Goal: Task Accomplishment & Management: Manage account settings

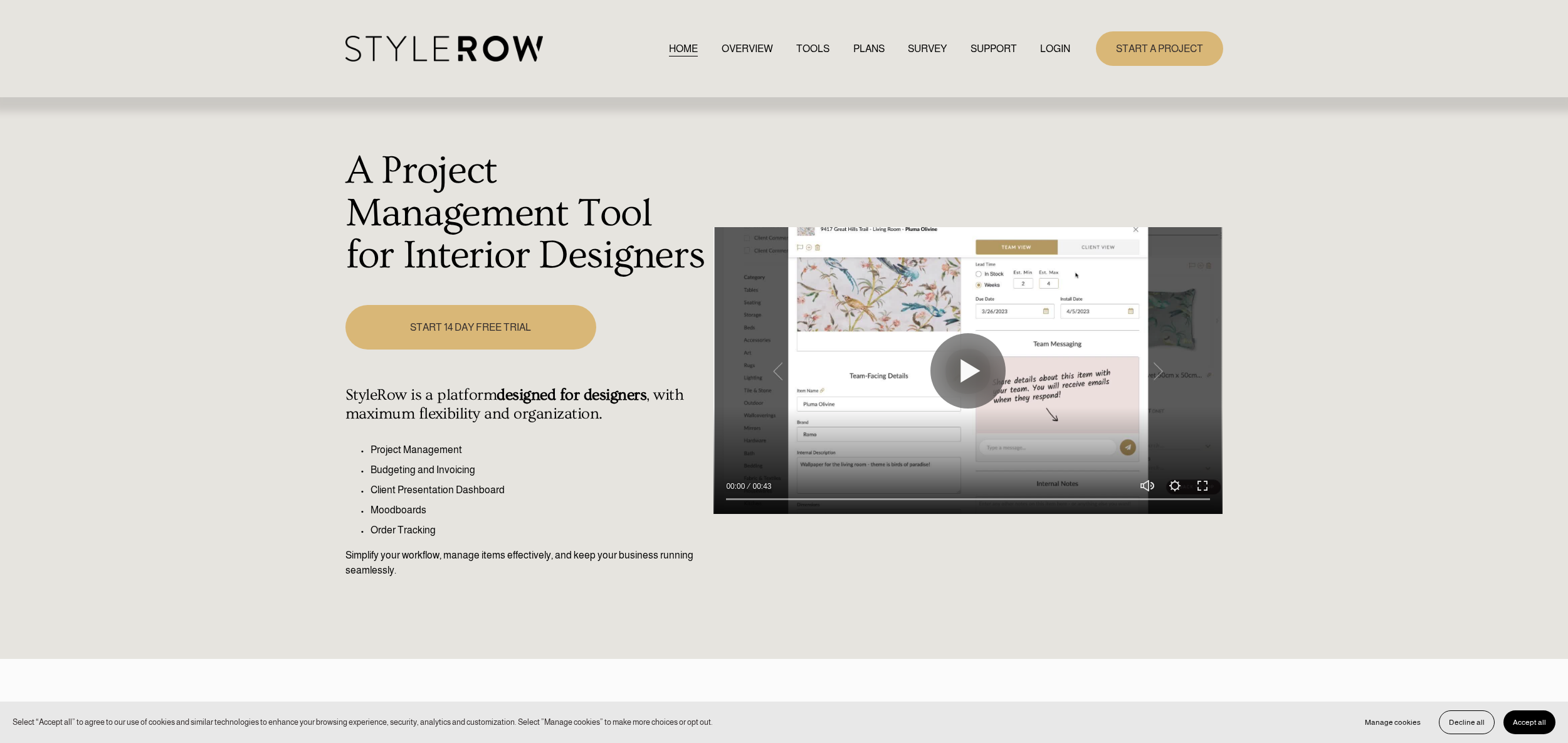
click at [1055, 47] on link "LOGIN" at bounding box center [1055, 48] width 30 height 17
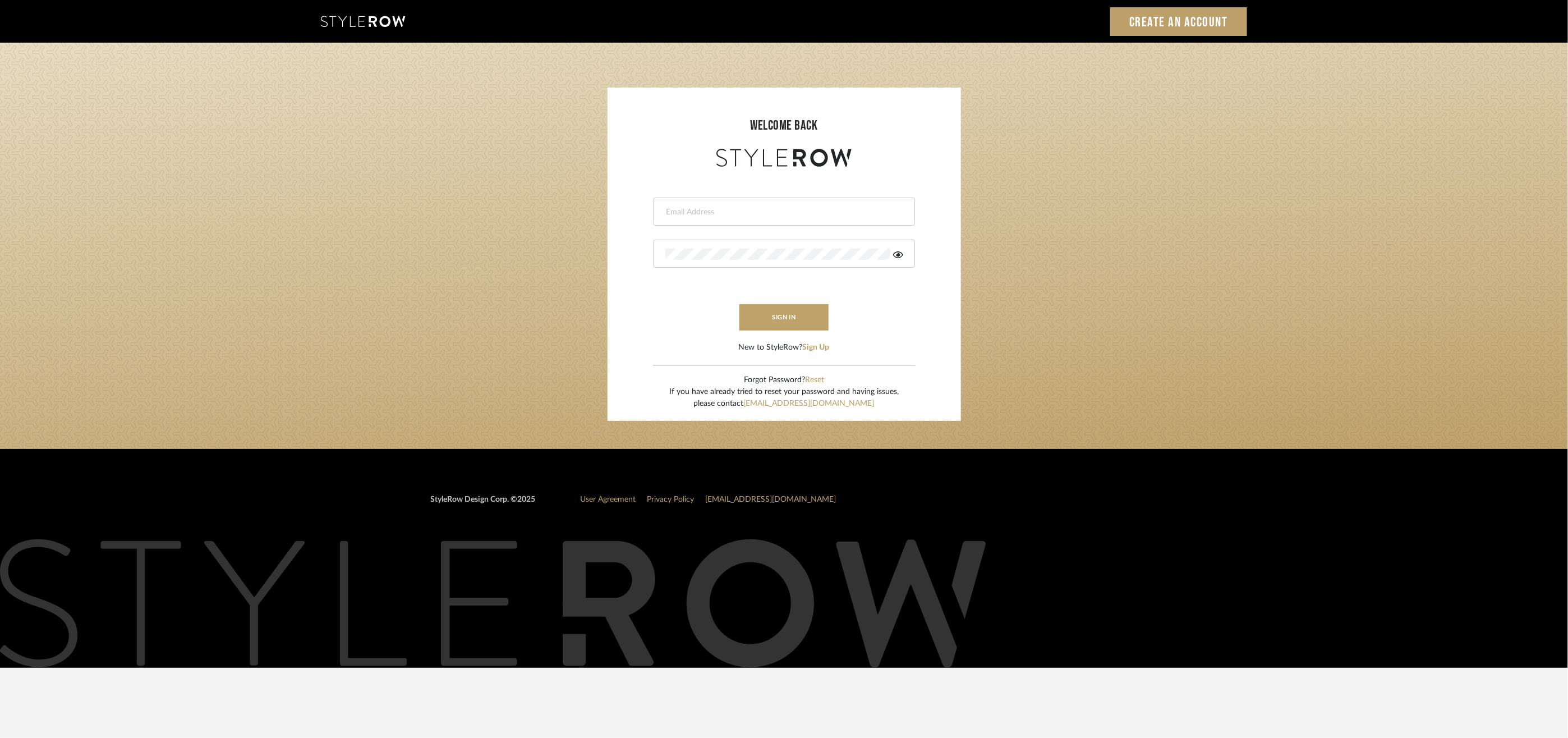
type input "[EMAIL_ADDRESS][DOMAIN_NAME]"
click at [800, 333] on form "lauren@christinacruzinteriors.com This field is required This field is required…" at bounding box center [784, 261] width 331 height 184
click at [800, 328] on button "sign in" at bounding box center [784, 317] width 89 height 26
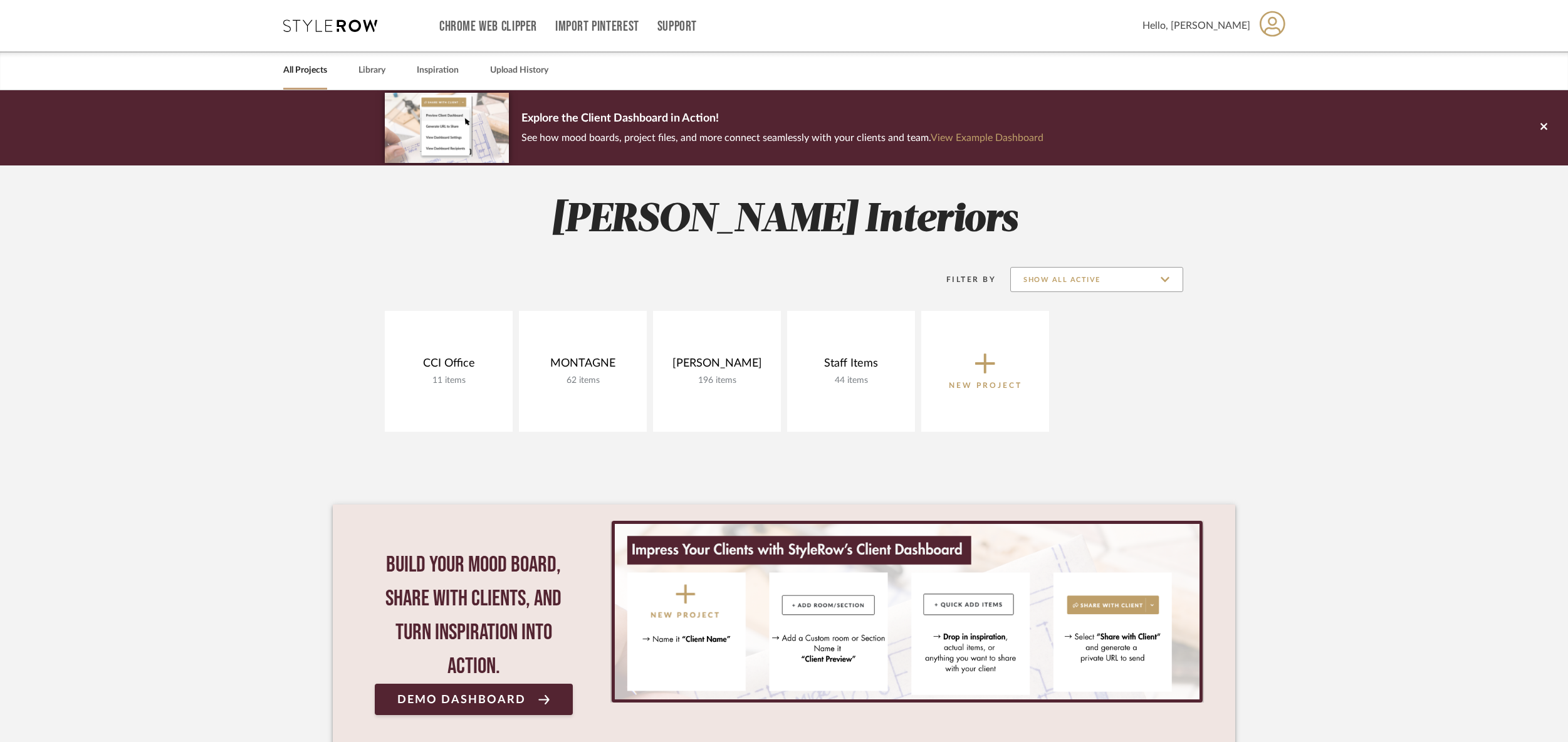
click at [1108, 285] on input "Show All Active" at bounding box center [1096, 279] width 173 height 25
click at [1065, 369] on span "Archived" at bounding box center [1098, 371] width 149 height 11
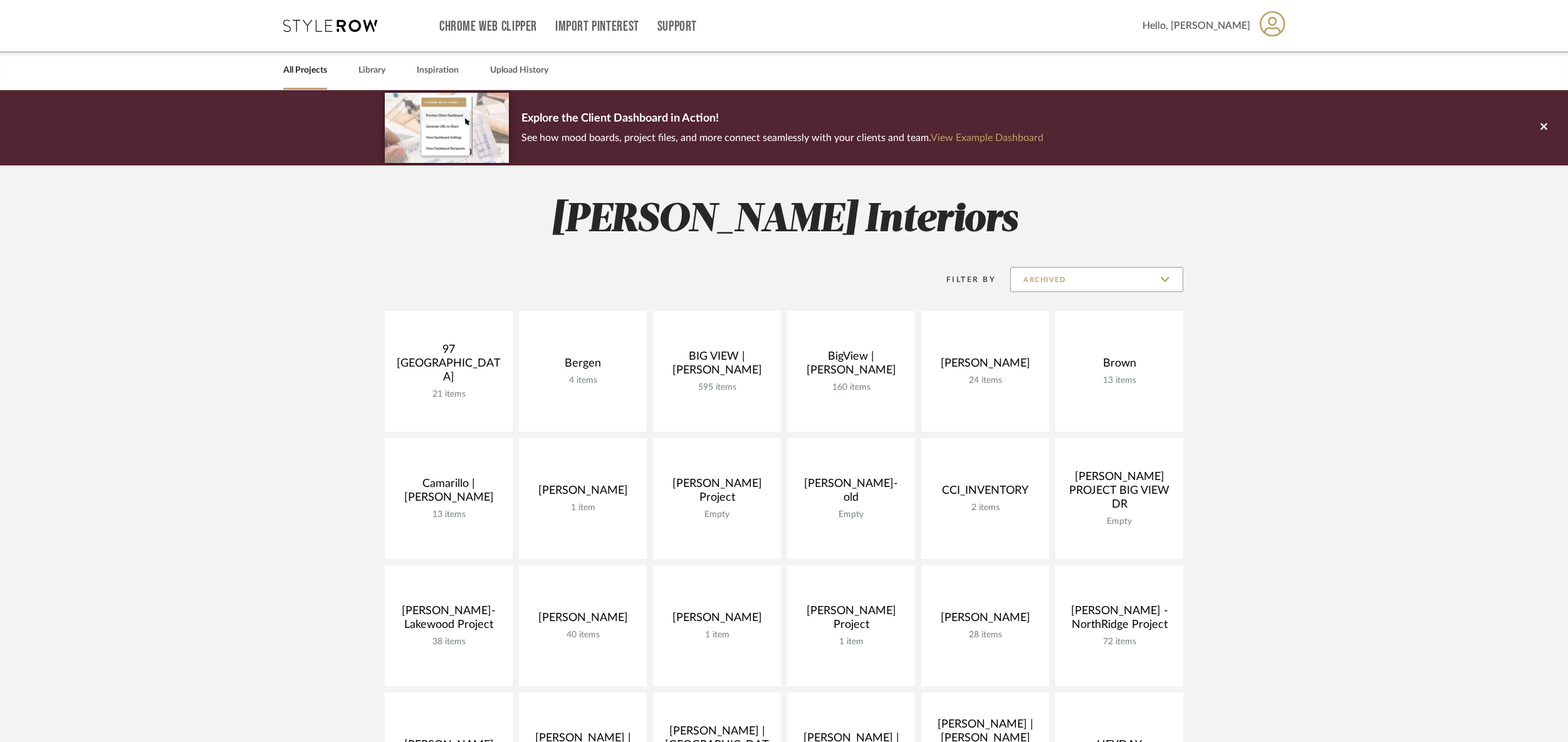
click at [1103, 271] on input "Archived" at bounding box center [1096, 279] width 173 height 25
click at [1080, 313] on span "Show All Active" at bounding box center [1098, 311] width 149 height 11
type input "Show All Active"
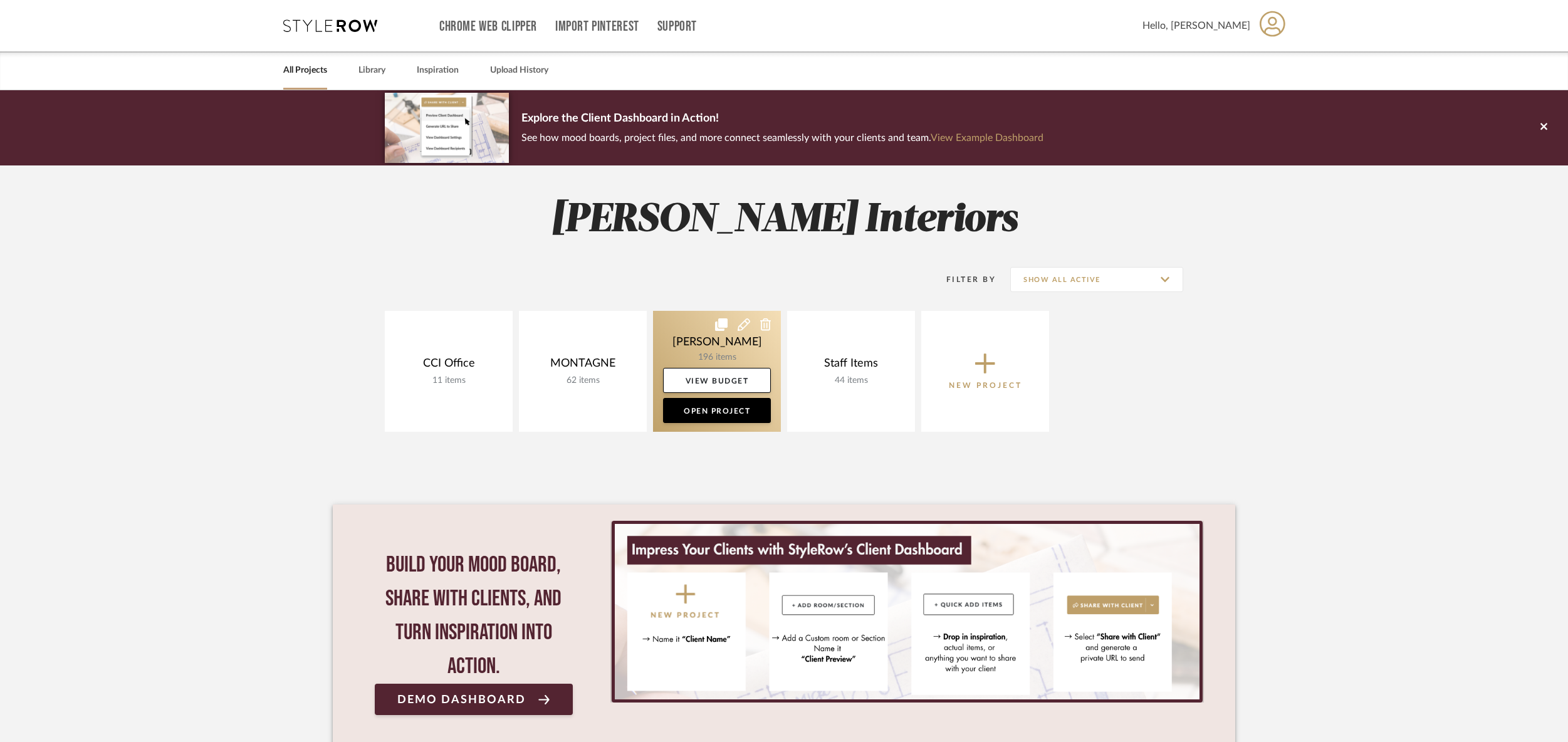
click at [711, 354] on link at bounding box center [716, 371] width 127 height 121
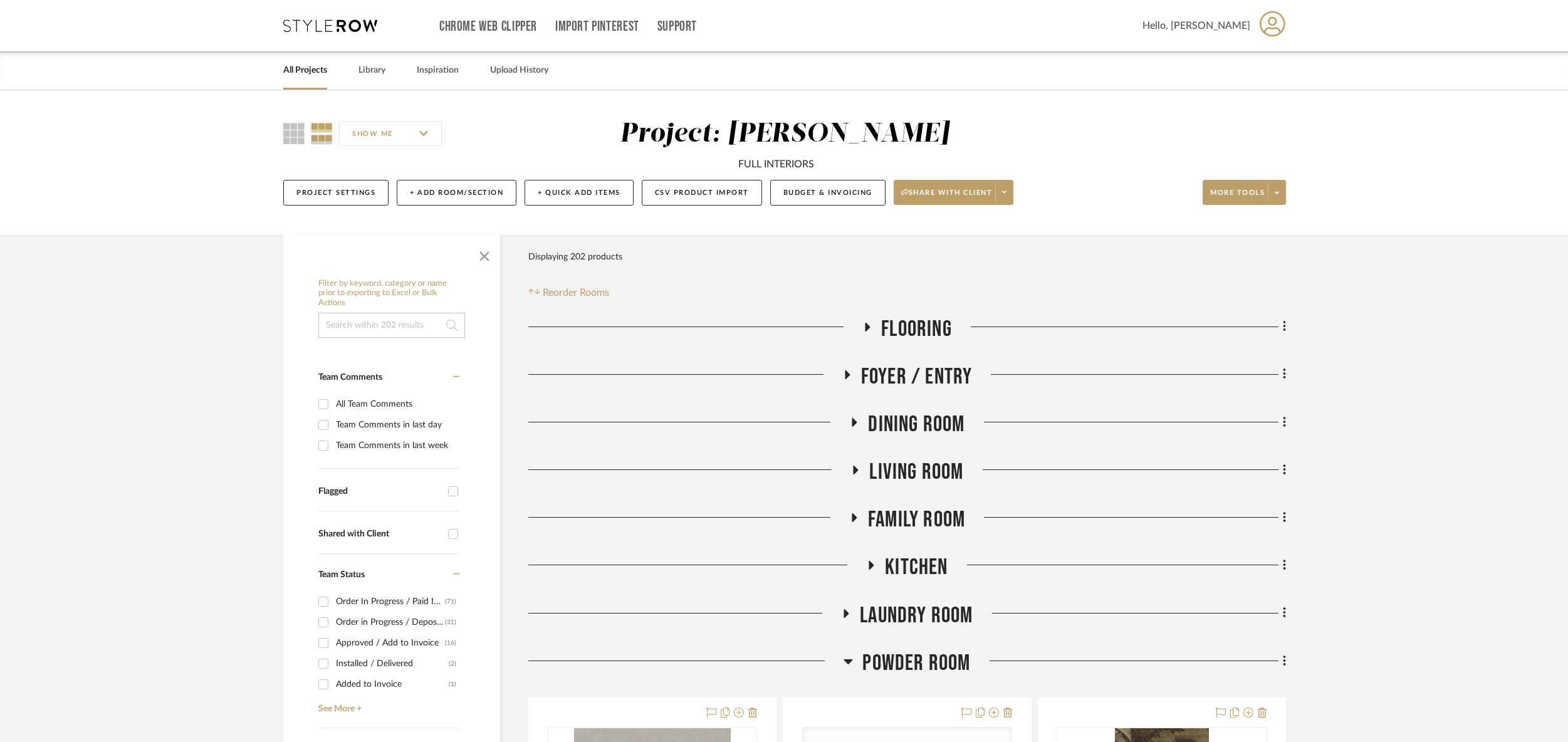
click at [935, 672] on span "Powder Room" at bounding box center [916, 662] width 108 height 27
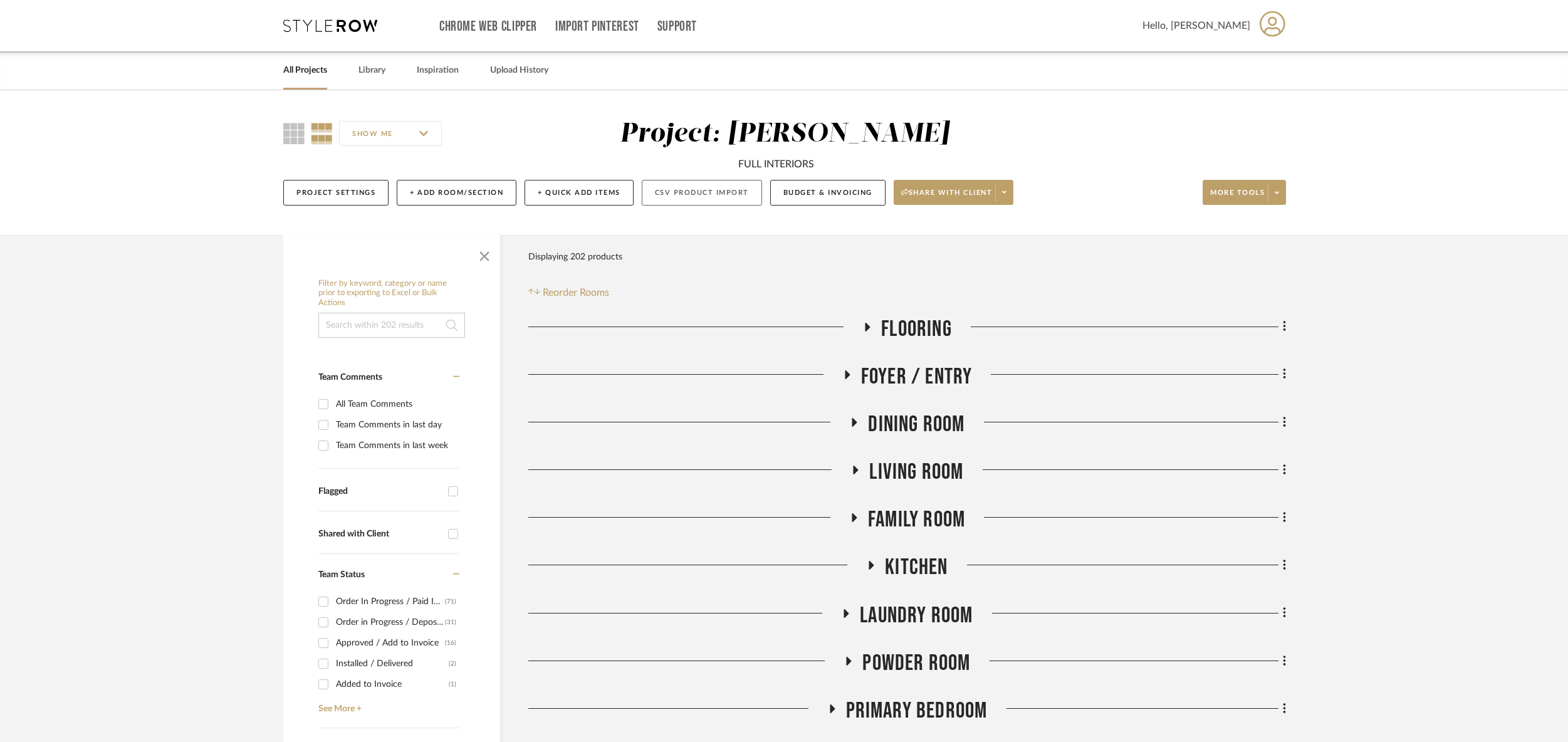
click at [732, 193] on button "CSV Product Import" at bounding box center [702, 192] width 120 height 26
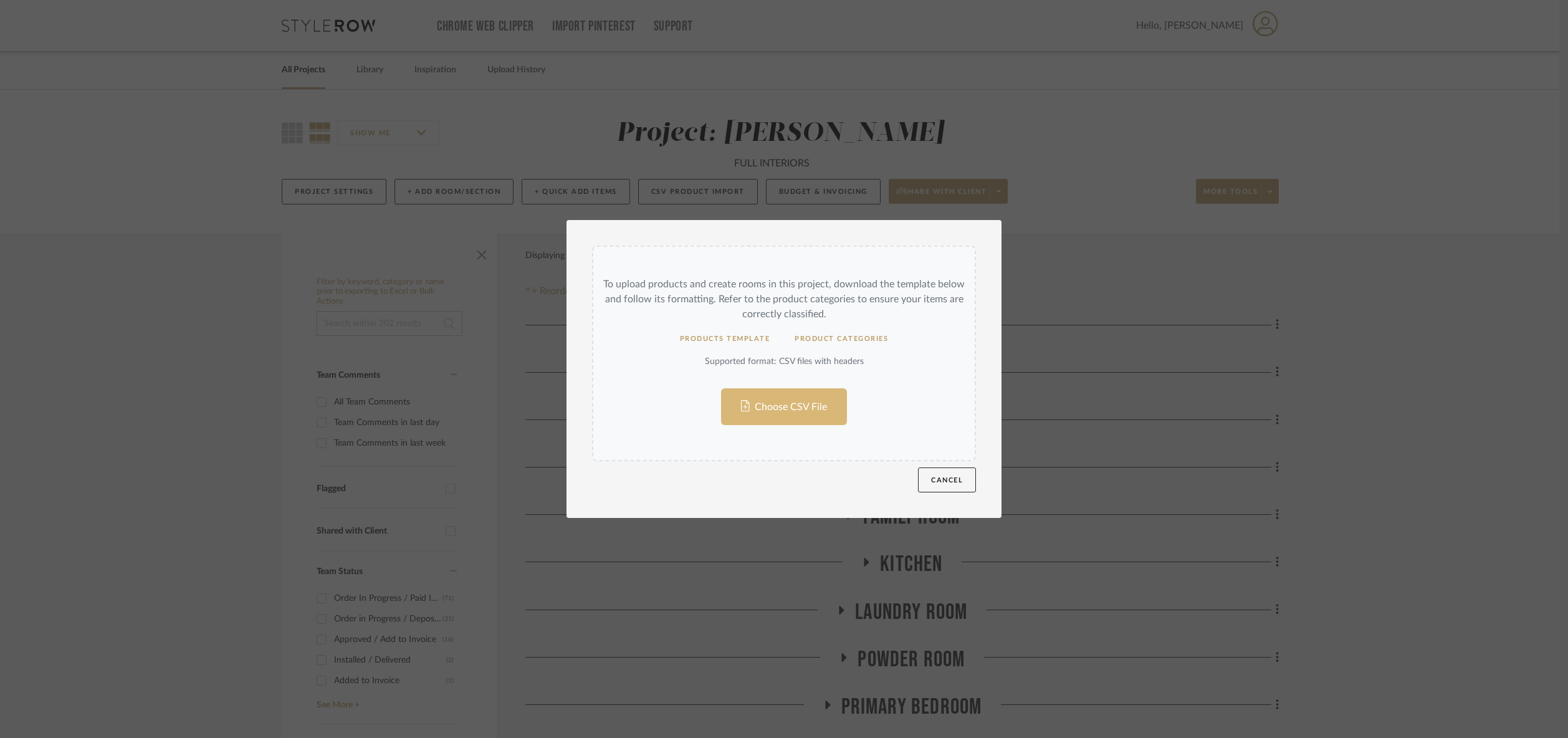
click at [793, 417] on input "Choose CSV File" at bounding box center [784, 354] width 381 height 214
click at [924, 473] on button "Cancel" at bounding box center [947, 480] width 58 height 25
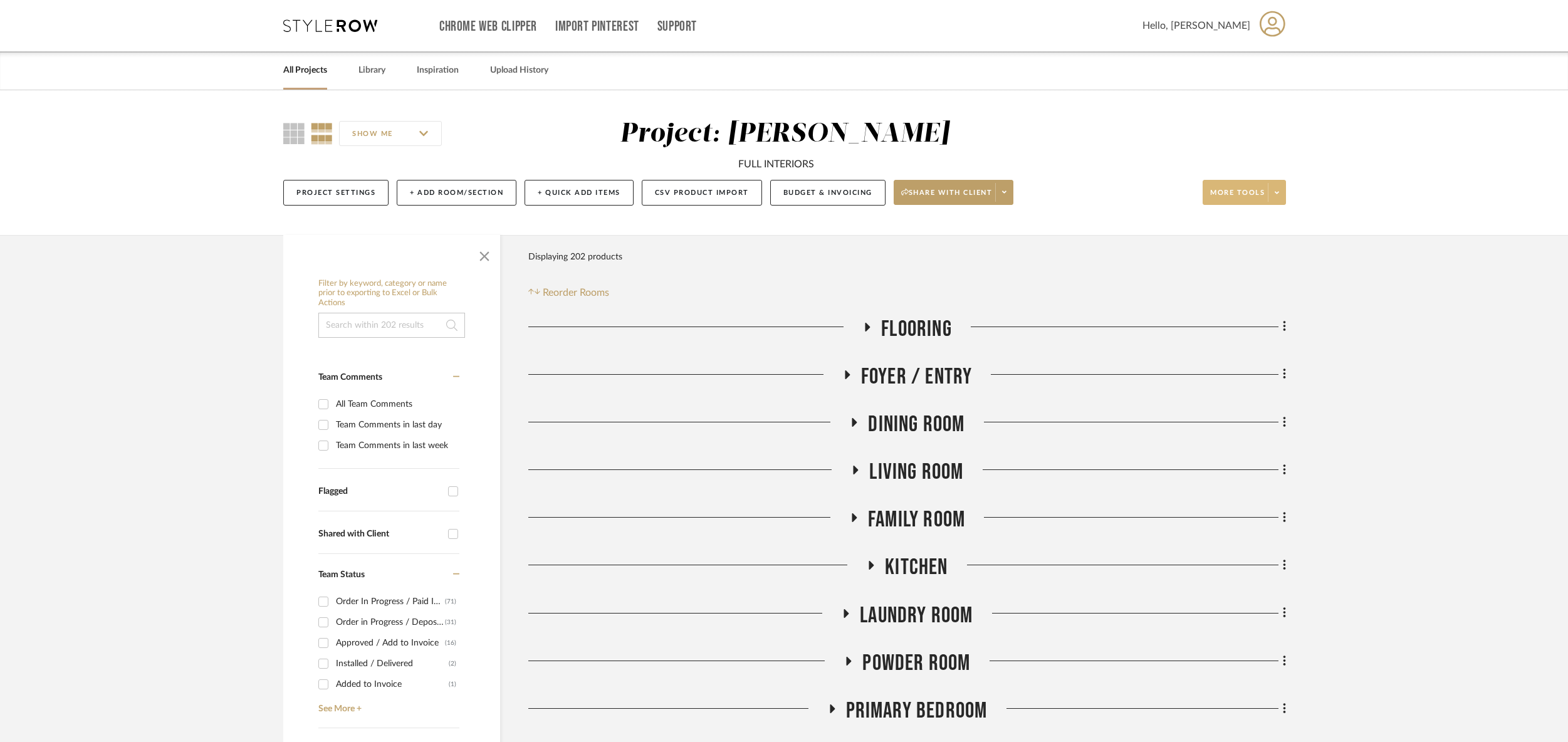
click at [1278, 194] on span at bounding box center [1276, 192] width 18 height 19
click at [1265, 387] on button "Export To Excel" at bounding box center [1256, 378] width 106 height 30
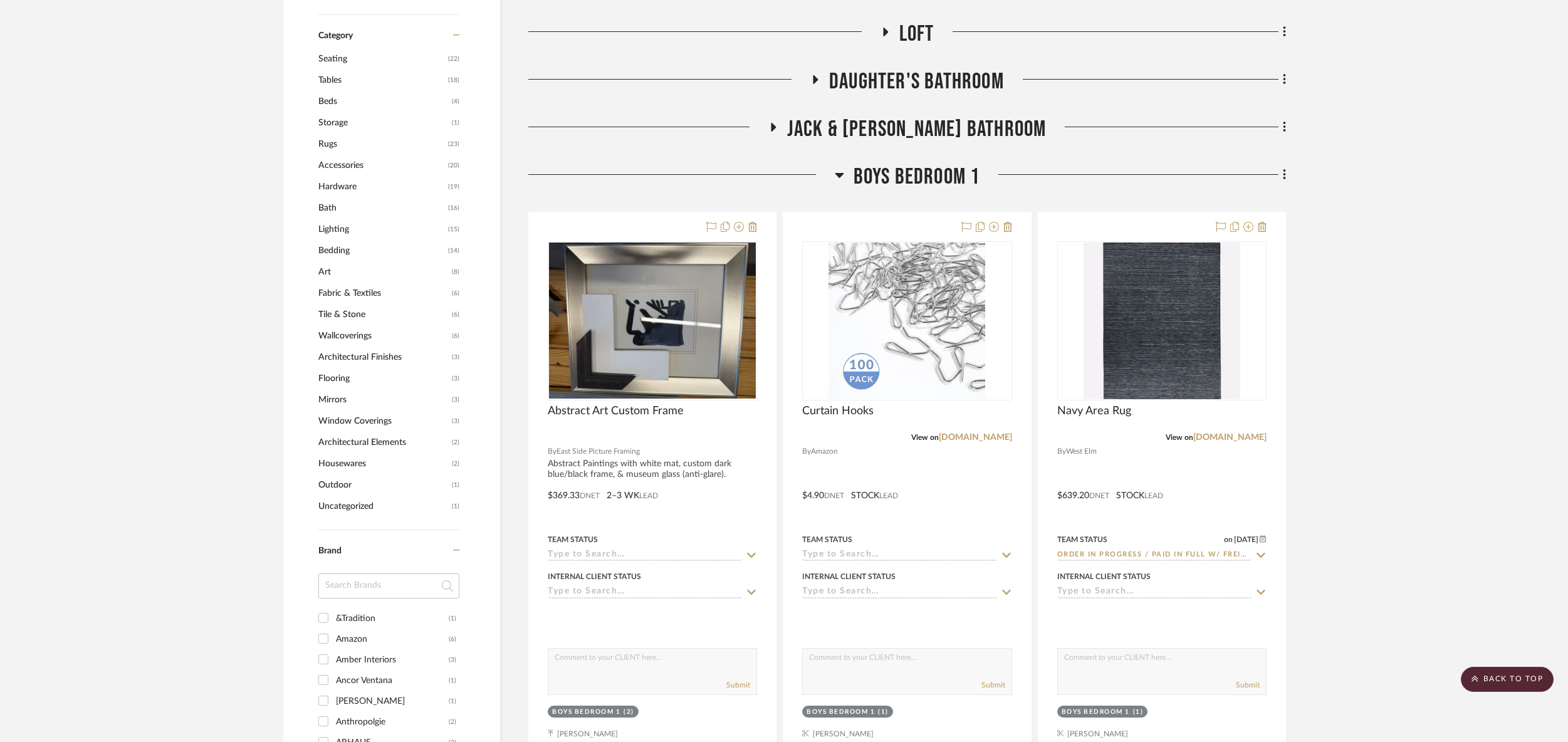
scroll to position [868, 0]
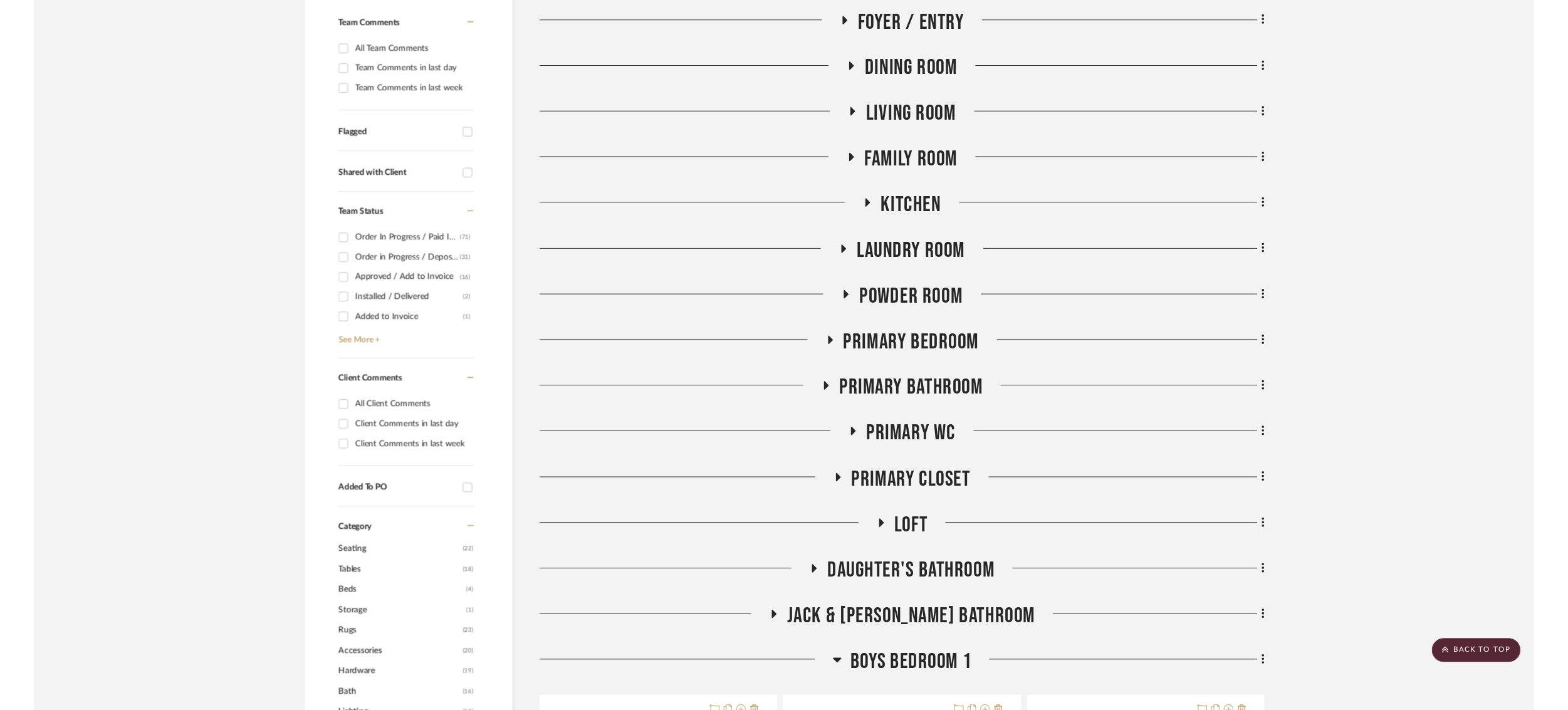
scroll to position [0, 0]
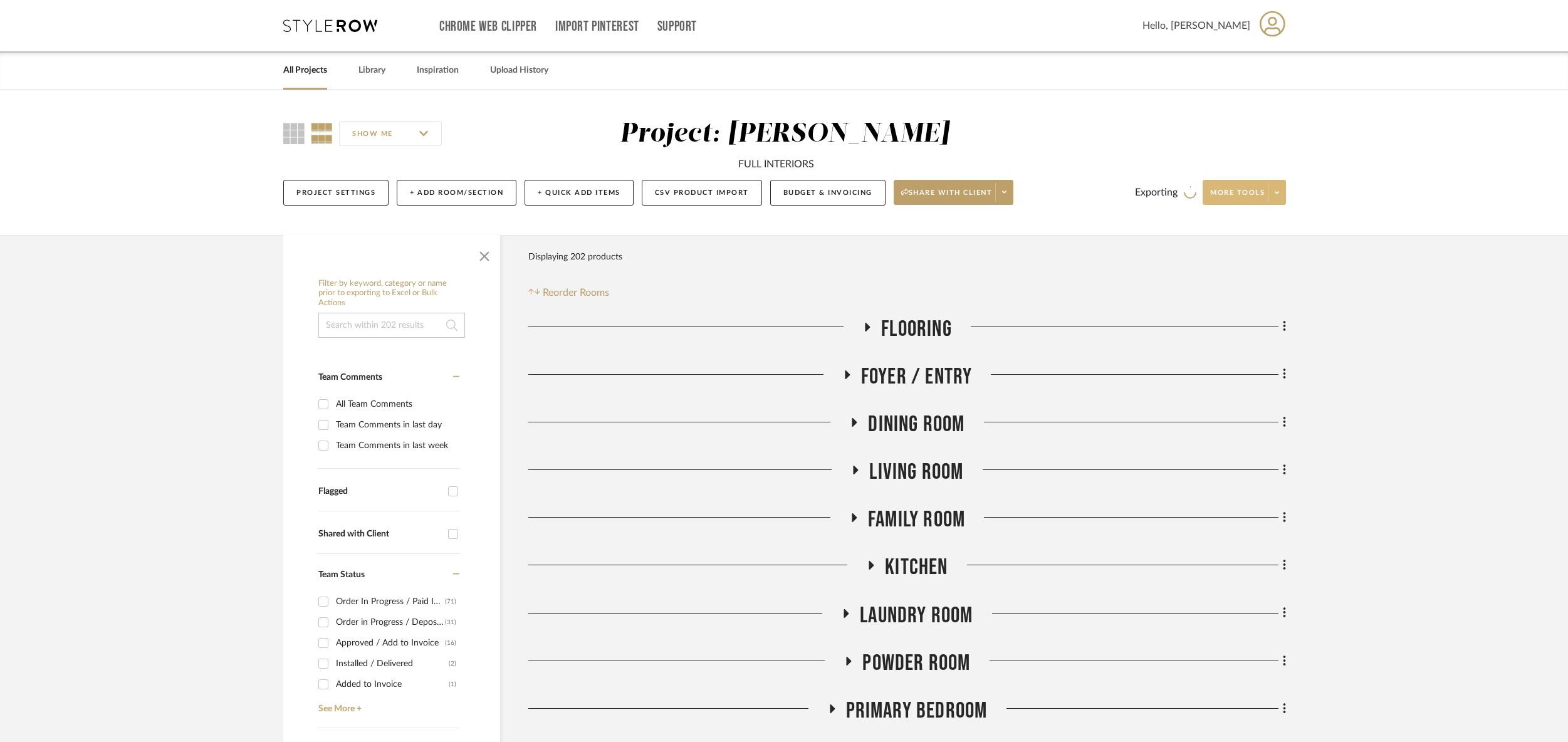
click at [909, 324] on span "Flooring" at bounding box center [916, 329] width 71 height 27
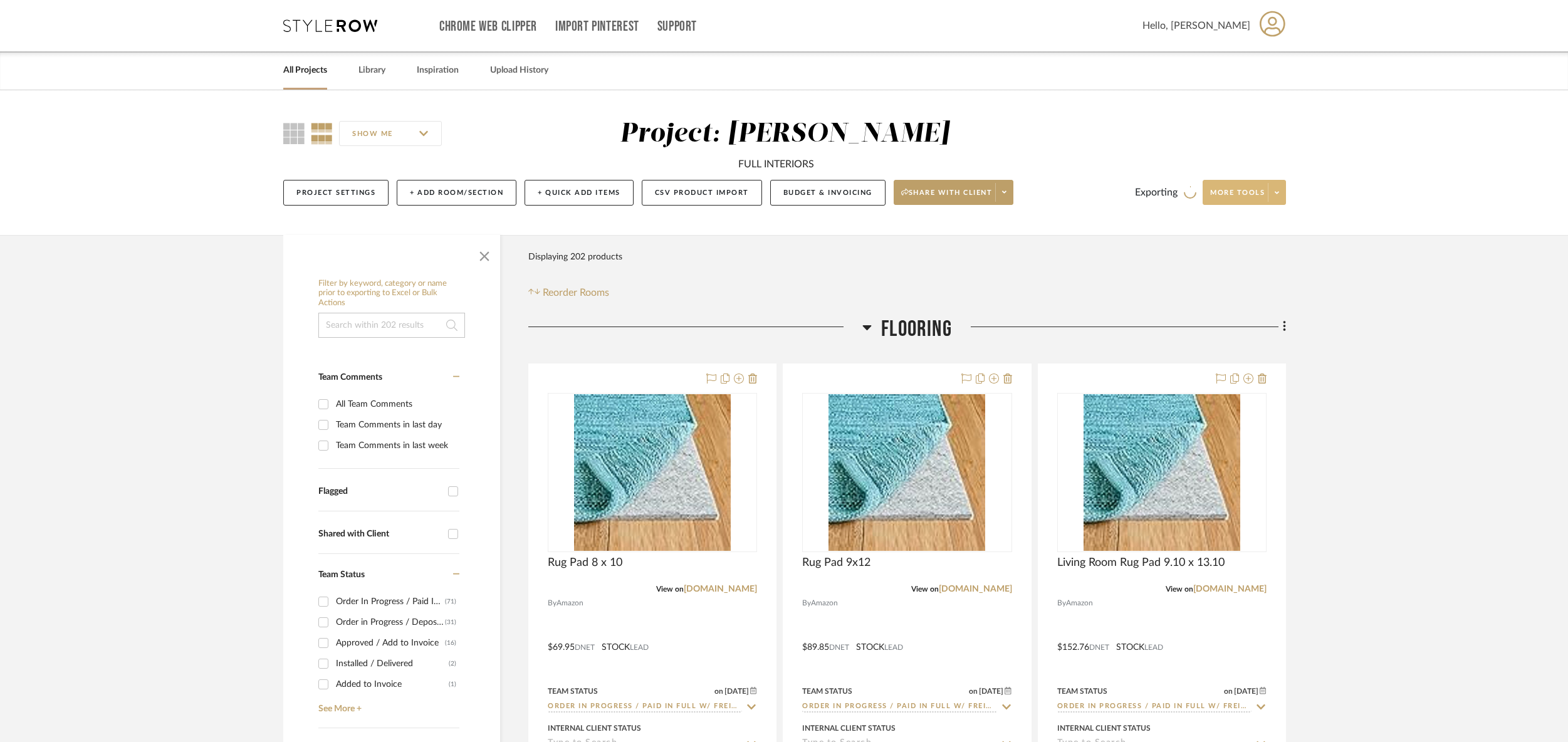
click at [909, 324] on span "Flooring" at bounding box center [916, 329] width 71 height 27
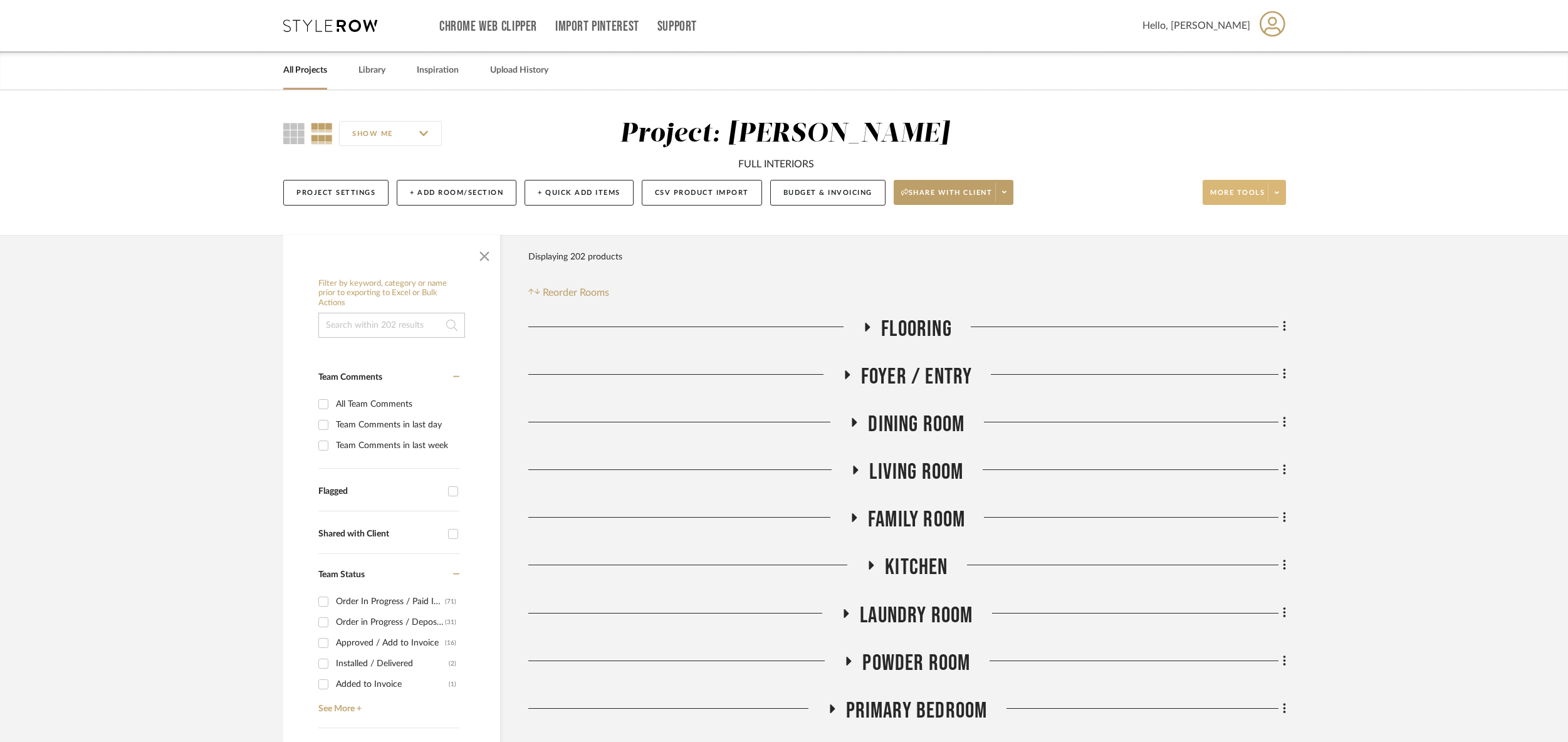
click at [816, 207] on div "Project Settings + Add Room/Section + Quick Add Items CSV Product Import Budget…" at bounding box center [784, 192] width 1003 height 42
click at [817, 196] on button "Budget & Invoicing" at bounding box center [827, 192] width 115 height 26
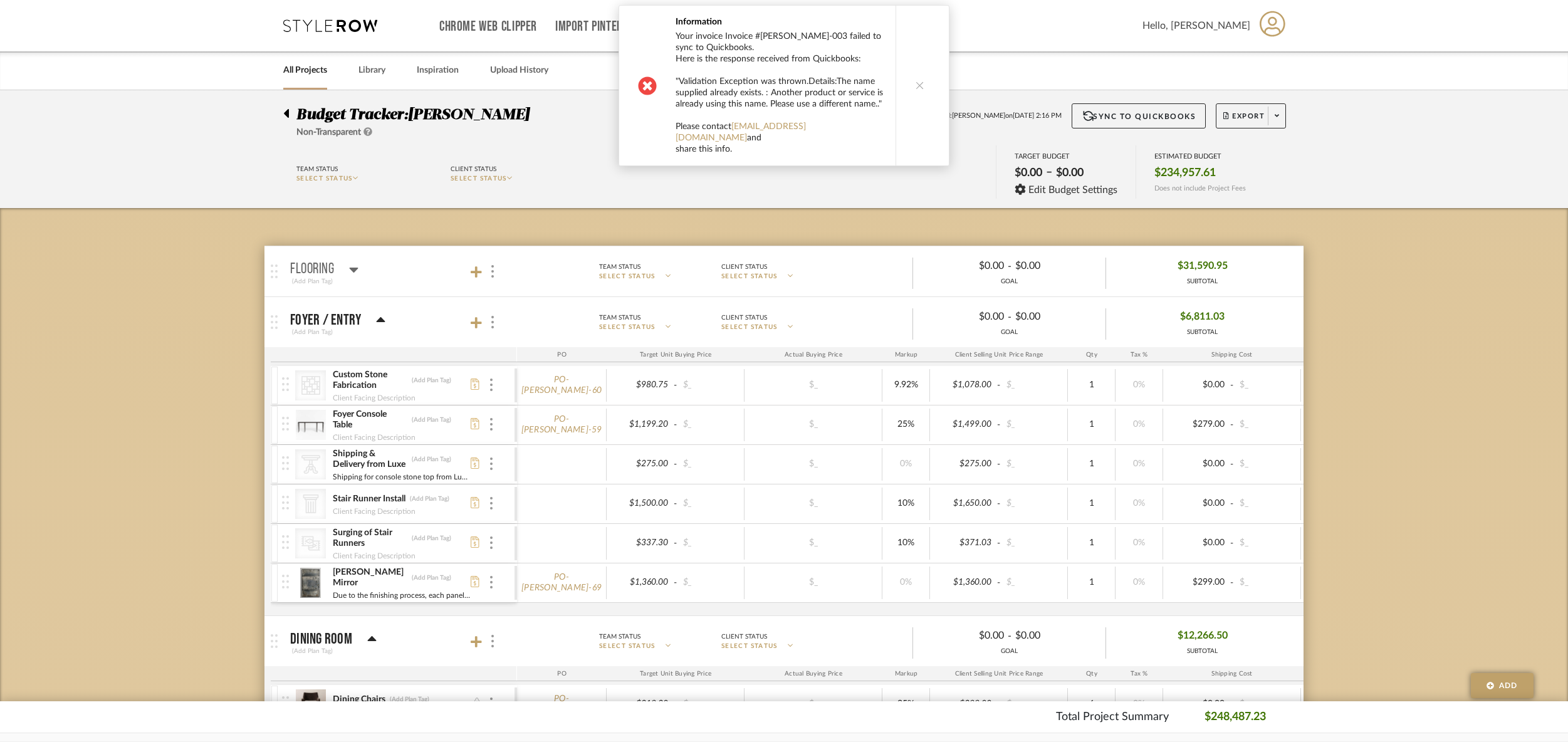
click at [903, 75] on button at bounding box center [919, 85] width 48 height 160
click at [915, 81] on icon at bounding box center [919, 85] width 9 height 9
click at [915, 79] on button at bounding box center [919, 97] width 48 height 183
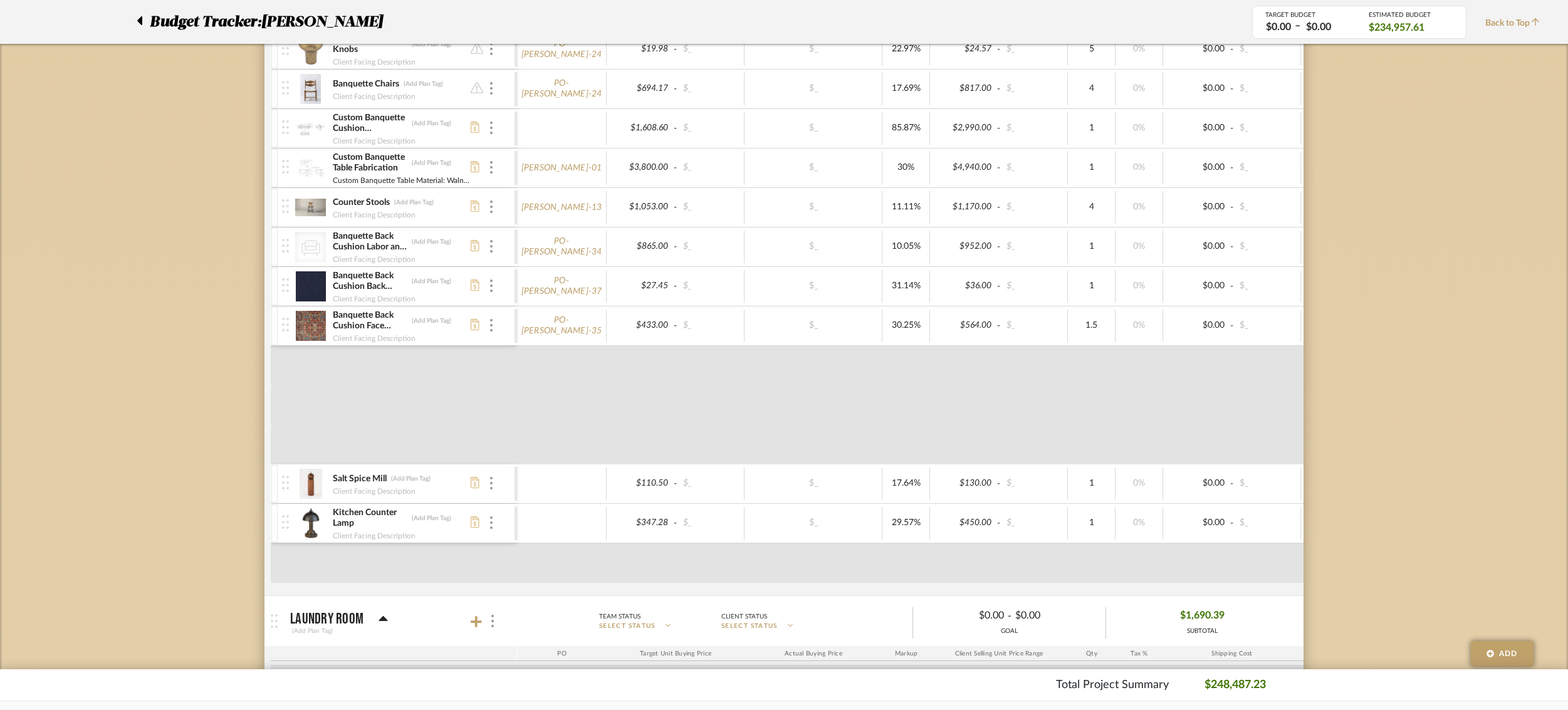
scroll to position [2249, 0]
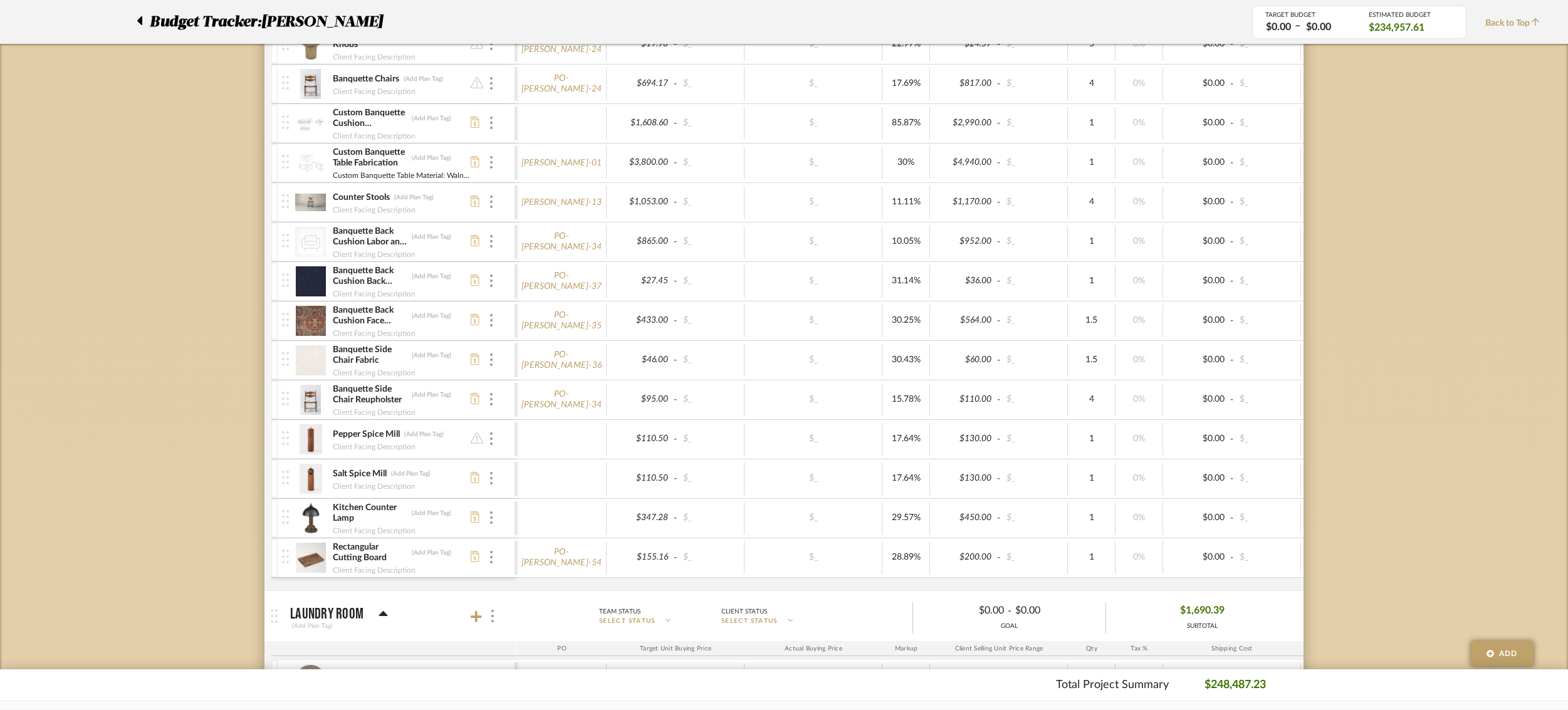
click at [312, 319] on img at bounding box center [310, 321] width 31 height 30
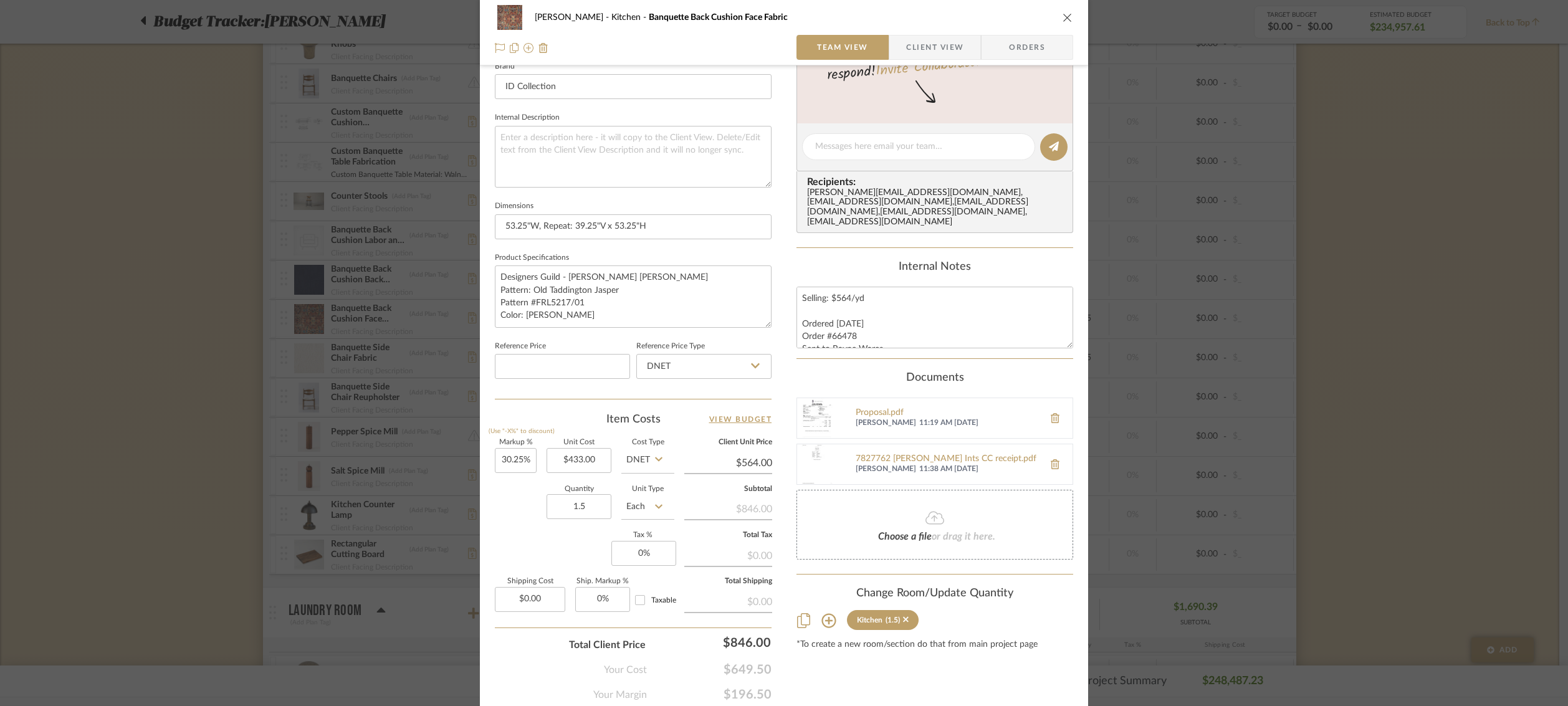
scroll to position [452, 0]
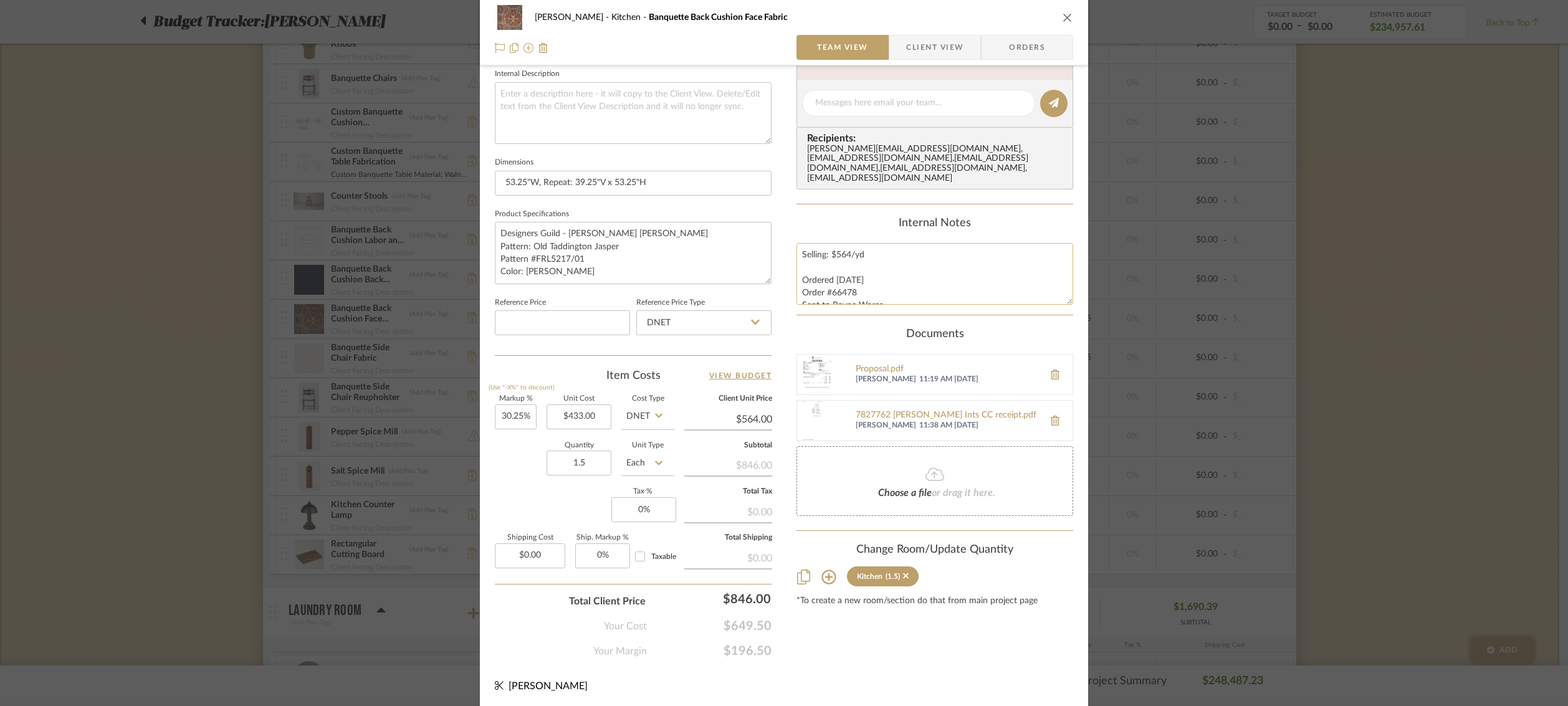
click at [871, 254] on textarea "Selling: $564/yd Ordered 8/16/24 Order #66478 Sent to Rayne Wares Paid: $649.50…" at bounding box center [934, 274] width 277 height 61
click at [234, 414] on div "RILEY Kitchen Banquette Back Cushion Face Fabric Team View Client View Orders T…" at bounding box center [784, 353] width 1568 height 706
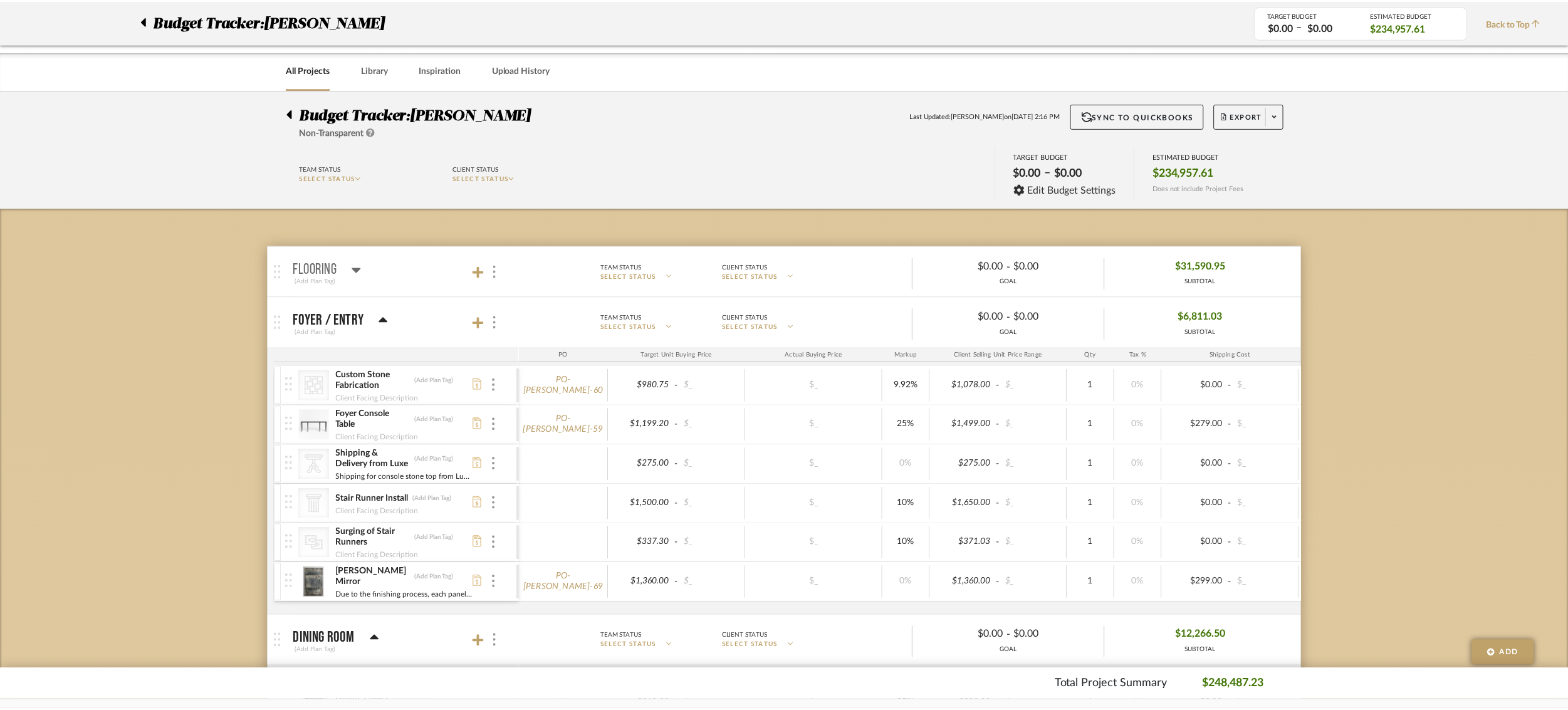
scroll to position [2249, 0]
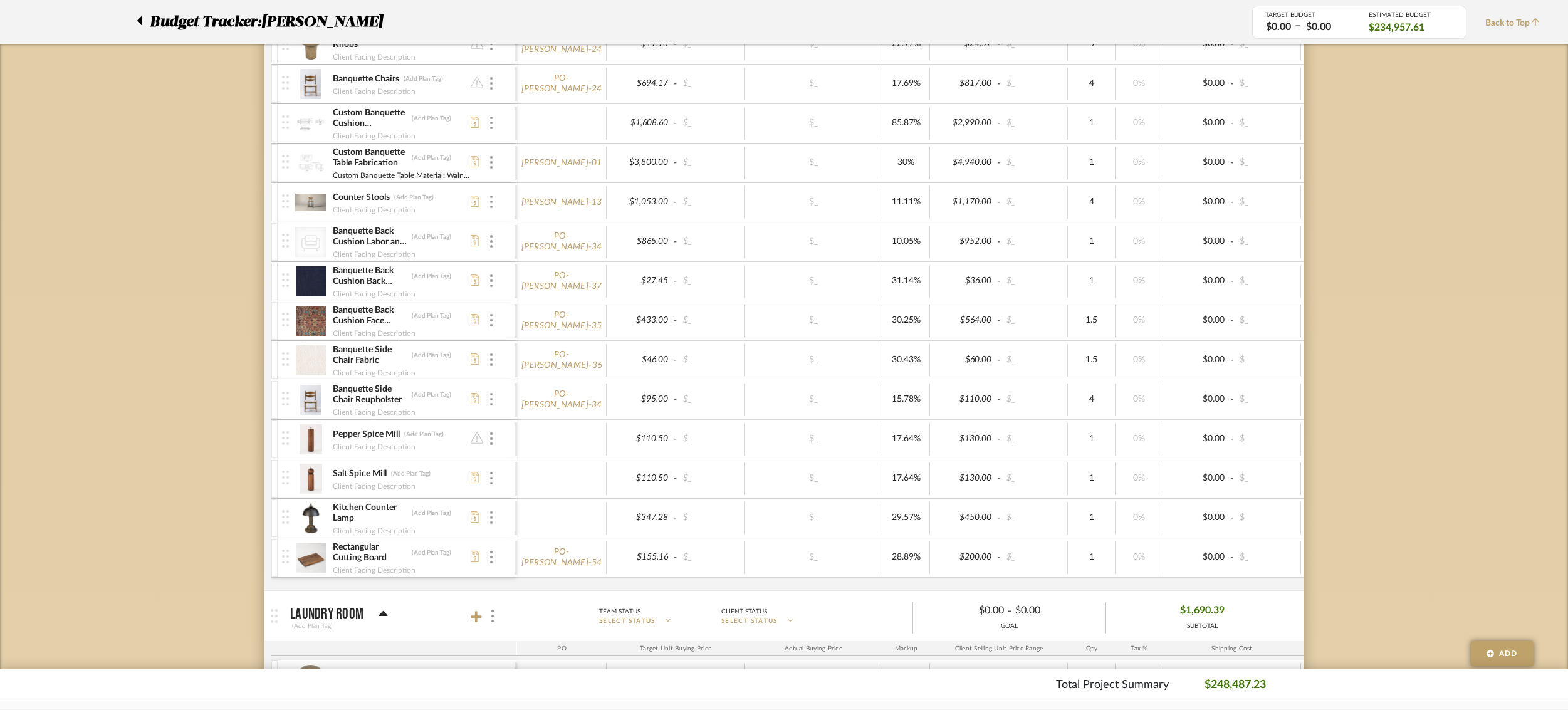
click at [309, 283] on img at bounding box center [310, 281] width 31 height 30
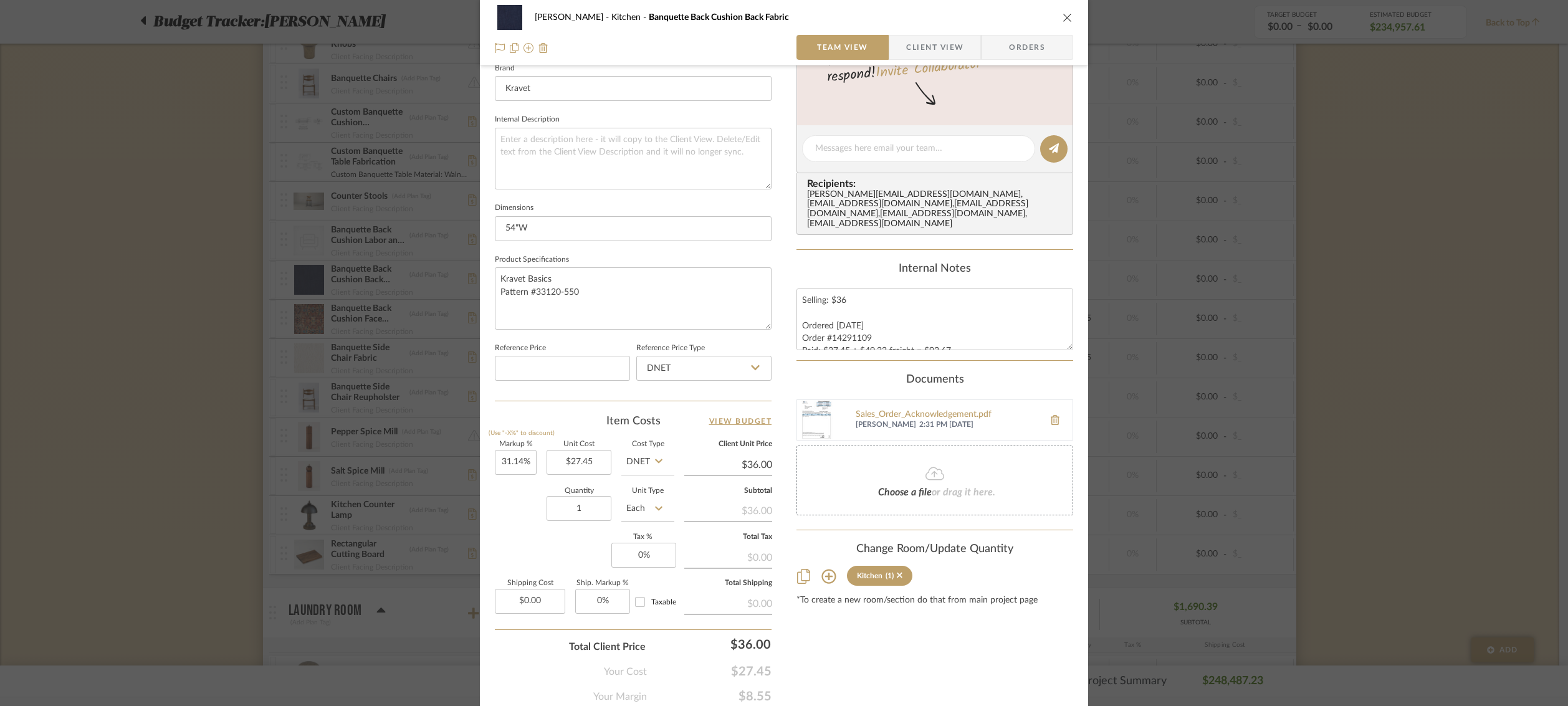
scroll to position [408, 0]
click at [785, 372] on div "RILEY Kitchen Banquette Back Cushion Back Fabric Team View Client View Orders T…" at bounding box center [783, 176] width 608 height 1151
click at [1378, 398] on div "RILEY Kitchen Banquette Back Cushion Back Fabric Team View Client View Orders T…" at bounding box center [784, 353] width 1568 height 706
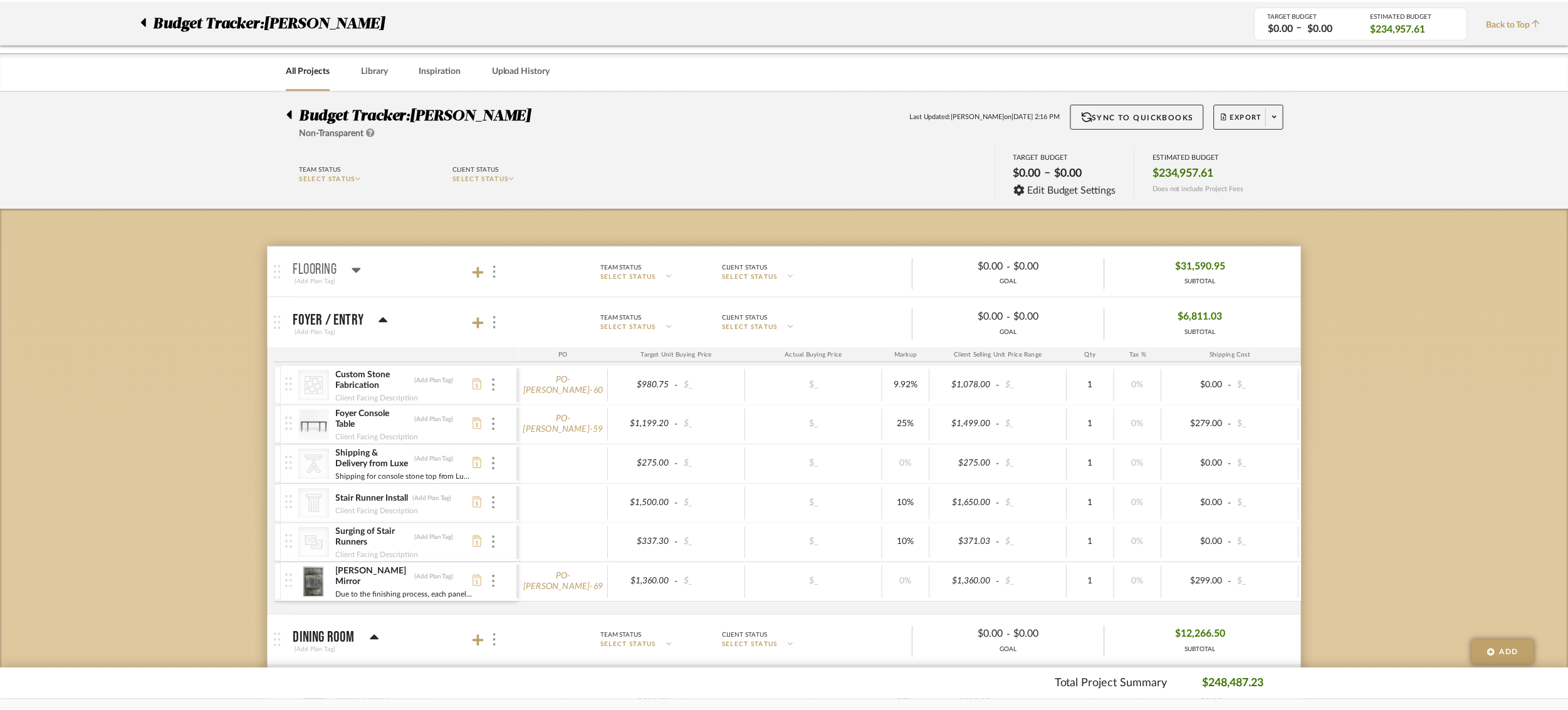
scroll to position [2249, 0]
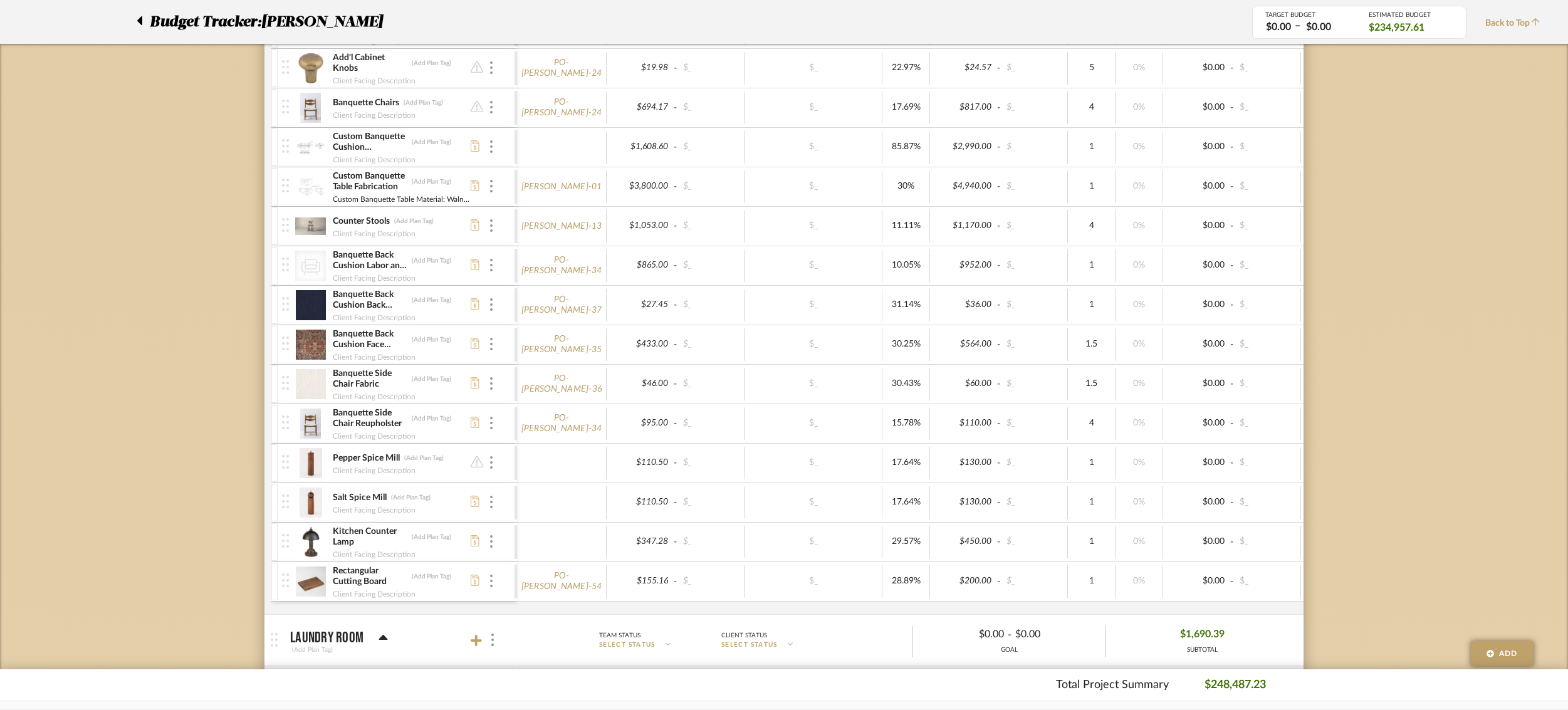
scroll to position [2214, 0]
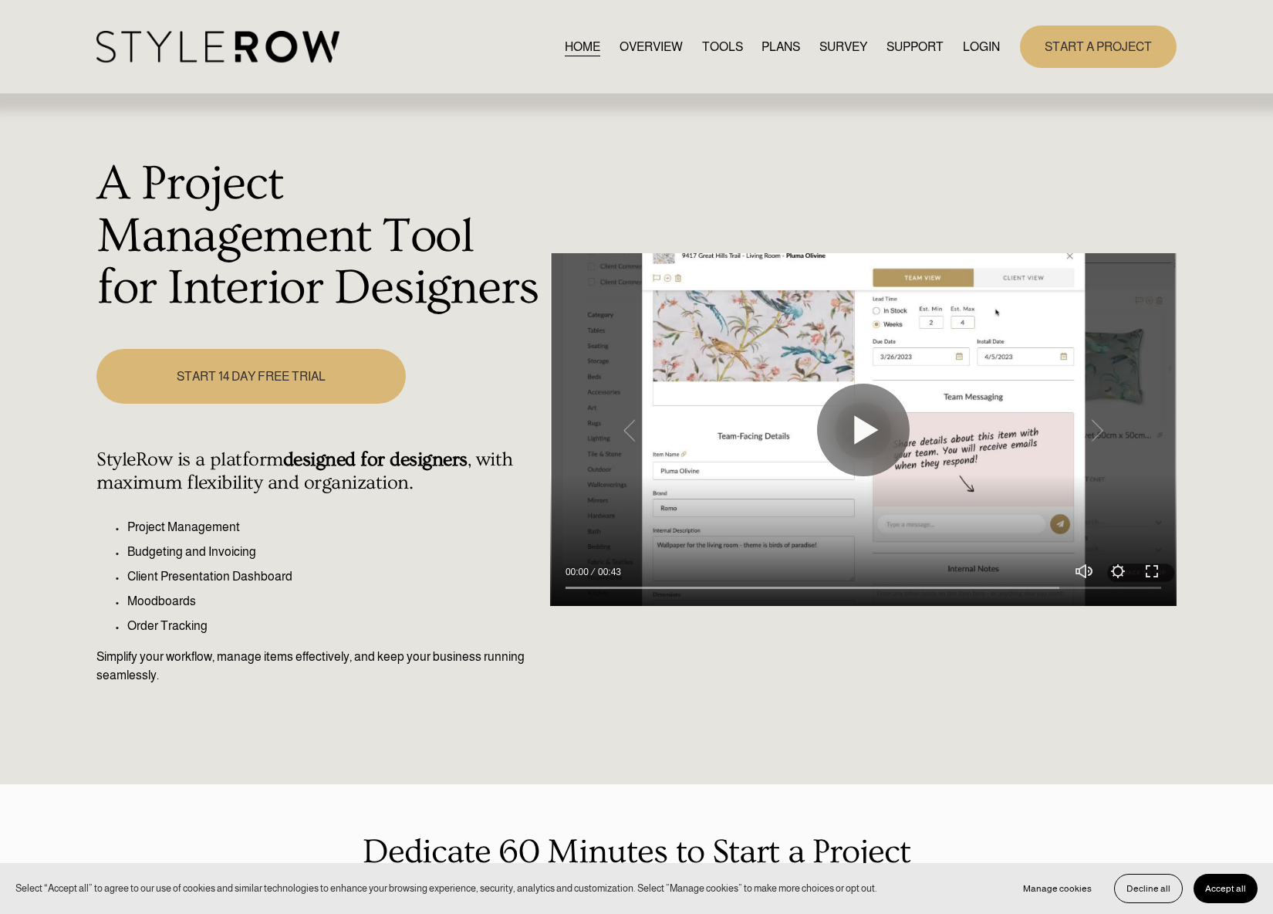
click at [967, 27] on div "HOME OVERVIEW TOOLS PLANS SURVEY SUPPORT" at bounding box center [636, 46] width 1080 height 42
click at [970, 52] on link "LOGIN" at bounding box center [981, 46] width 37 height 21
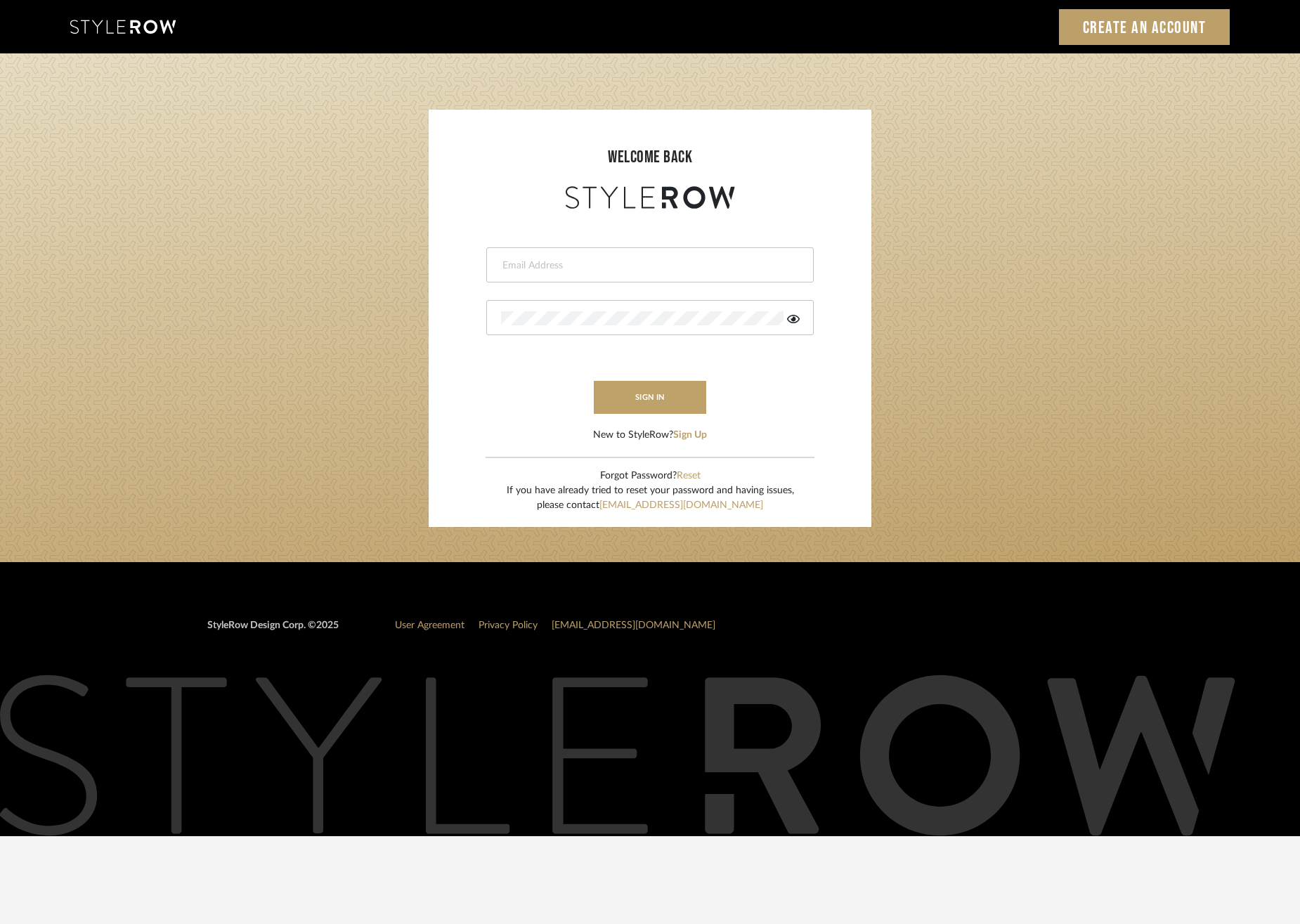
type input "[EMAIL_ADDRESS][DOMAIN_NAME]"
click at [620, 415] on form "[EMAIL_ADDRESS][DOMAIN_NAME] This field is required This field is required sign…" at bounding box center [649, 327] width 414 height 230
click at [626, 401] on button "sign in" at bounding box center [649, 397] width 112 height 33
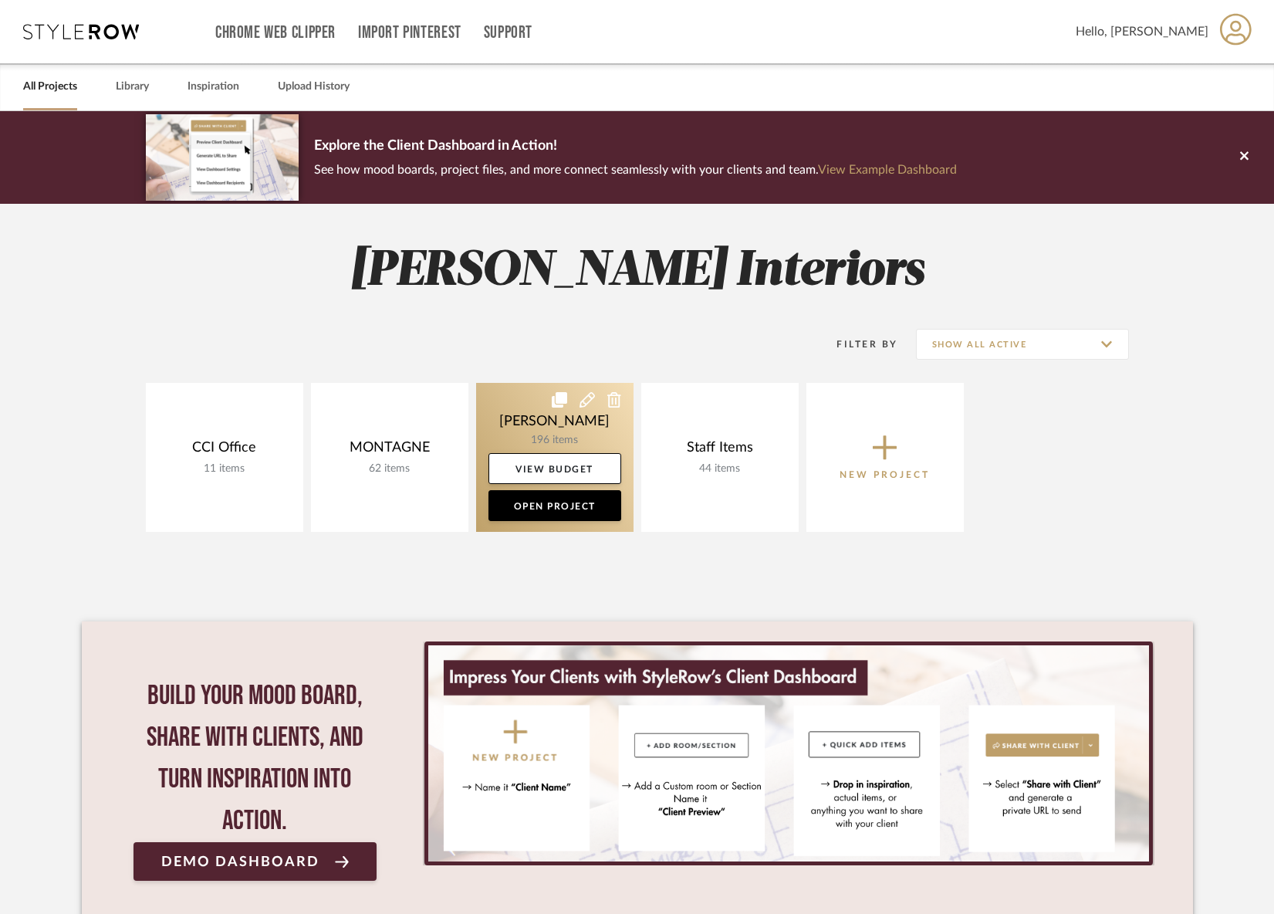
click at [546, 425] on link at bounding box center [554, 457] width 157 height 149
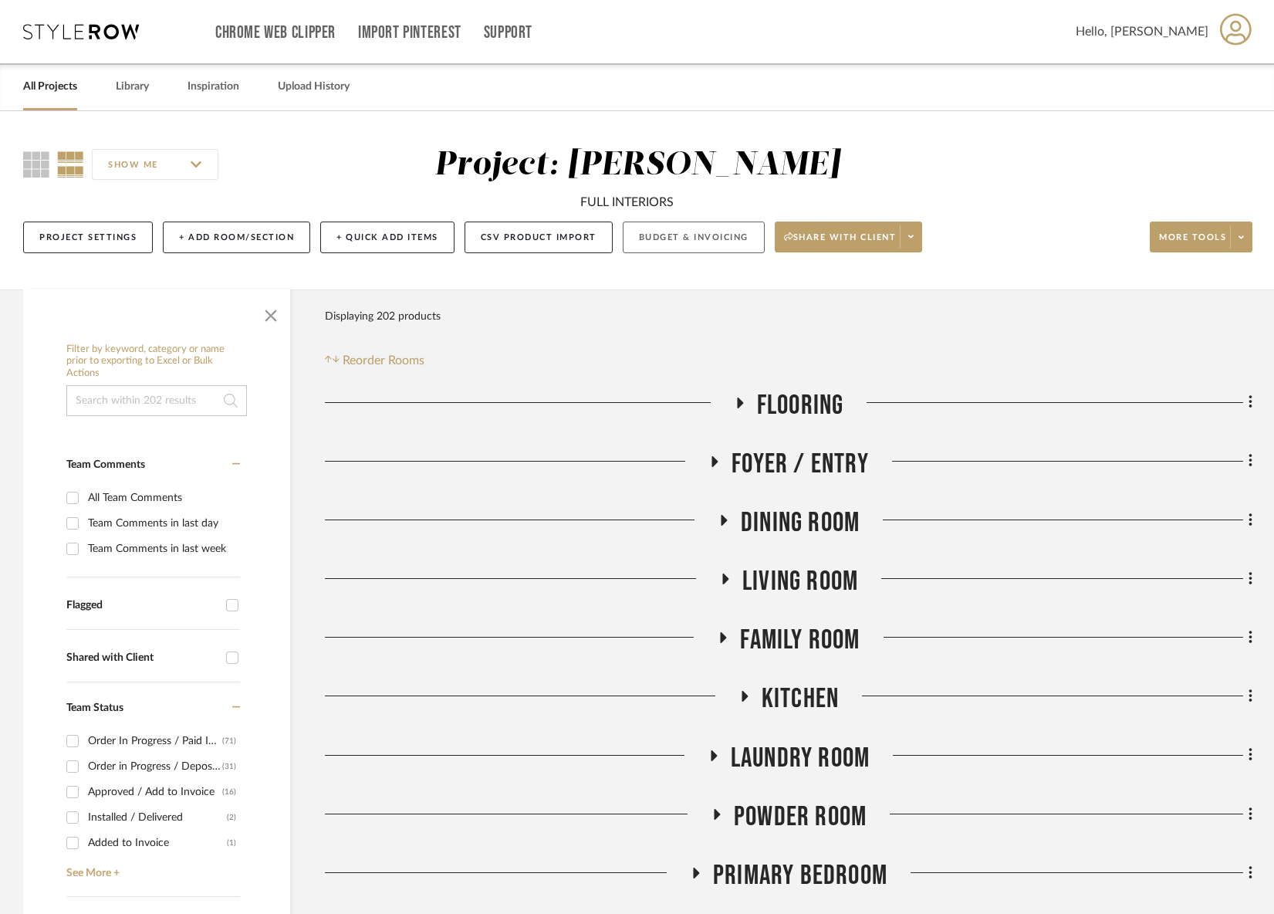
click at [636, 237] on button "Budget & Invoicing" at bounding box center [694, 237] width 142 height 32
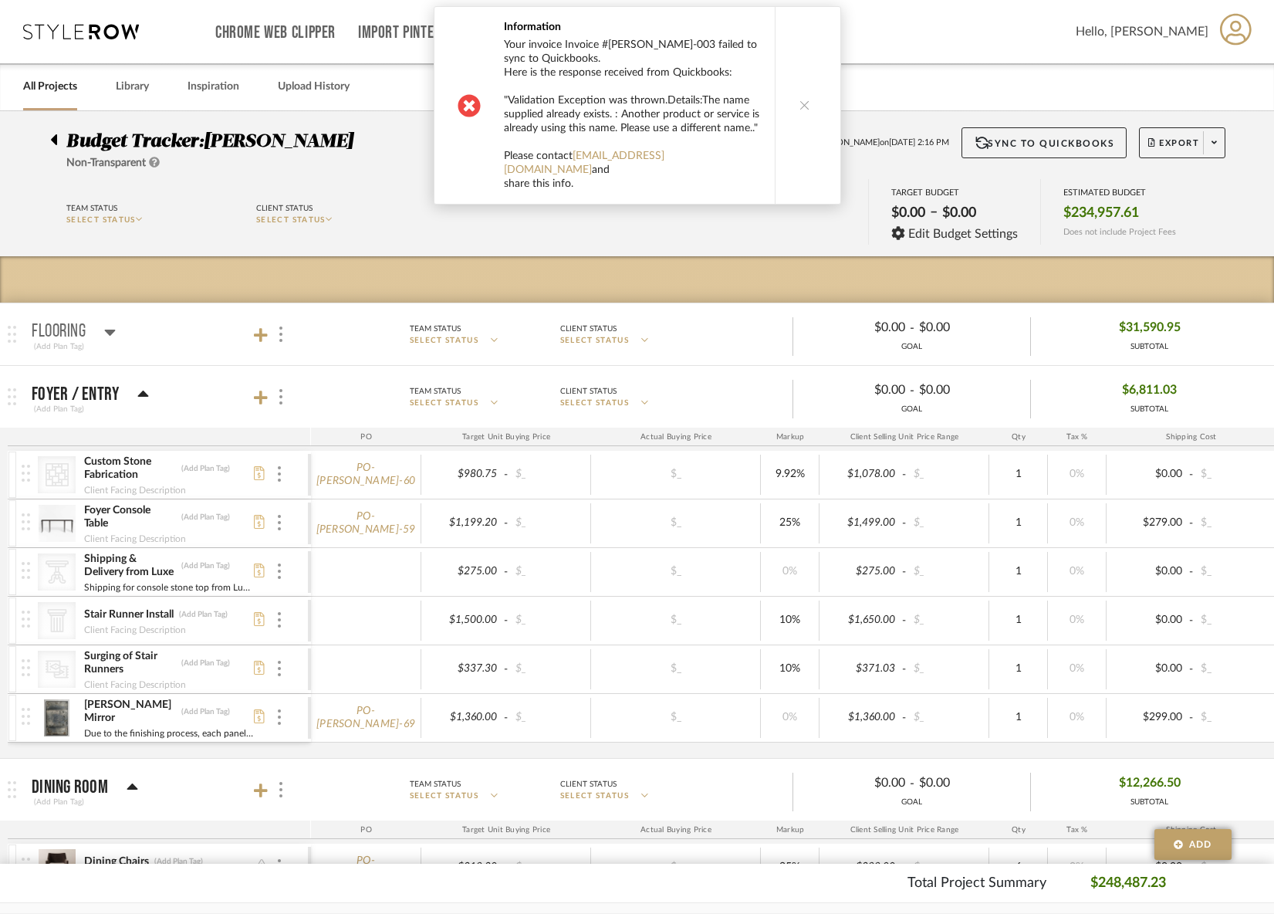
click at [809, 98] on button at bounding box center [804, 105] width 59 height 197
click at [807, 100] on button at bounding box center [804, 105] width 59 height 197
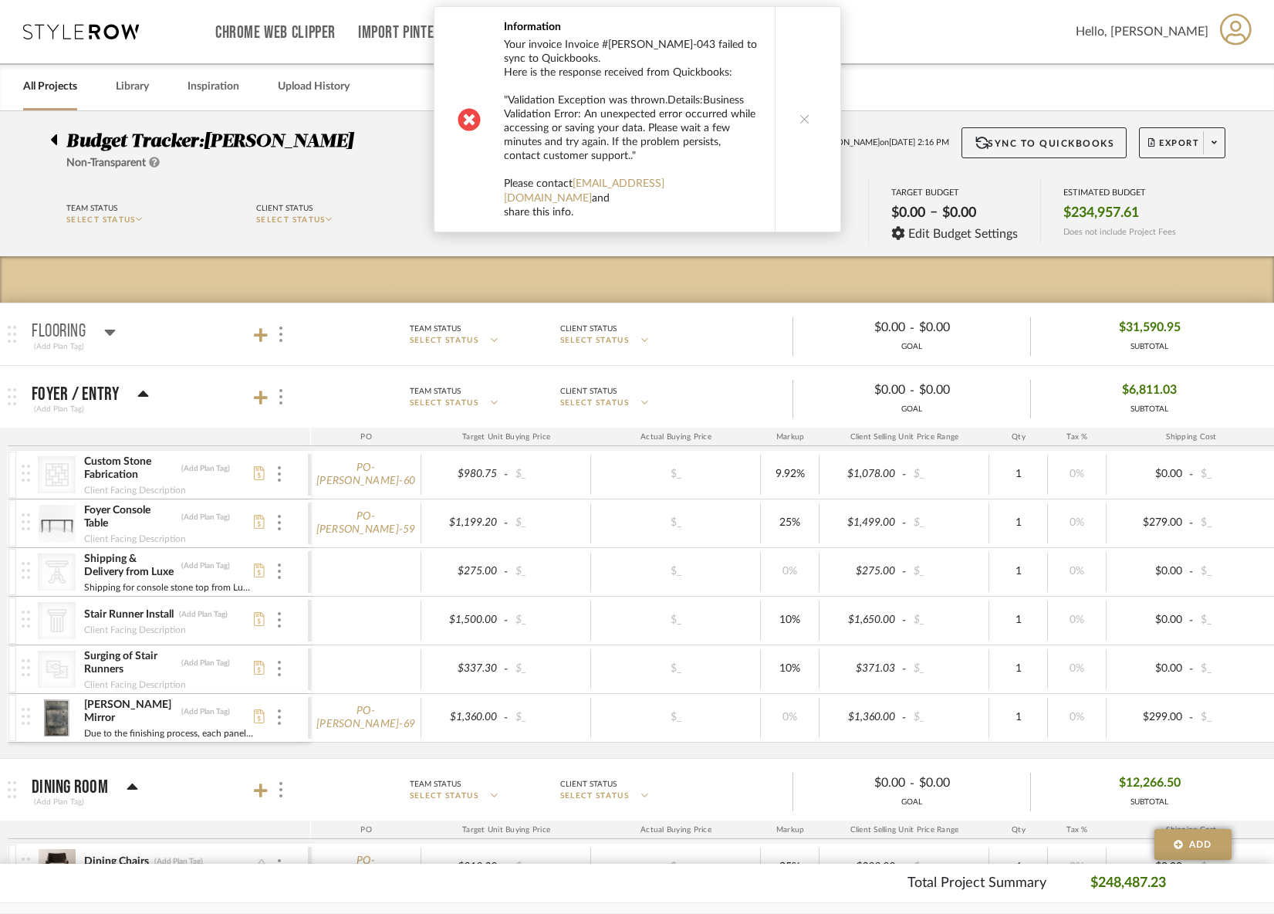
click at [807, 100] on button at bounding box center [804, 119] width 59 height 225
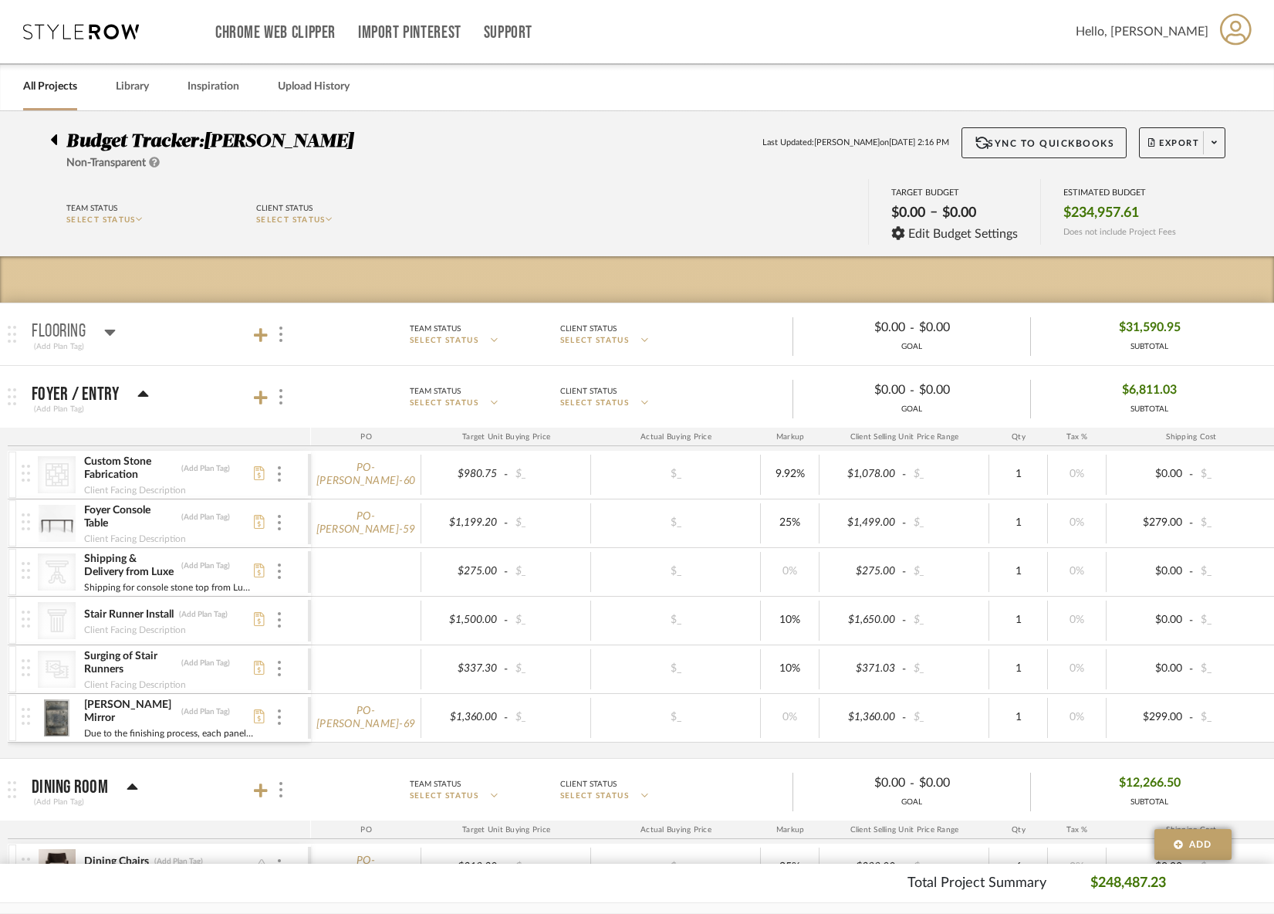
click at [56, 143] on icon at bounding box center [54, 139] width 6 height 11
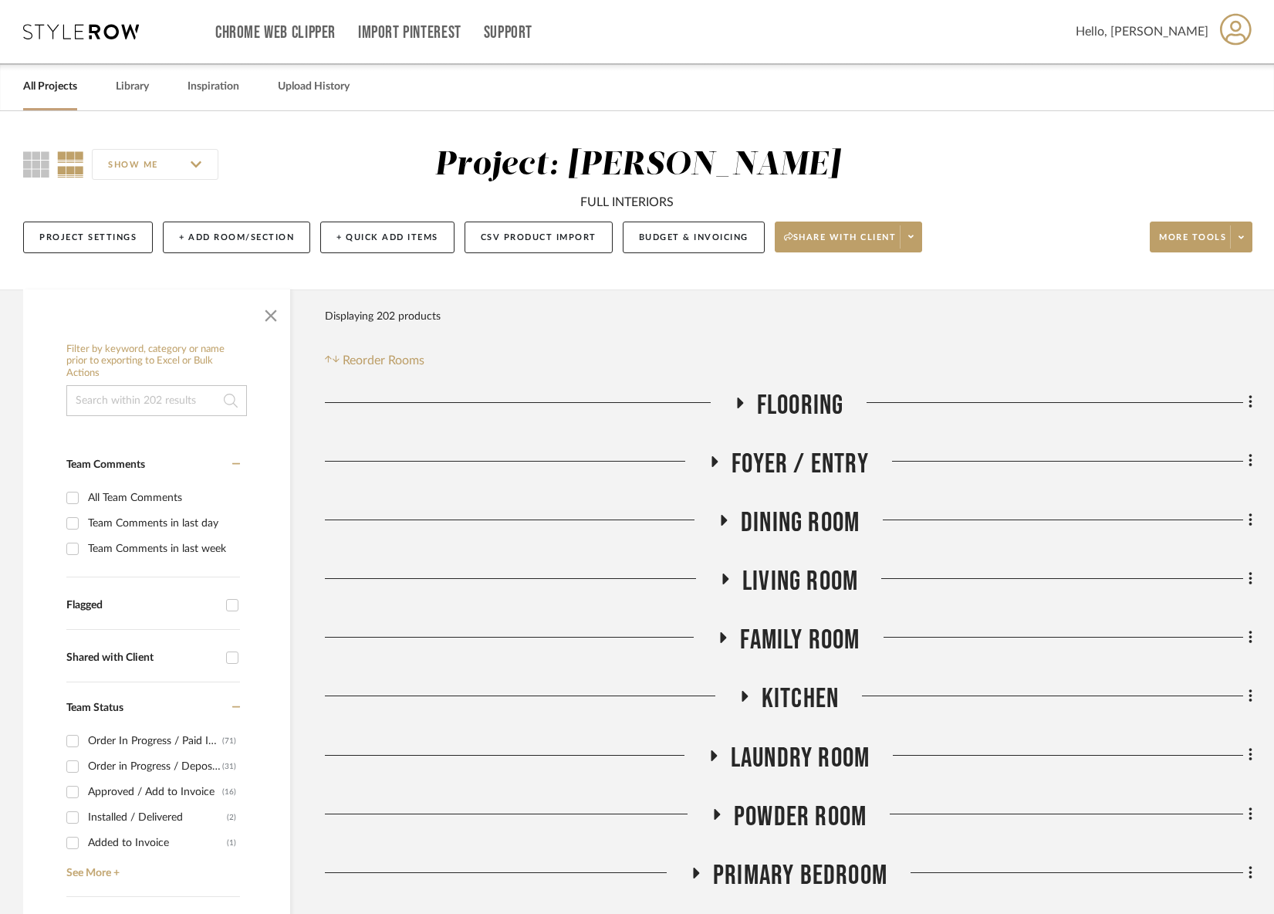
click at [741, 407] on icon at bounding box center [739, 403] width 19 height 12
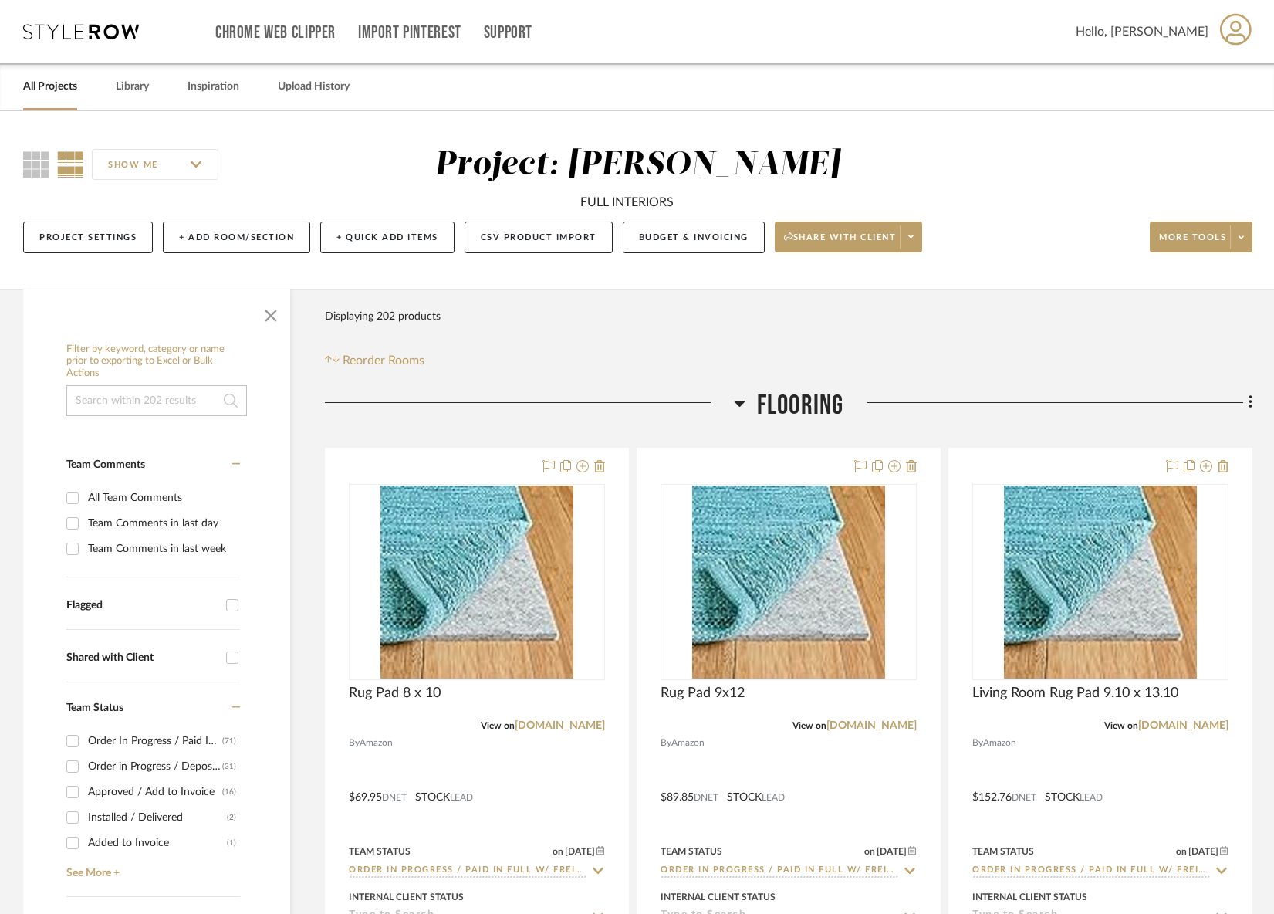
click at [772, 414] on span "Flooring" at bounding box center [800, 405] width 87 height 33
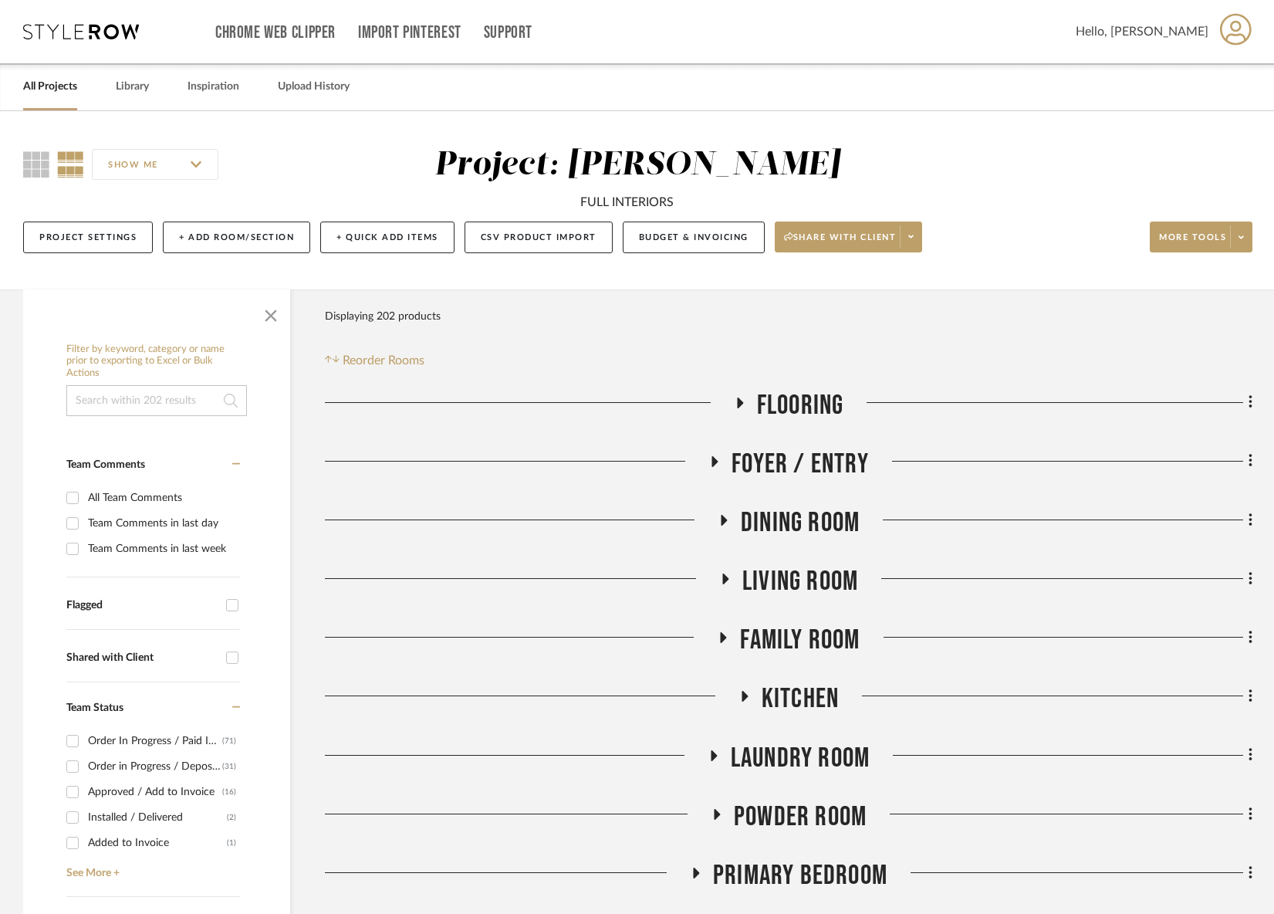
click at [774, 461] on span "Foyer / Entry" at bounding box center [800, 464] width 137 height 33
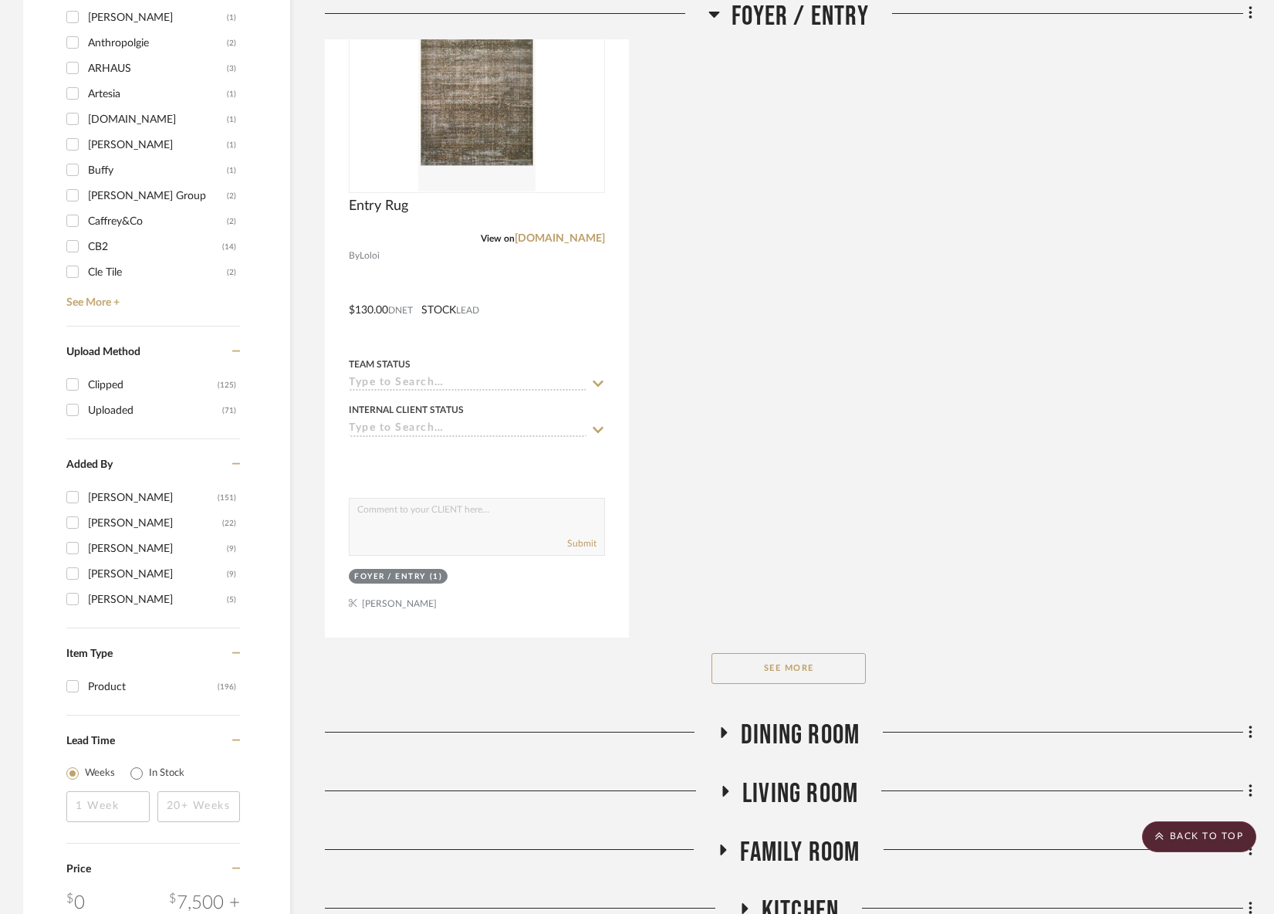
scroll to position [1917, 0]
click at [843, 658] on button "See More" at bounding box center [789, 666] width 154 height 31
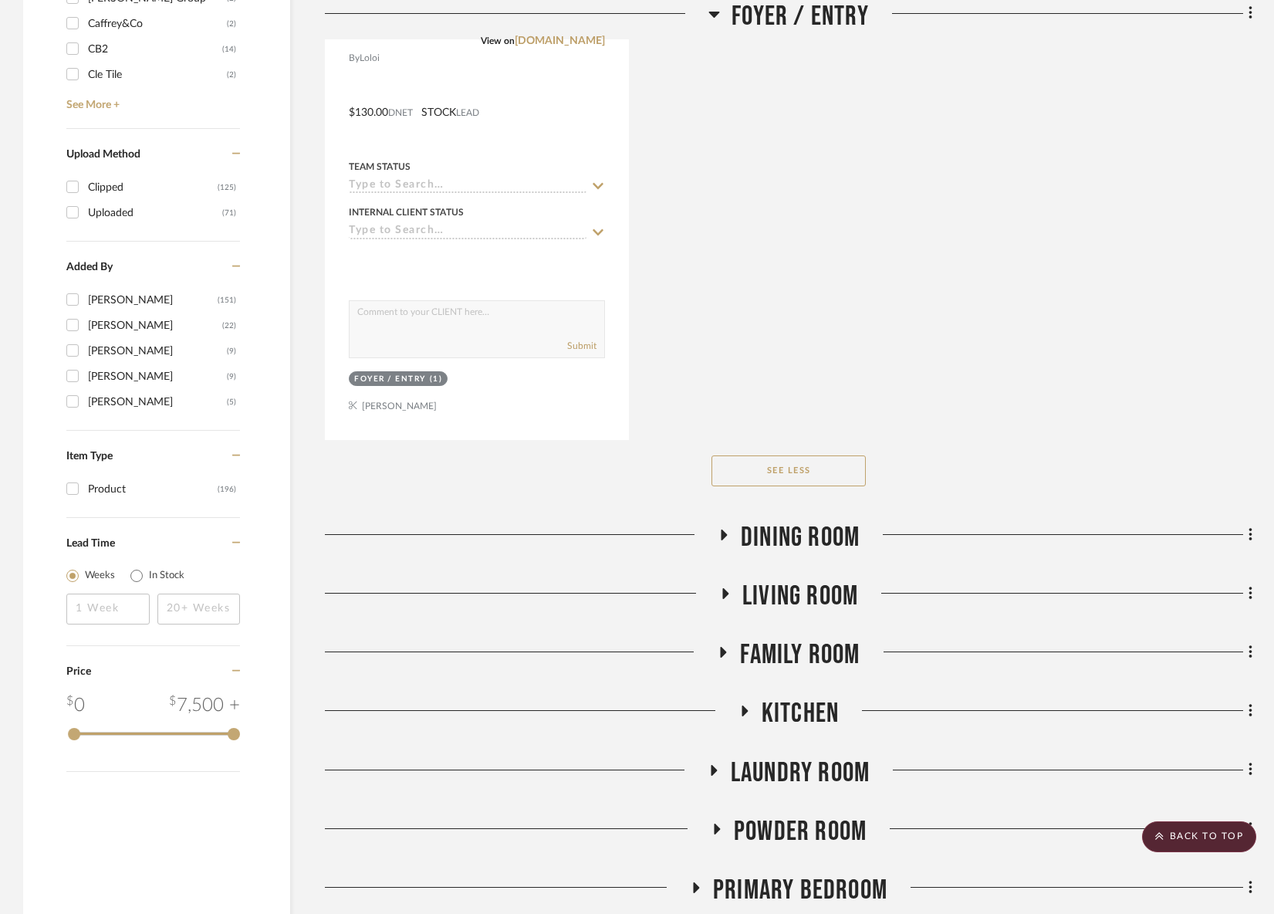
scroll to position [2250, 0]
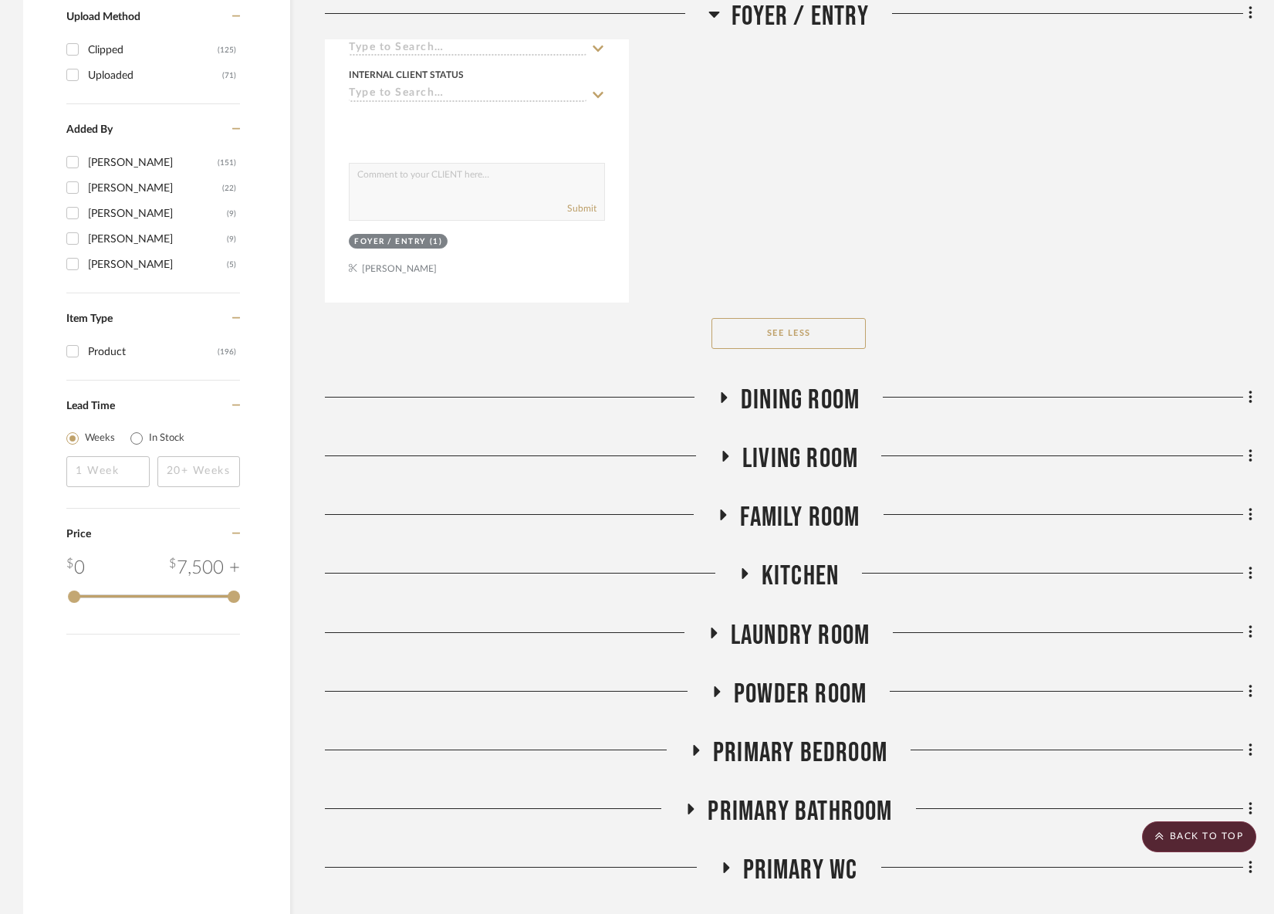
click at [850, 392] on span "Dining Room" at bounding box center [800, 400] width 119 height 33
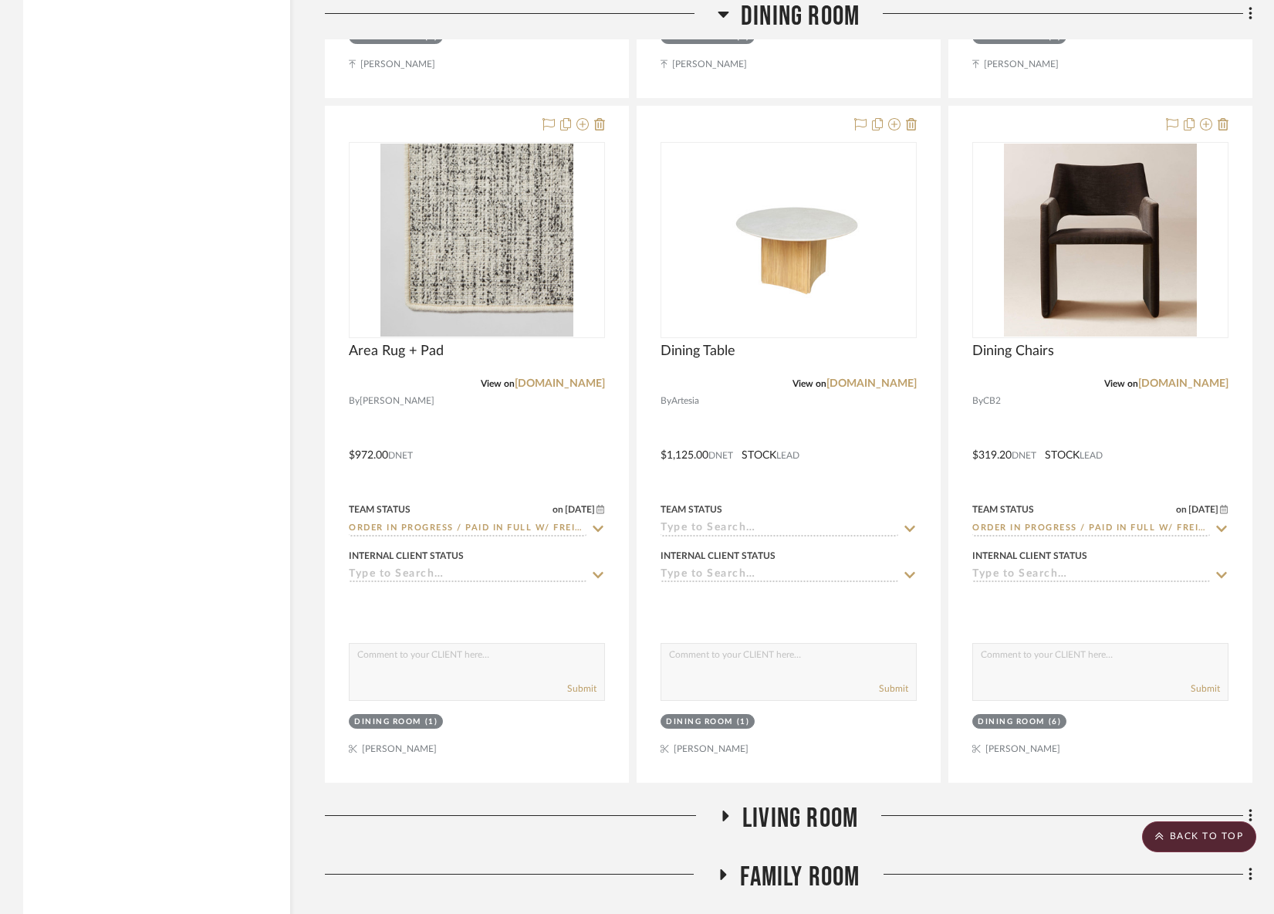
scroll to position [3334, 0]
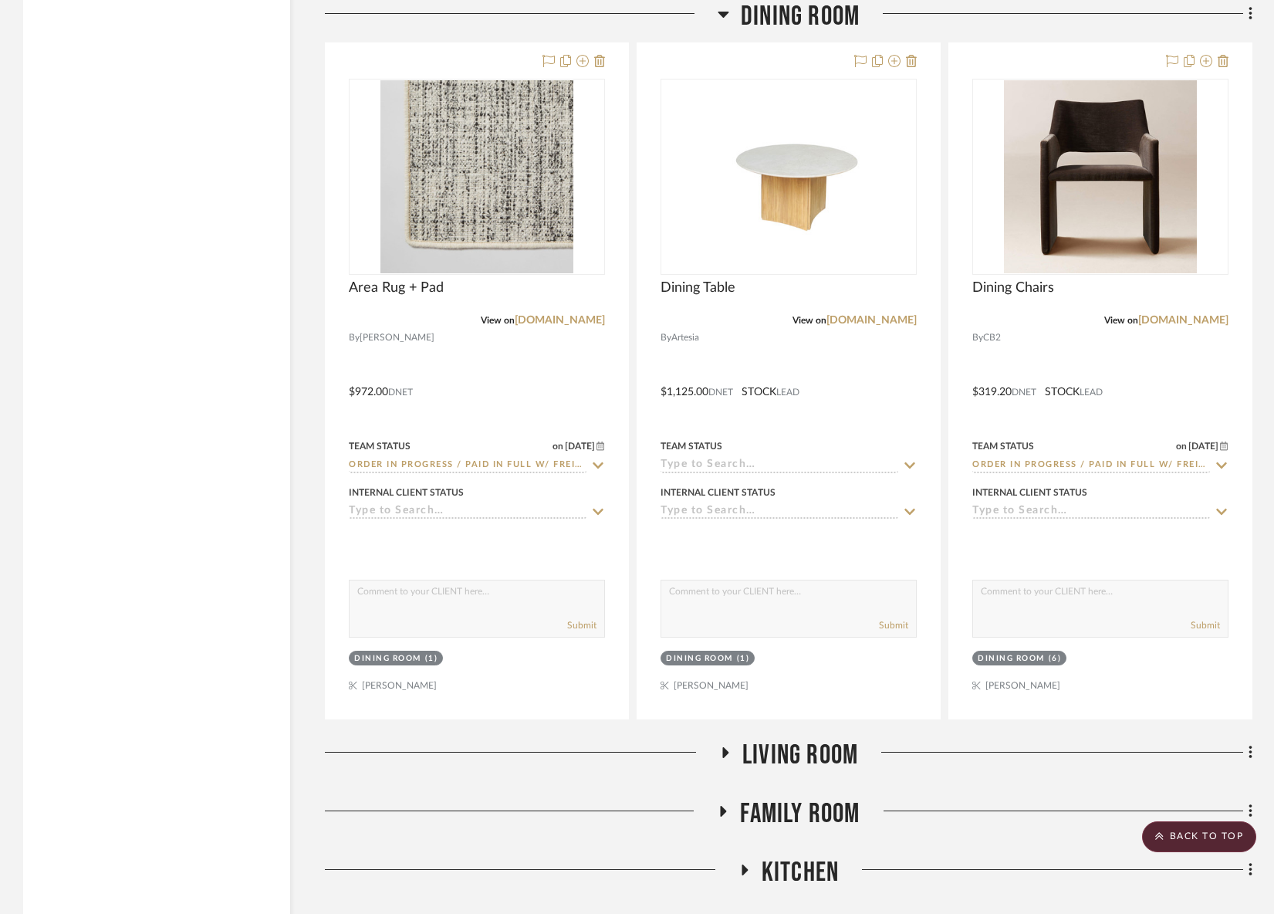
click at [827, 759] on span "Living Room" at bounding box center [800, 755] width 116 height 33
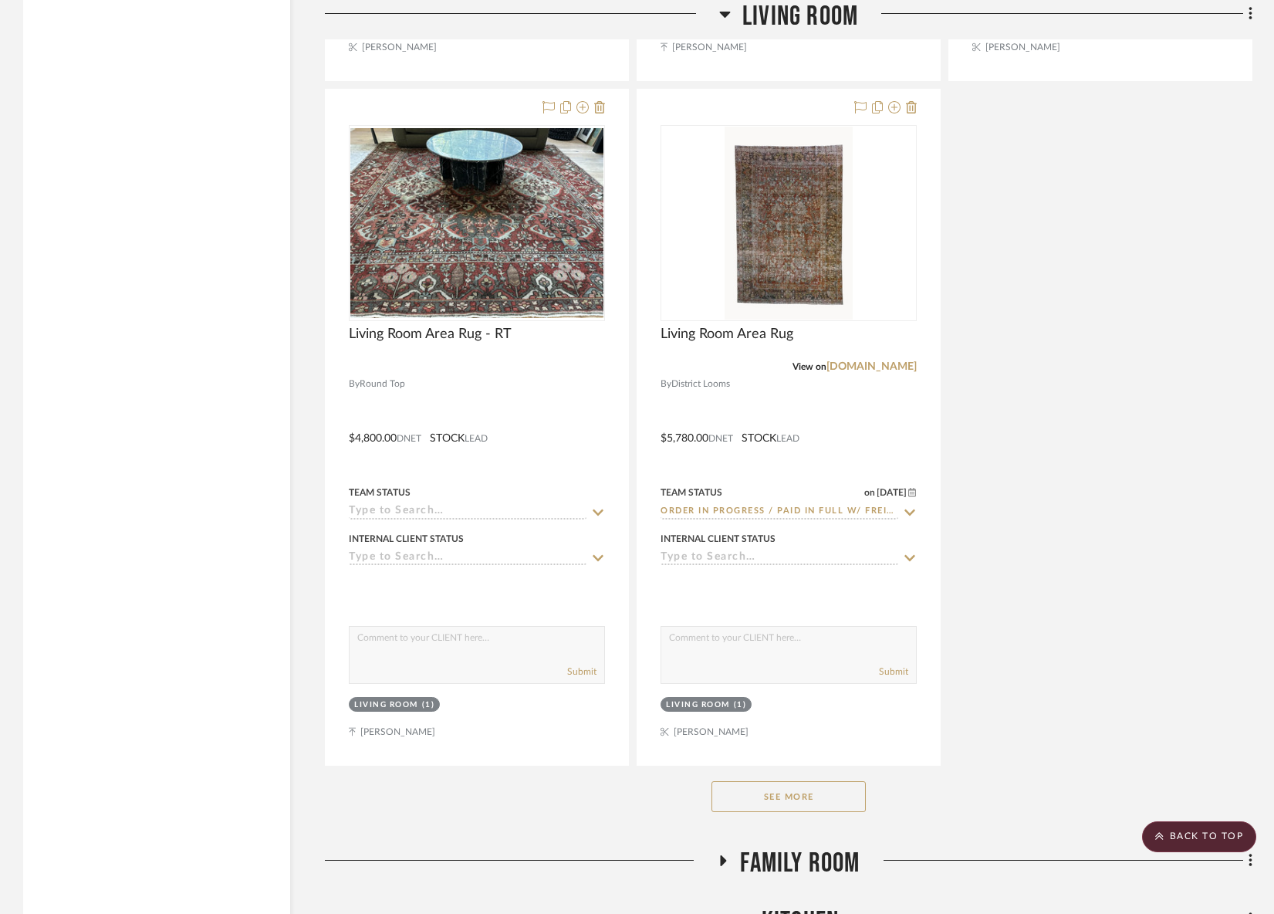
scroll to position [5574, 0]
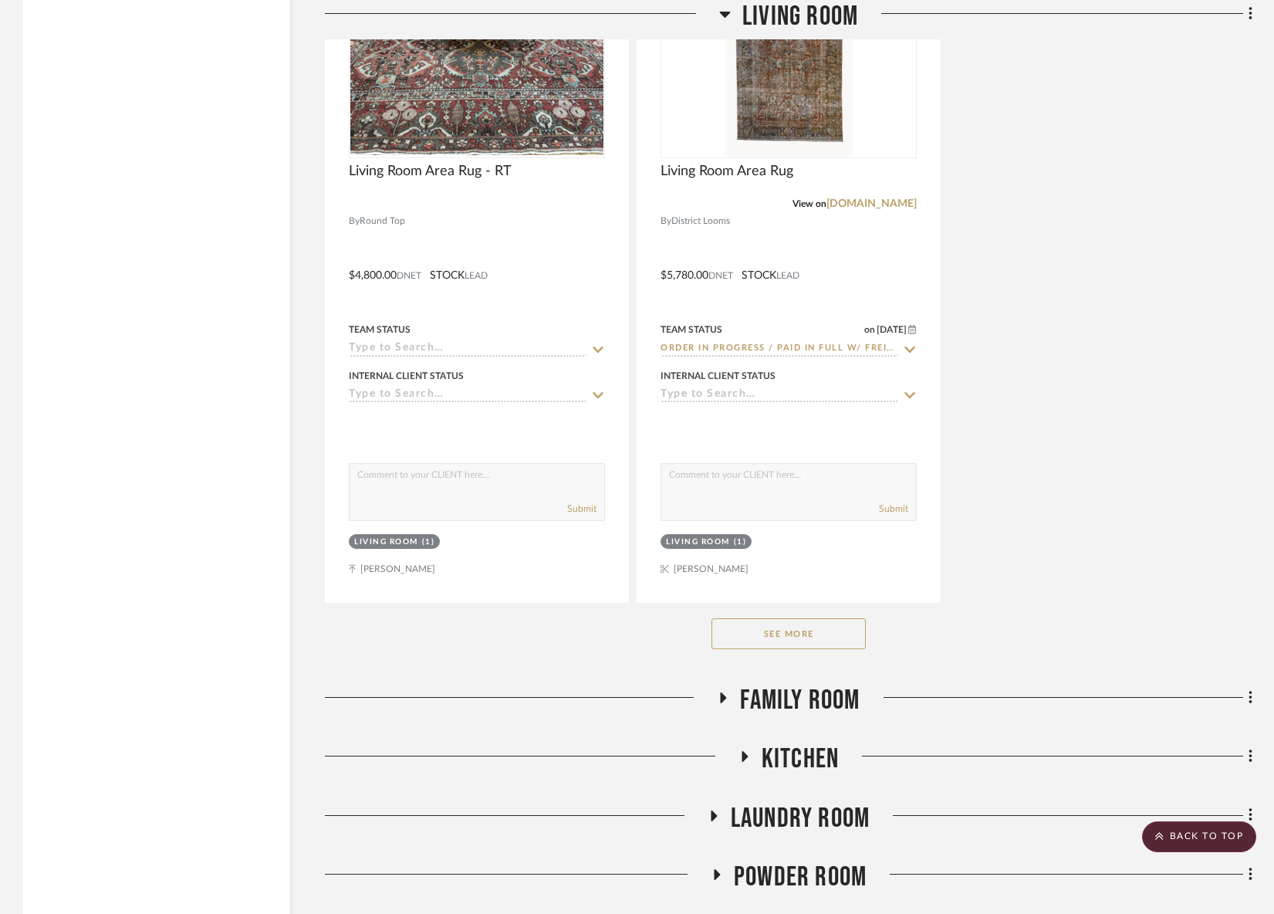
click at [823, 634] on button "See More" at bounding box center [789, 633] width 154 height 31
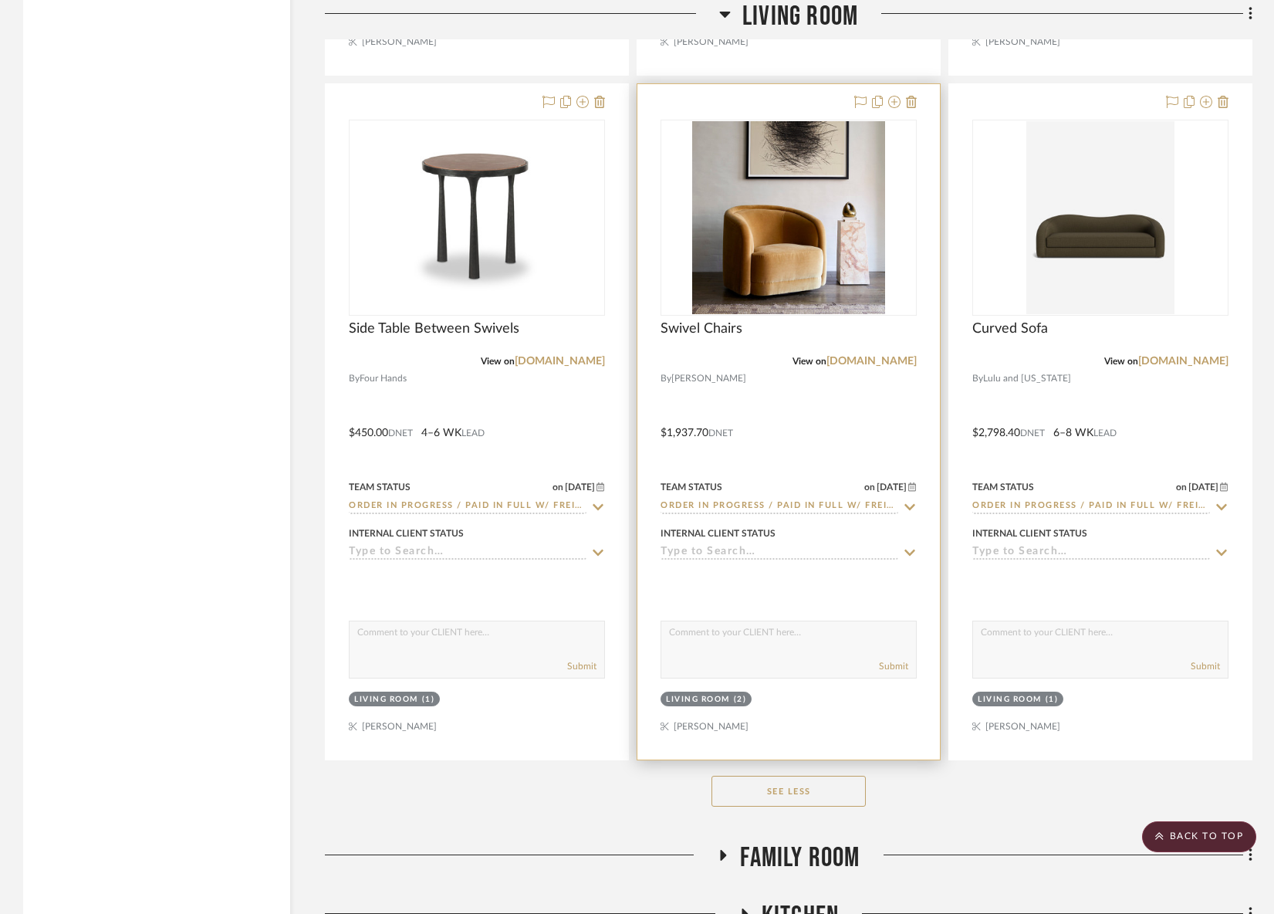
scroll to position [7099, 0]
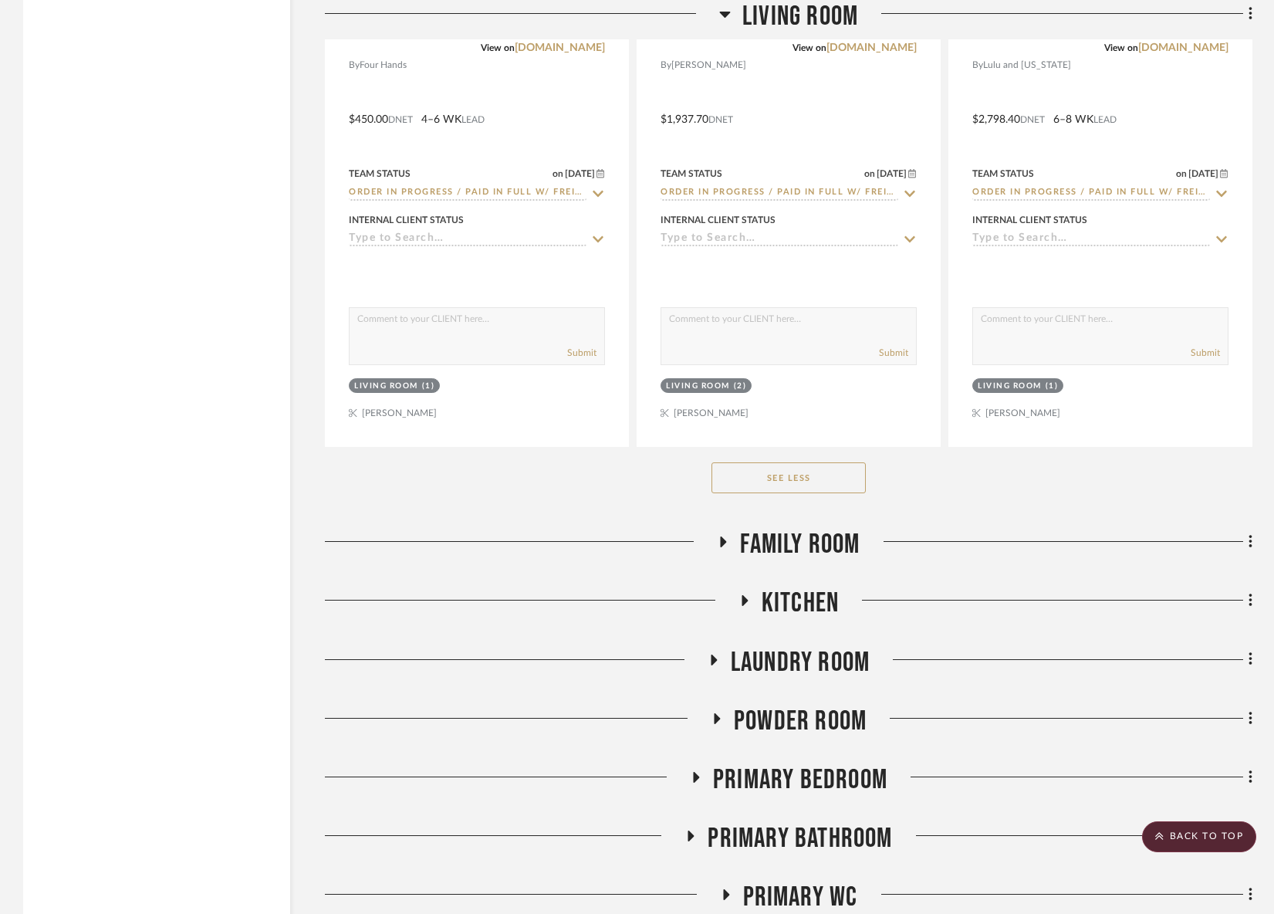
click at [831, 528] on span "Family Room" at bounding box center [800, 544] width 120 height 33
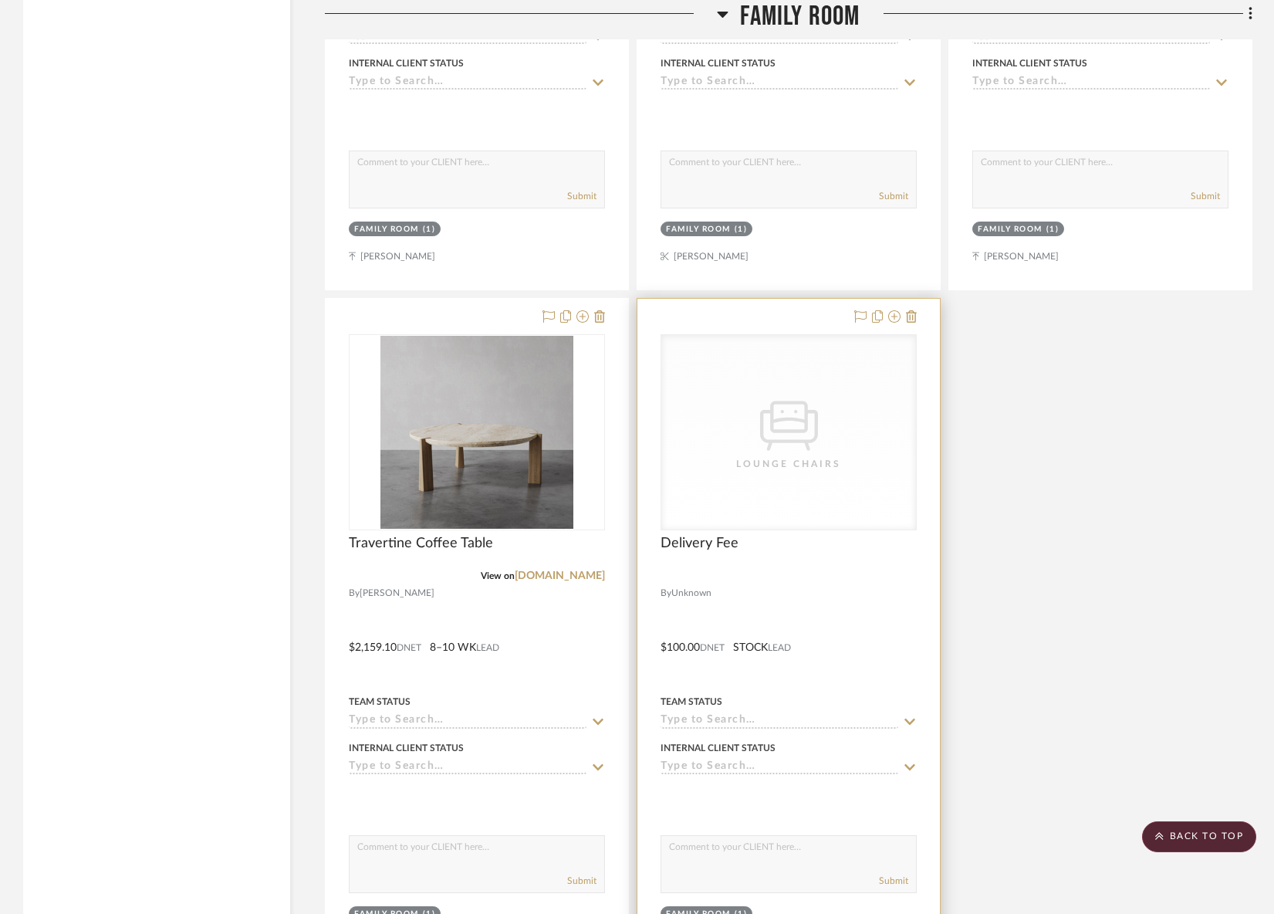
scroll to position [8957, 0]
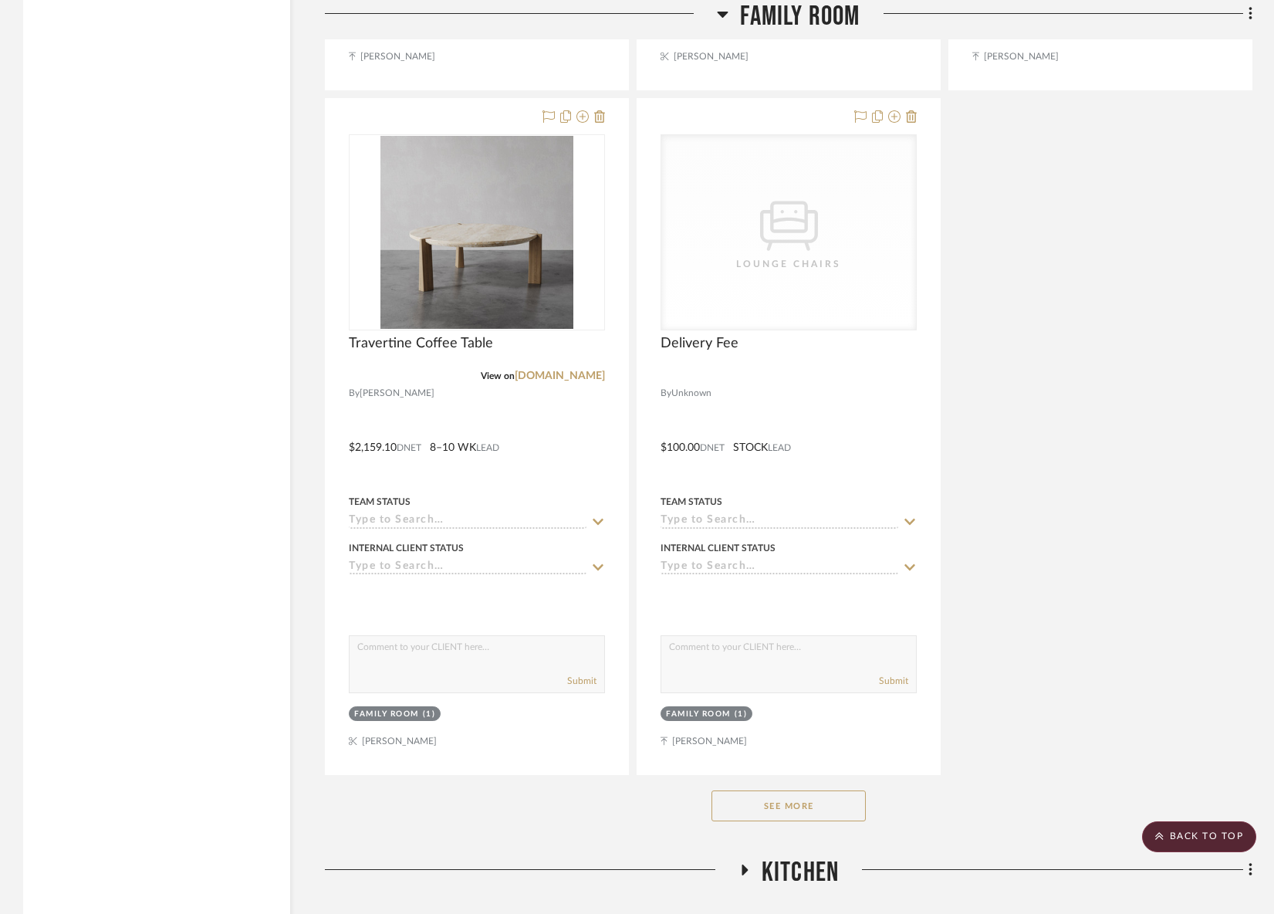
click at [785, 793] on button "See More" at bounding box center [789, 805] width 154 height 31
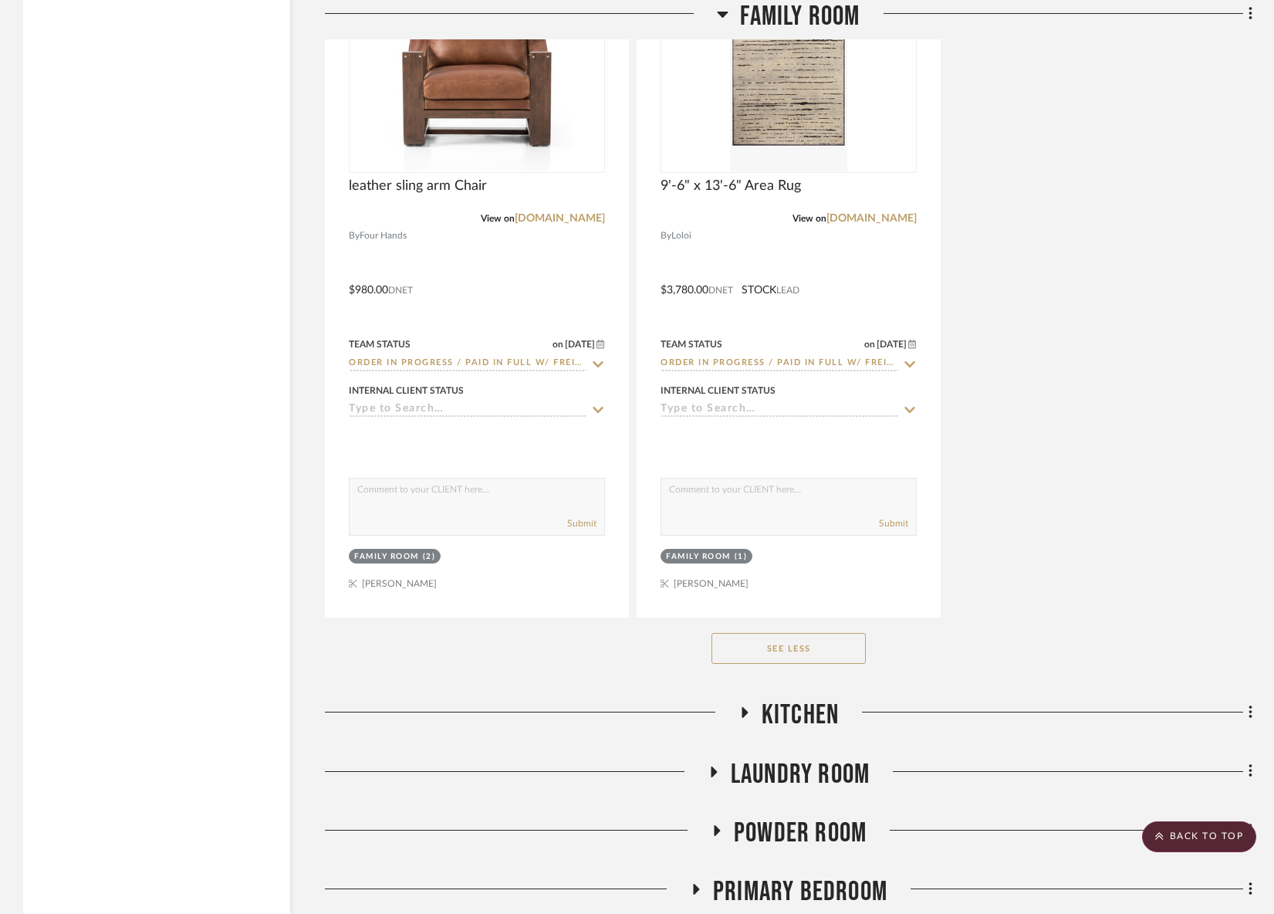
scroll to position [9978, 0]
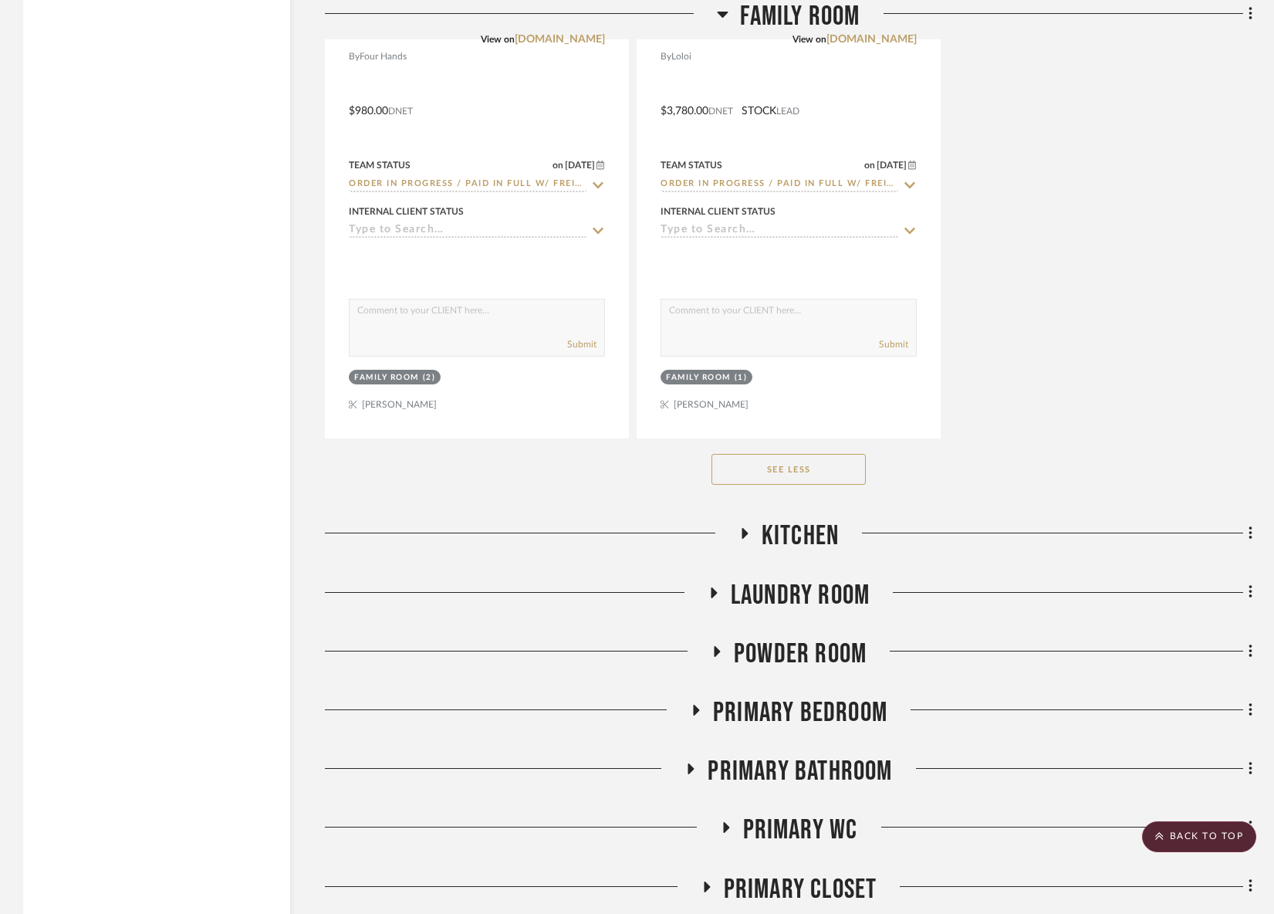
click at [800, 532] on span "Kitchen" at bounding box center [800, 535] width 77 height 33
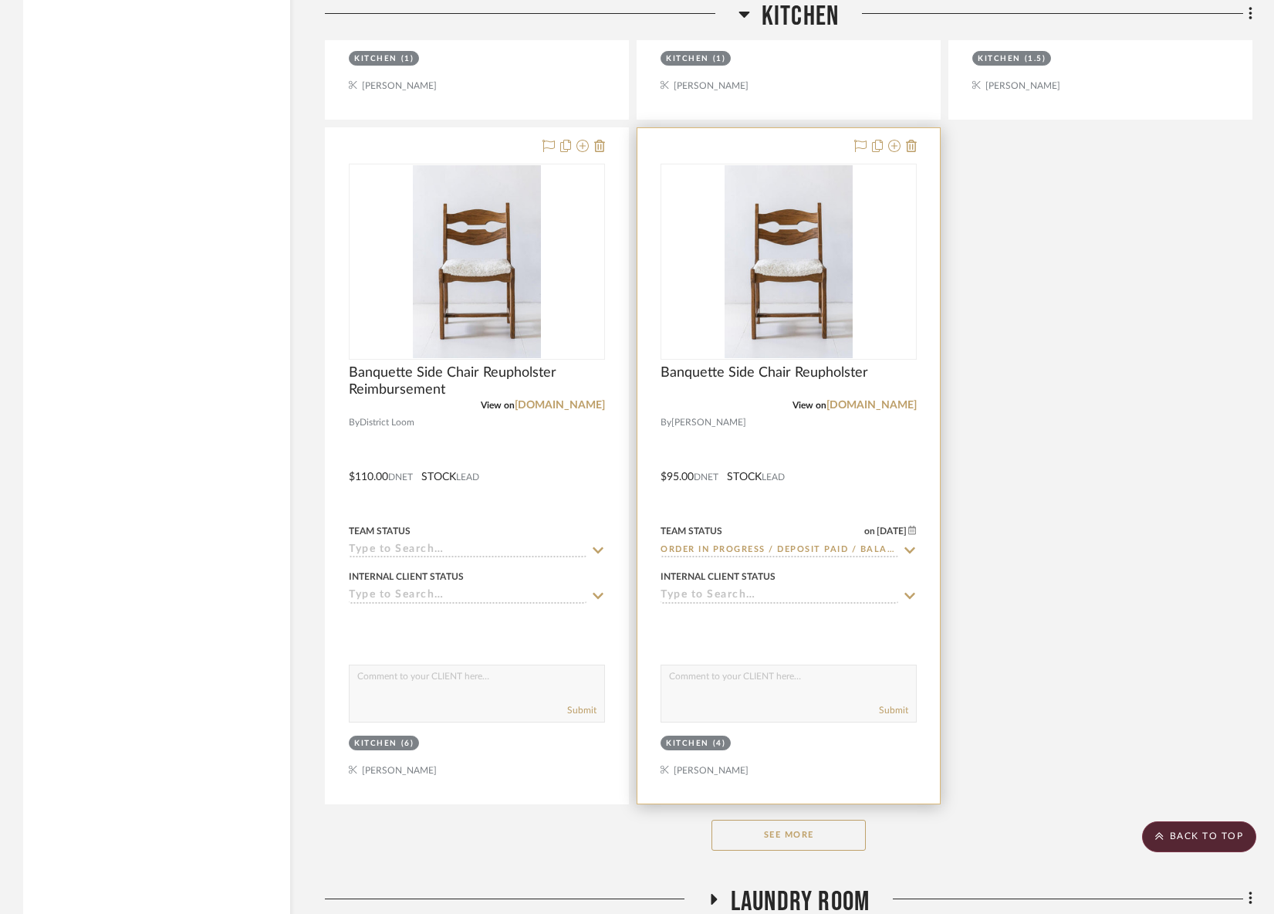
scroll to position [11814, 0]
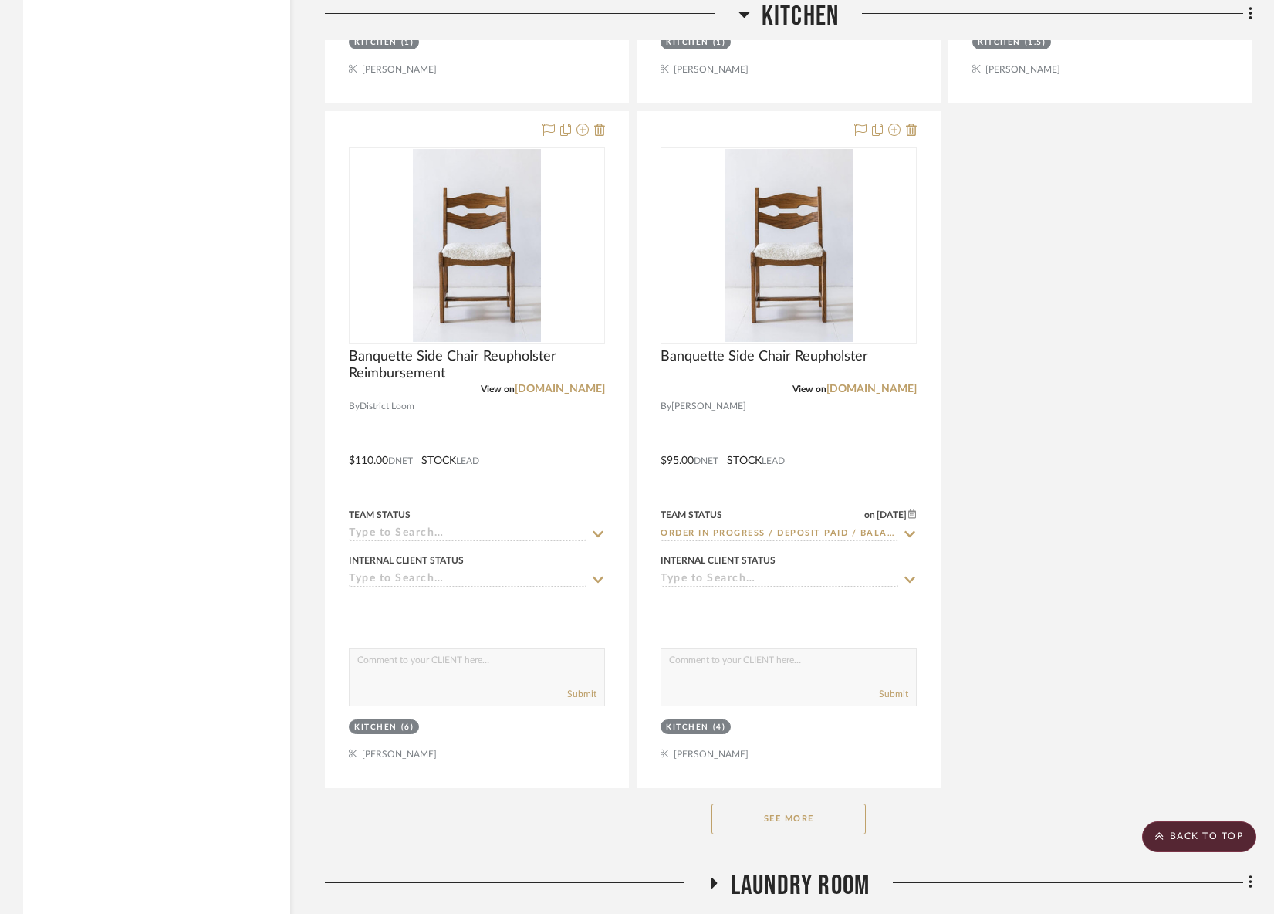
click at [818, 807] on button "See More" at bounding box center [789, 818] width 154 height 31
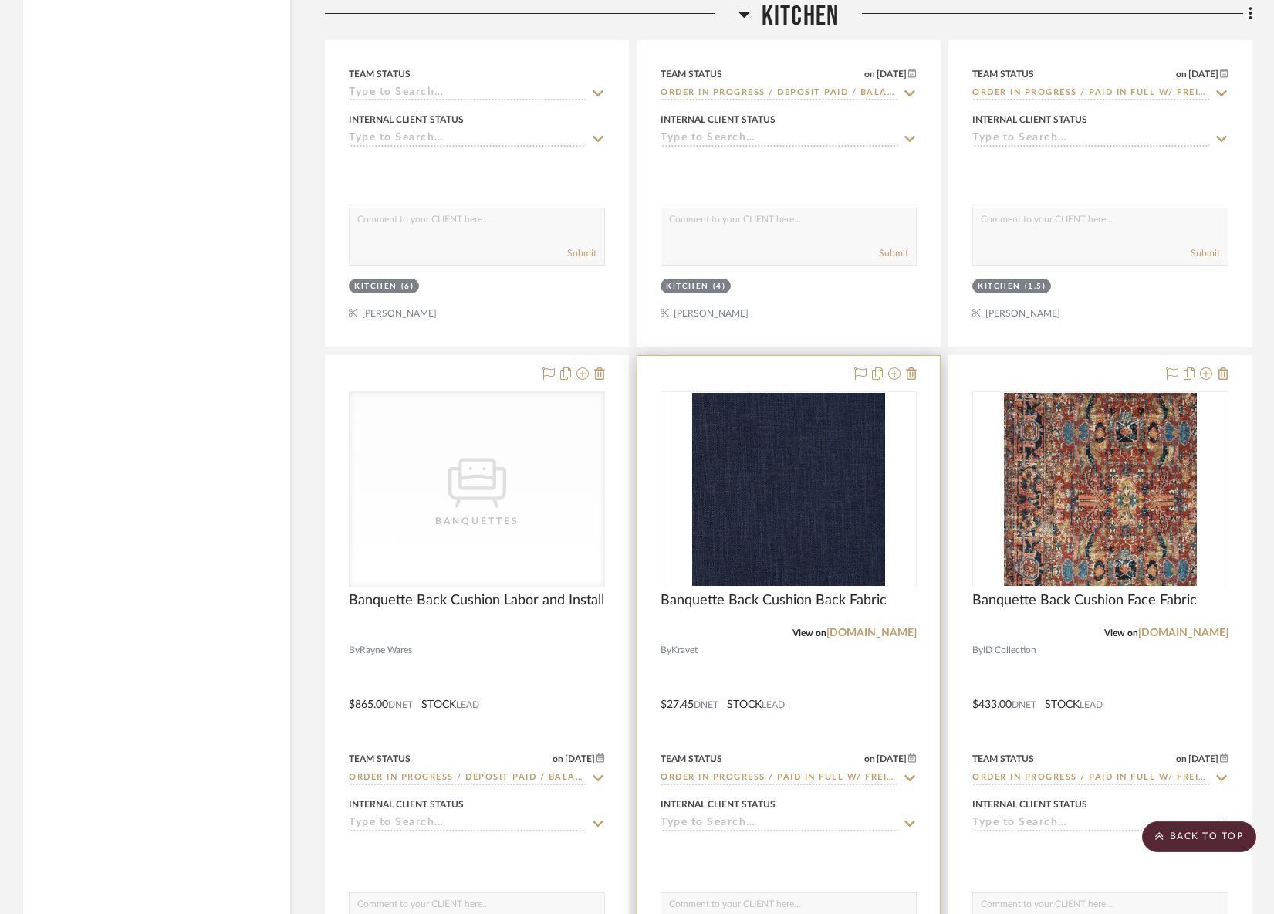
scroll to position [12263, 0]
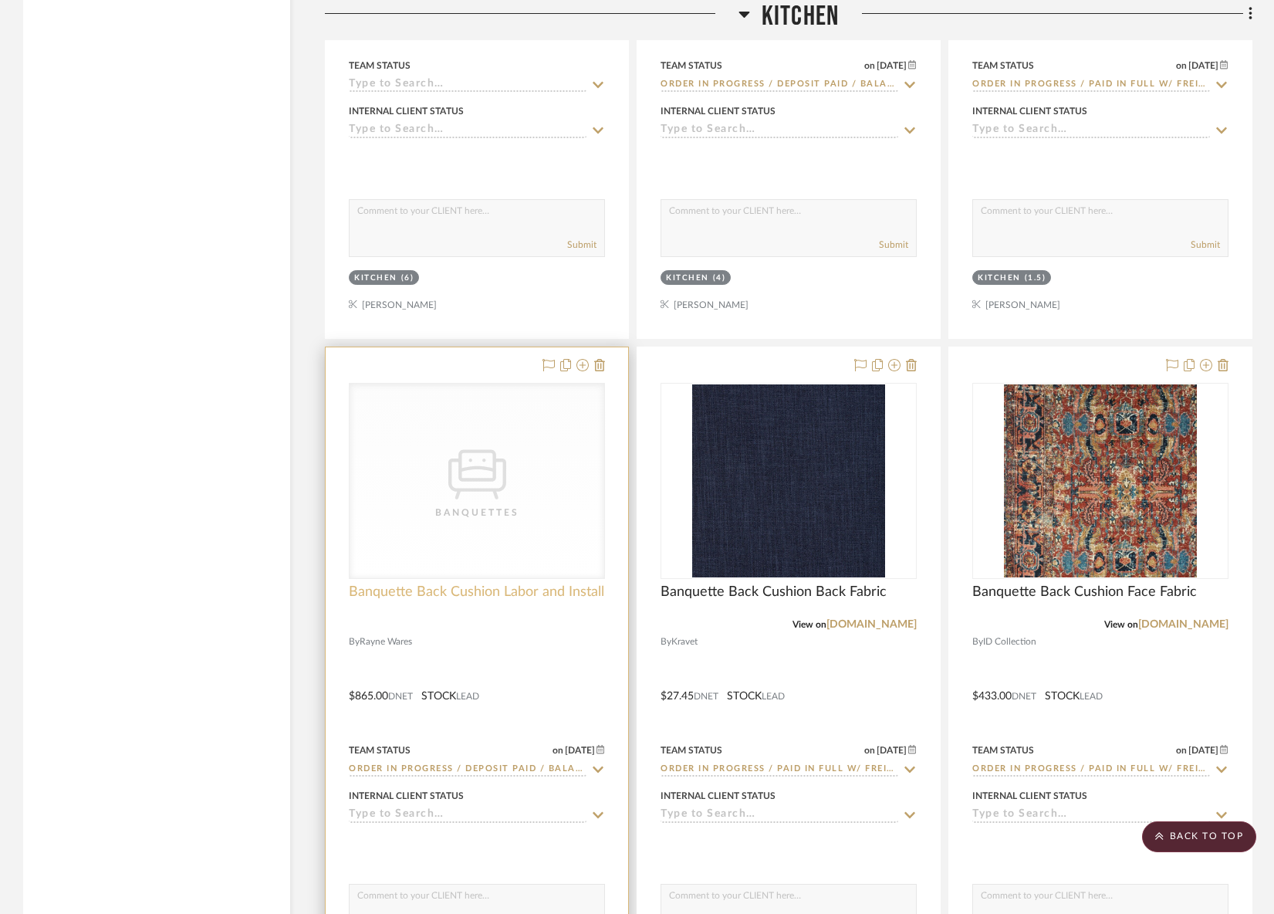
click at [497, 583] on span "Banquette Back Cushion Labor and Install" at bounding box center [476, 591] width 255 height 17
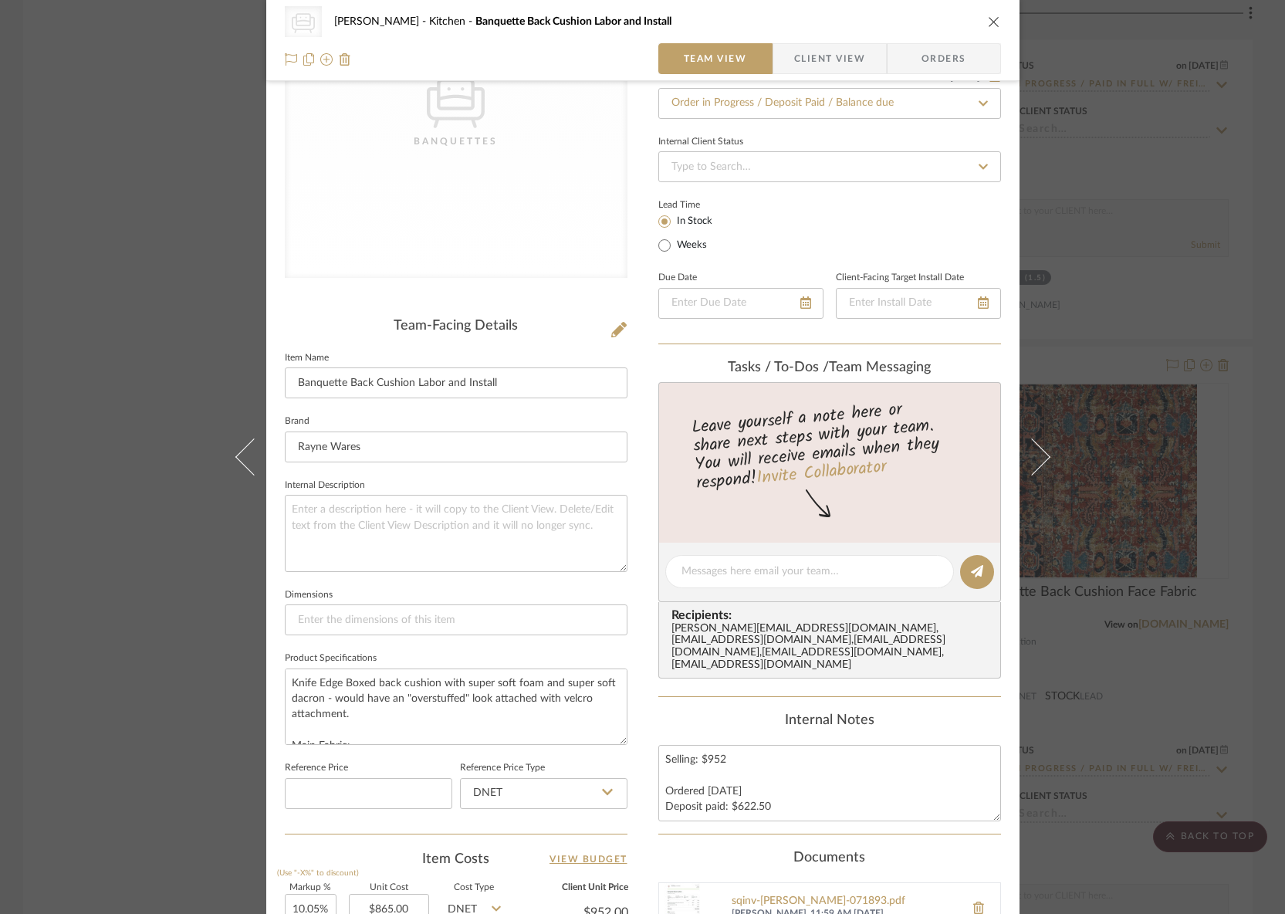
scroll to position [164, 0]
click at [578, 727] on textarea "Knife Edge Boxed back cushion with super soft foam and super soft dacron - woul…" at bounding box center [456, 706] width 343 height 76
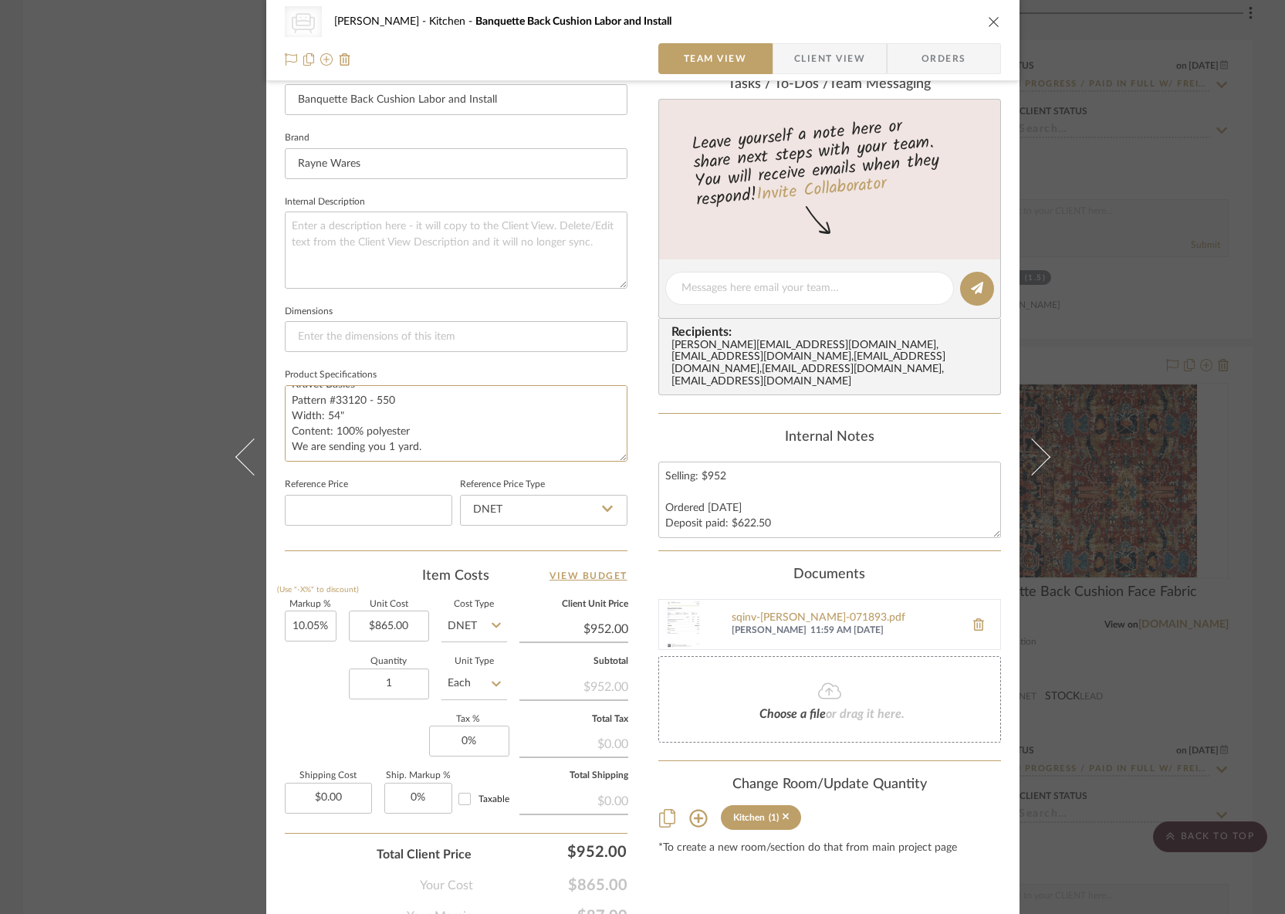
scroll to position [518, 0]
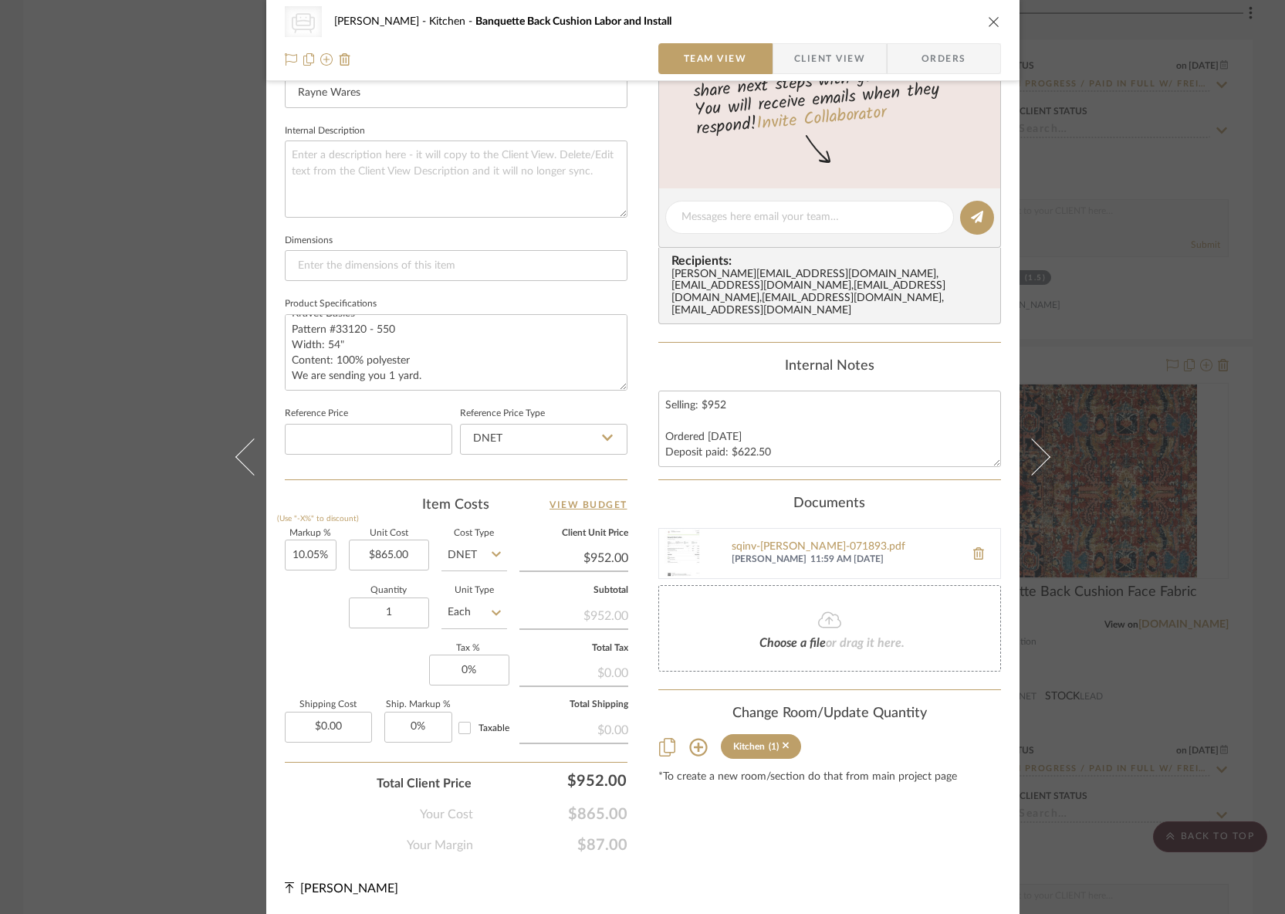
click at [682, 549] on img at bounding box center [683, 553] width 49 height 49
drag, startPoint x: 1246, startPoint y: 581, endPoint x: 1212, endPoint y: 588, distance: 35.4
click at [1246, 581] on div "CategoryIconSeating Created with Sketch. Banquettes RILEY Kitchen Banquette Bac…" at bounding box center [642, 457] width 1285 height 914
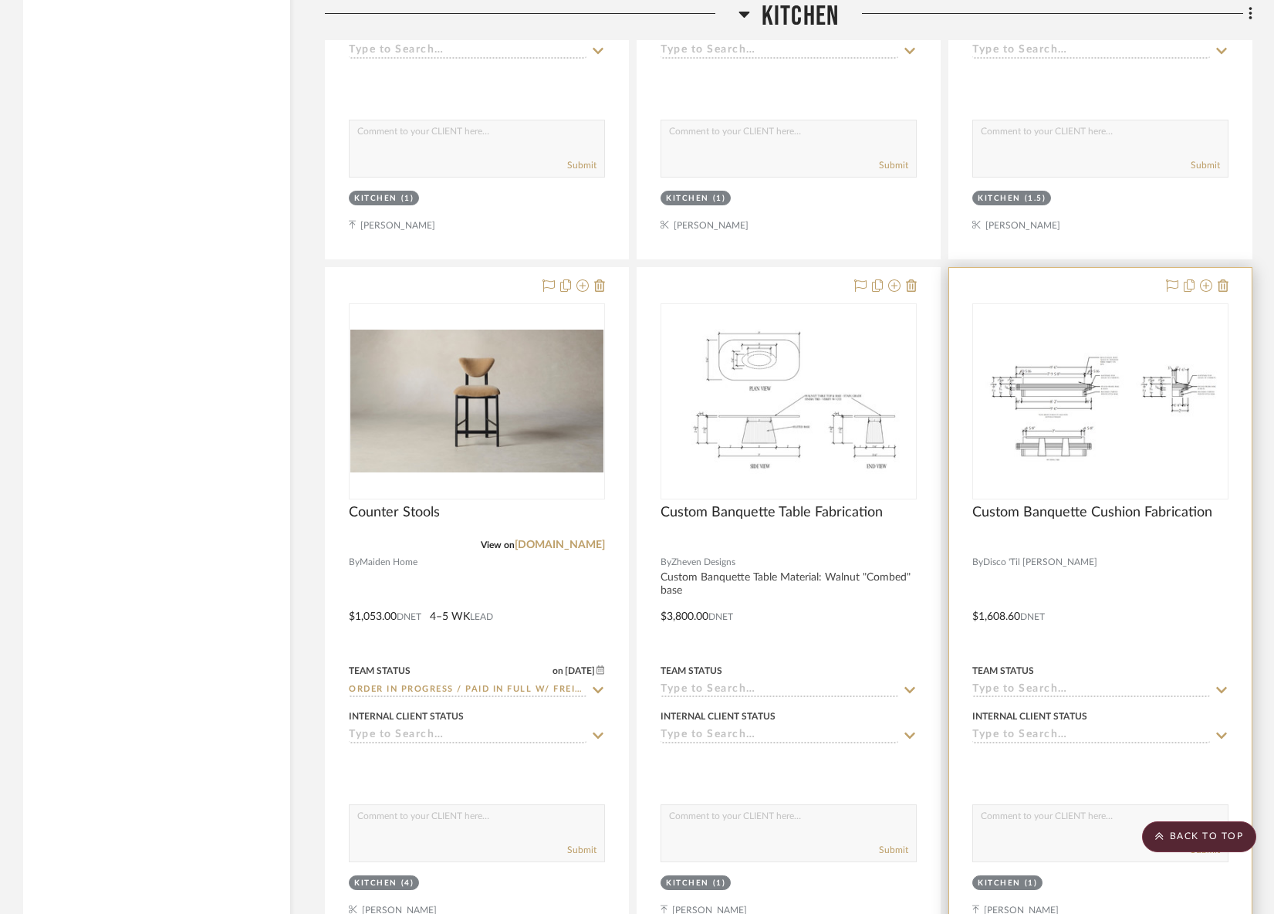
scroll to position [13232, 0]
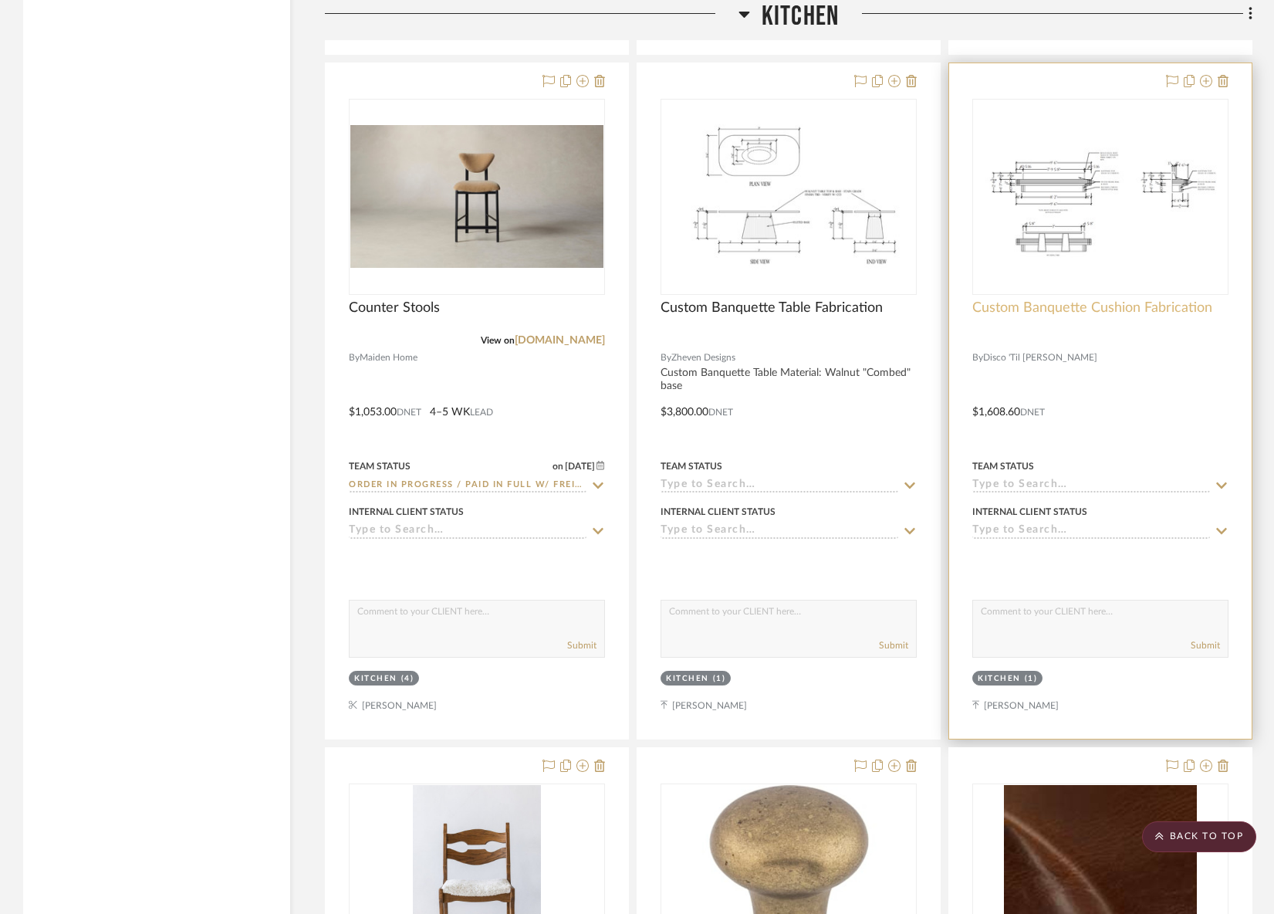
click at [1121, 299] on span "Custom Banquette Cushion Fabrication" at bounding box center [1092, 307] width 240 height 17
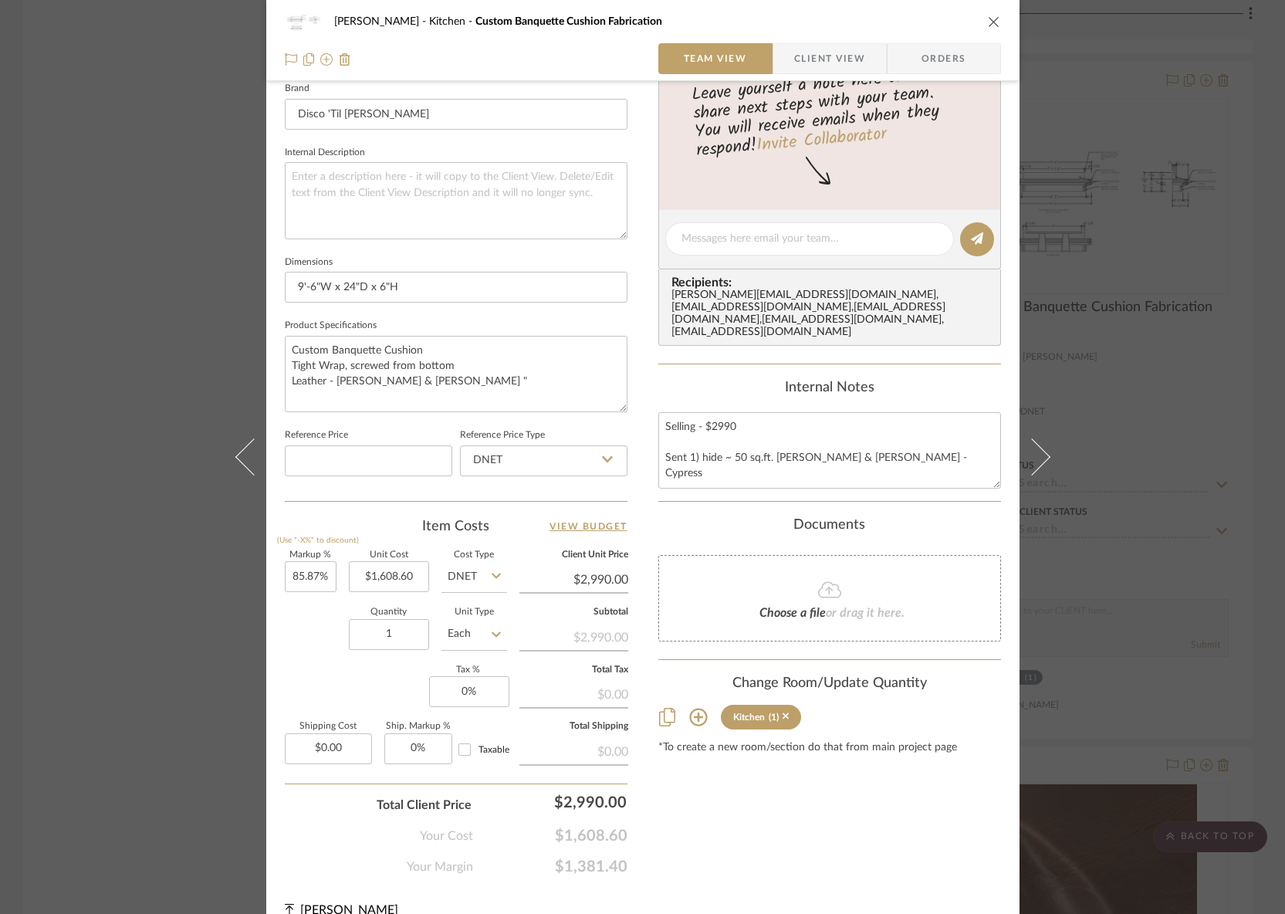
scroll to position [326, 0]
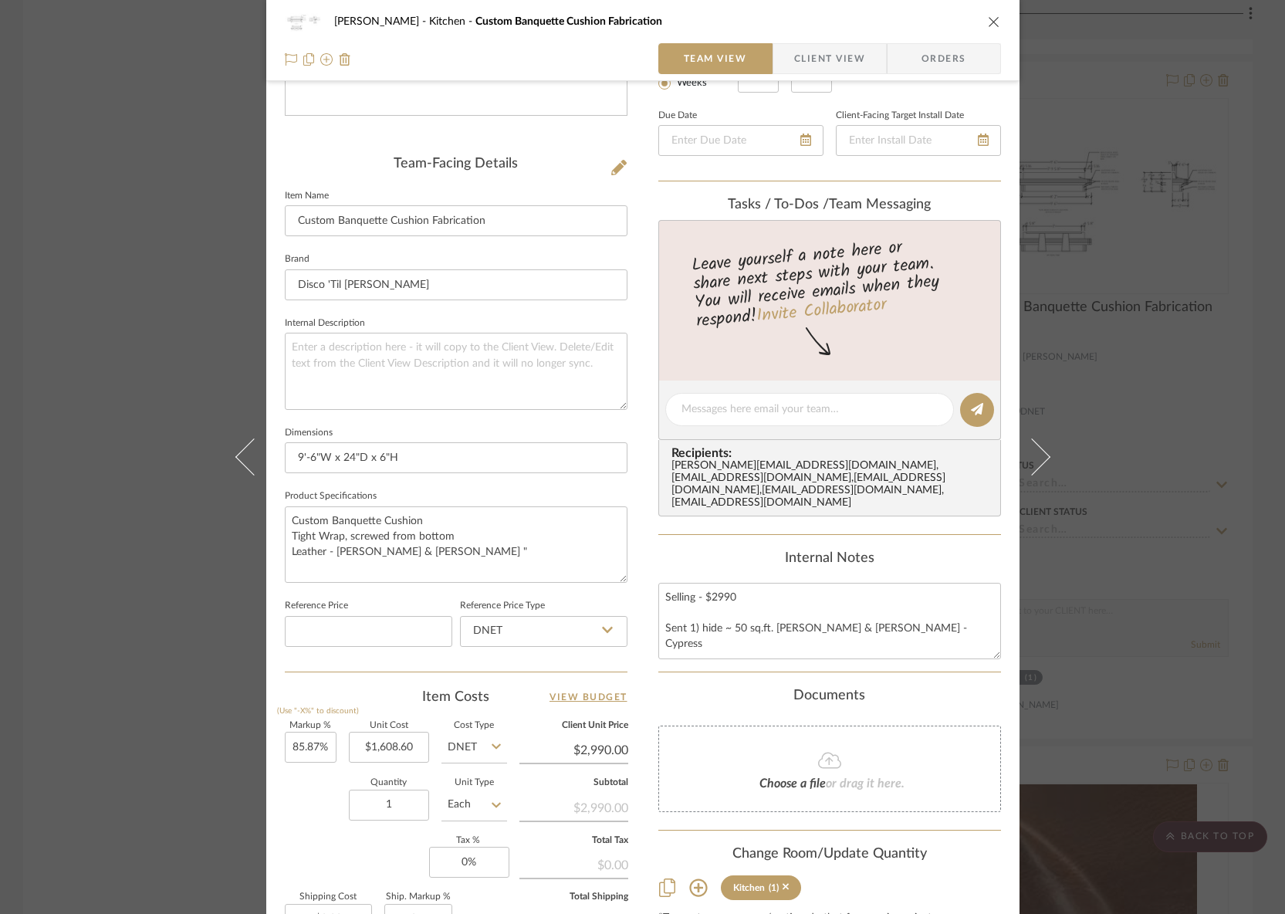
click at [1169, 601] on div "RILEY Kitchen Custom Banquette Cushion Fabrication Team View Client View Orders…" at bounding box center [642, 457] width 1285 height 914
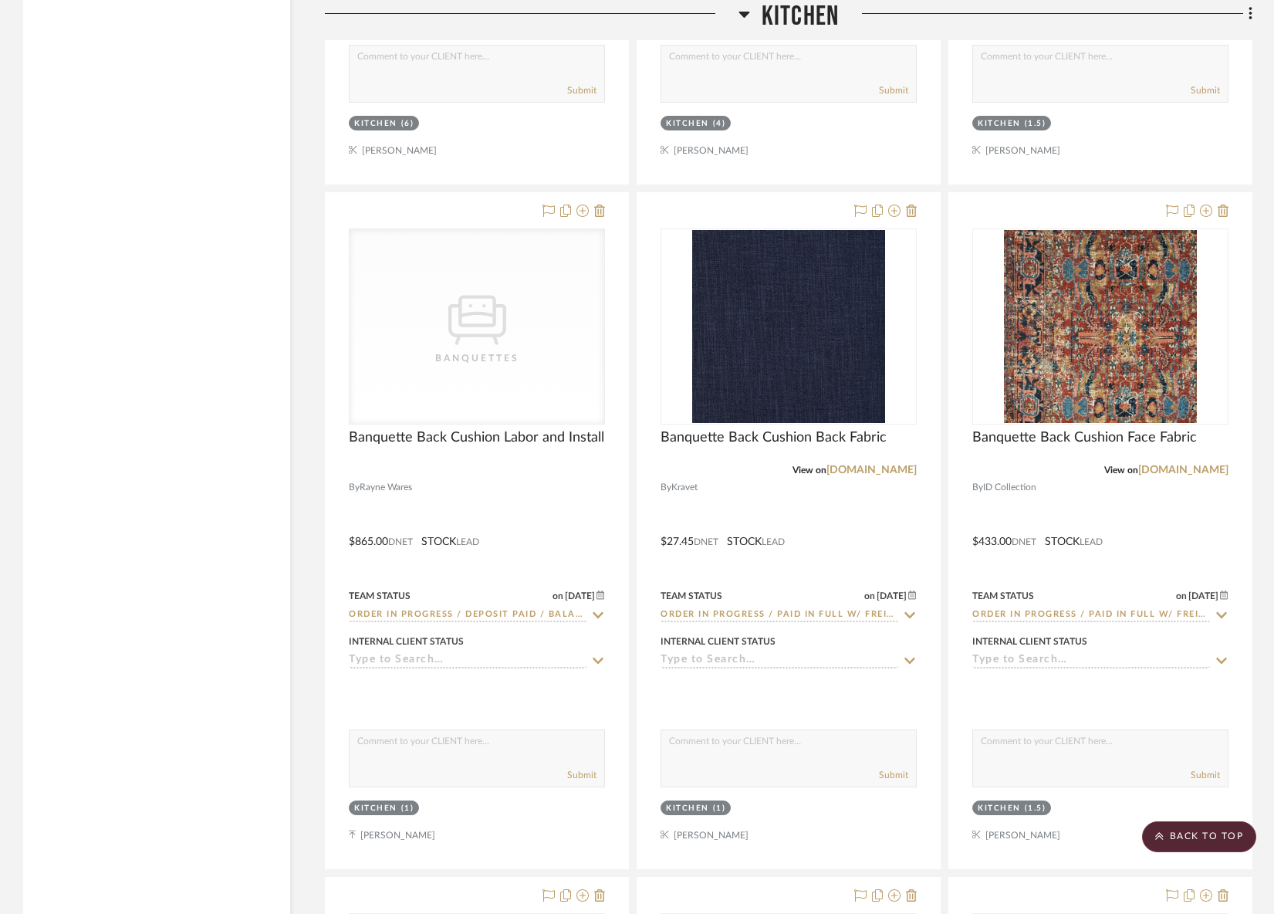
scroll to position [12417, 0]
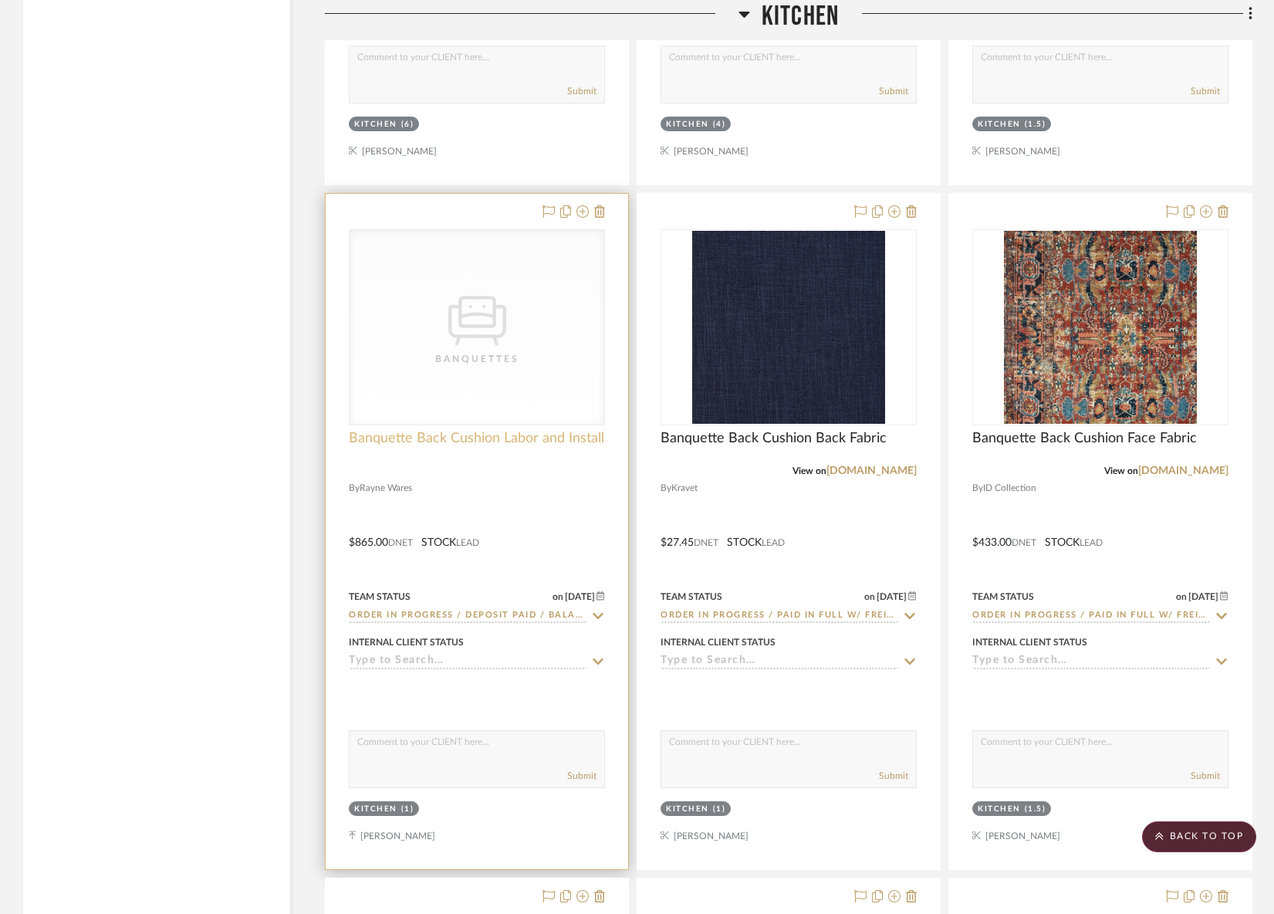
click at [432, 431] on span "Banquette Back Cushion Labor and Install" at bounding box center [476, 438] width 255 height 17
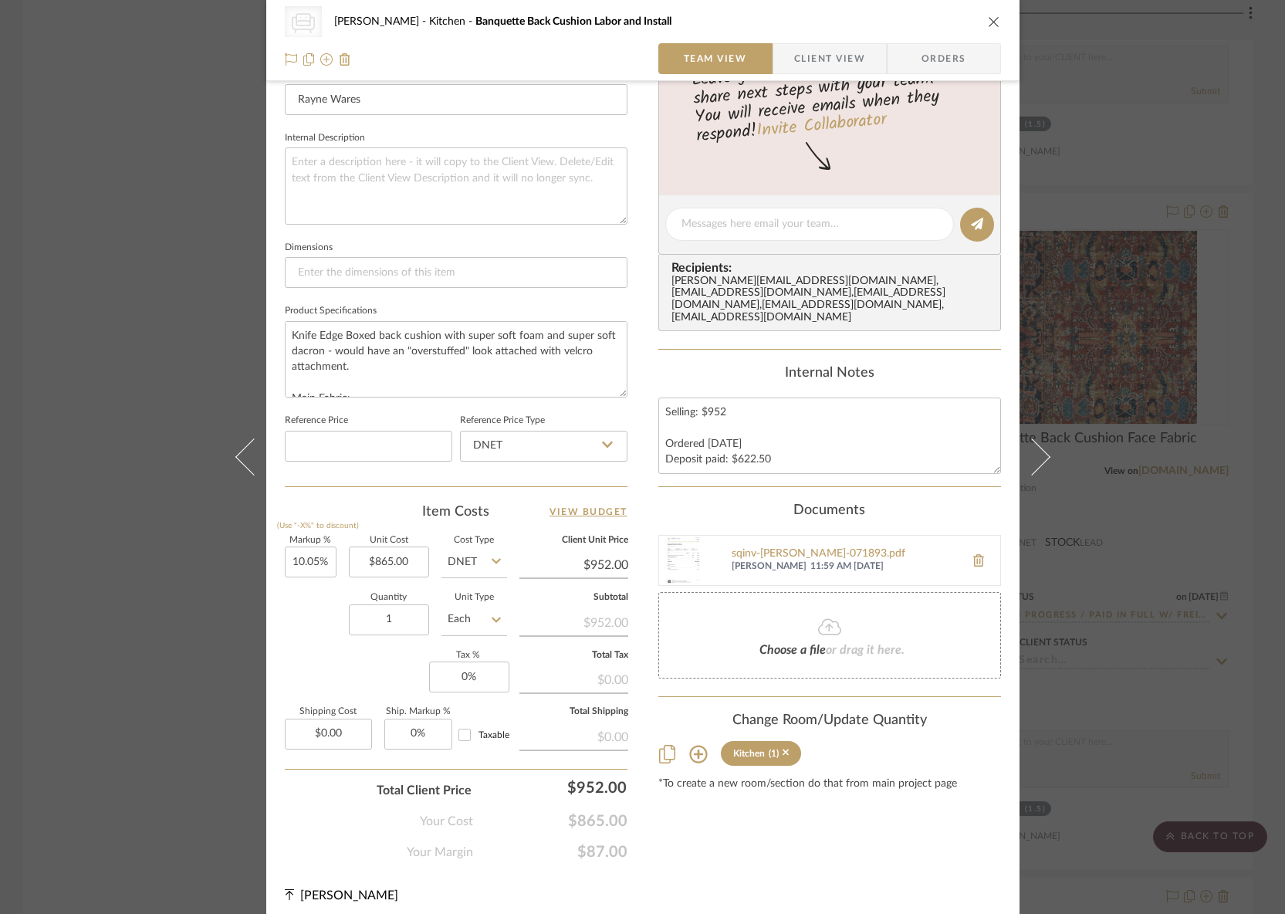
scroll to position [518, 0]
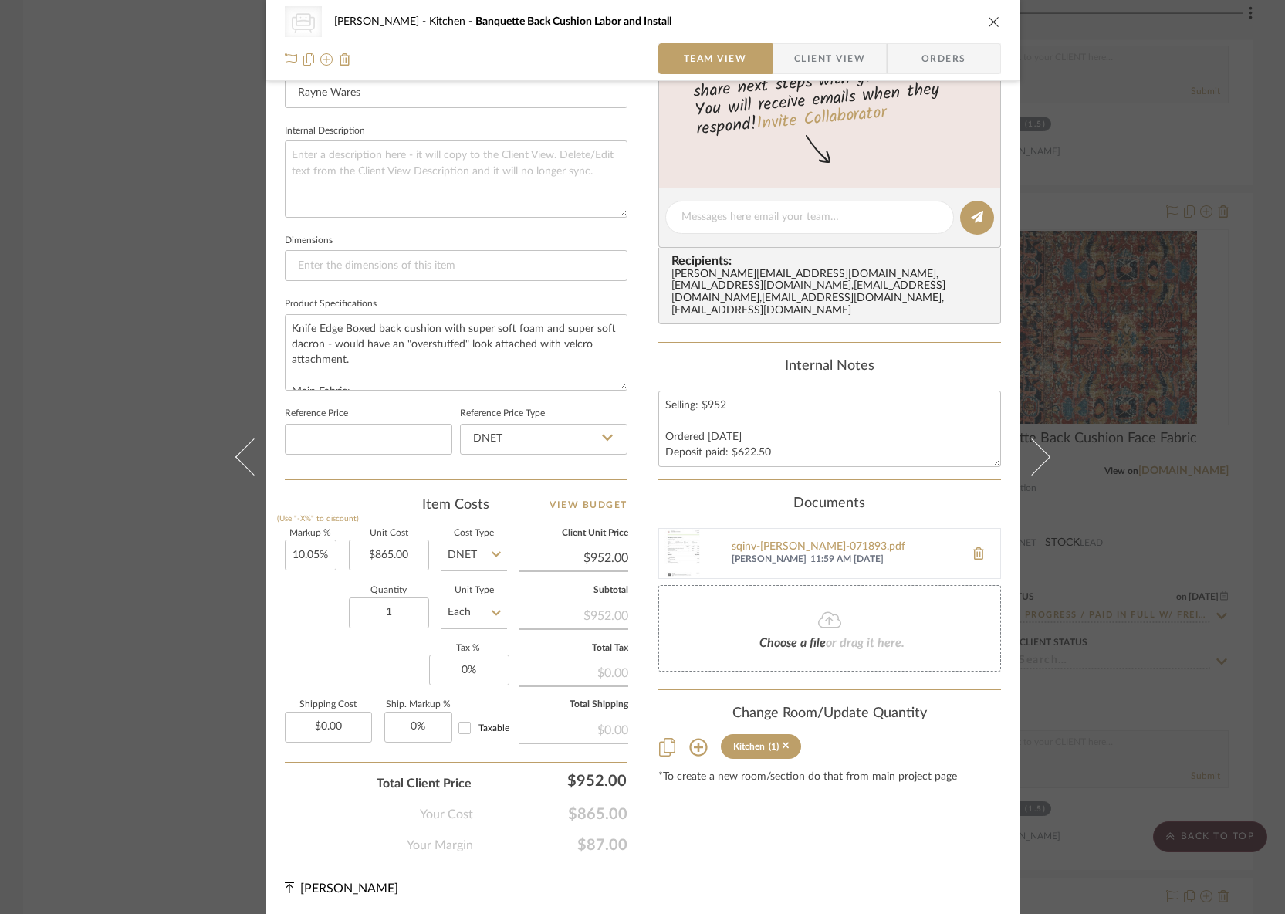
click at [1115, 585] on div "CategoryIconSeating Created with Sketch. Banquettes RILEY Kitchen Banquette Bac…" at bounding box center [642, 457] width 1285 height 914
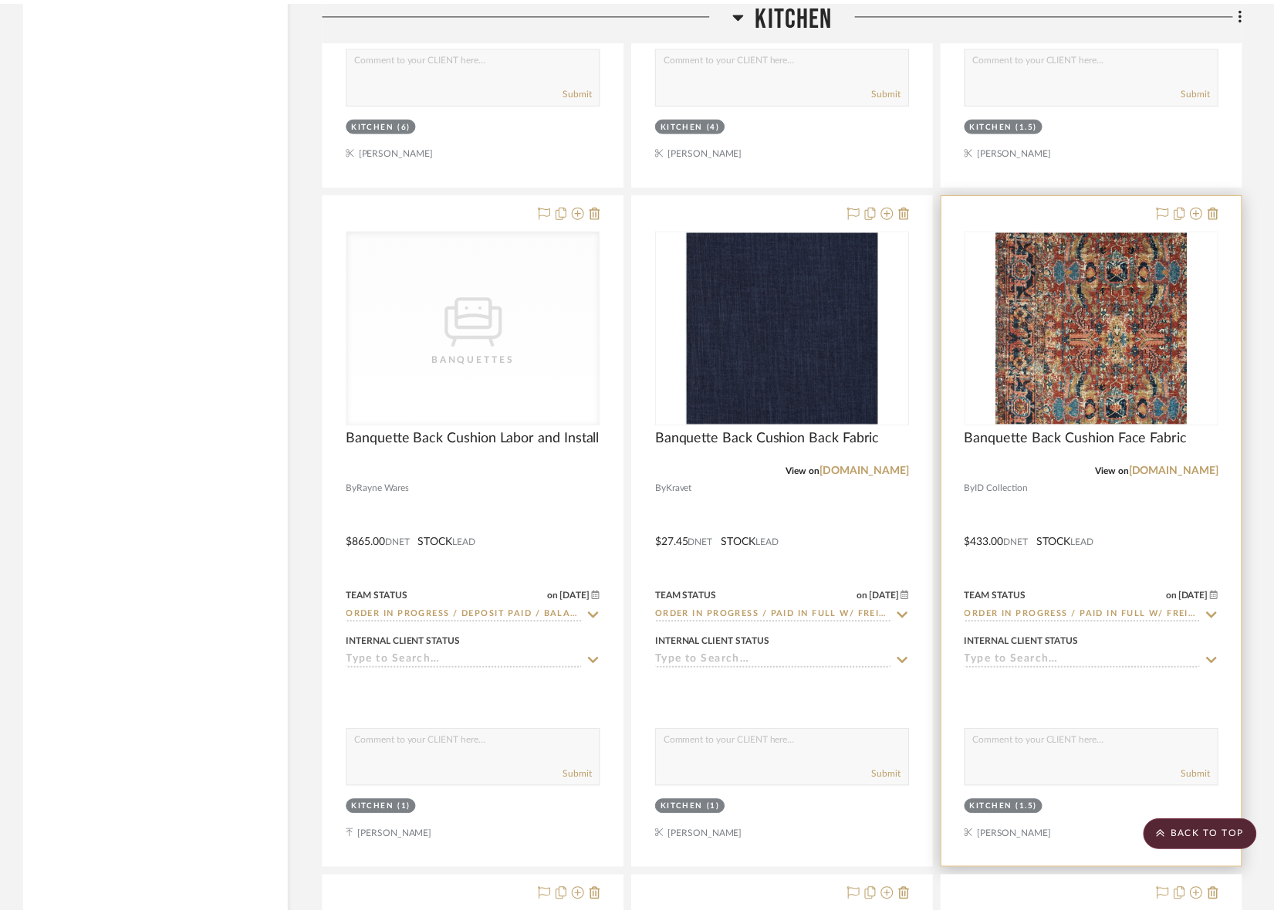
scroll to position [12417, 0]
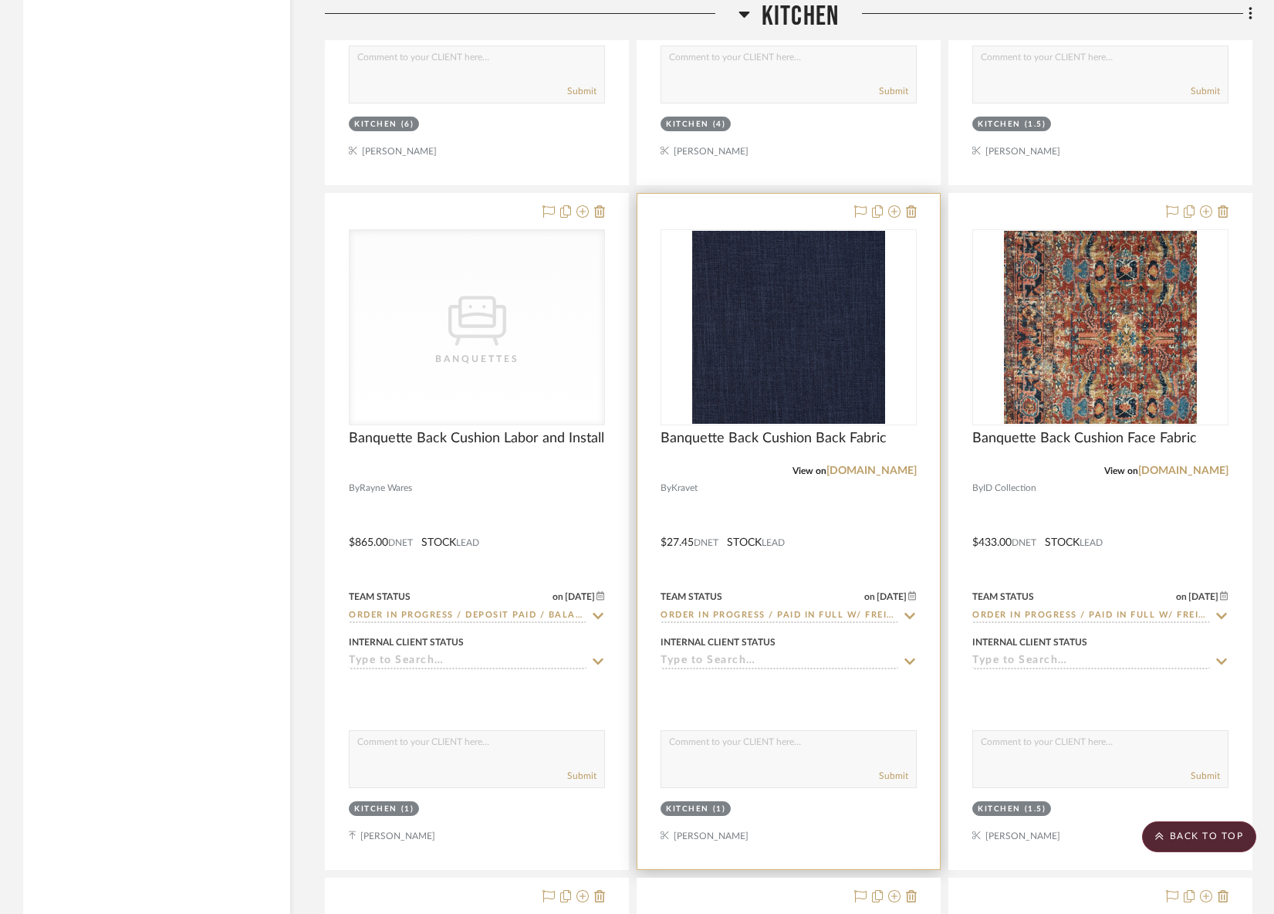
click at [785, 345] on img "0" at bounding box center [788, 327] width 193 height 193
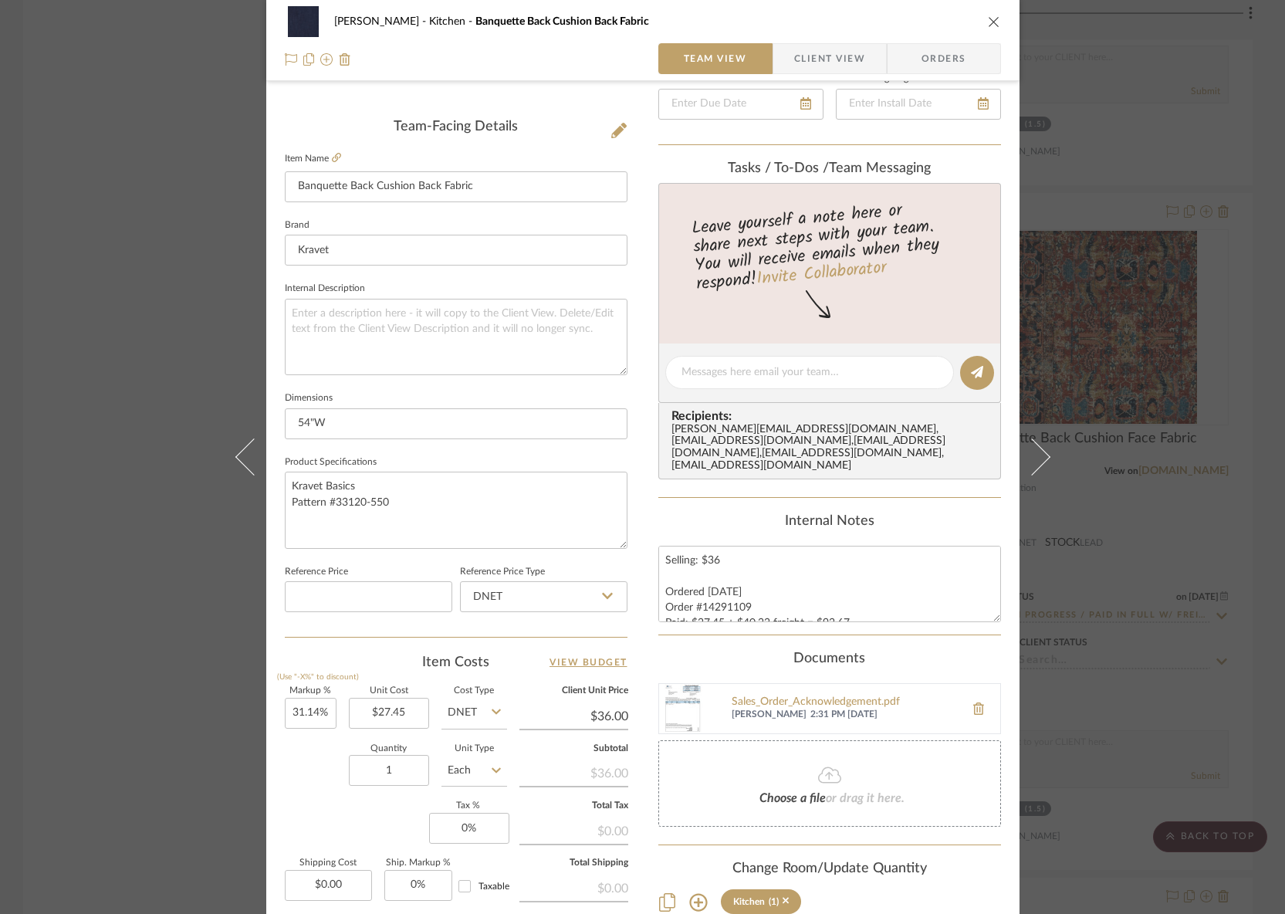
scroll to position [520, 0]
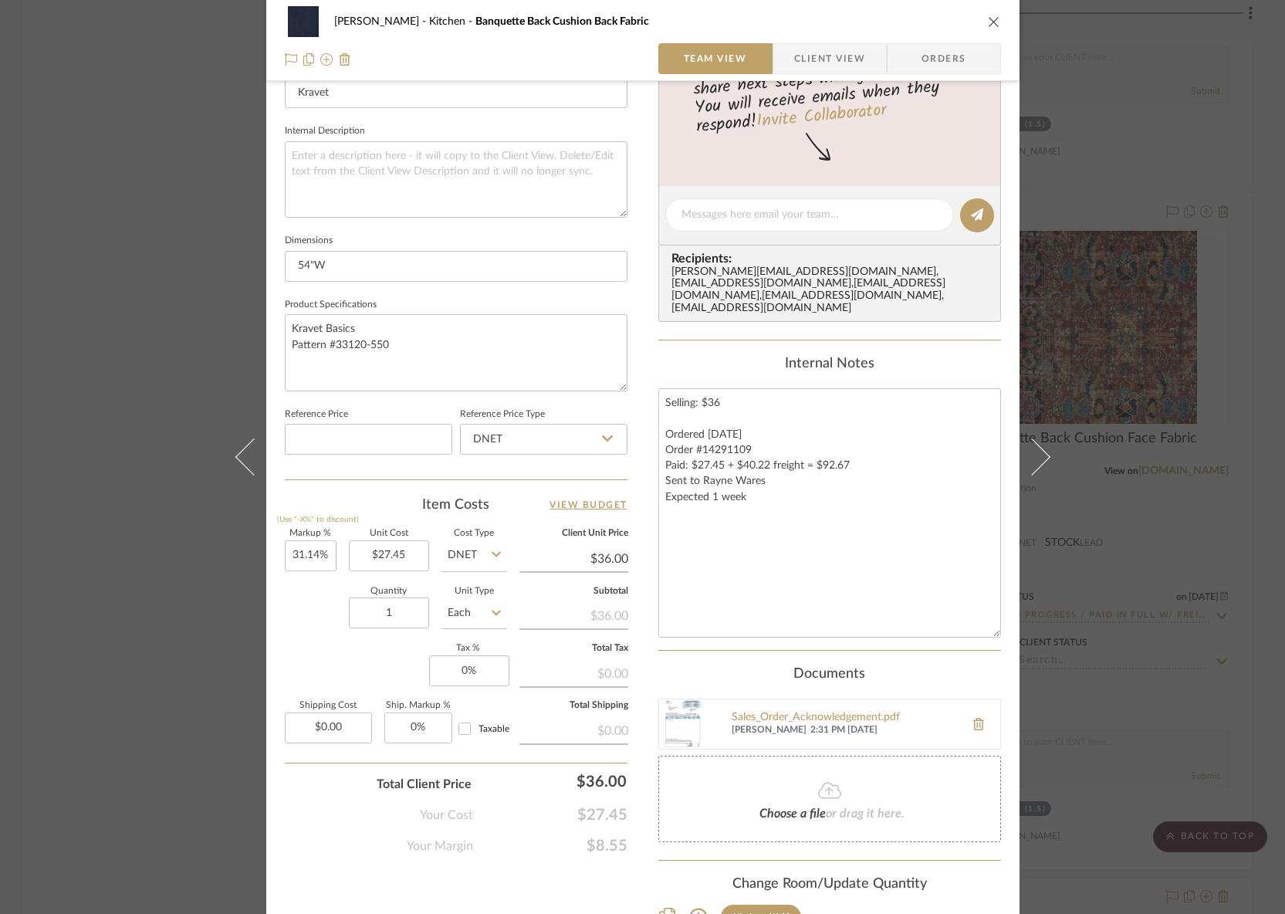
drag, startPoint x: 989, startPoint y: 458, endPoint x: 1001, endPoint y: 631, distance: 173.3
click at [1001, 631] on div "RILEY Kitchen Banquette Back Cushion Back Fabric Team View Client View Orders T…" at bounding box center [642, 253] width 753 height 1524
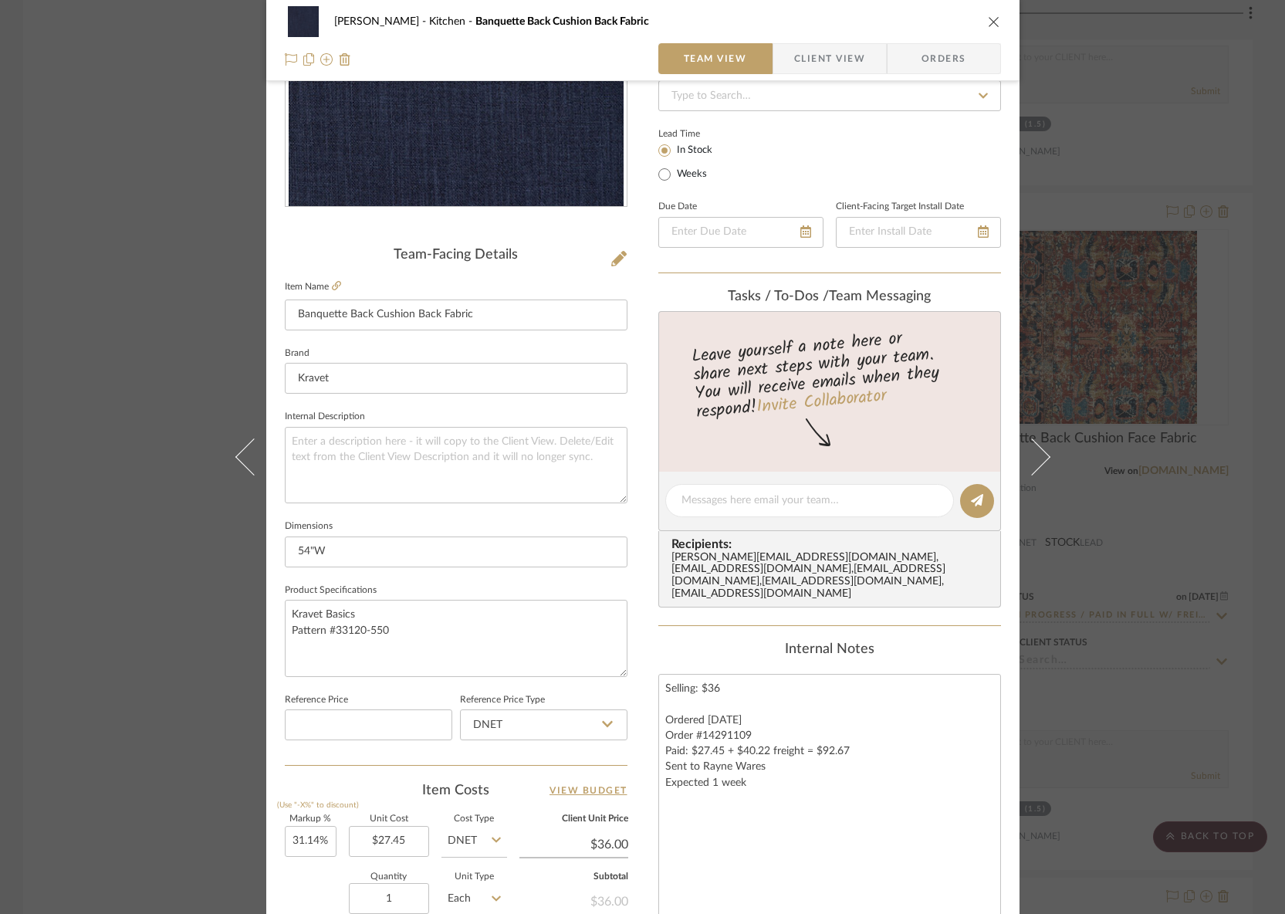
scroll to position [0, 0]
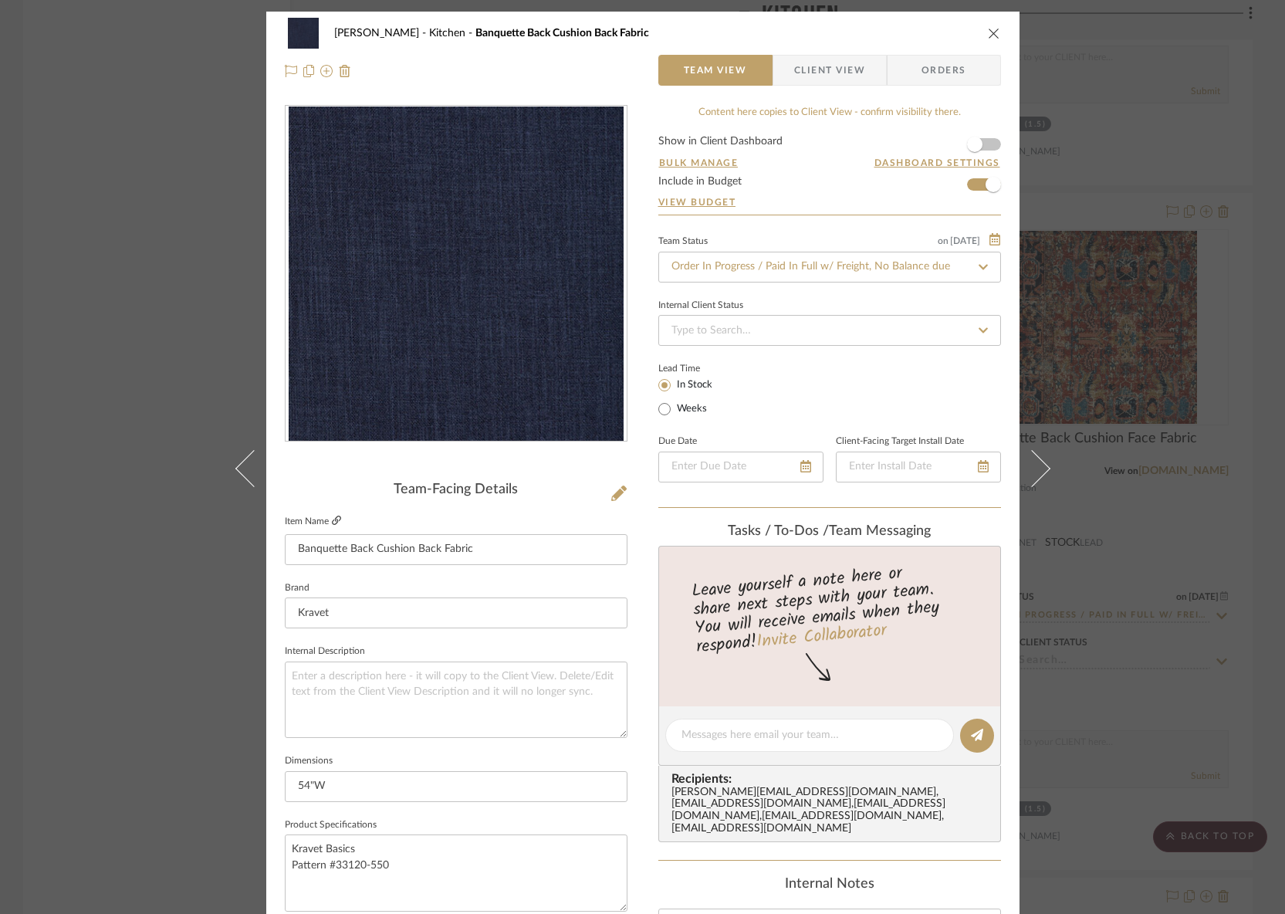
click at [333, 522] on icon at bounding box center [336, 520] width 9 height 9
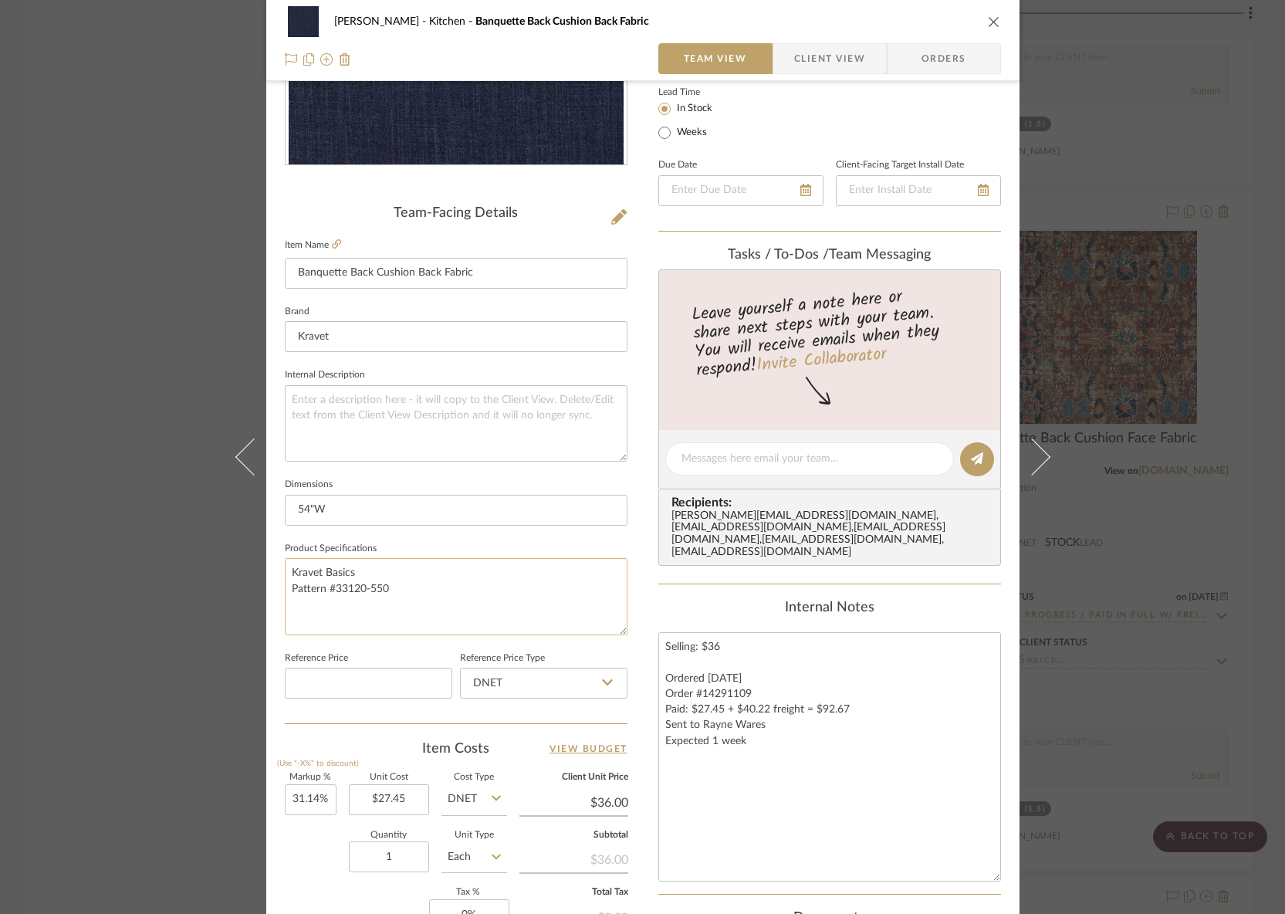
scroll to position [292, 0]
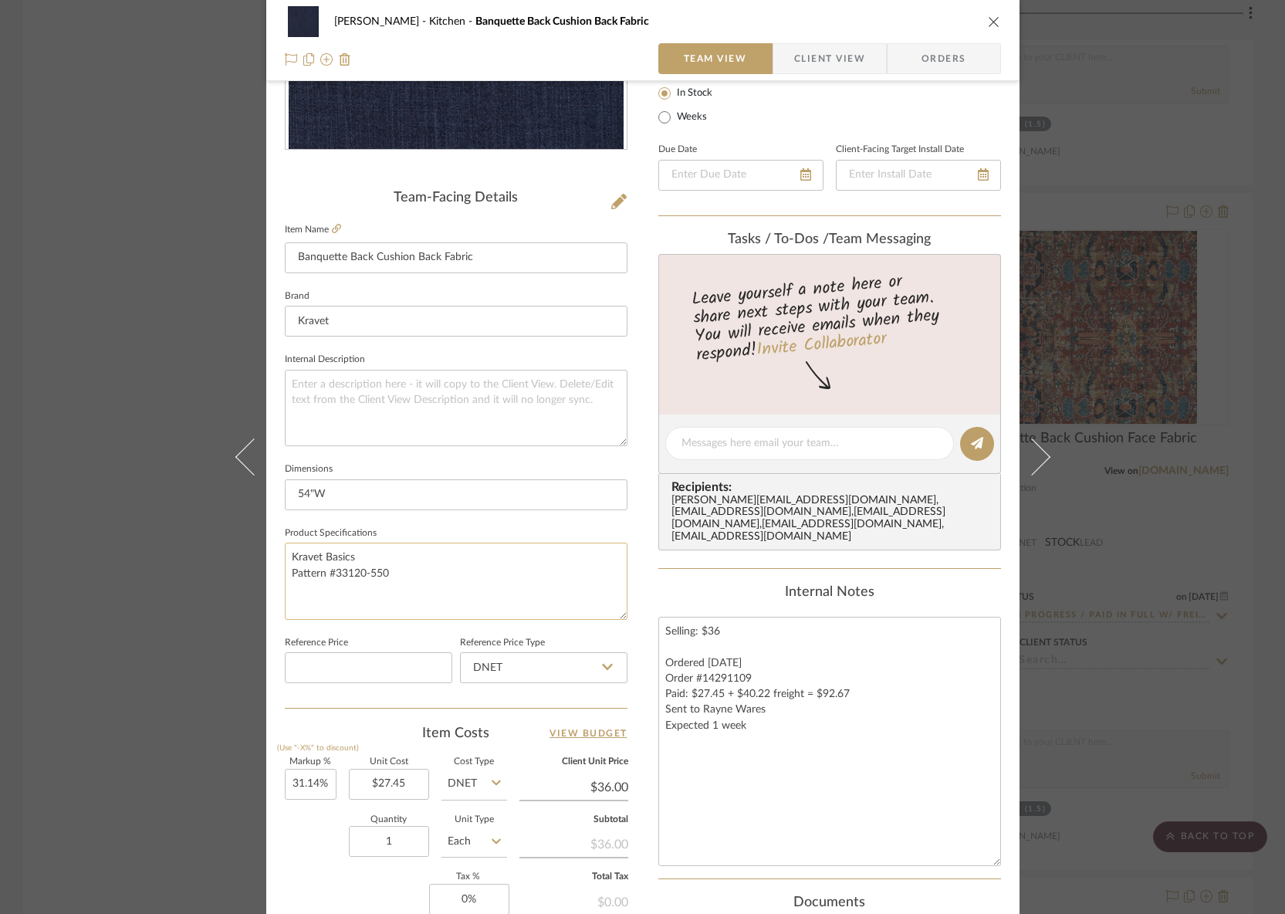
drag, startPoint x: 463, startPoint y: 559, endPoint x: 417, endPoint y: 566, distance: 46.1
click at [417, 566] on textarea "Kravet Basics Pattern #33120-550" at bounding box center [456, 581] width 343 height 76
click at [405, 568] on textarea "Kravet Basics Pattern #33120-550" at bounding box center [456, 581] width 343 height 76
drag, startPoint x: 396, startPoint y: 576, endPoint x: 292, endPoint y: 543, distance: 109.3
click at [292, 543] on textarea "Kravet Basics Pattern #33120-550" at bounding box center [456, 581] width 343 height 76
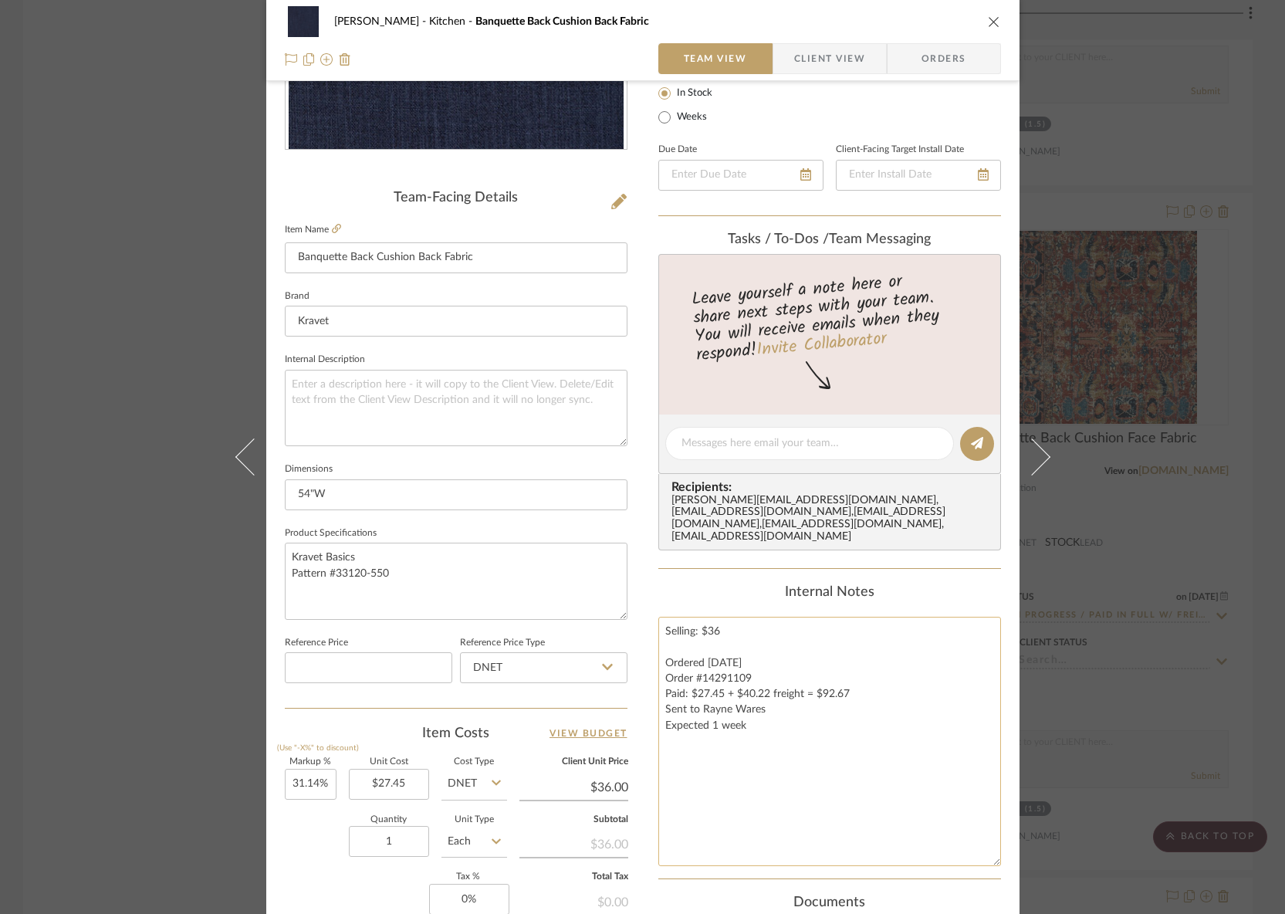
click at [823, 789] on textarea "Selling: $36 Ordered 8/19/2024 Order #14291109 Paid: $27.45 + $40.22 freight = …" at bounding box center [829, 741] width 343 height 249
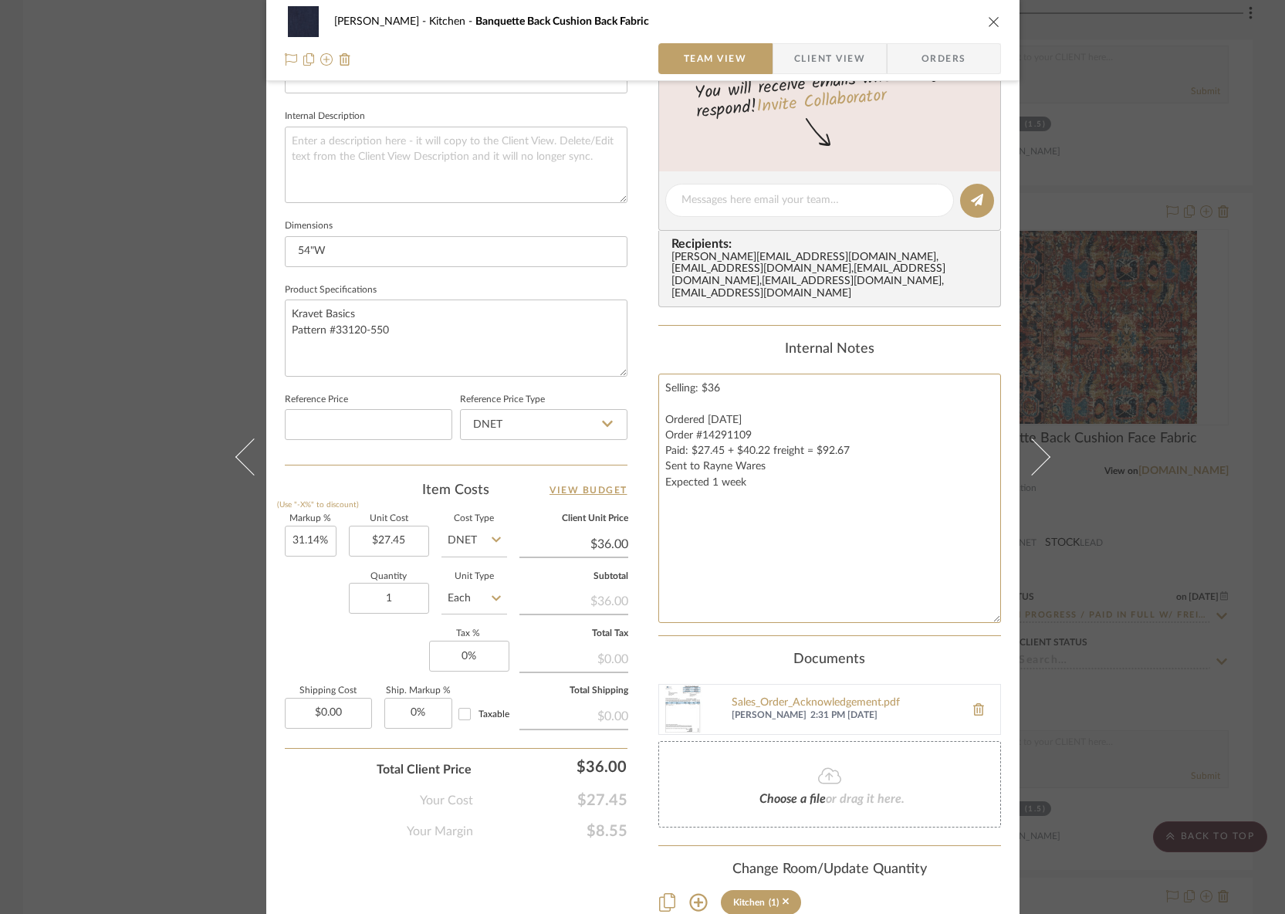
scroll to position [535, 0]
click at [877, 458] on textarea "Selling: $36 Ordered 8/19/2024 Order #14291109 Paid: $27.45 + $40.22 freight = …" at bounding box center [829, 498] width 343 height 249
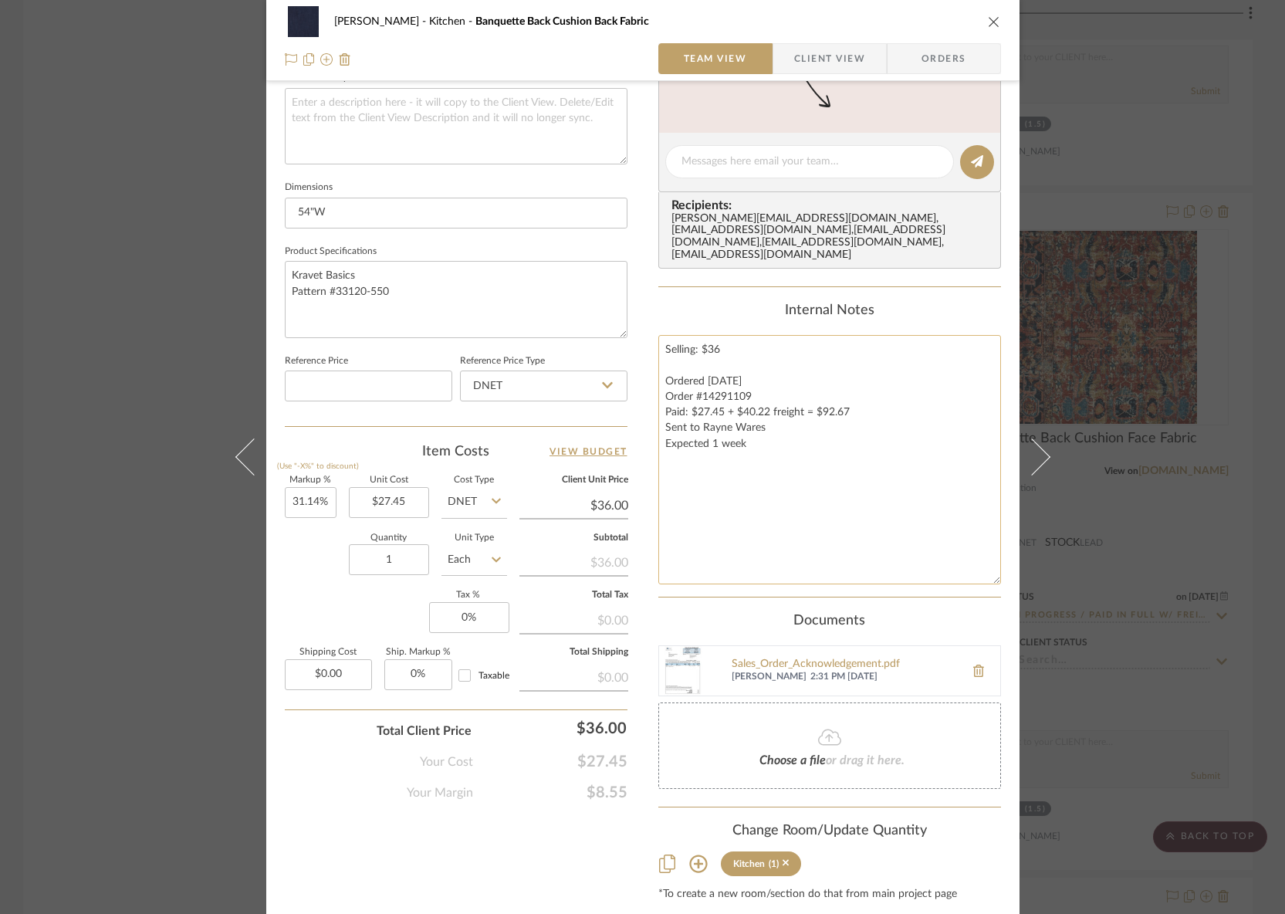
scroll to position [575, 0]
click at [674, 665] on img at bounding box center [683, 668] width 49 height 49
drag, startPoint x: 875, startPoint y: 556, endPoint x: 931, endPoint y: 558, distance: 55.6
click at [876, 556] on textarea "Selling: $36 Ordered 8/19/2024 Order #14291109 Paid: $27.45 + $40.22 freight = …" at bounding box center [829, 457] width 343 height 249
click at [1204, 549] on div "RILEY Kitchen Banquette Back Cushion Back Fabric Team View Client View Orders T…" at bounding box center [642, 457] width 1285 height 914
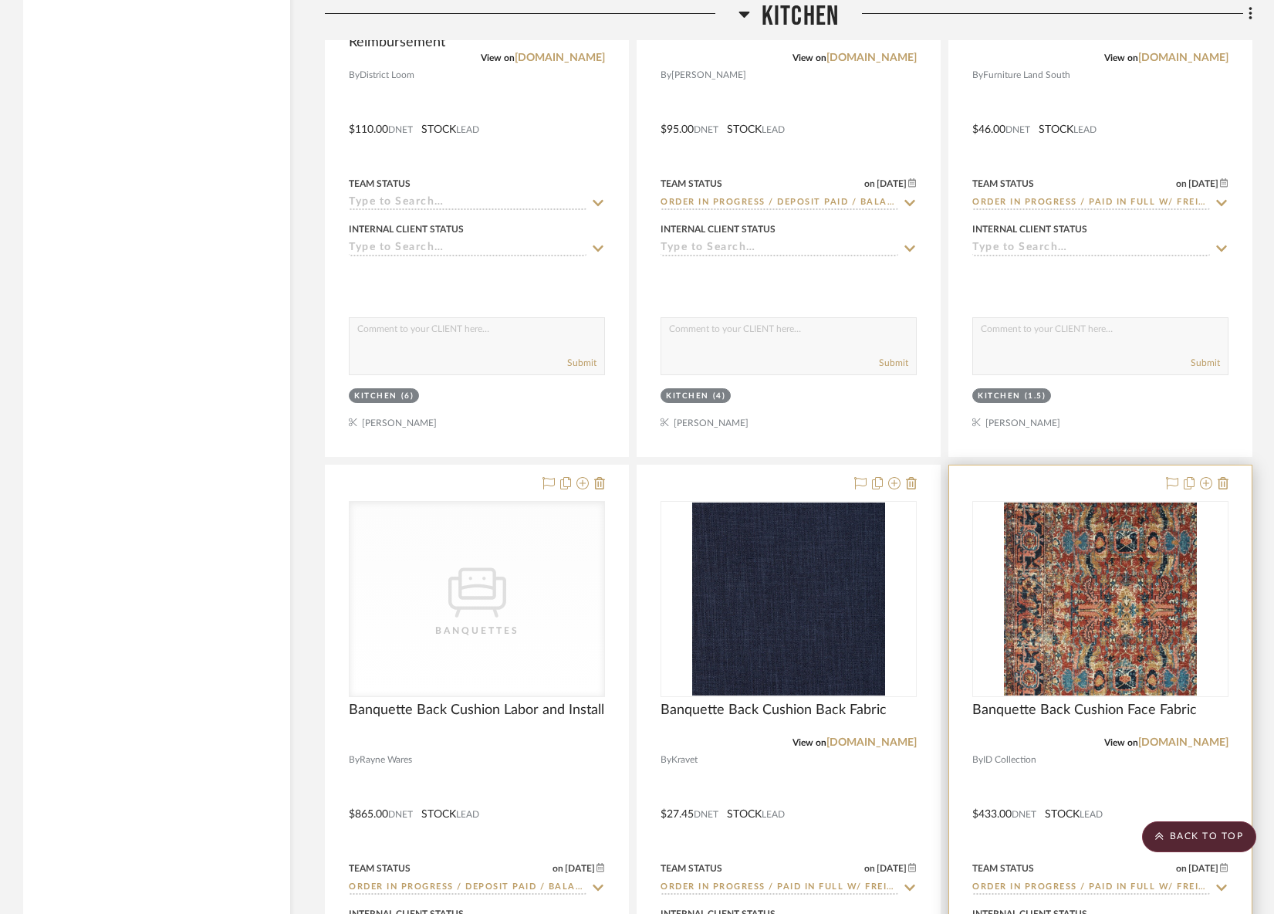
scroll to position [12222, 0]
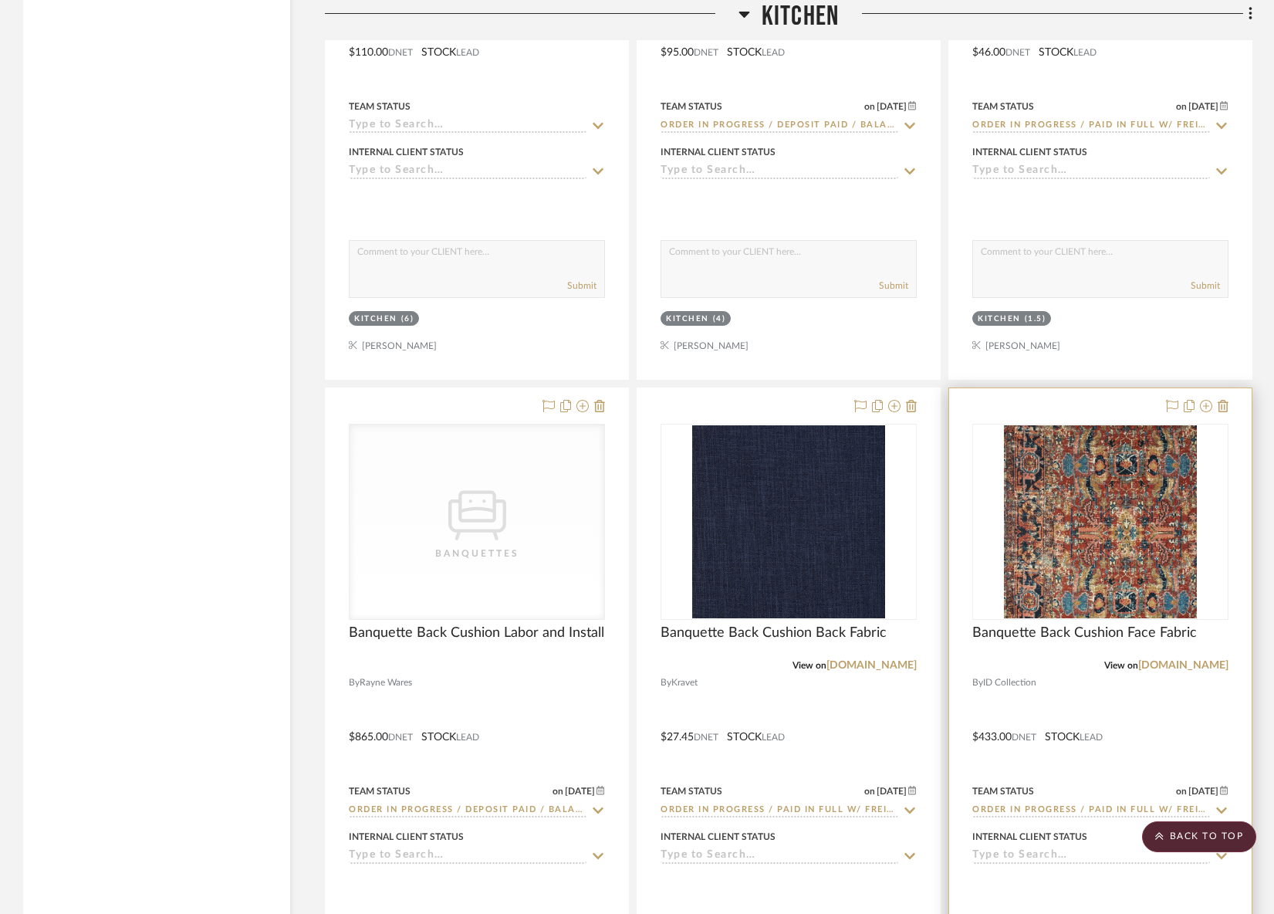
click at [1039, 543] on img "0" at bounding box center [1100, 521] width 193 height 193
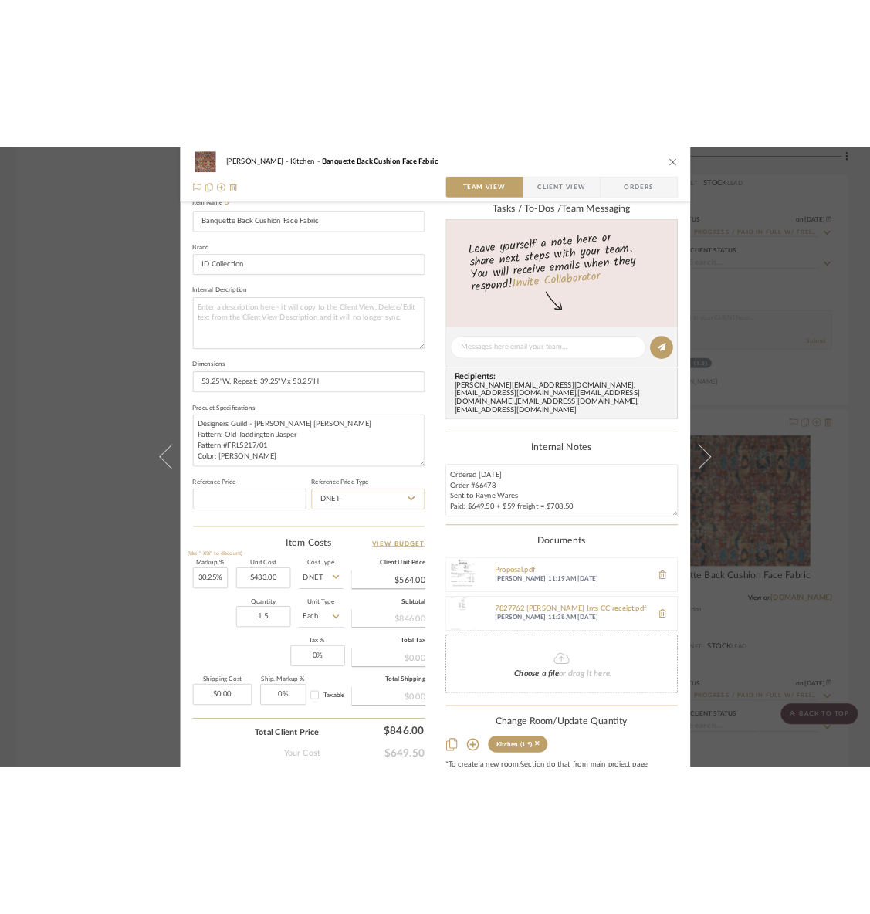
scroll to position [520, 0]
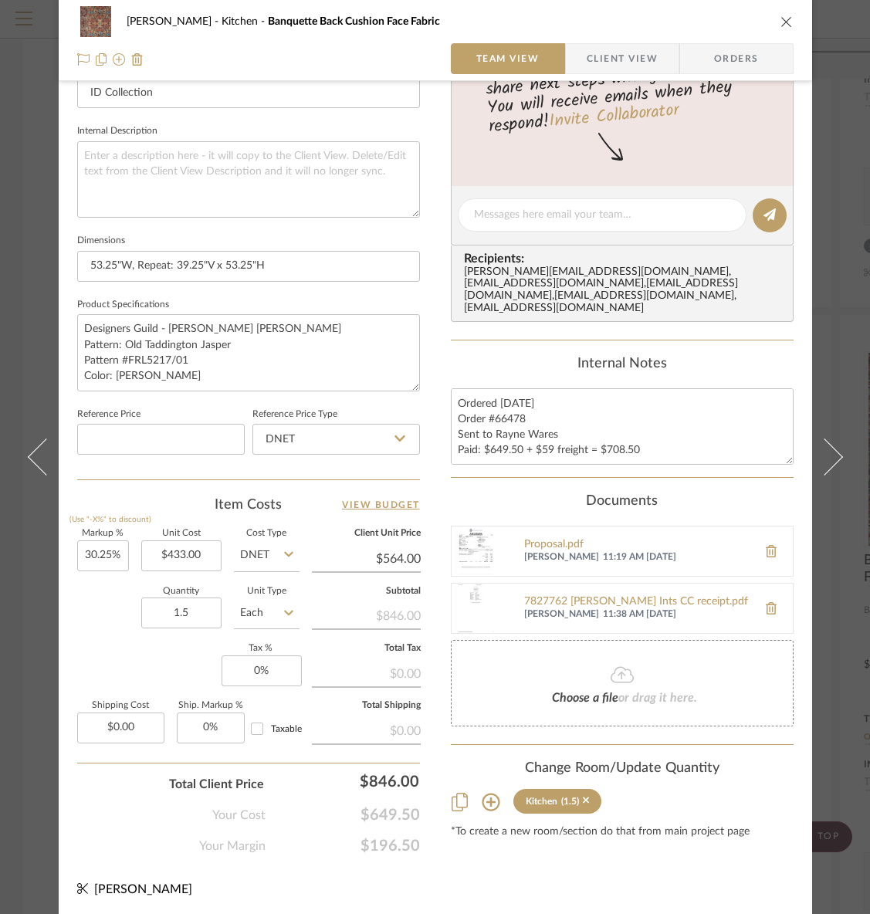
click at [852, 316] on div "RILEY Kitchen Banquette Back Cushion Face Fabric Team View Client View Orders T…" at bounding box center [435, 457] width 870 height 914
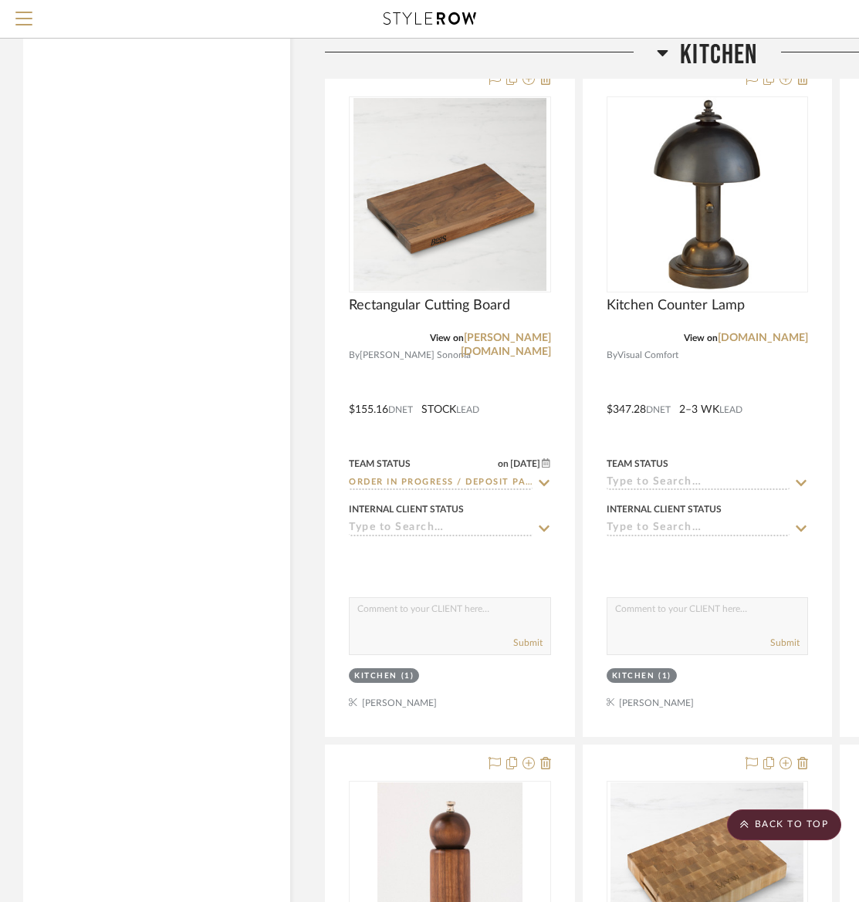
scroll to position [9958, 0]
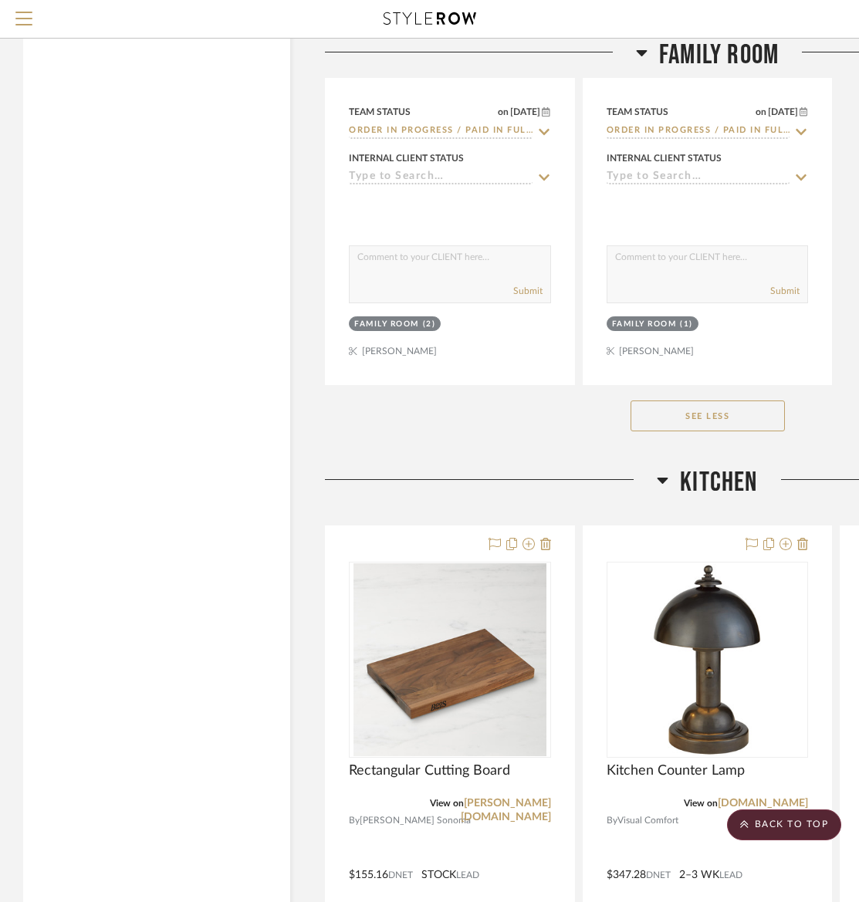
click at [723, 52] on span "Family Room" at bounding box center [719, 55] width 120 height 33
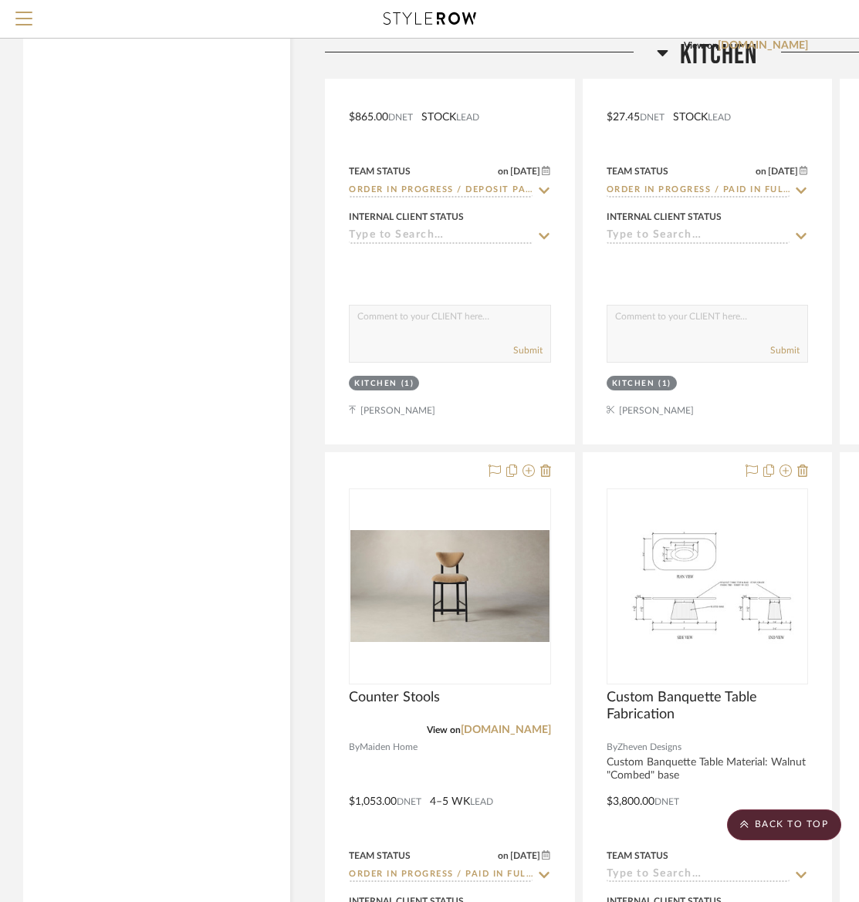
click at [726, 55] on span "Kitchen" at bounding box center [718, 55] width 77 height 33
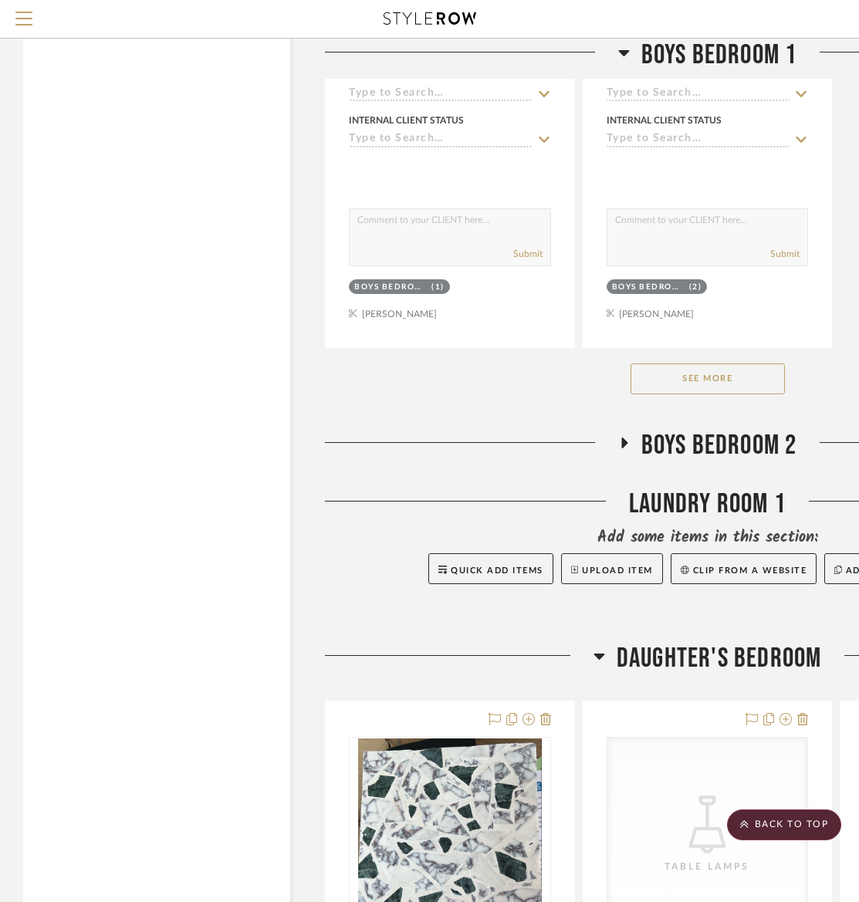
click at [726, 55] on span "Boys Bedroom 1" at bounding box center [719, 55] width 156 height 33
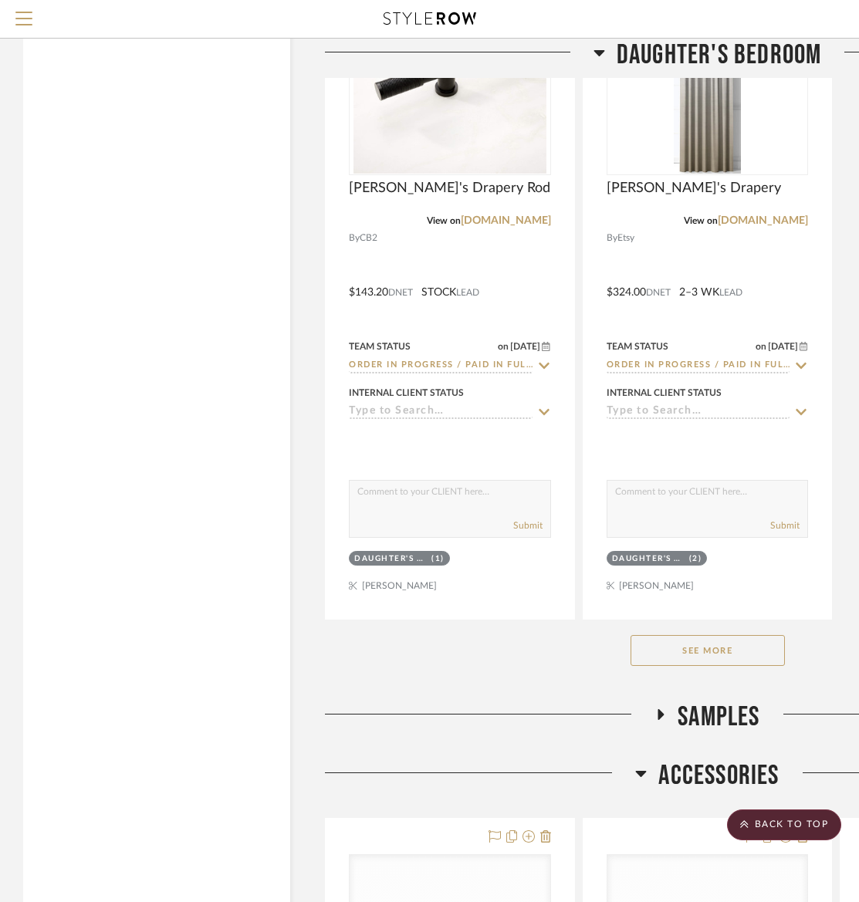
click at [726, 55] on span "Daughter's Bedroom" at bounding box center [719, 55] width 205 height 33
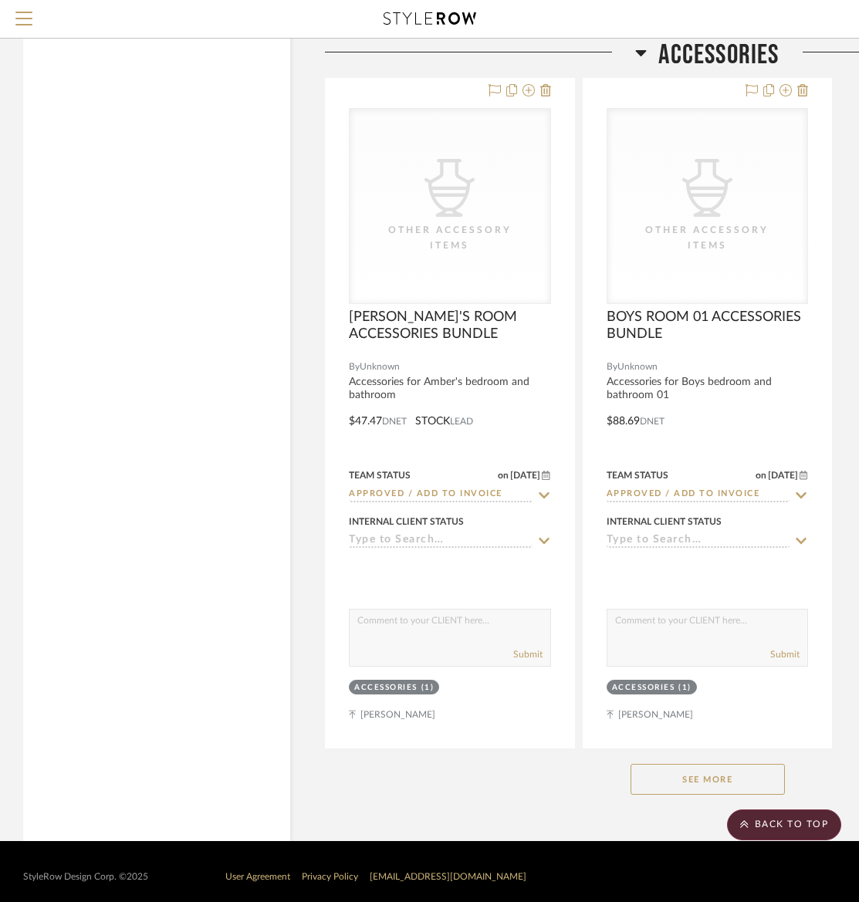
click at [726, 55] on span "Accessories" at bounding box center [718, 55] width 120 height 33
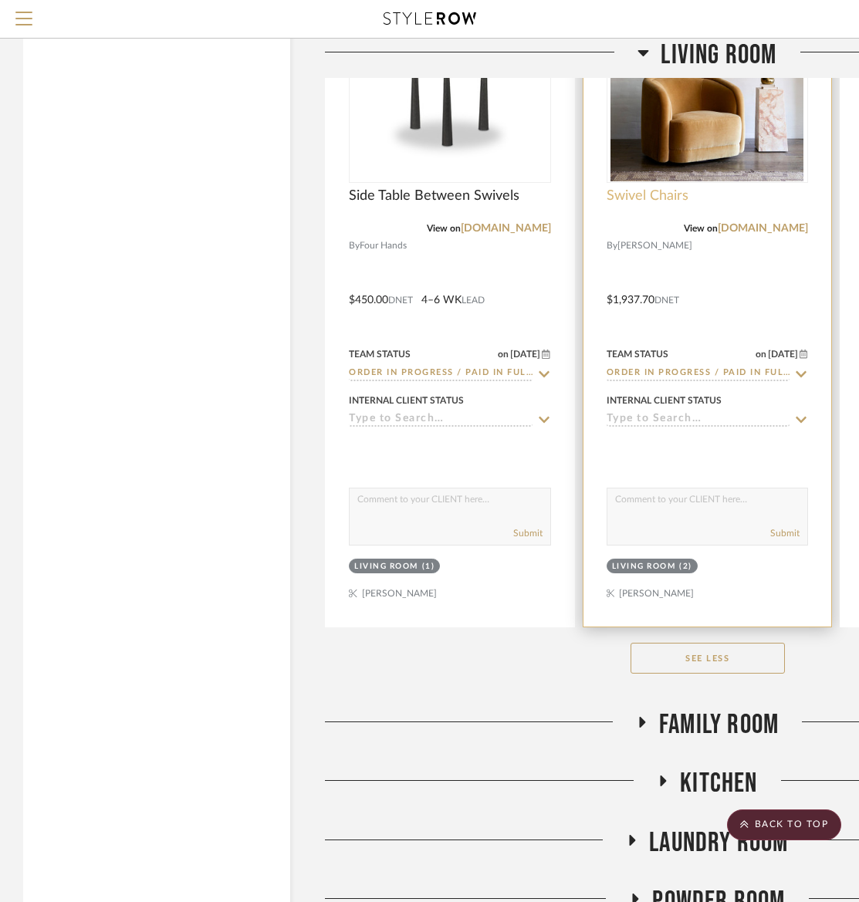
scroll to position [6554, 0]
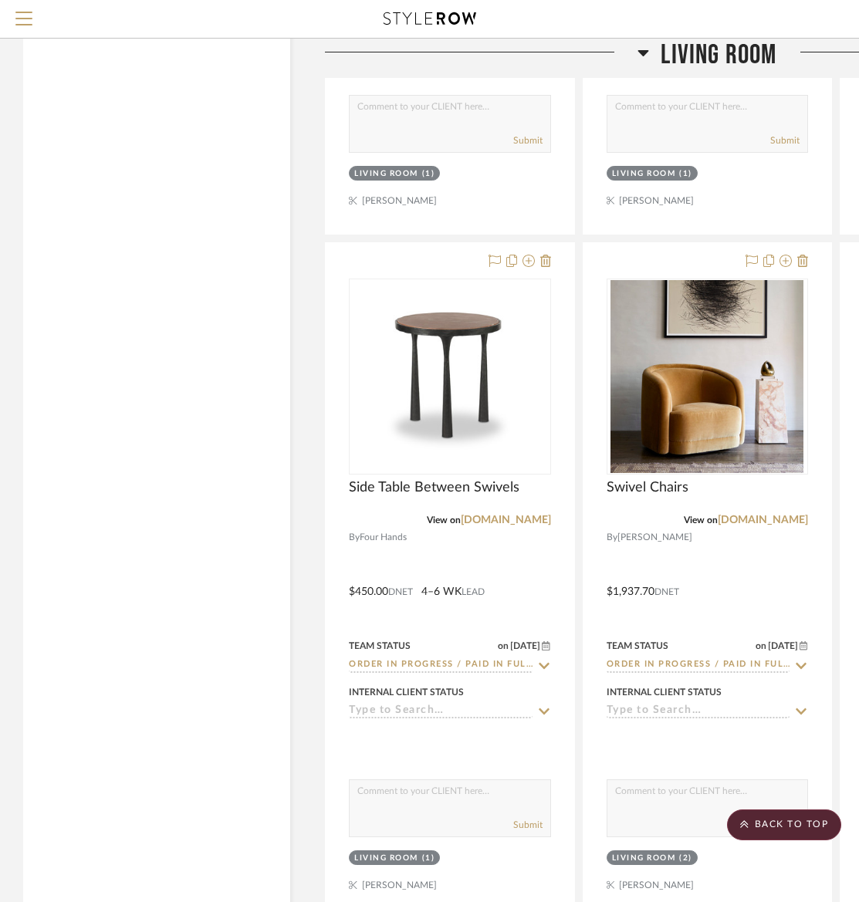
click at [759, 56] on span "Living Room" at bounding box center [719, 55] width 116 height 33
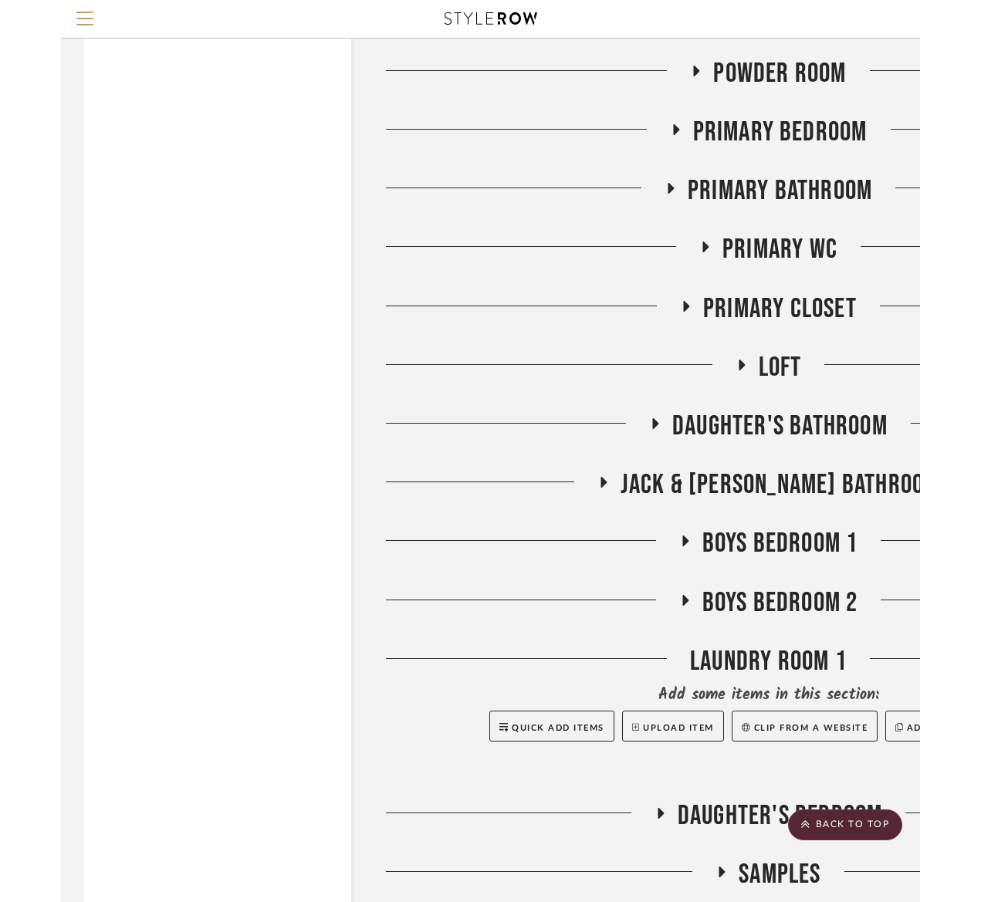
scroll to position [4117, 0]
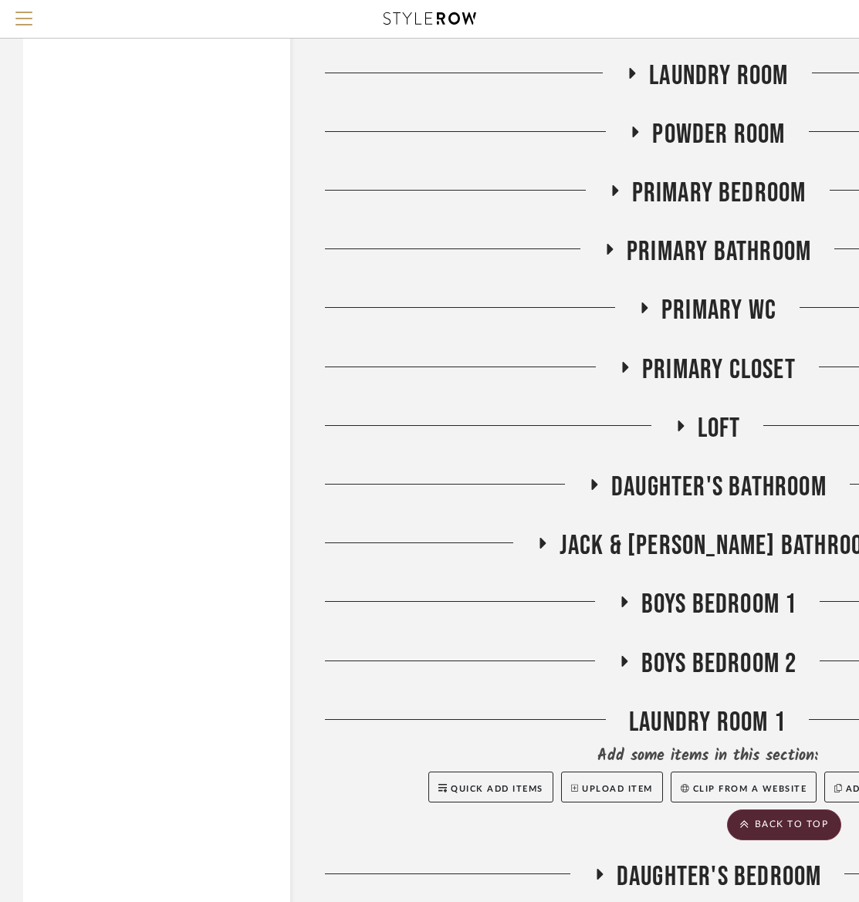
click at [623, 185] on icon at bounding box center [614, 191] width 19 height 12
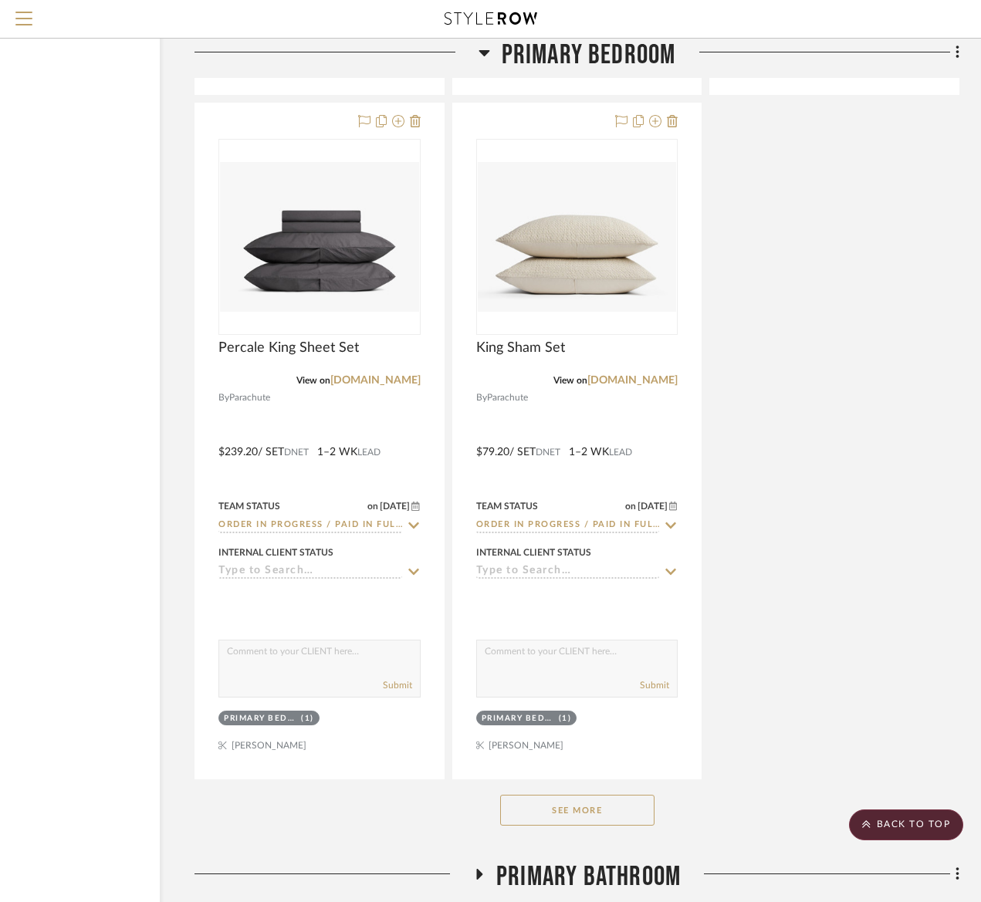
scroll to position [5707, 130]
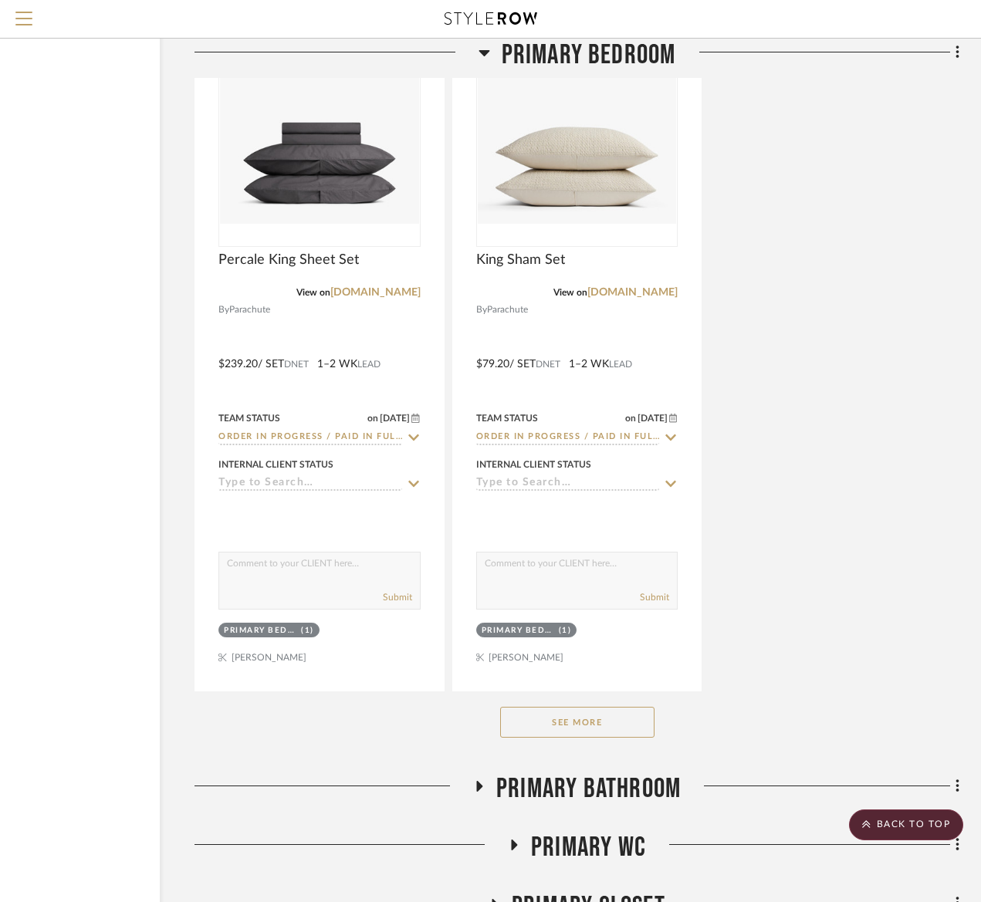
click at [594, 725] on button "See More" at bounding box center [577, 722] width 154 height 31
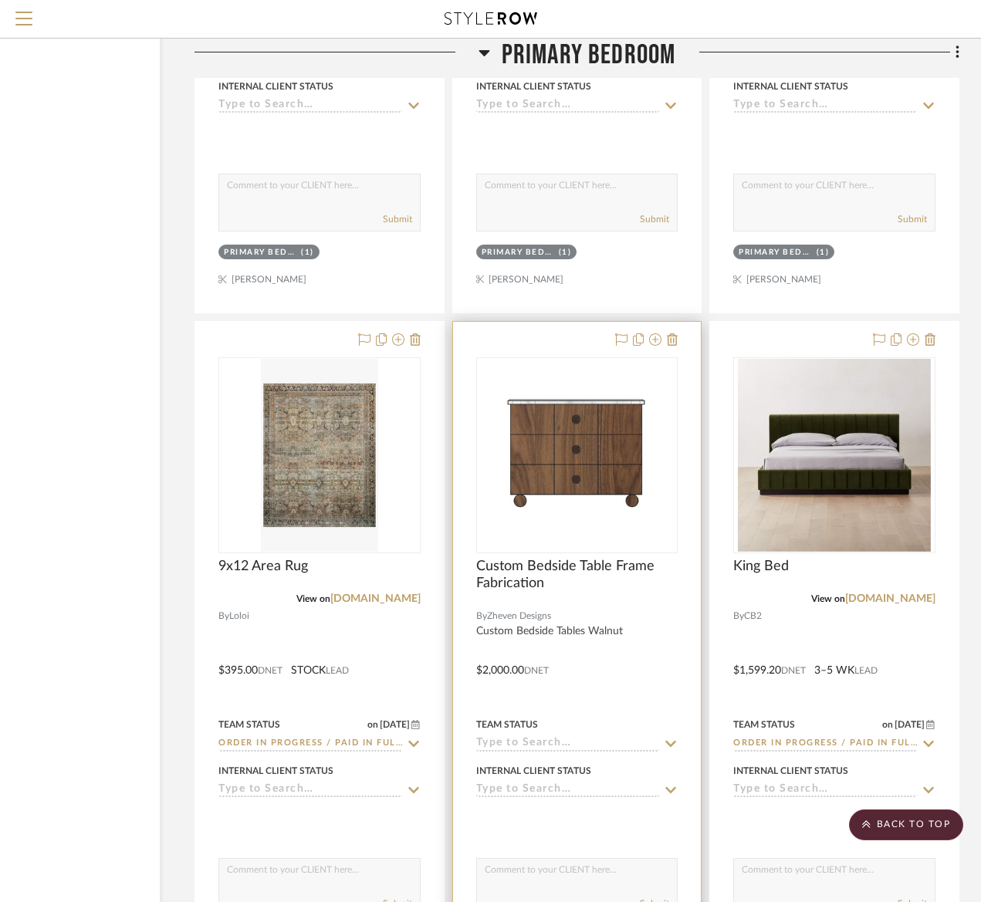
scroll to position [6092, 130]
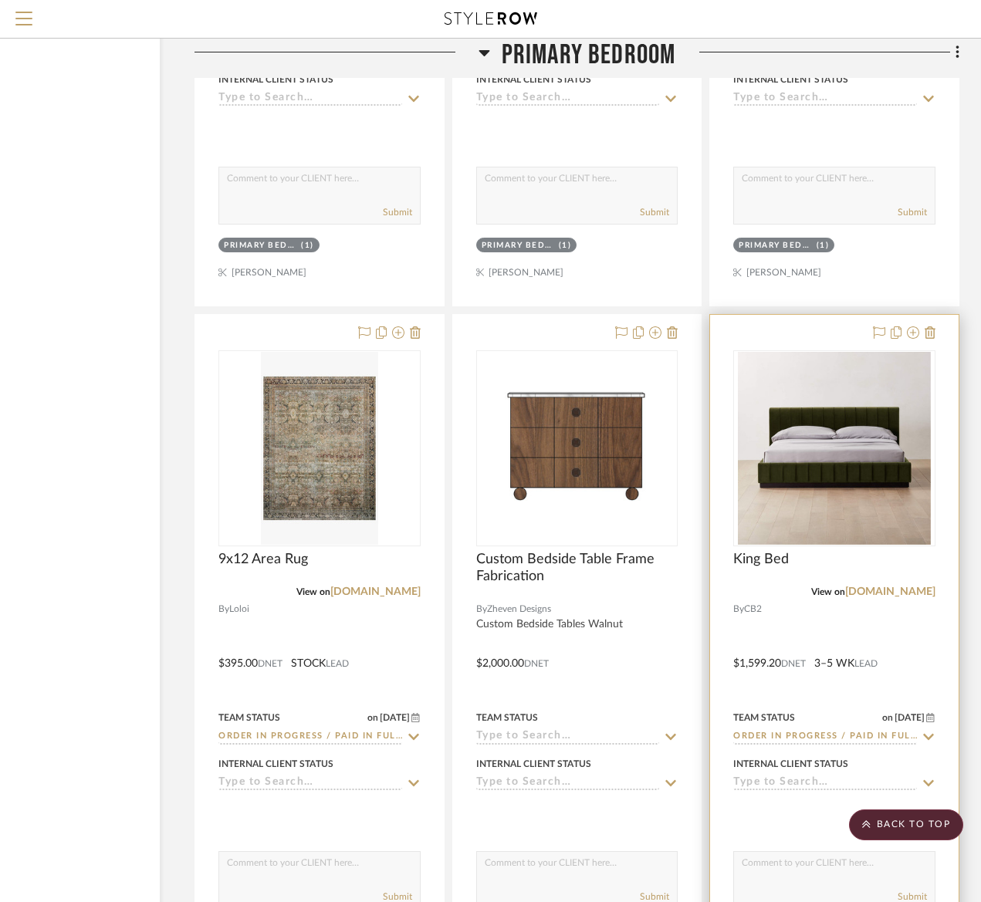
click at [813, 510] on img "0" at bounding box center [834, 448] width 193 height 193
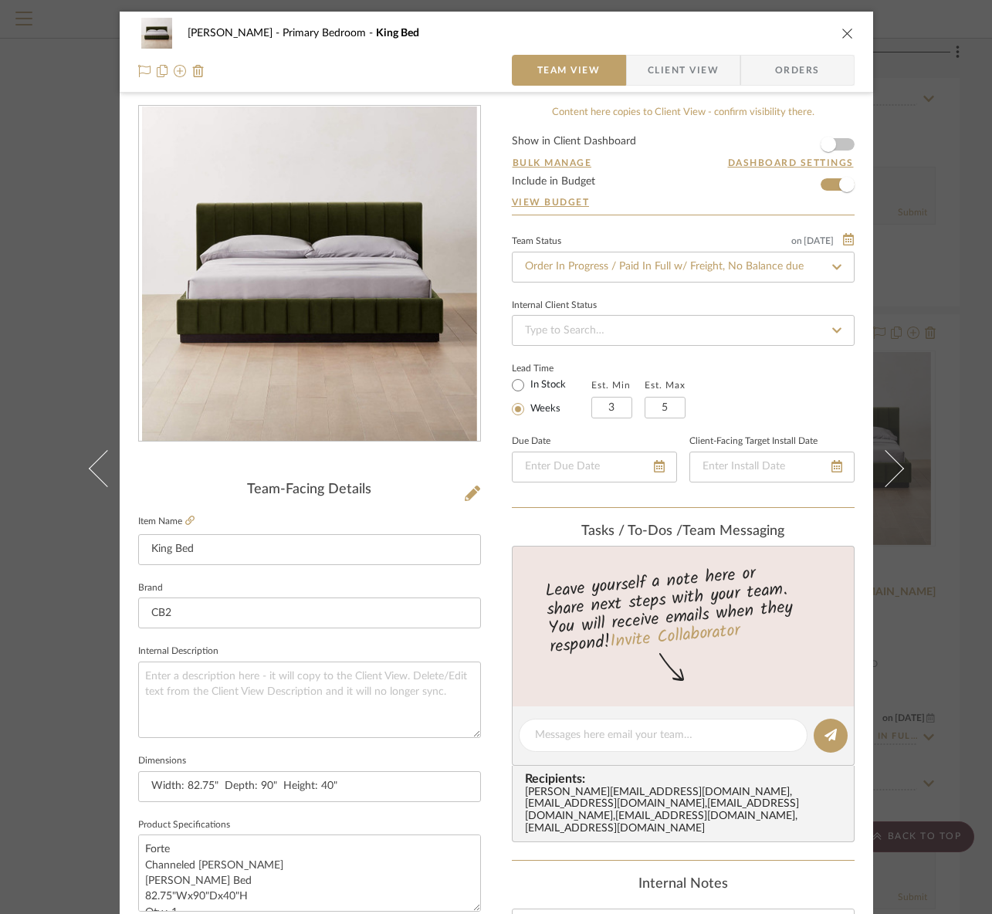
scroll to position [520, 0]
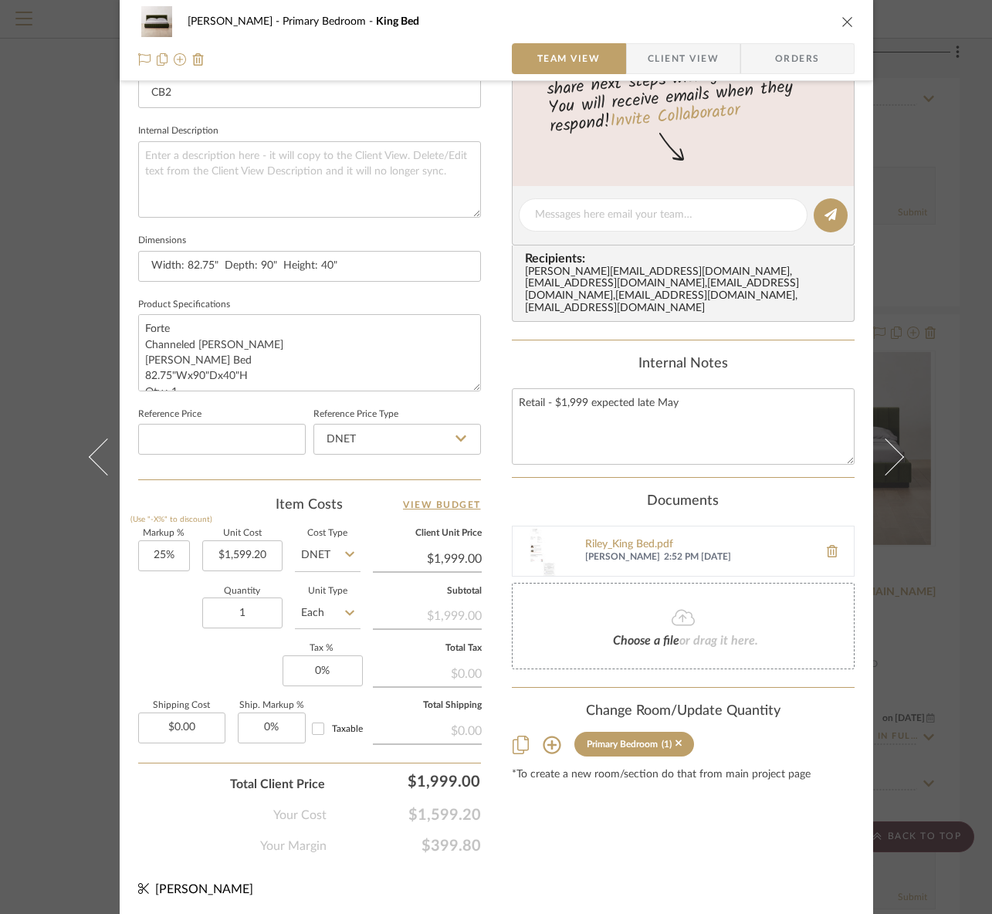
click at [521, 547] on img at bounding box center [536, 550] width 49 height 49
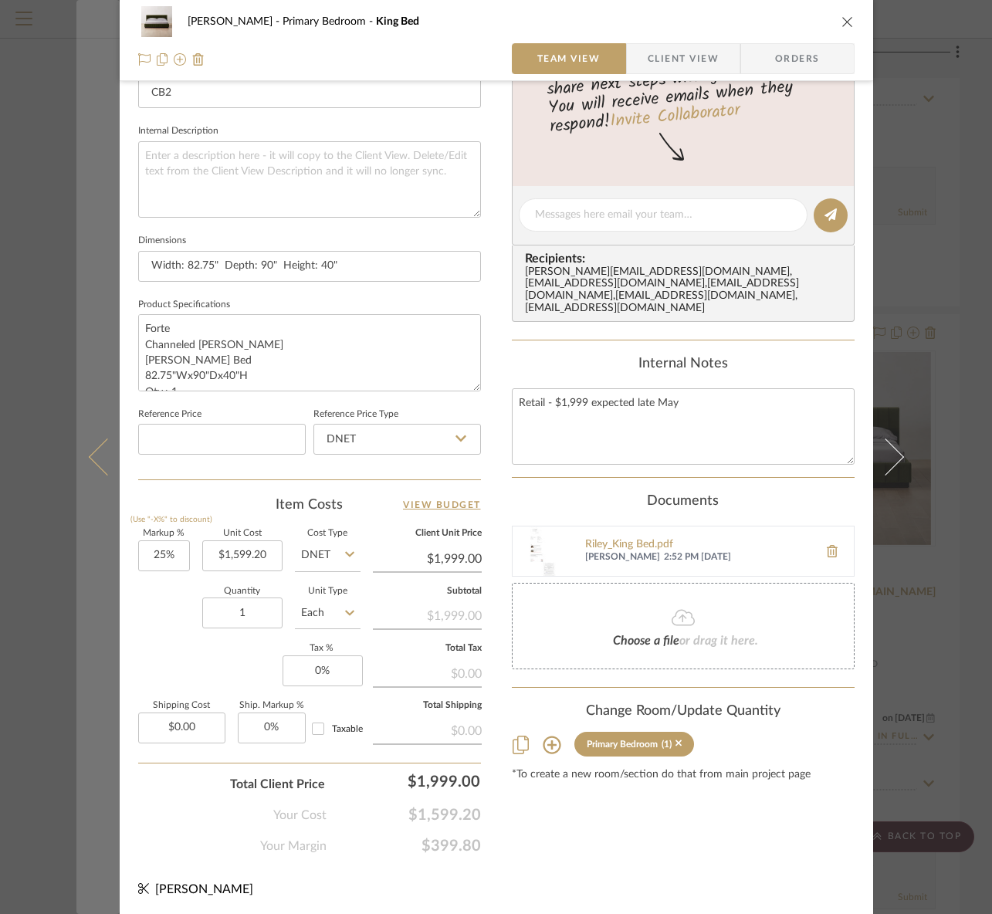
click at [82, 351] on button at bounding box center [97, 457] width 43 height 914
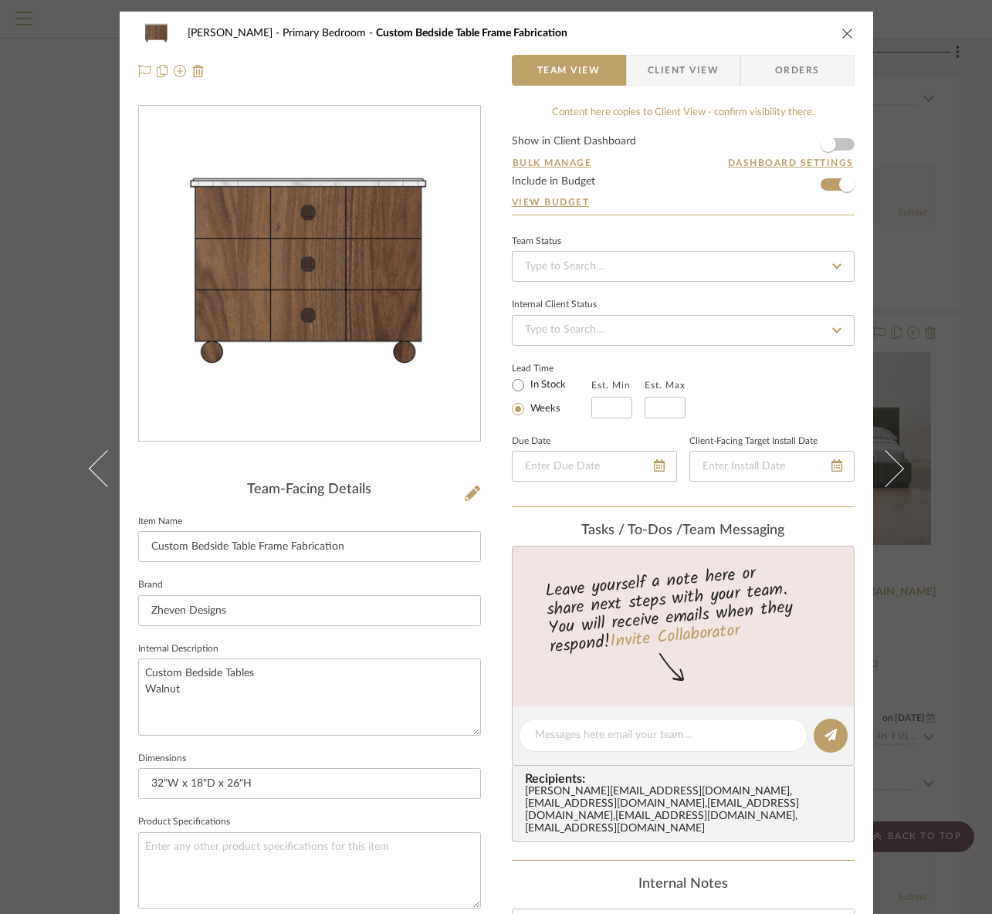
click at [962, 482] on div "RILEY Primary Bedroom Custom Bedside Table Frame Fabrication Team View Client V…" at bounding box center [496, 457] width 992 height 914
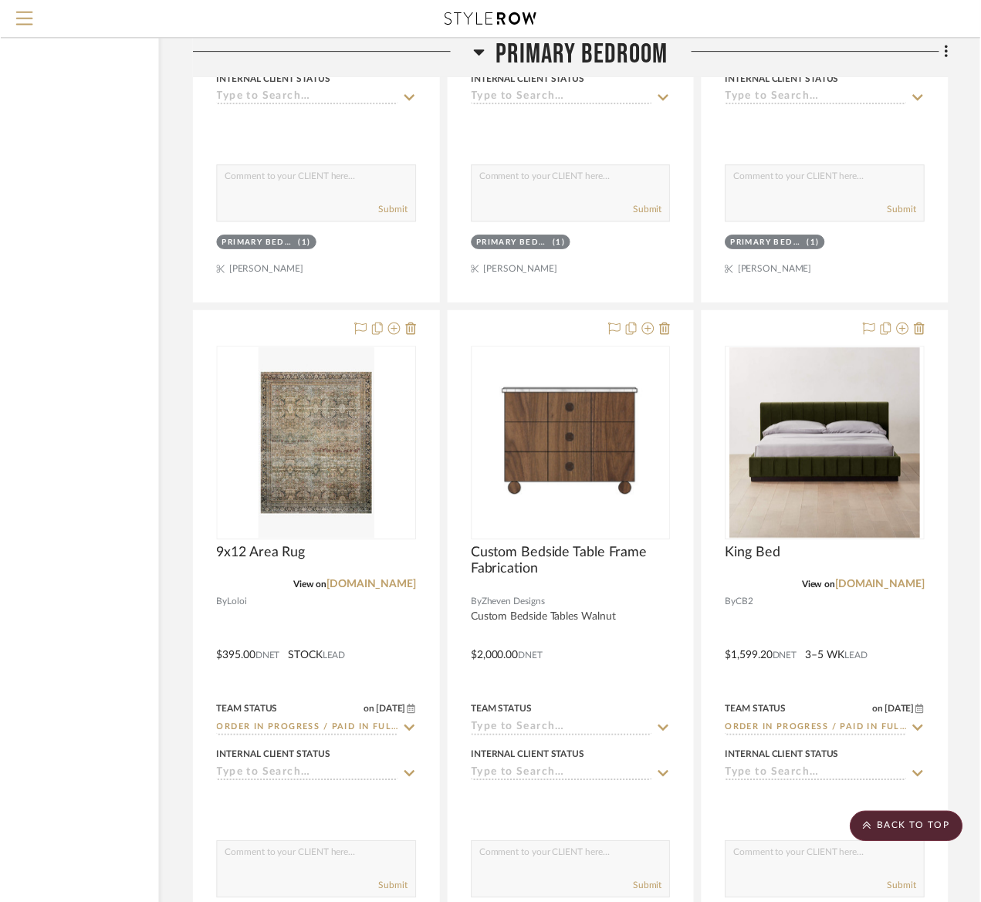
scroll to position [6092, 130]
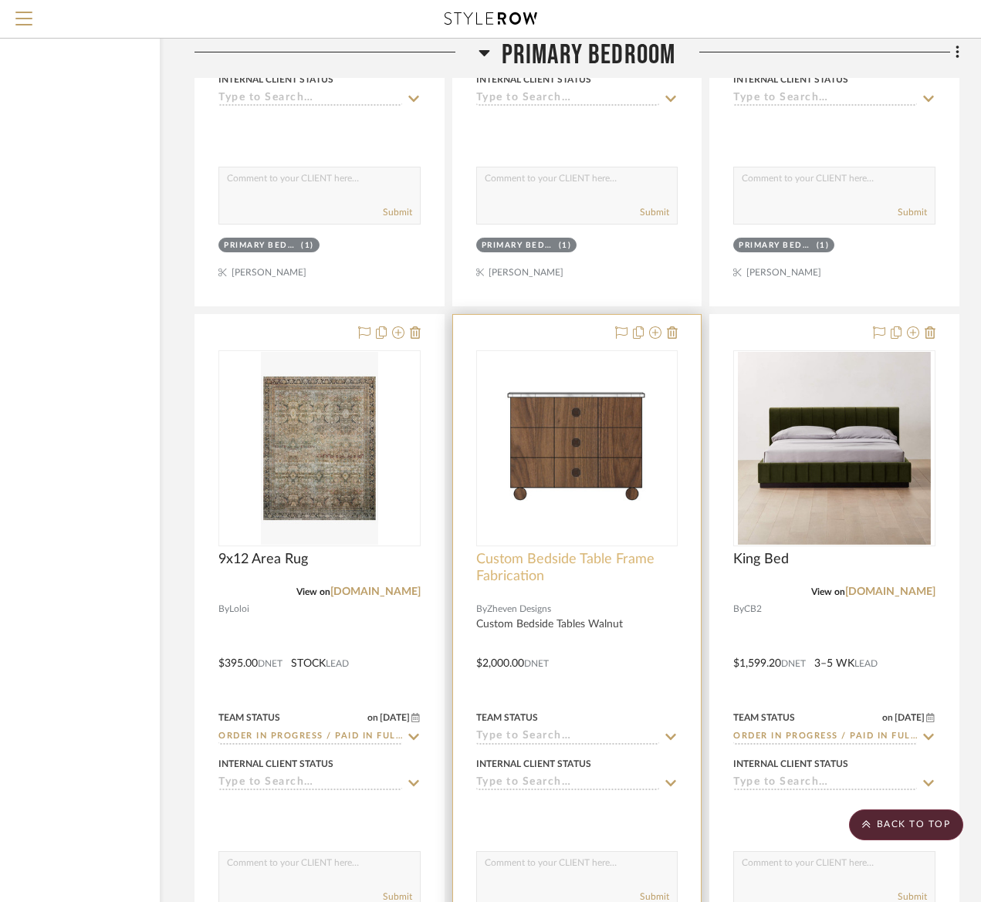
click at [543, 576] on span "Custom Bedside Table Frame Fabrication" at bounding box center [577, 568] width 202 height 34
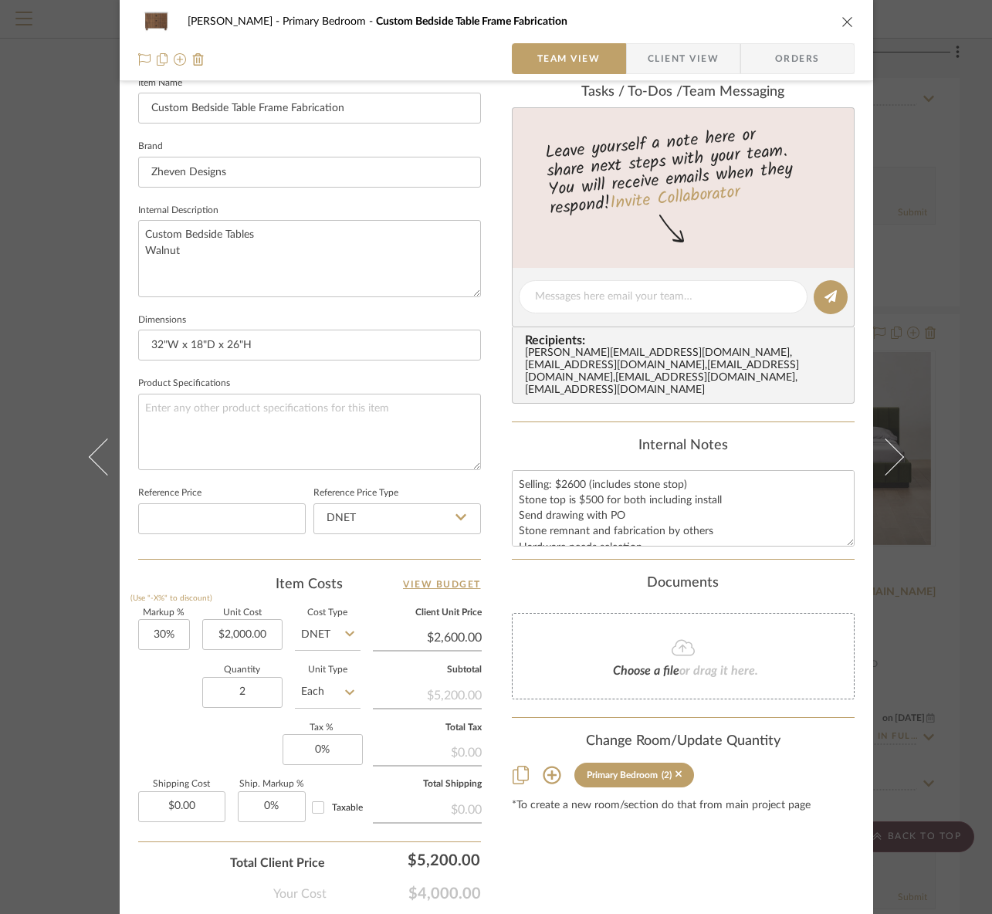
scroll to position [518, 0]
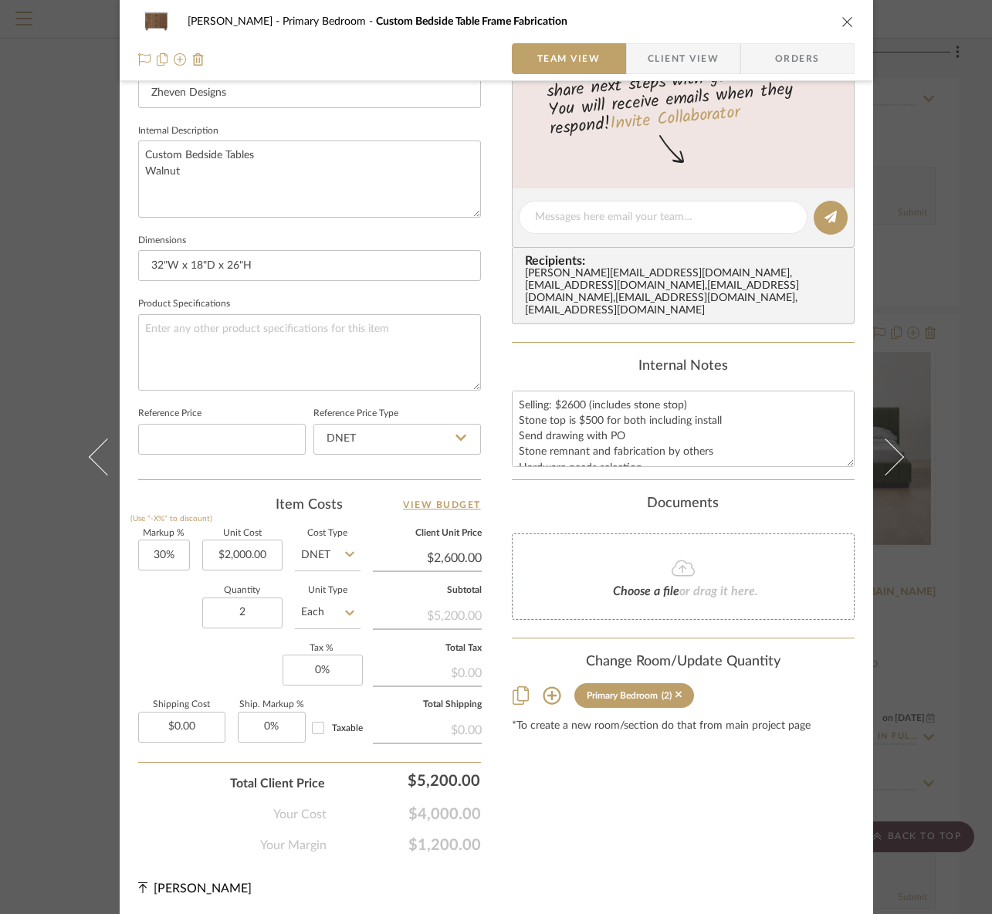
click at [945, 631] on div "RILEY Primary Bedroom Custom Bedside Table Frame Fabrication Team View Client V…" at bounding box center [496, 457] width 992 height 914
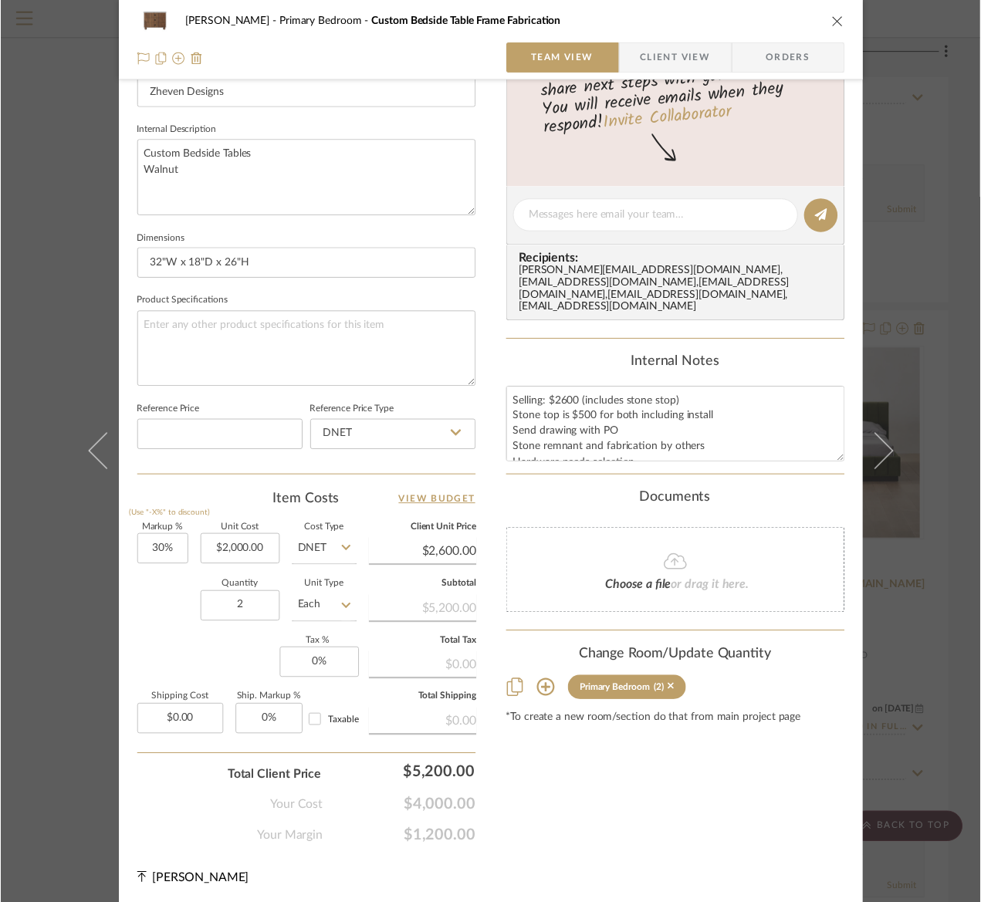
scroll to position [6092, 130]
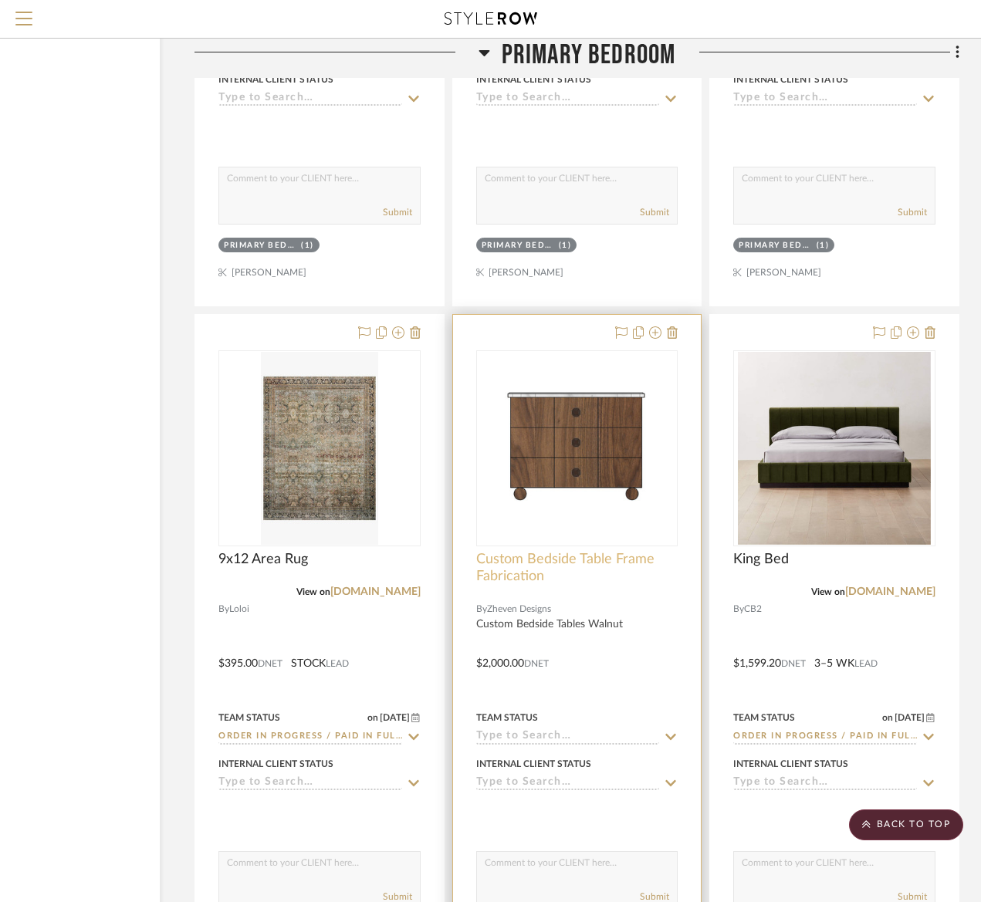
click at [576, 551] on span "Custom Bedside Table Frame Fabrication" at bounding box center [577, 568] width 202 height 34
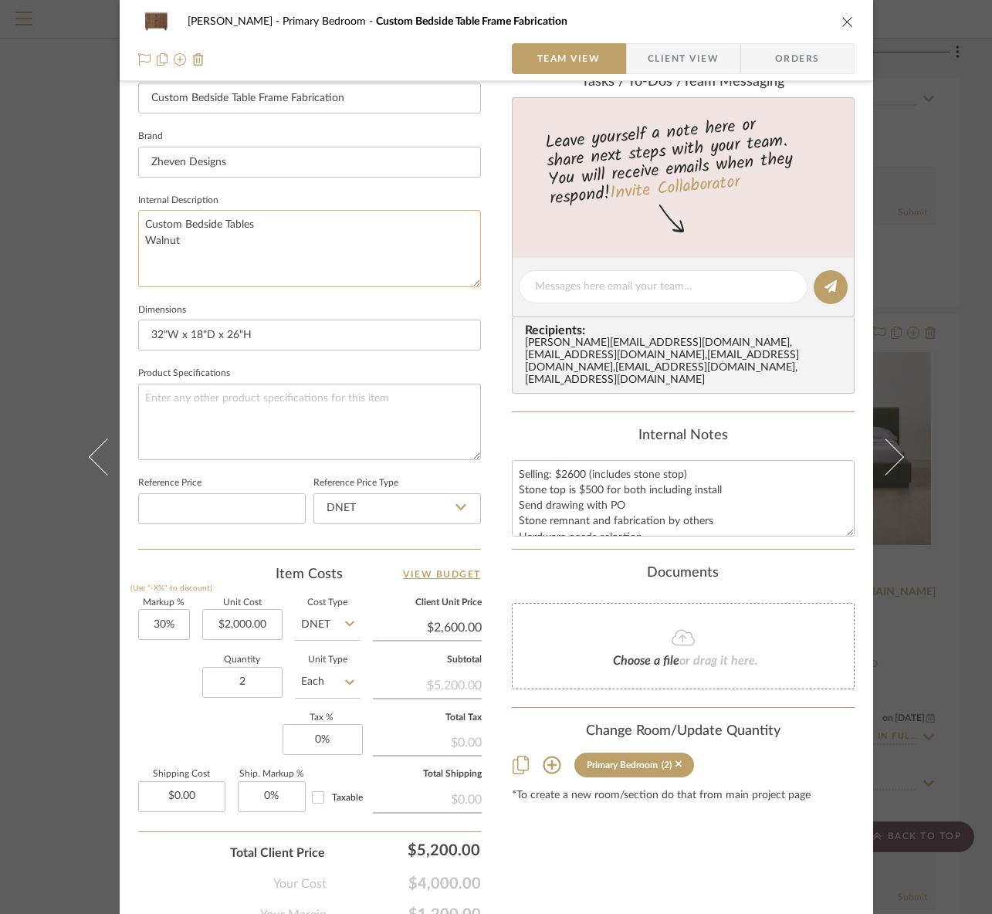
scroll to position [518, 0]
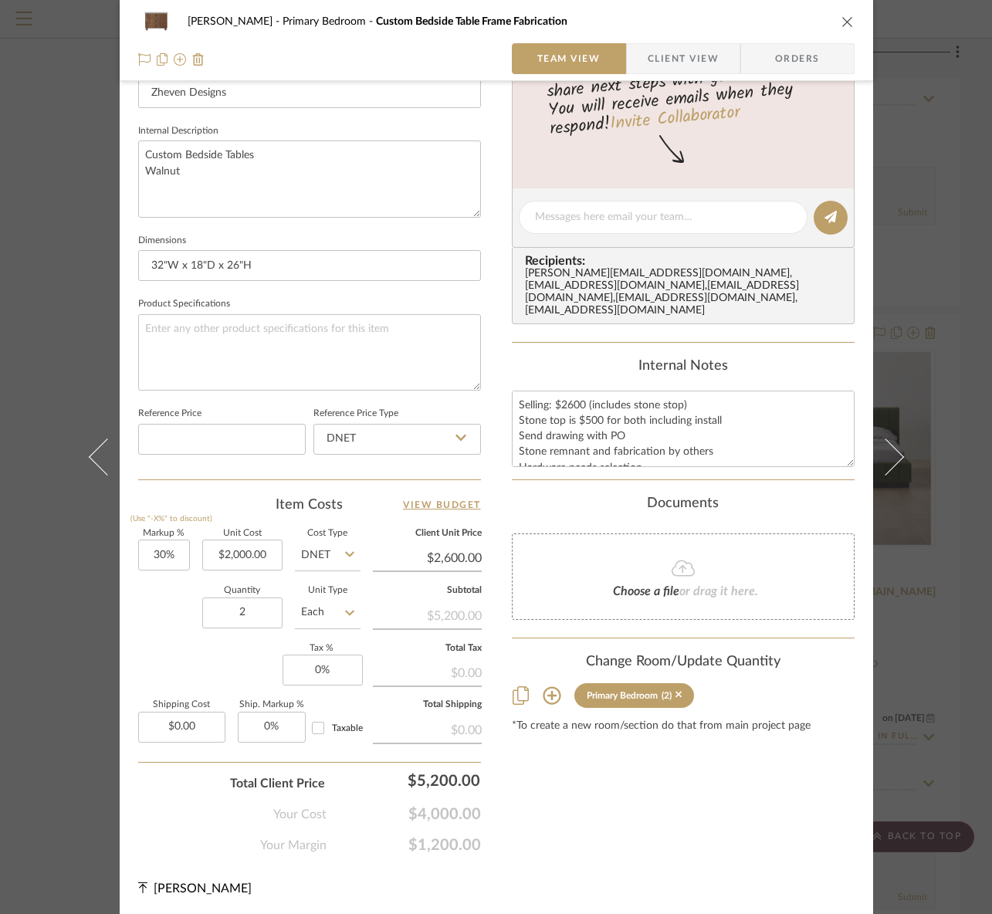
click at [32, 776] on div "RILEY Primary Bedroom Custom Bedside Table Frame Fabrication Team View Client V…" at bounding box center [496, 457] width 992 height 914
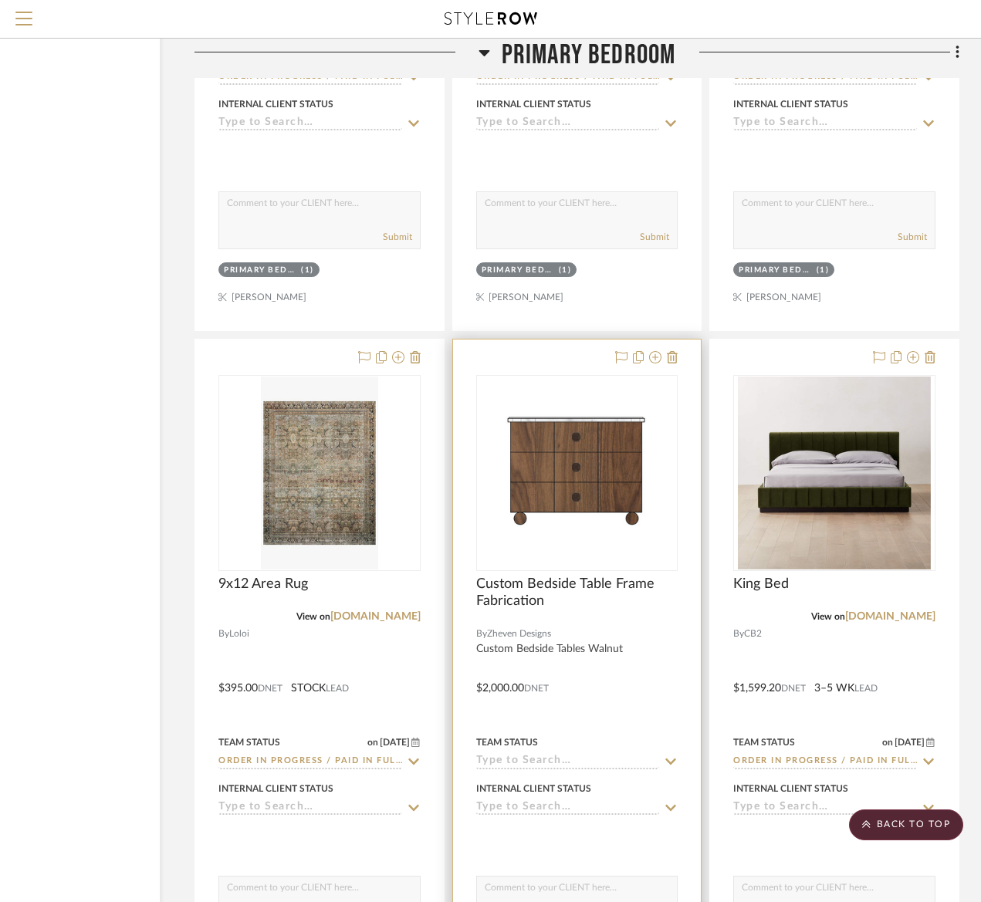
scroll to position [6013, 130]
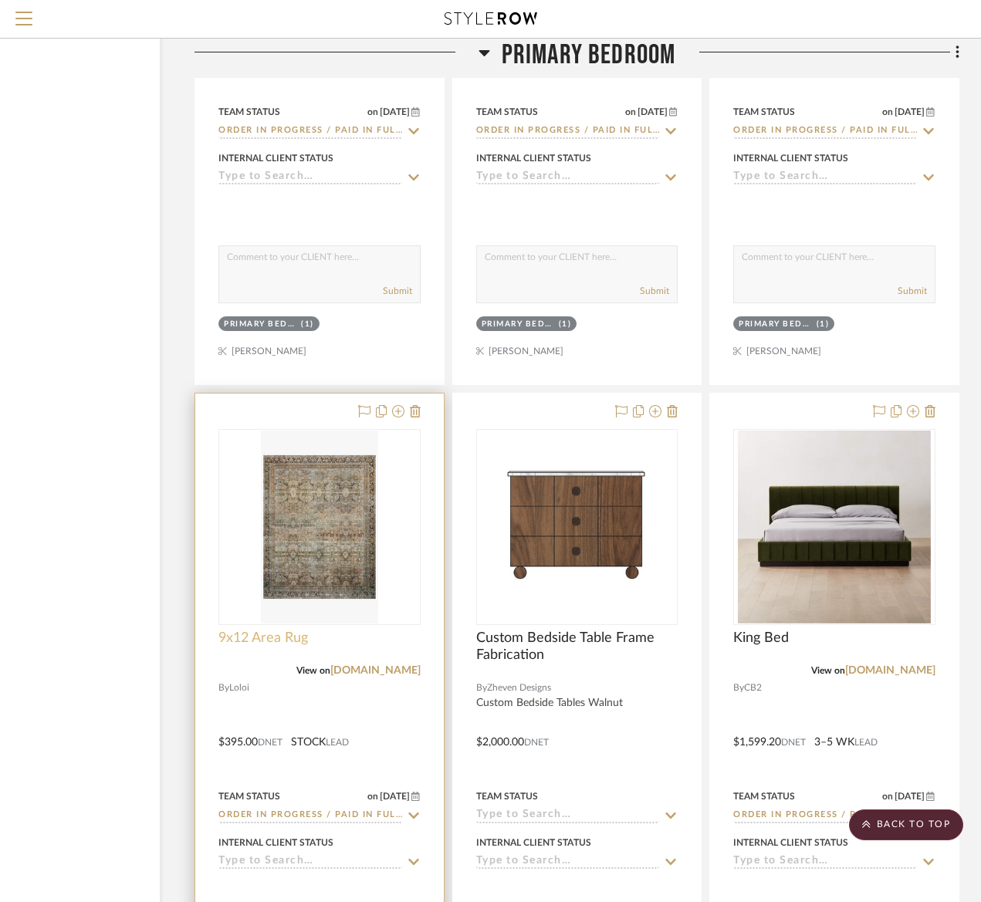
click at [243, 630] on span "9x12 Area Rug" at bounding box center [263, 638] width 90 height 17
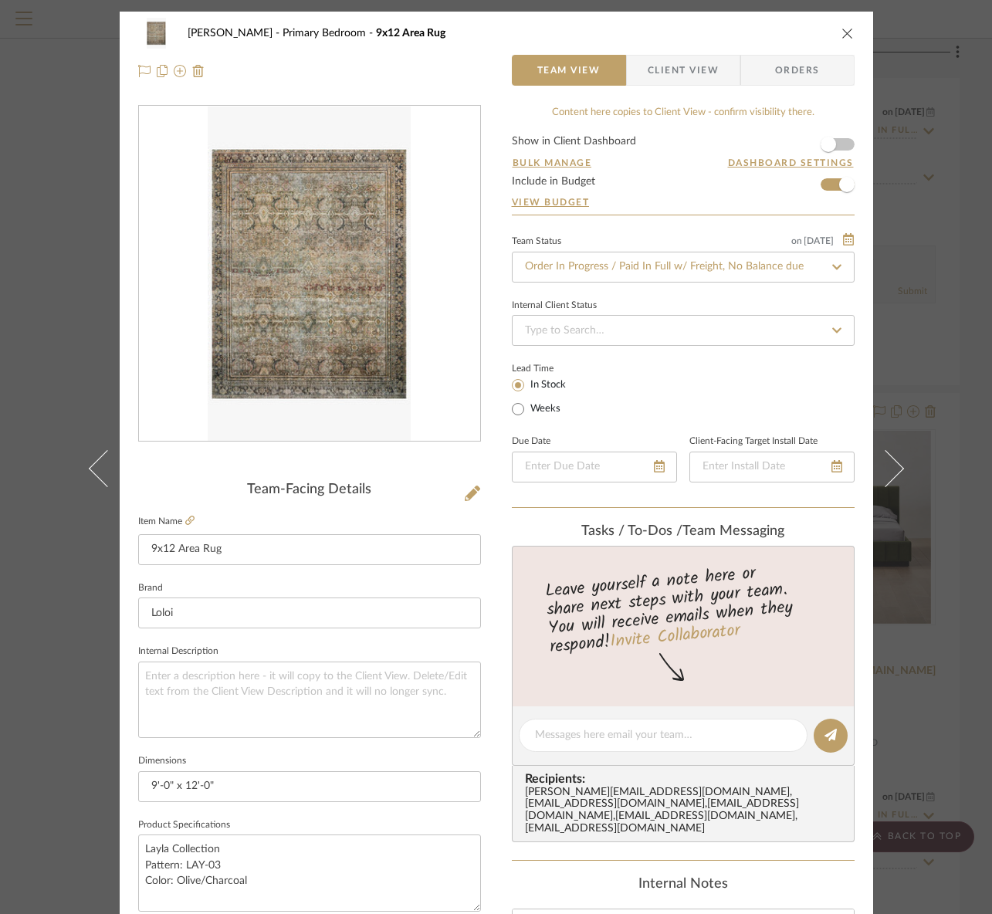
scroll to position [520, 0]
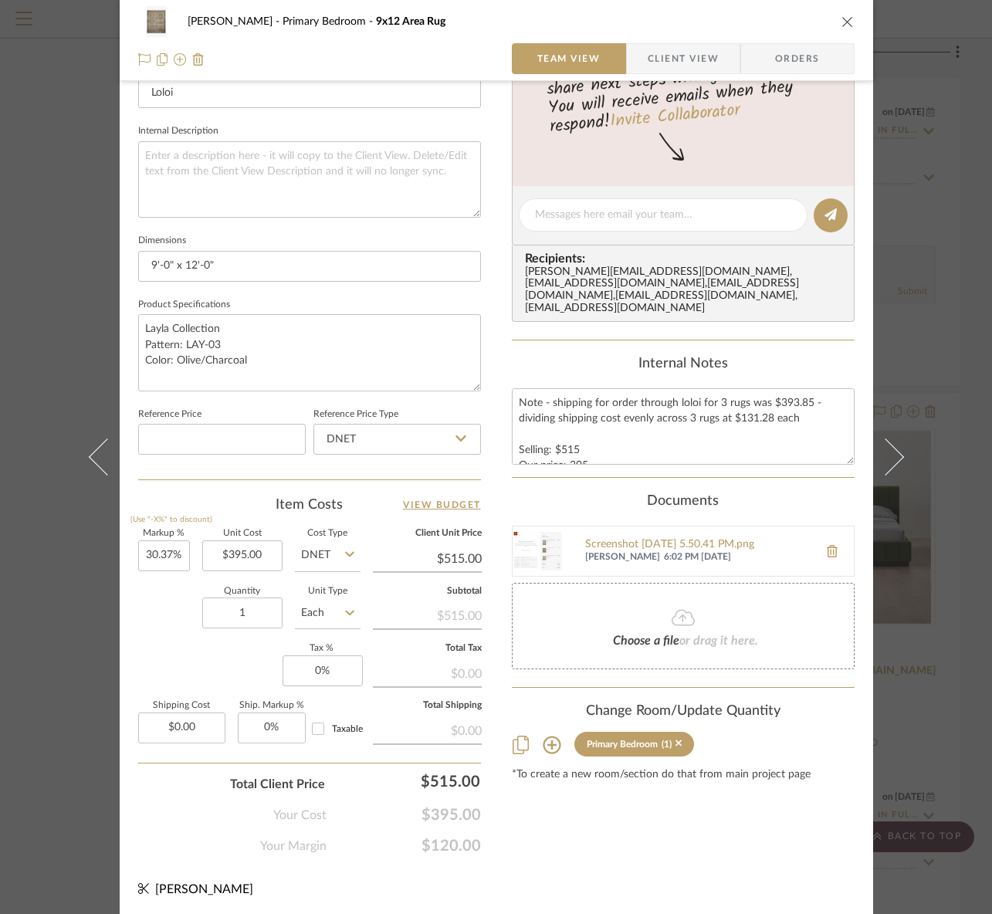
click at [956, 557] on div "RILEY Primary Bedroom 9x12 Area Rug Team View Client View Orders Team-Facing De…" at bounding box center [496, 457] width 992 height 914
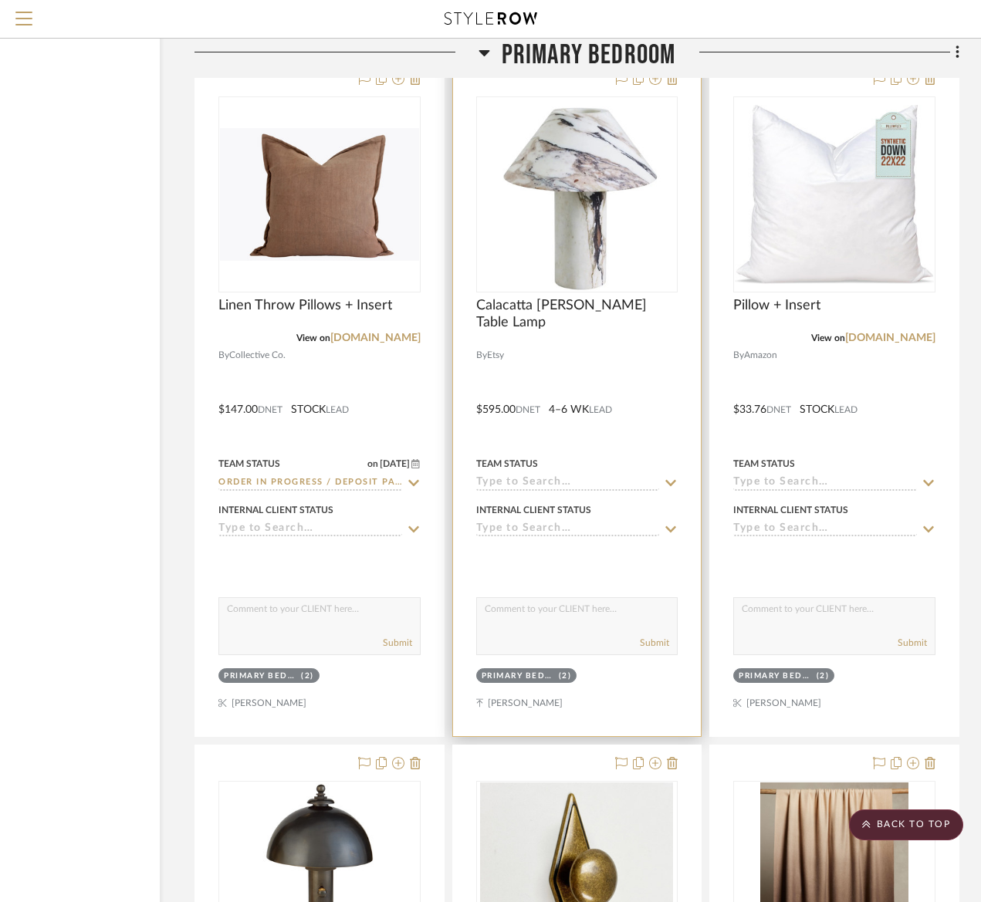
scroll to position [4194, 130]
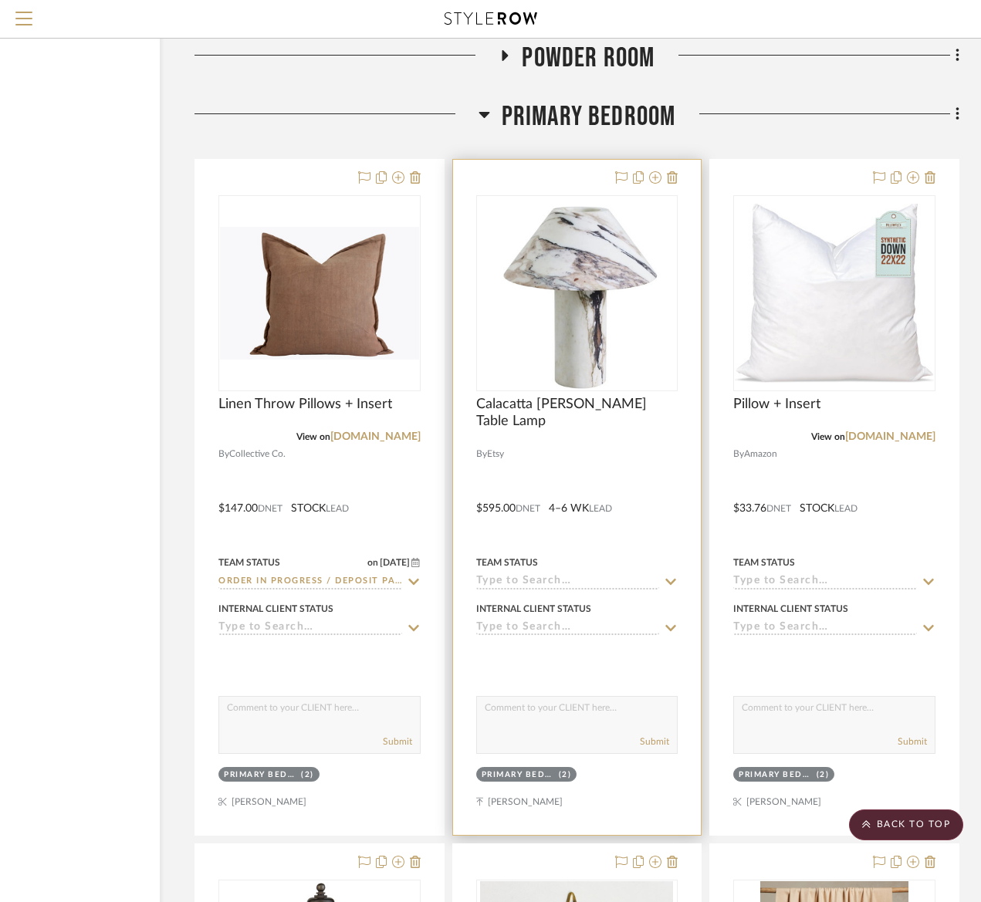
click at [576, 443] on div at bounding box center [577, 497] width 248 height 675
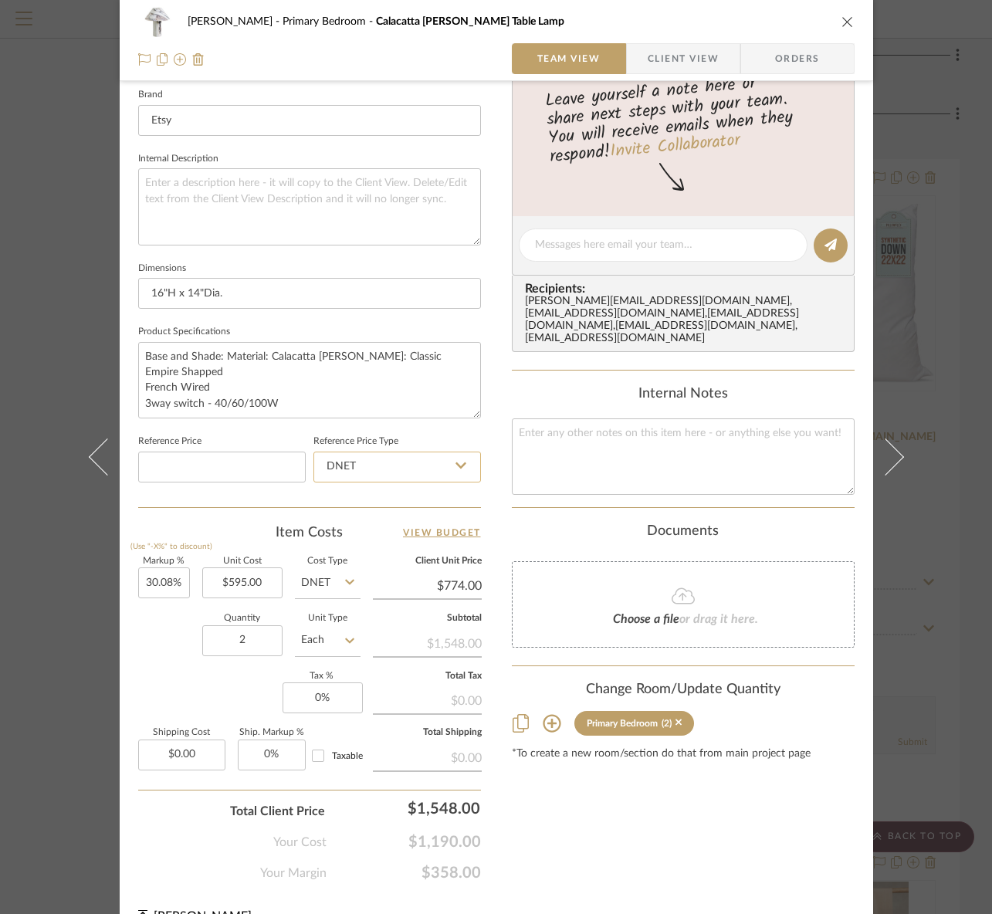
scroll to position [518, 0]
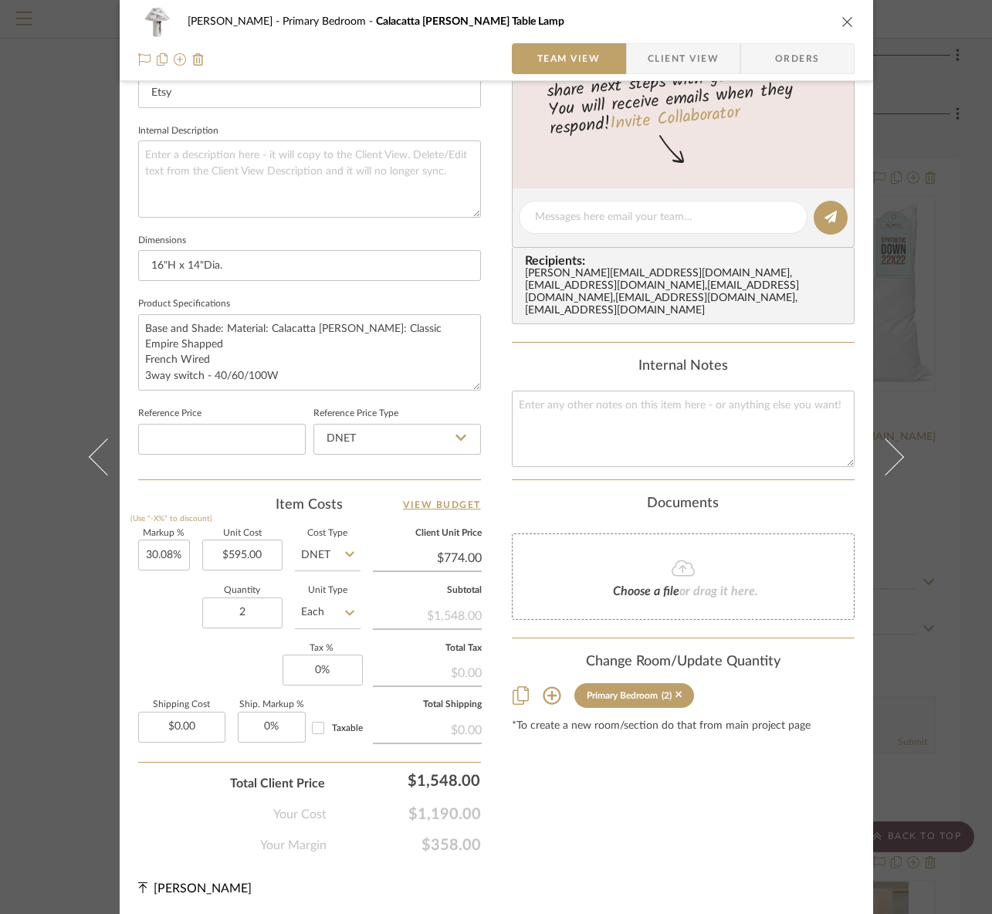
click at [29, 597] on div "RILEY Primary Bedroom Calacatta Viola Table Lamp Team View Client View Orders T…" at bounding box center [496, 457] width 992 height 914
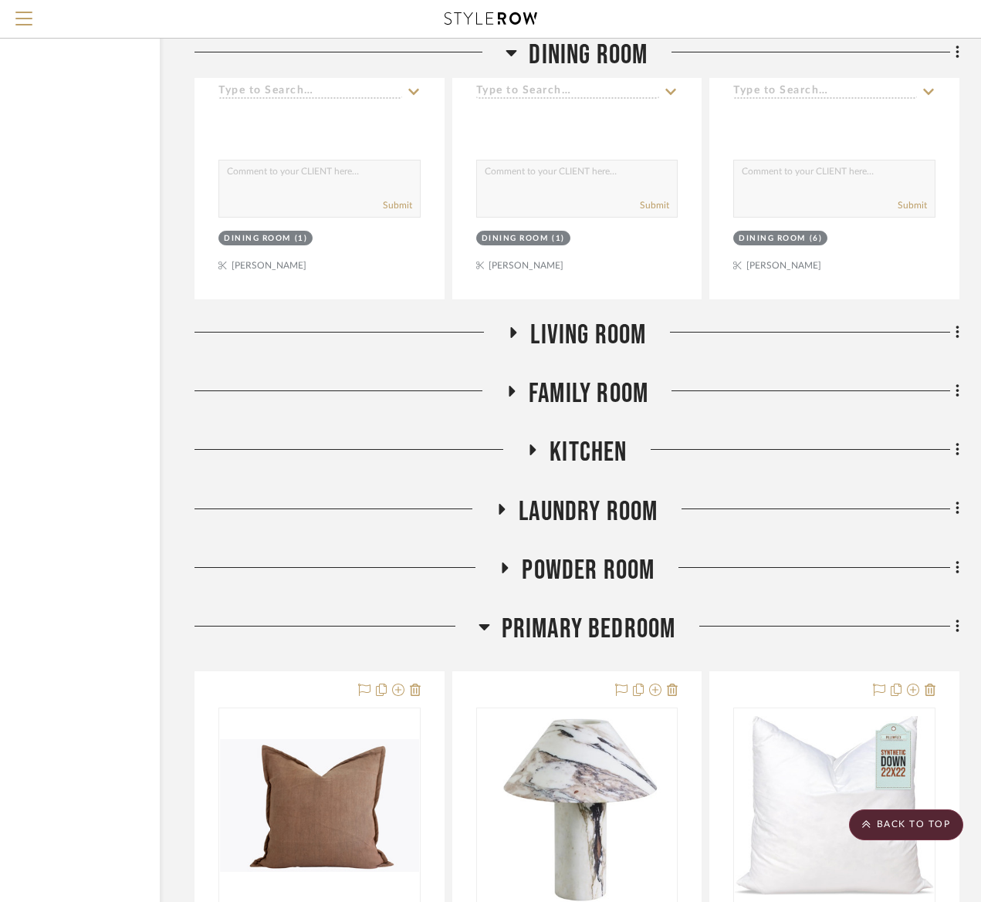
scroll to position [3681, 130]
click at [574, 343] on span "Living Room" at bounding box center [588, 335] width 116 height 33
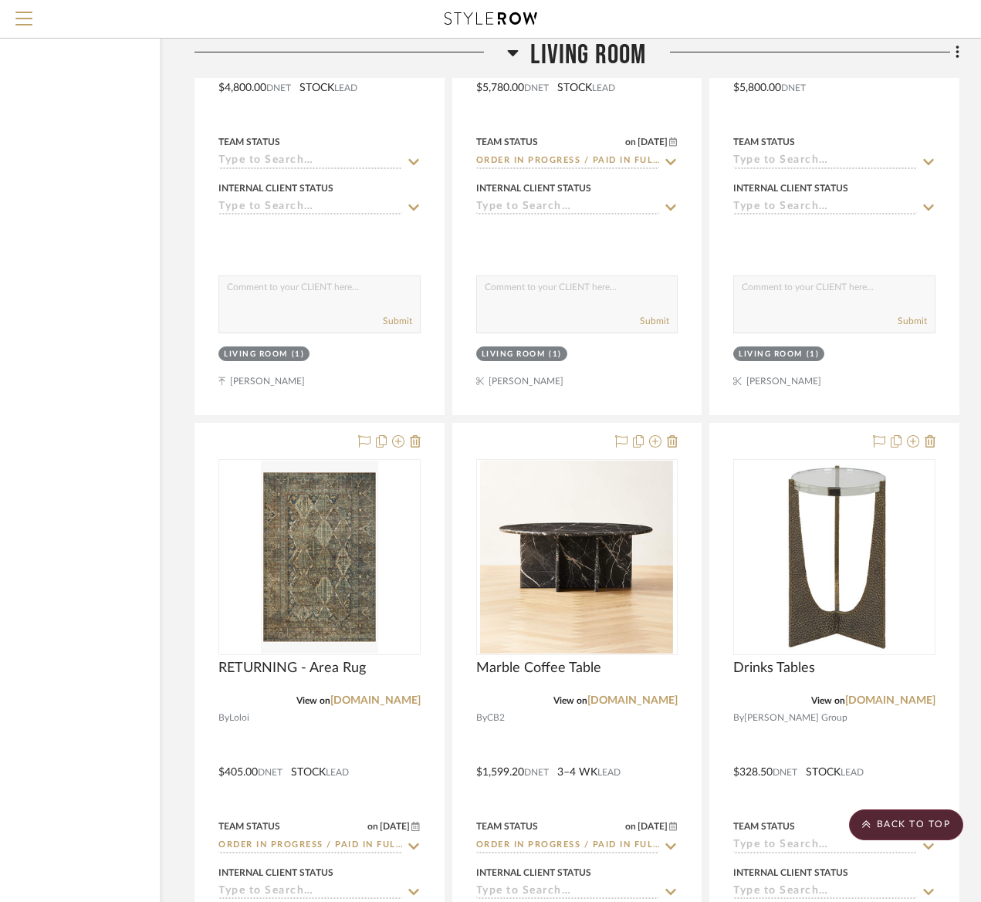
scroll to position [5766, 130]
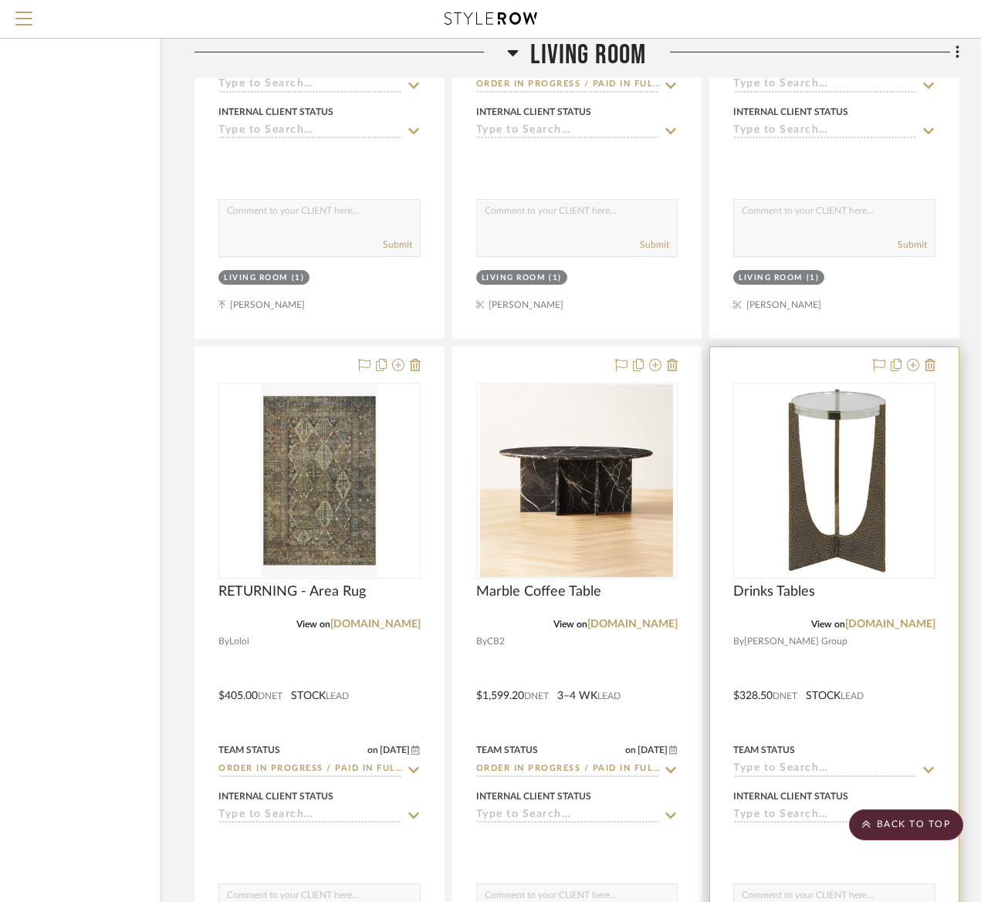
click at [790, 701] on div at bounding box center [834, 684] width 248 height 675
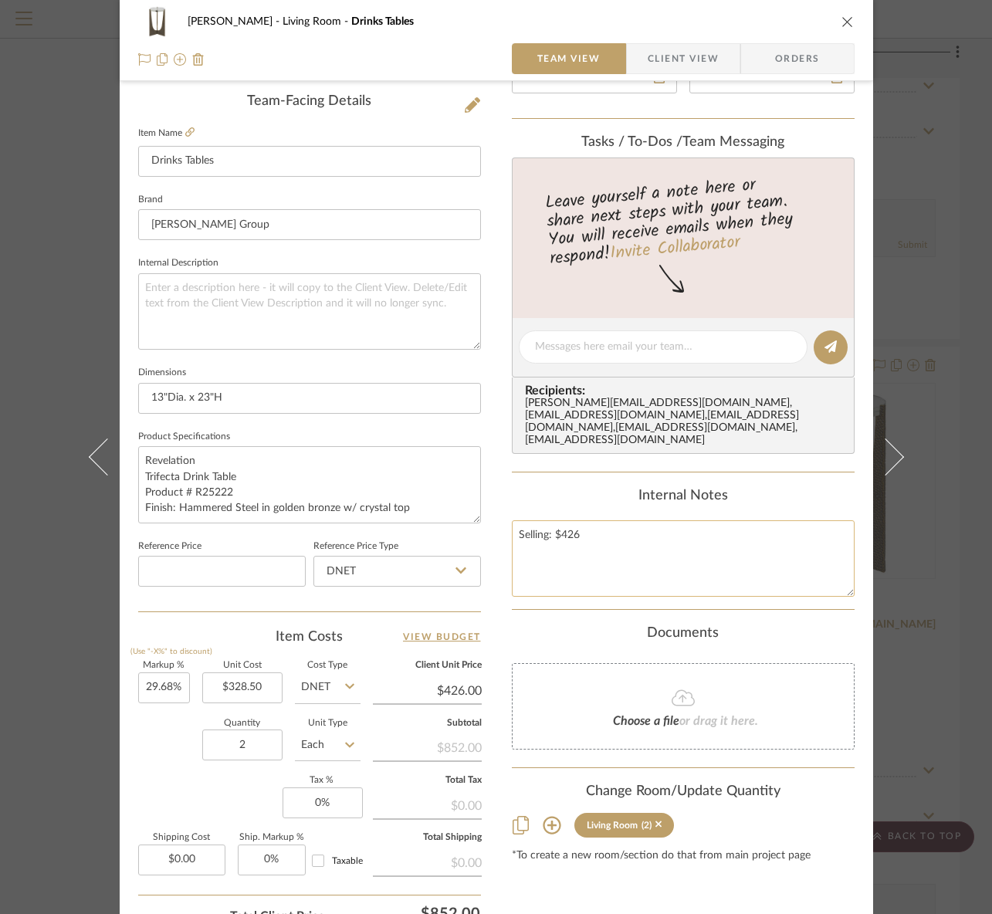
scroll to position [422, 0]
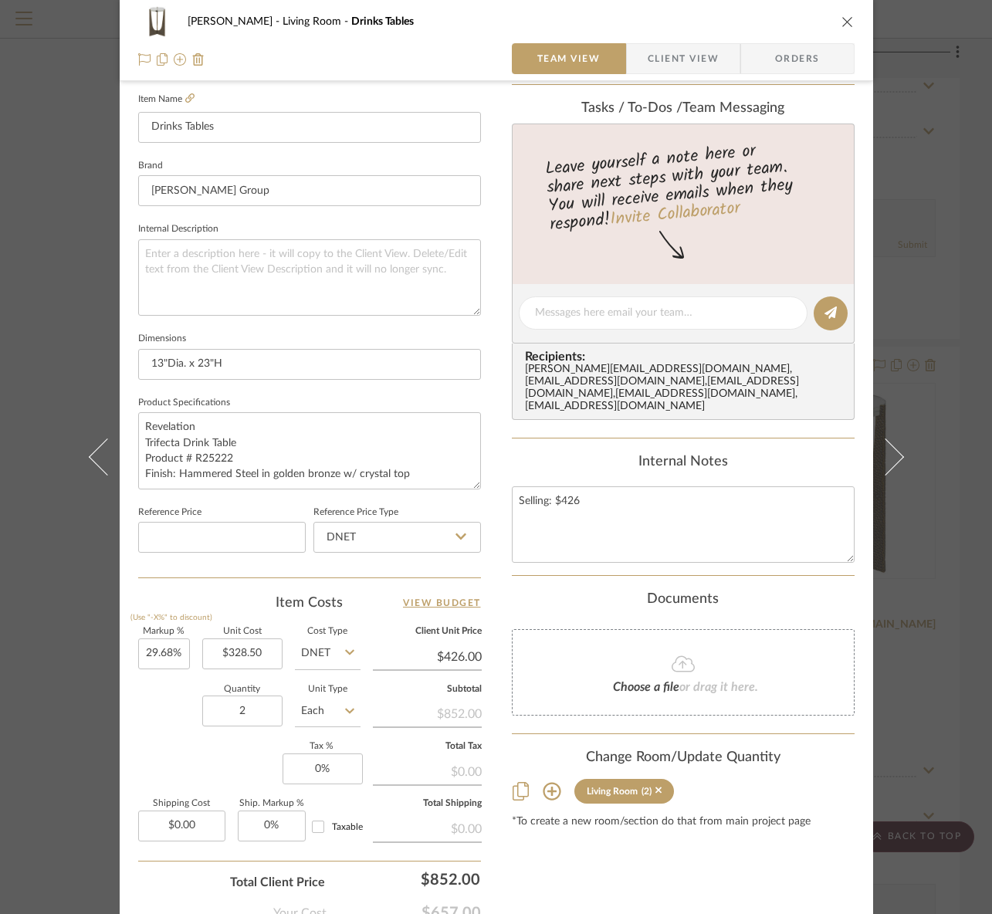
click at [966, 475] on div "RILEY Living Room Drinks Tables Team View Client View Orders Team-Facing Detail…" at bounding box center [496, 457] width 992 height 914
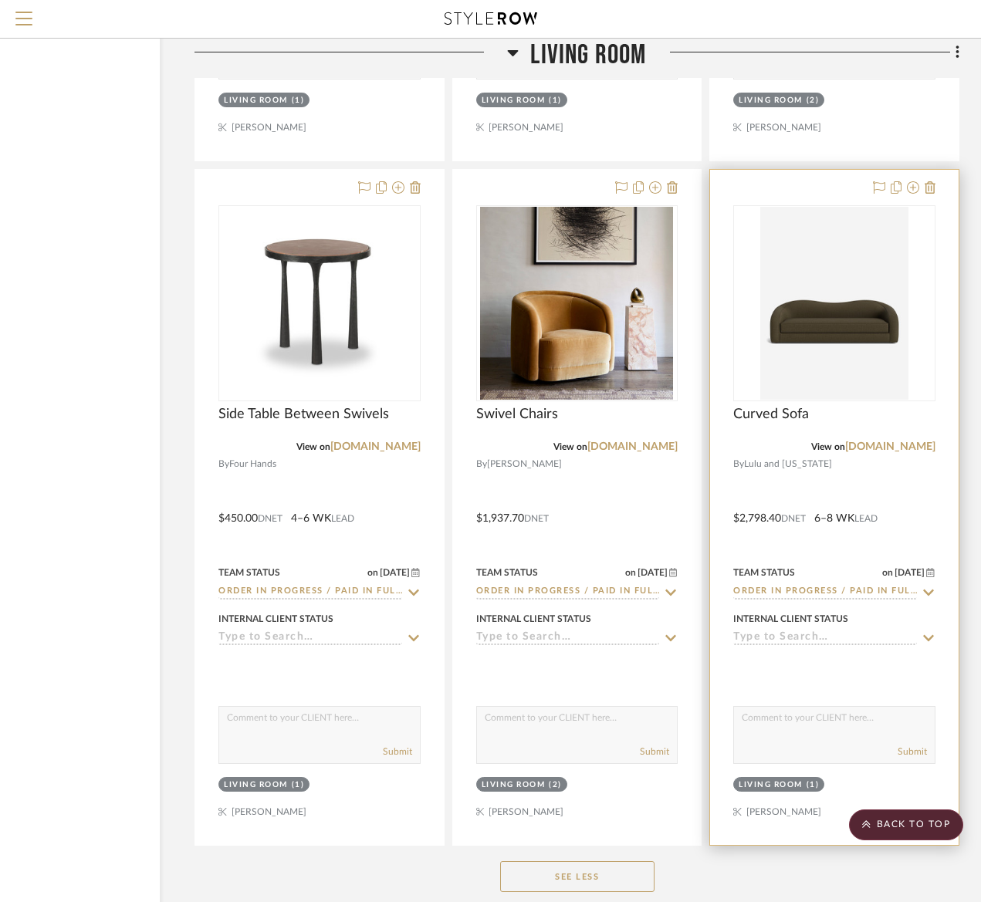
scroll to position [6660, 130]
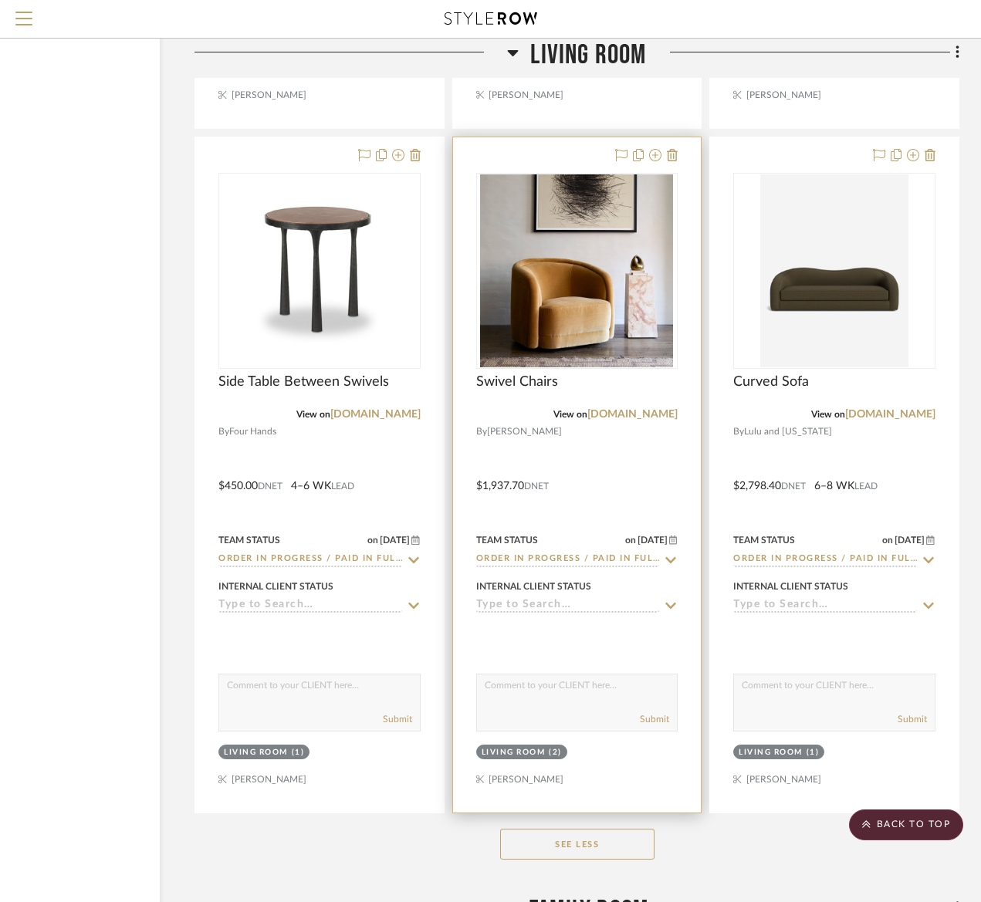
click at [492, 475] on div at bounding box center [577, 474] width 248 height 675
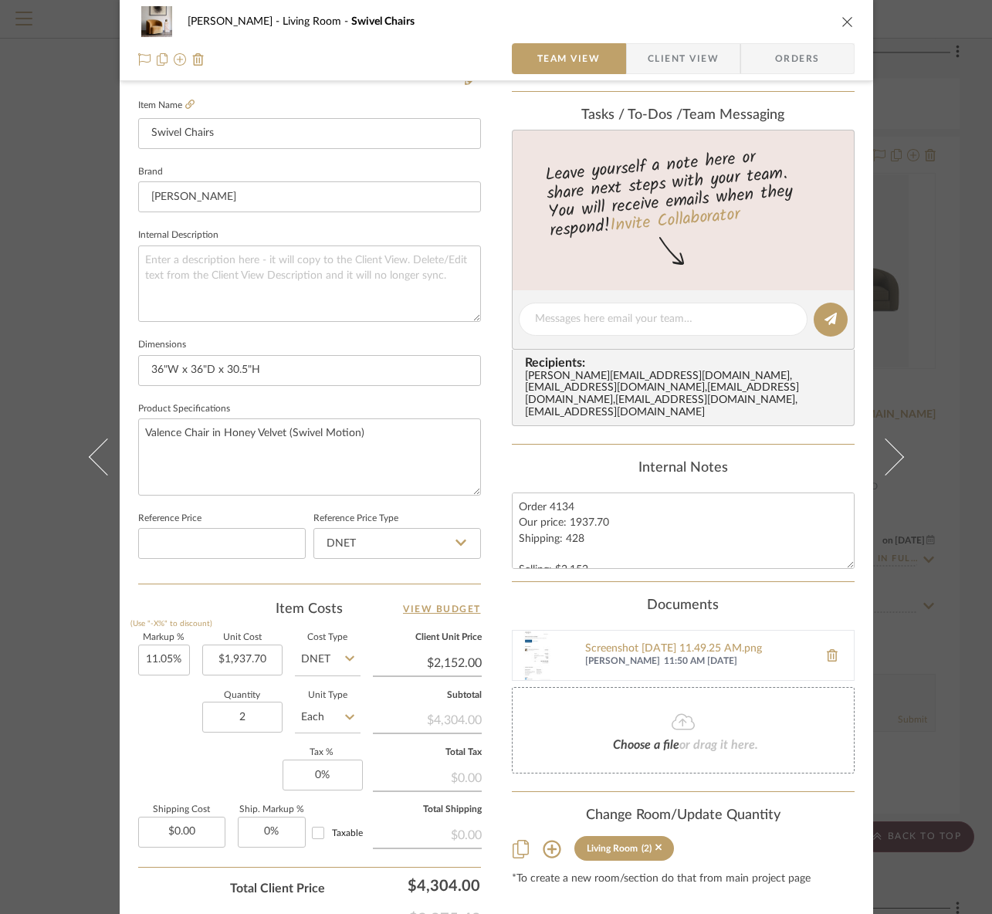
scroll to position [520, 0]
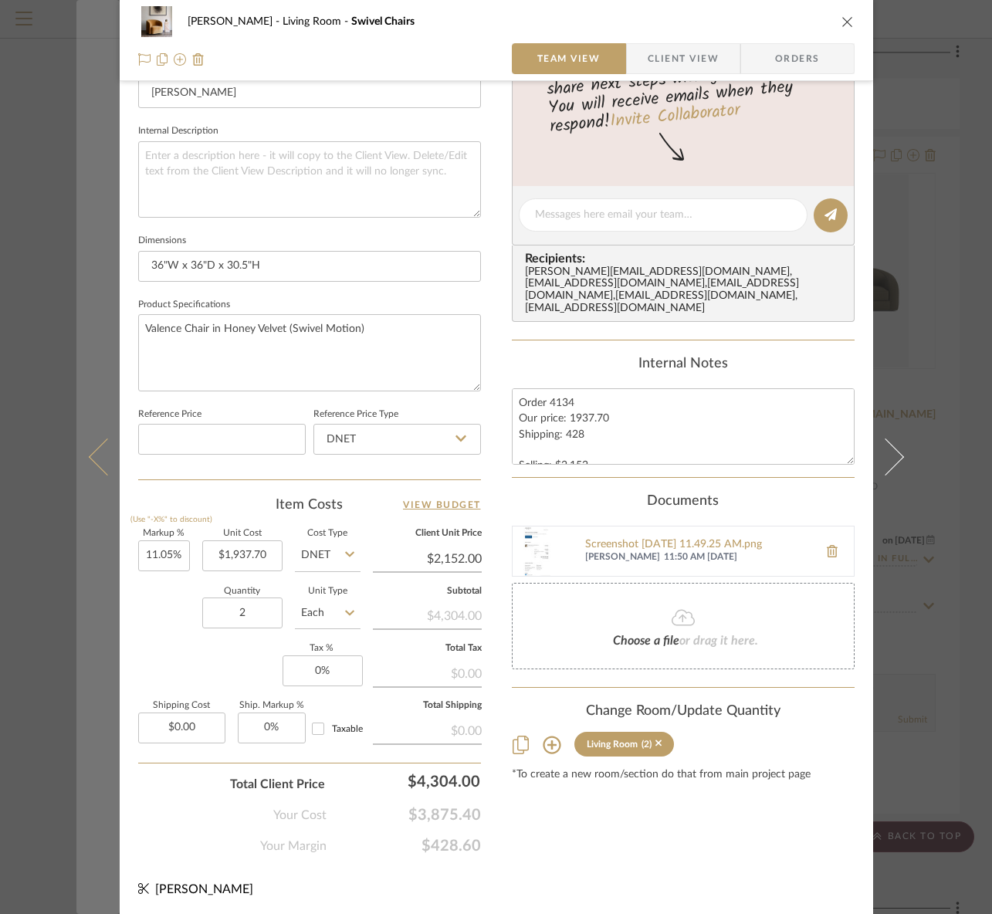
click at [86, 752] on button at bounding box center [97, 457] width 43 height 914
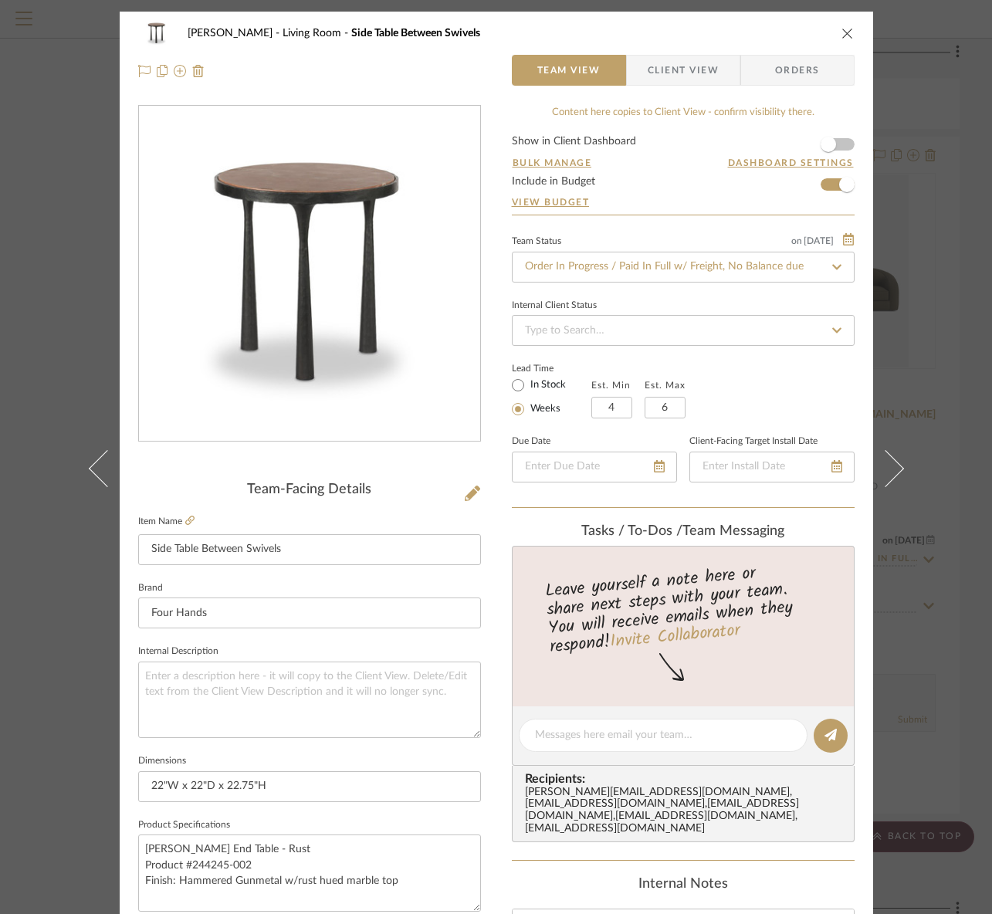
click at [925, 603] on div "RILEY Living Room Side Table Between Swivels Team View Client View Orders Team-…" at bounding box center [496, 457] width 992 height 914
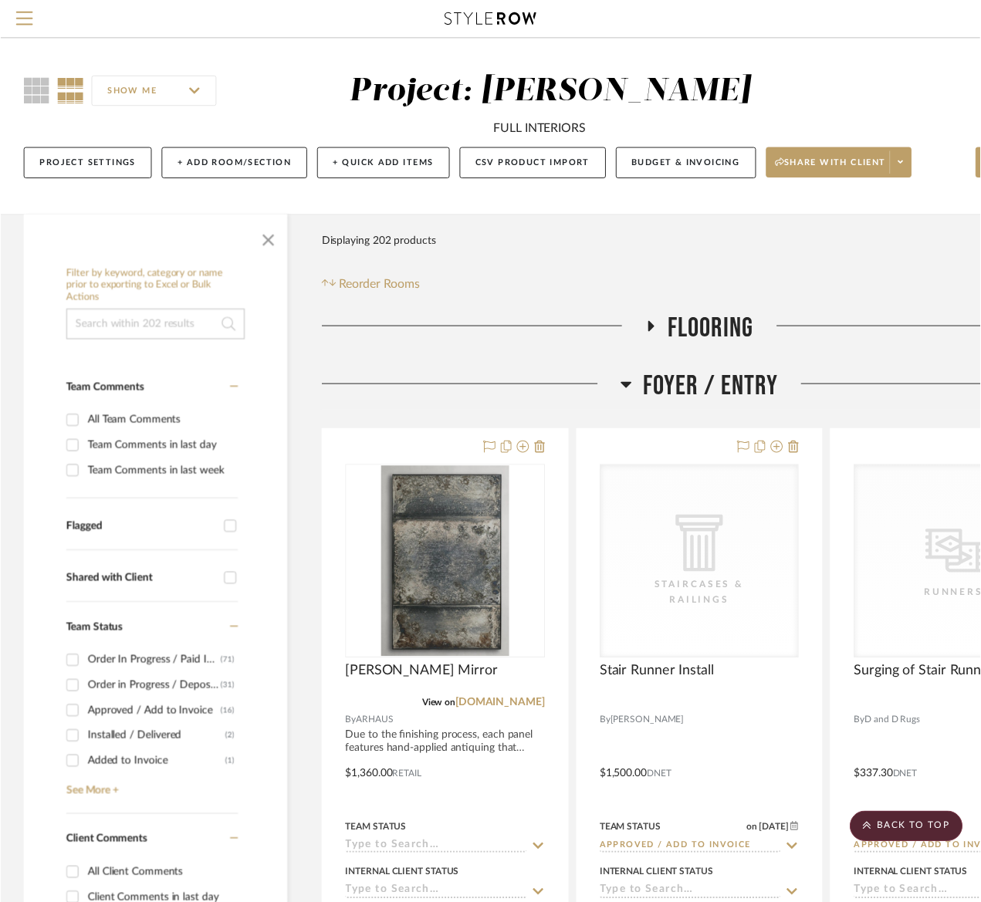
scroll to position [6660, 130]
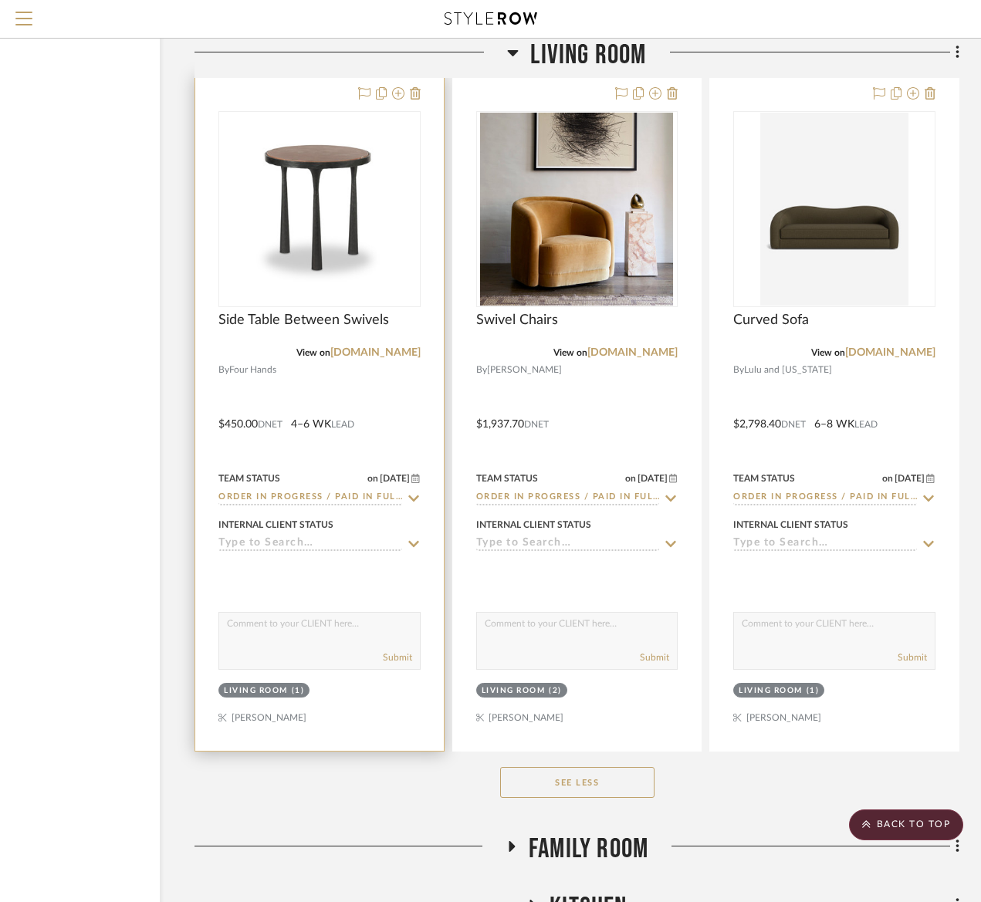
click at [302, 376] on div at bounding box center [319, 413] width 248 height 675
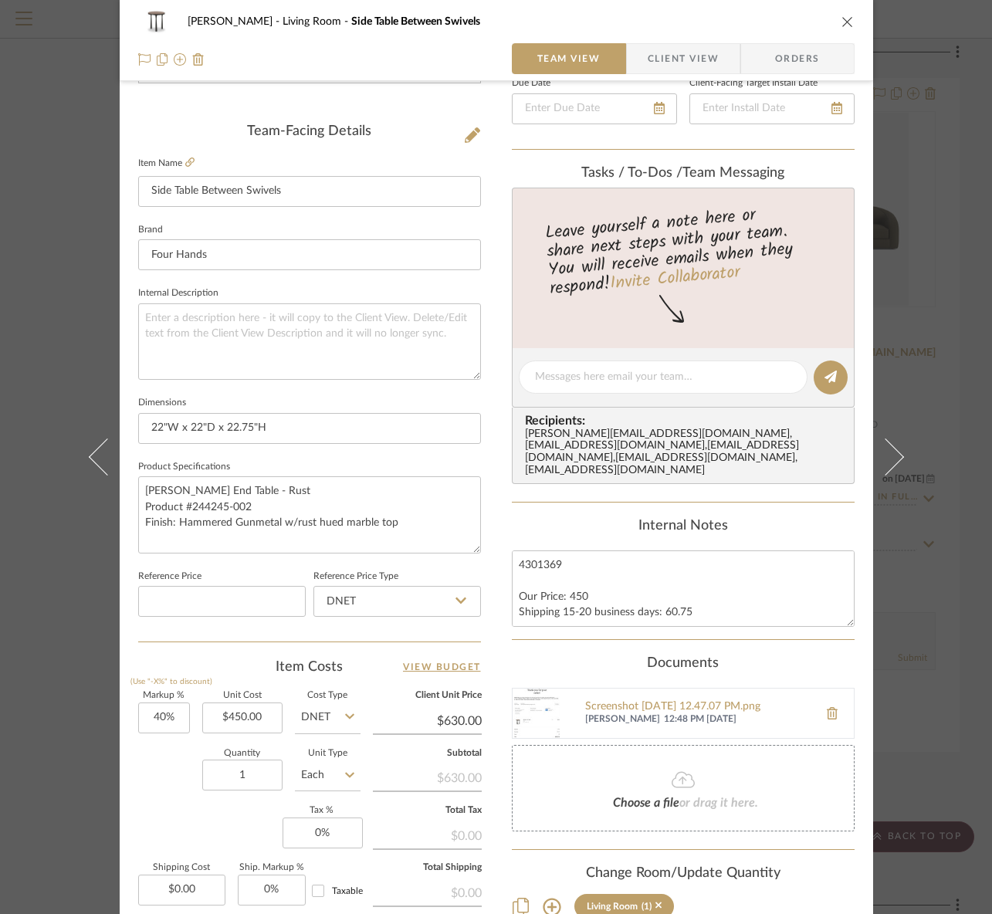
scroll to position [520, 0]
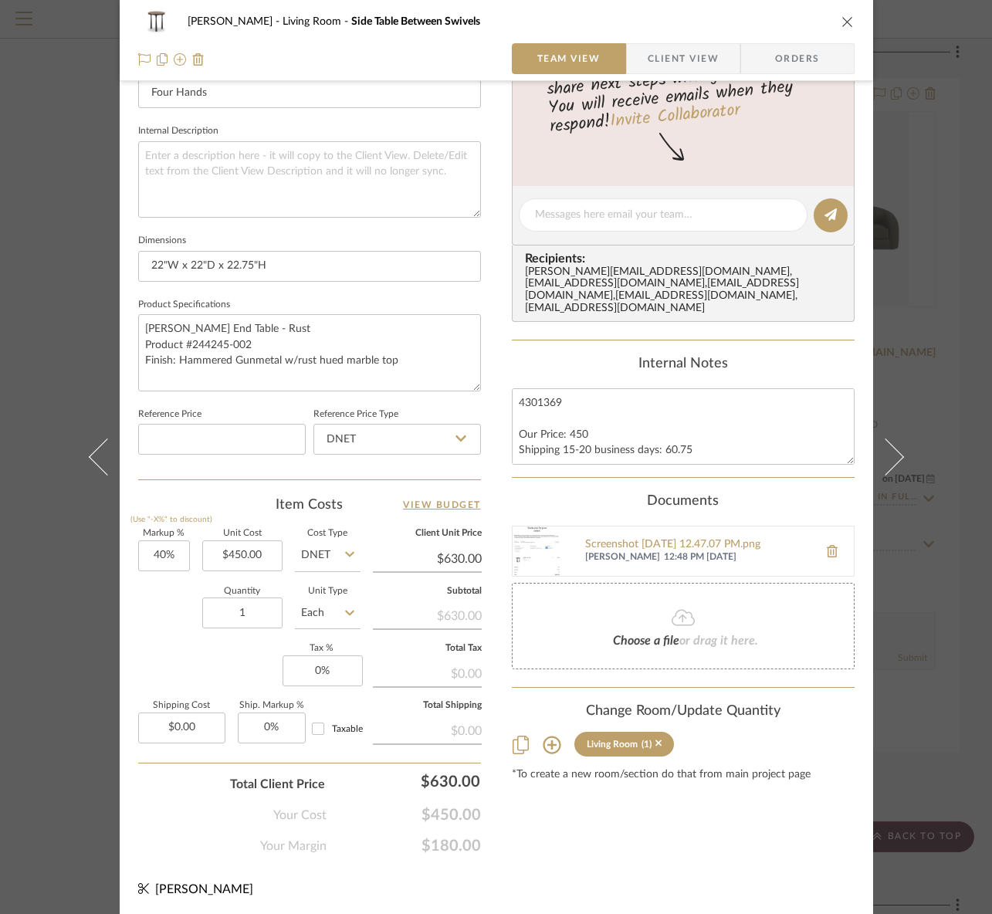
click at [944, 560] on div "RILEY Living Room Side Table Between Swivels Team View Client View Orders Team-…" at bounding box center [496, 457] width 992 height 914
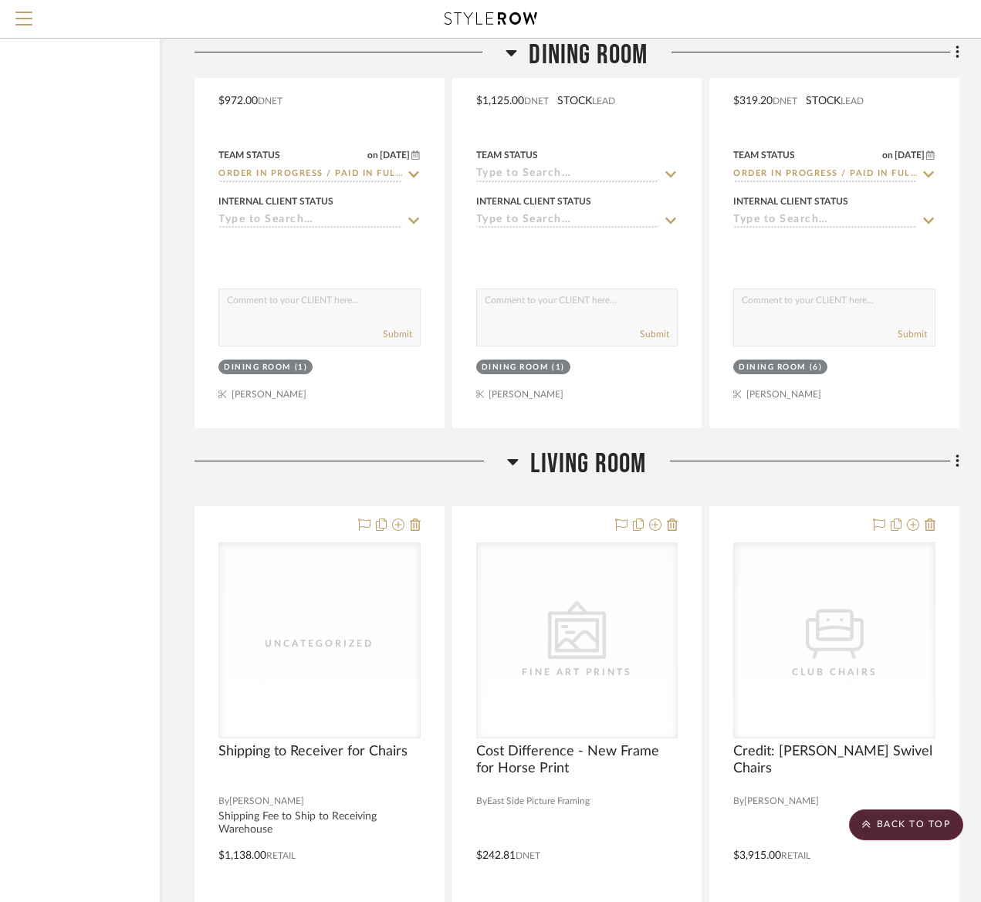
scroll to position [2804, 130]
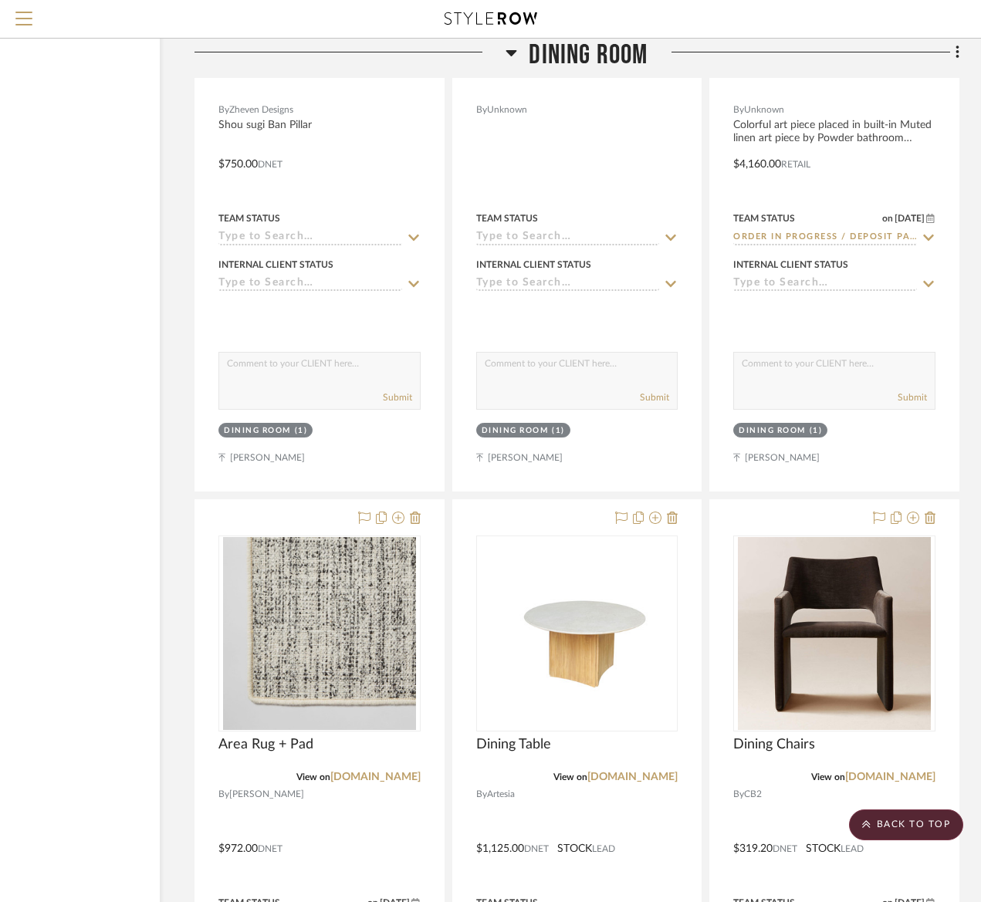
click at [549, 45] on span "Dining Room" at bounding box center [588, 55] width 119 height 33
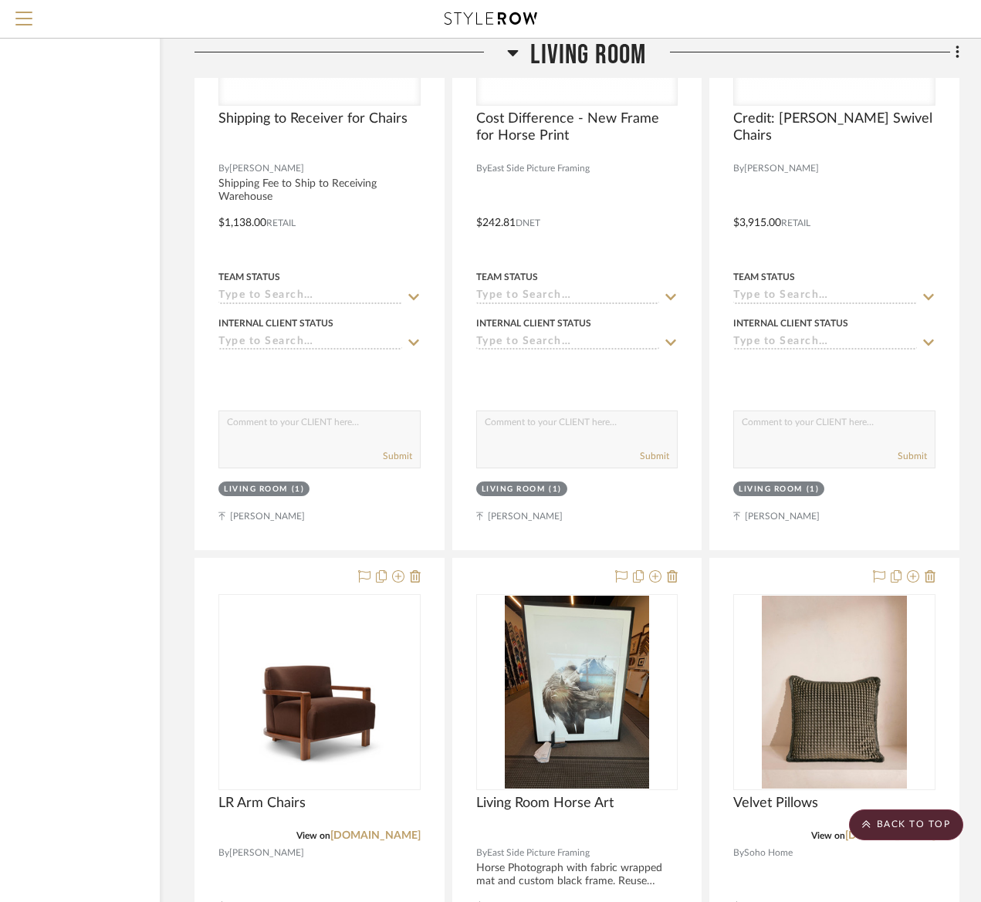
click at [549, 47] on span "Living Room" at bounding box center [588, 55] width 116 height 33
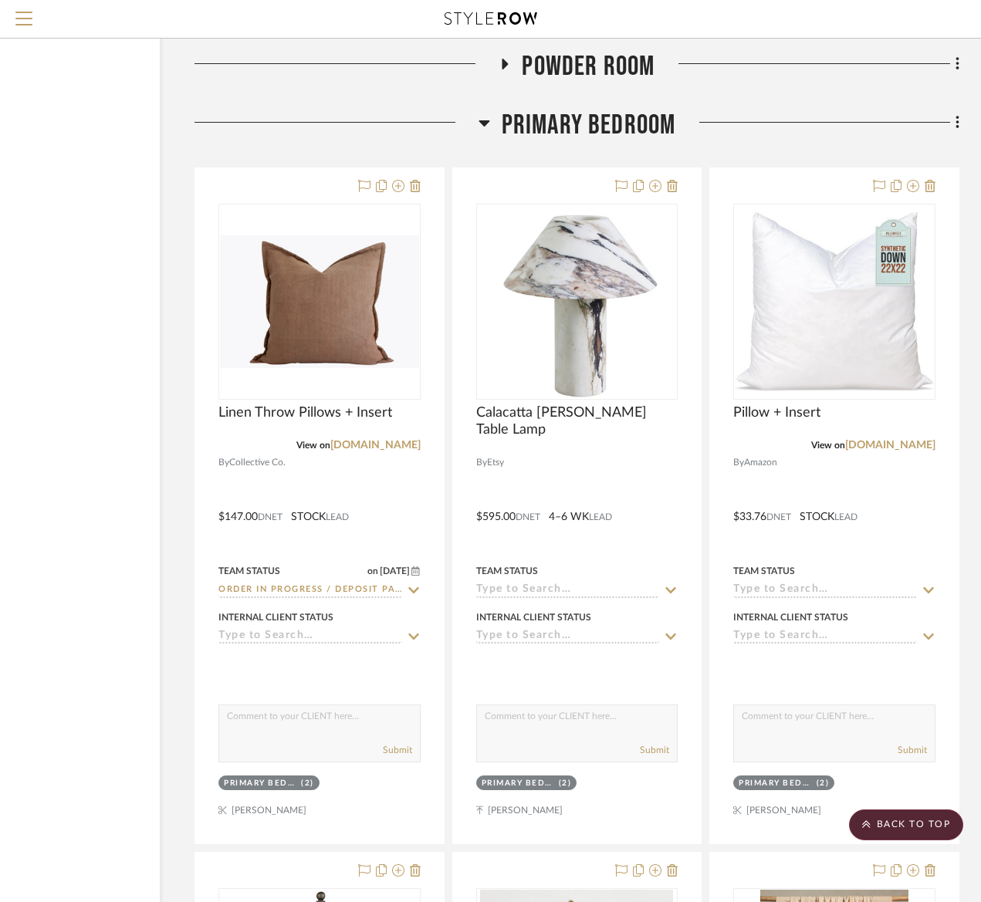
click at [552, 137] on span "Primary Bedroom" at bounding box center [589, 125] width 174 height 33
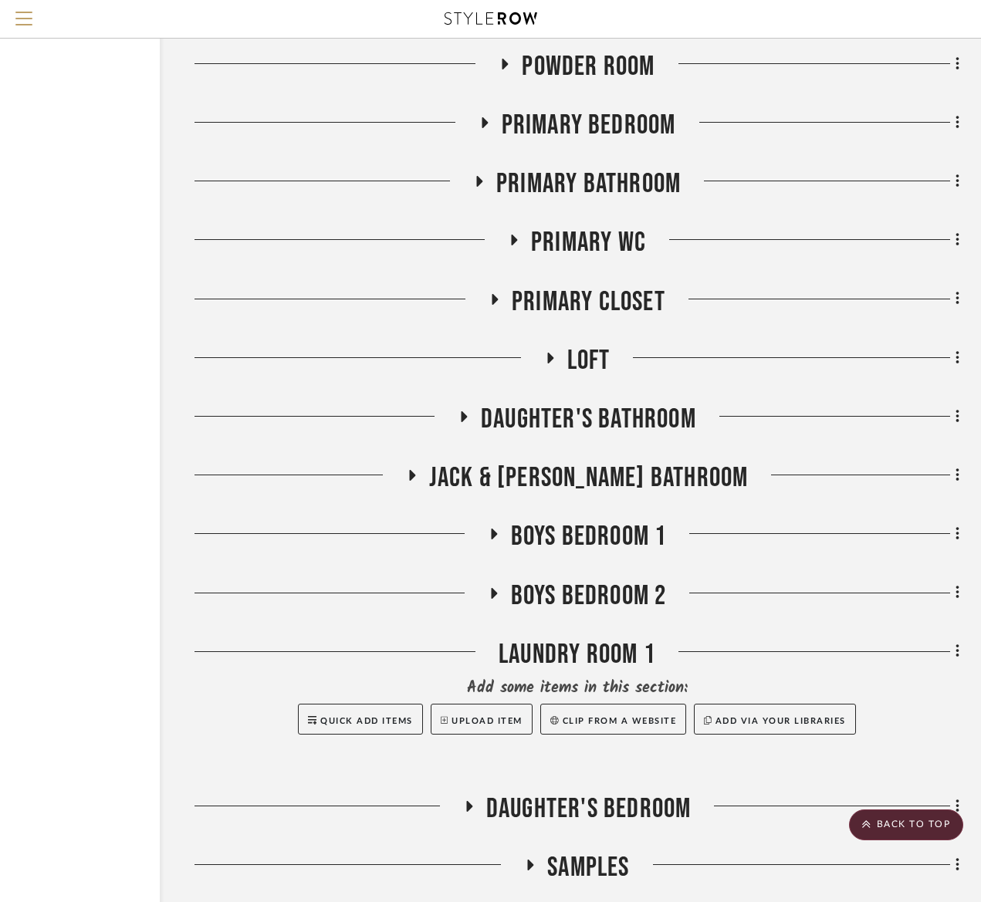
click at [553, 129] on span "Primary Bedroom" at bounding box center [589, 125] width 174 height 33
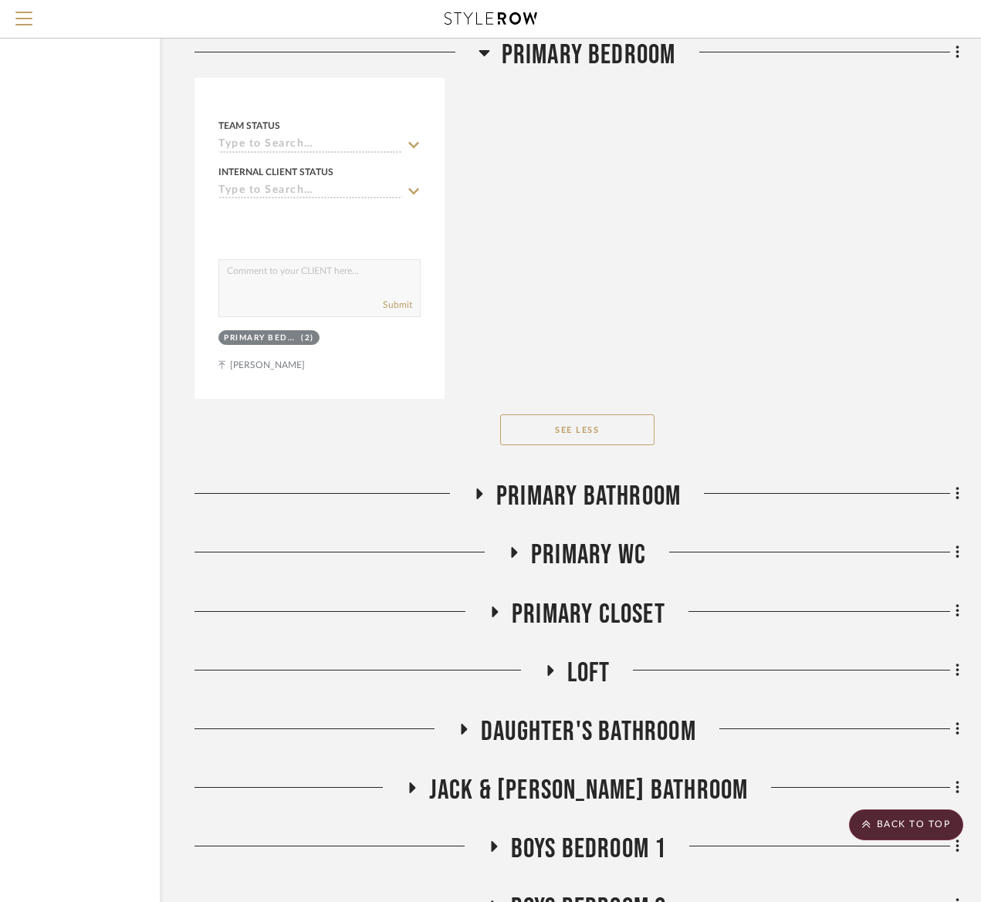
scroll to position [6198, 130]
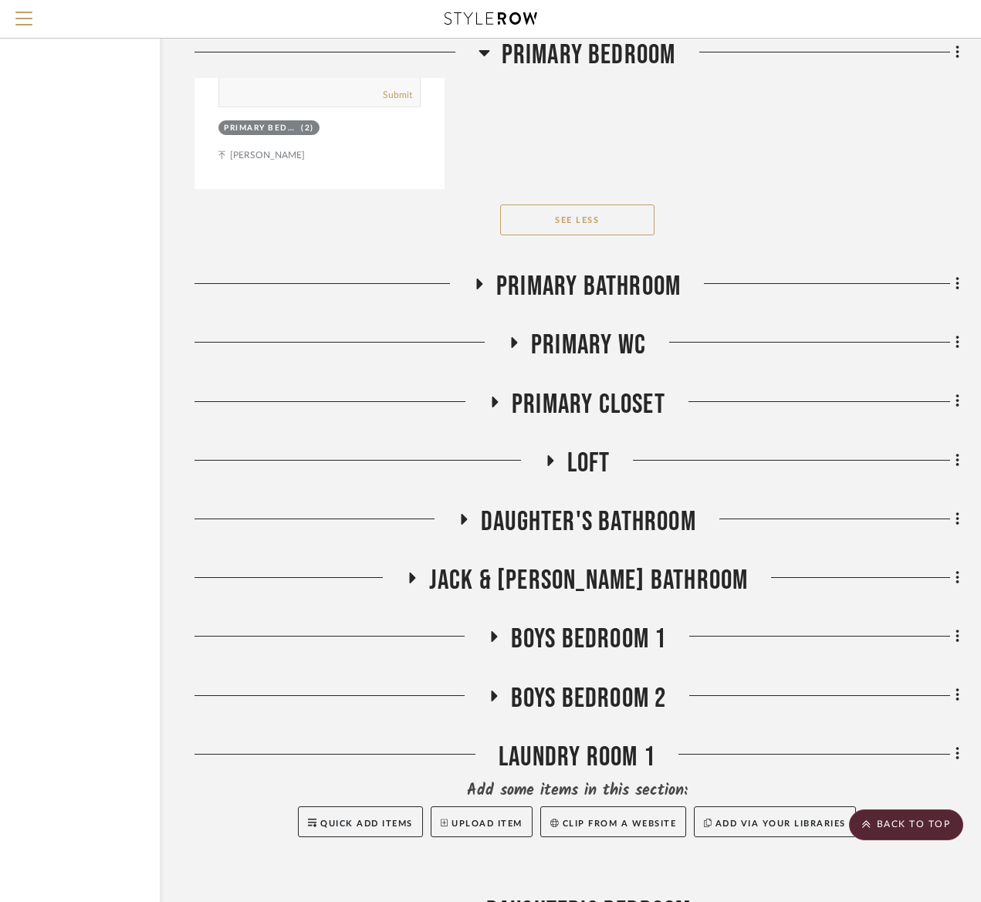
click at [641, 511] on span "Daughter's Bathroom" at bounding box center [588, 521] width 215 height 33
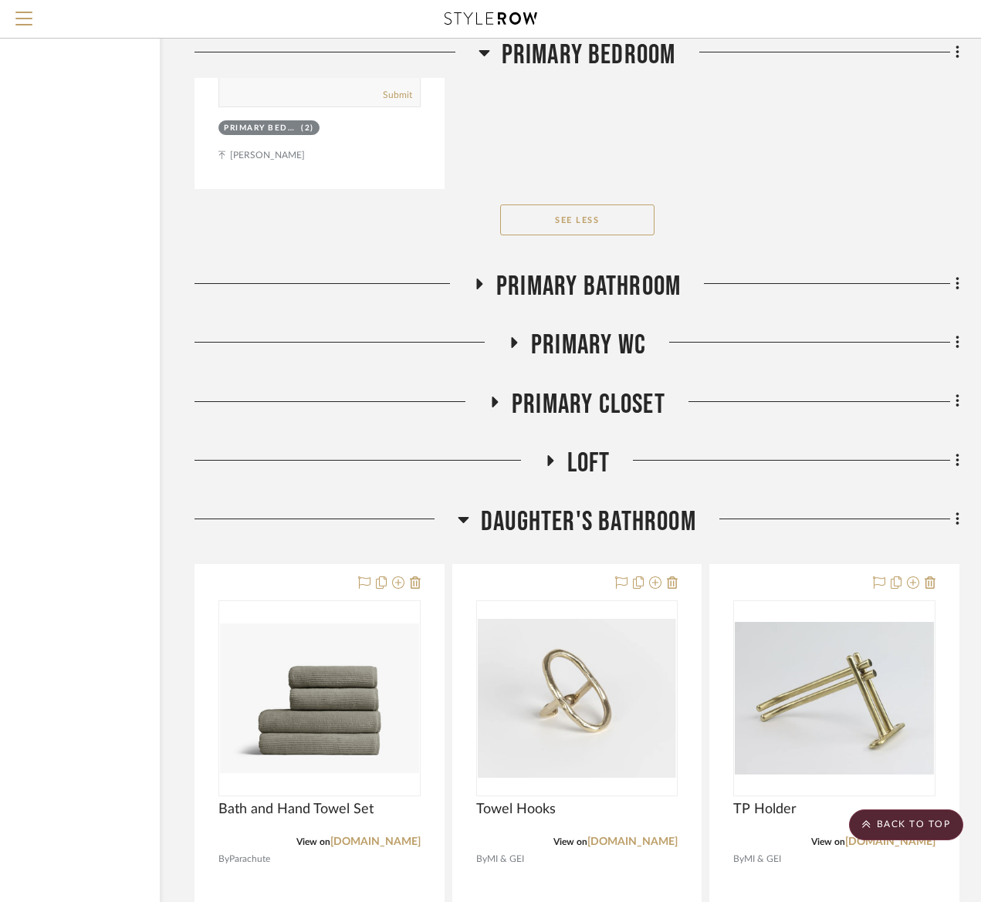
click at [641, 511] on span "Daughter's Bathroom" at bounding box center [588, 521] width 215 height 33
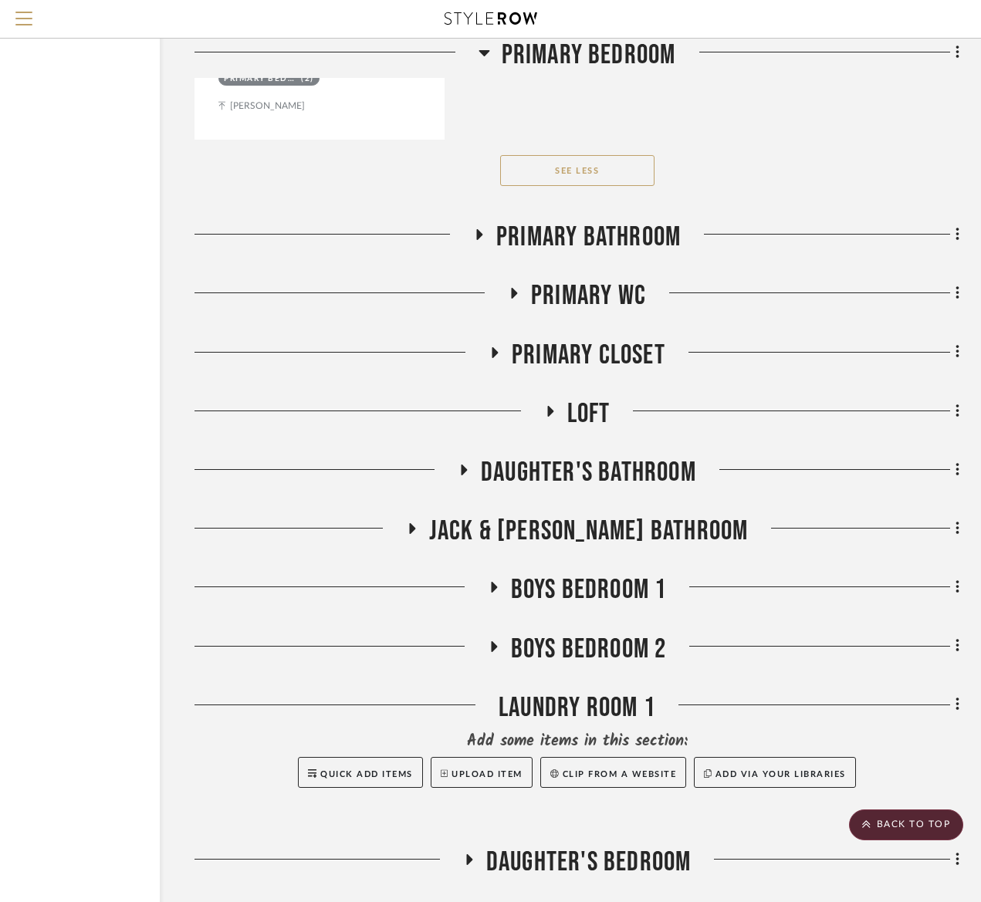
scroll to position [6462, 130]
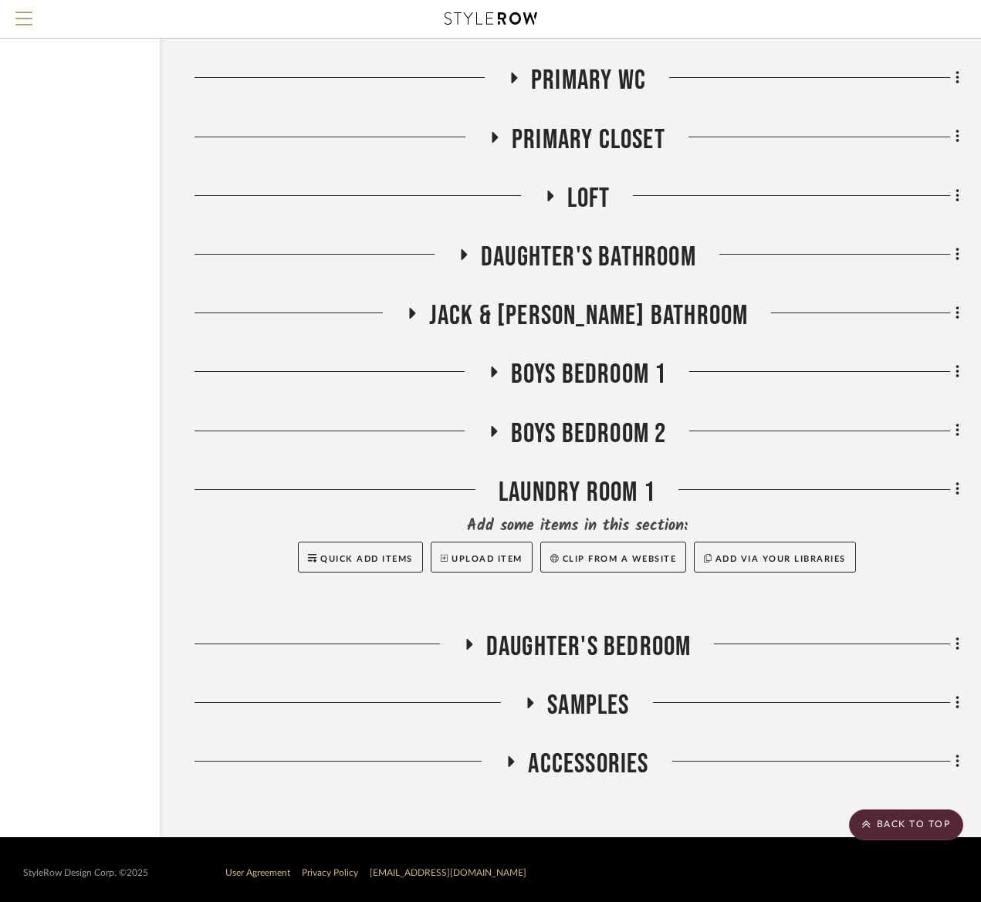
click at [611, 648] on span "Daughter's Bedroom" at bounding box center [588, 646] width 205 height 33
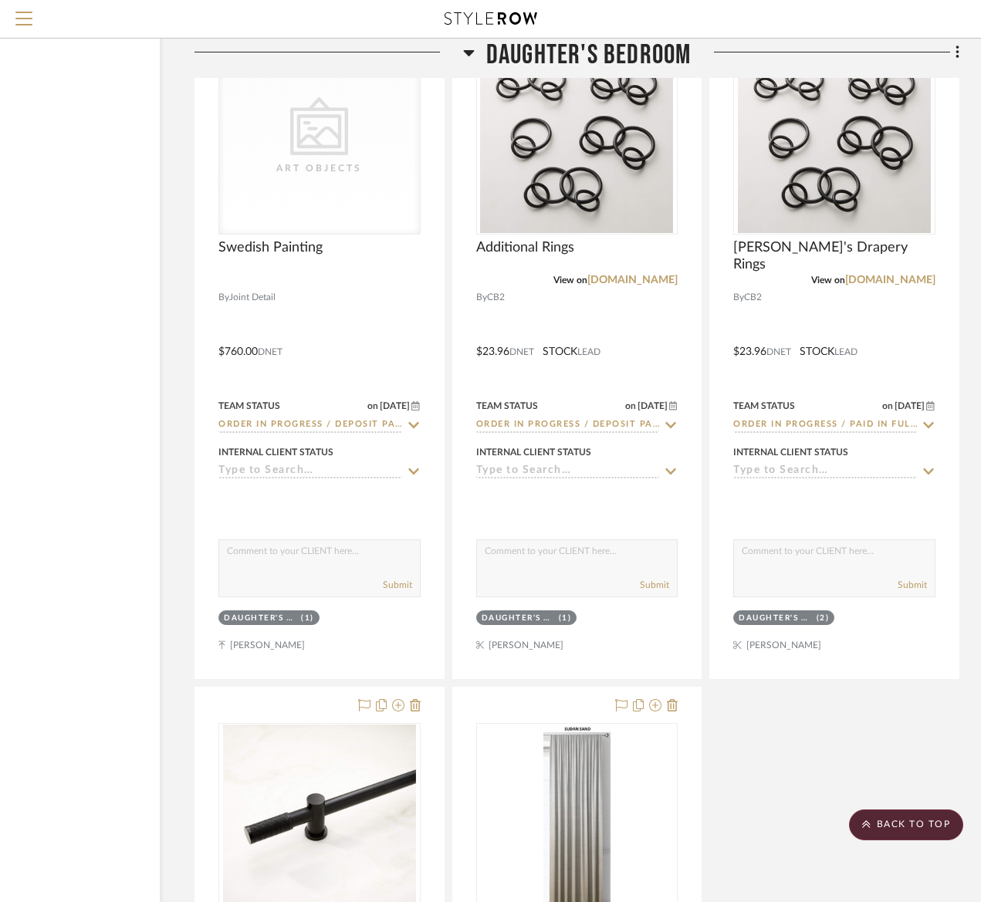
scroll to position [8331, 130]
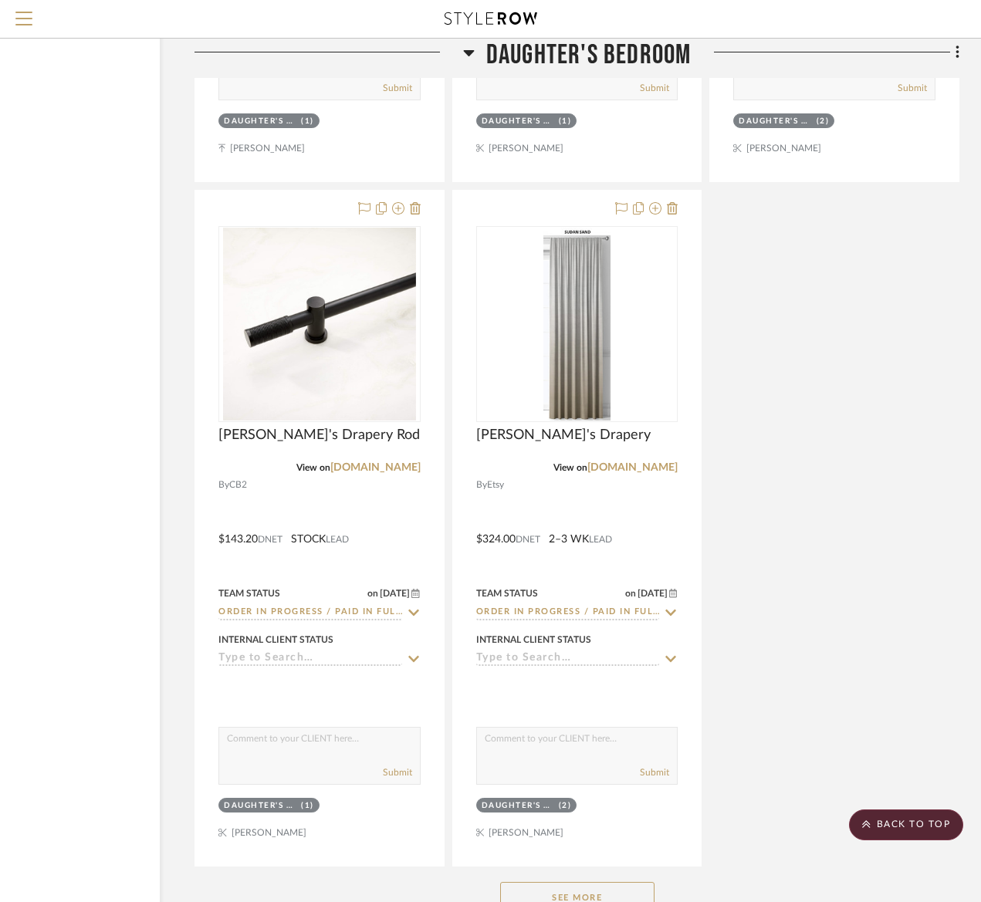
click at [579, 882] on button "See More" at bounding box center [577, 897] width 154 height 31
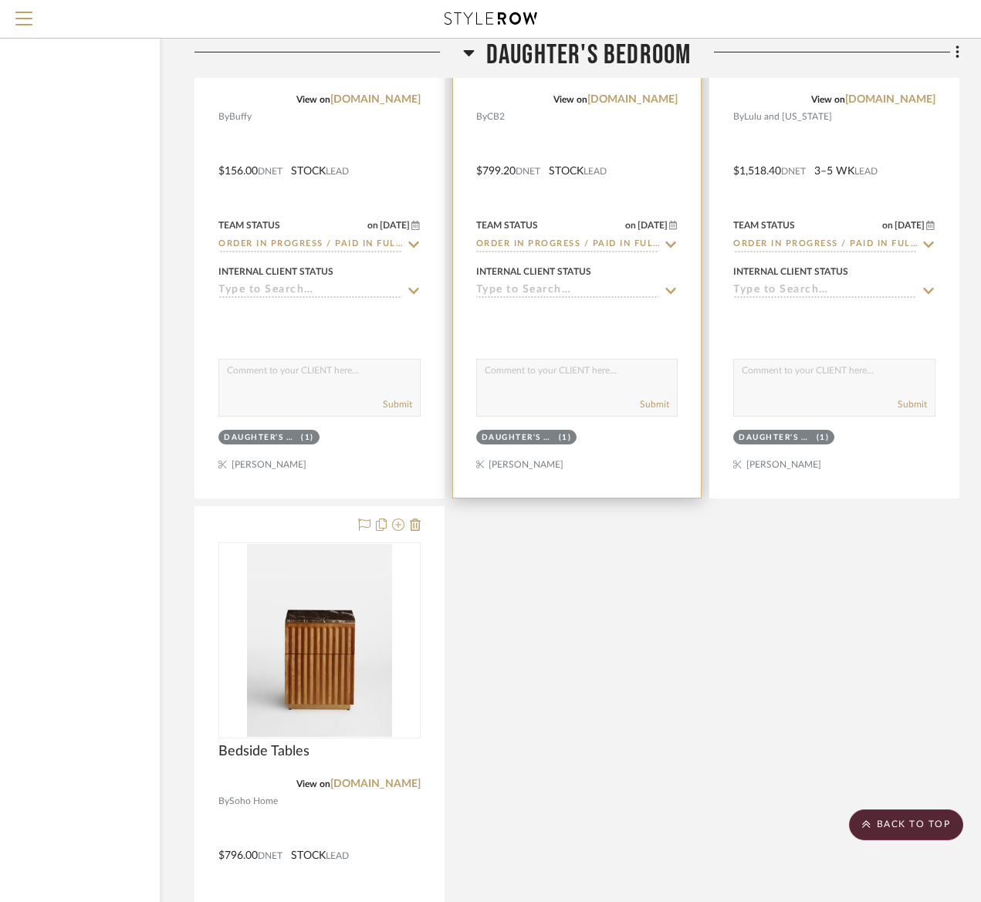
scroll to position [10228, 130]
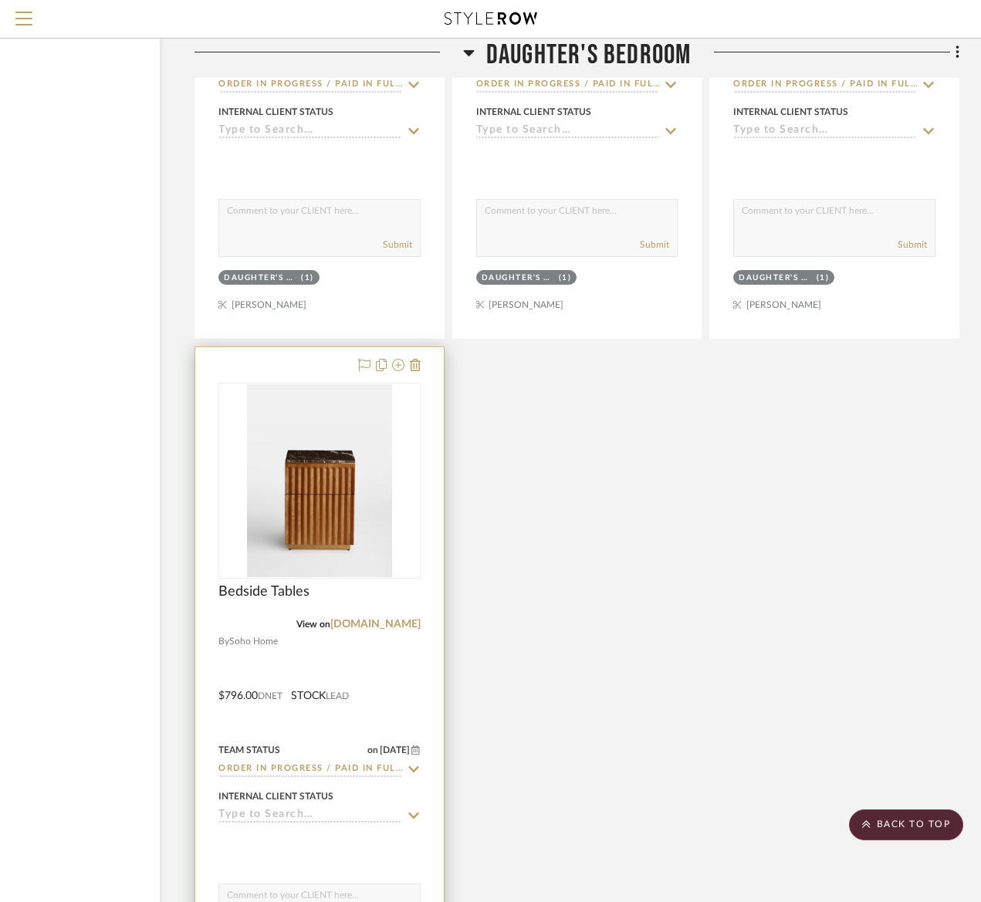
click at [247, 641] on div at bounding box center [319, 684] width 248 height 675
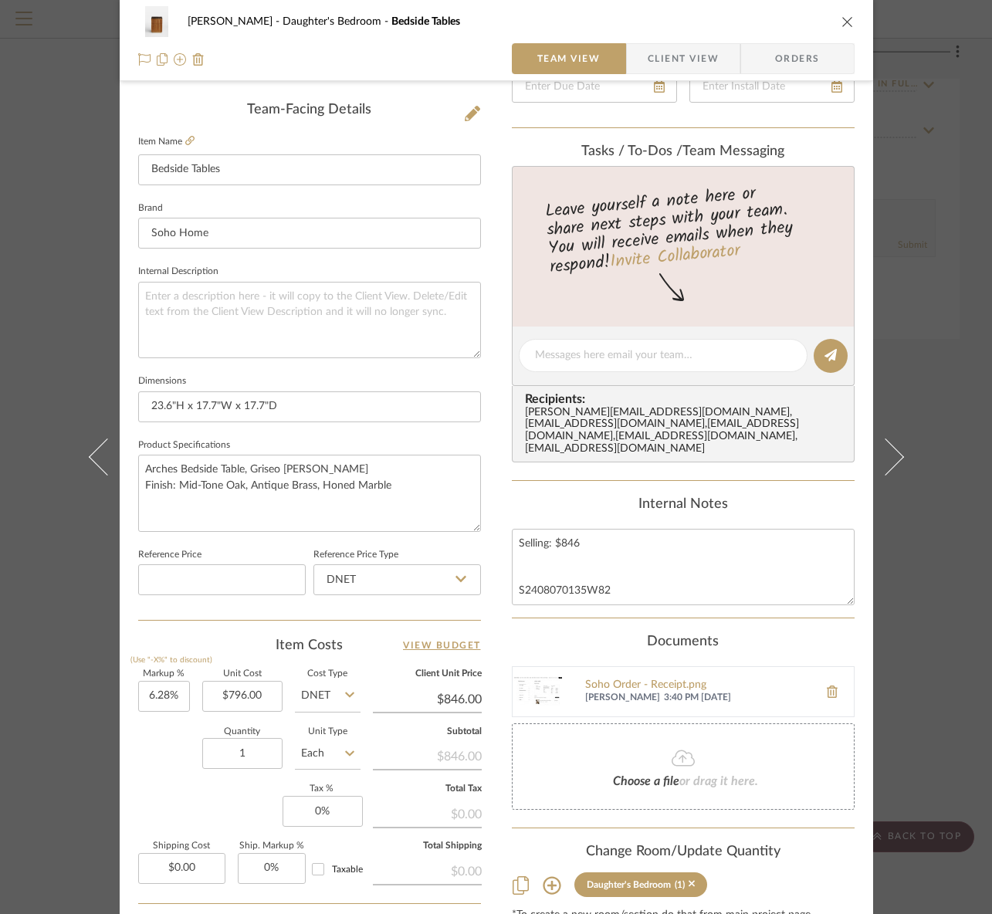
scroll to position [520, 0]
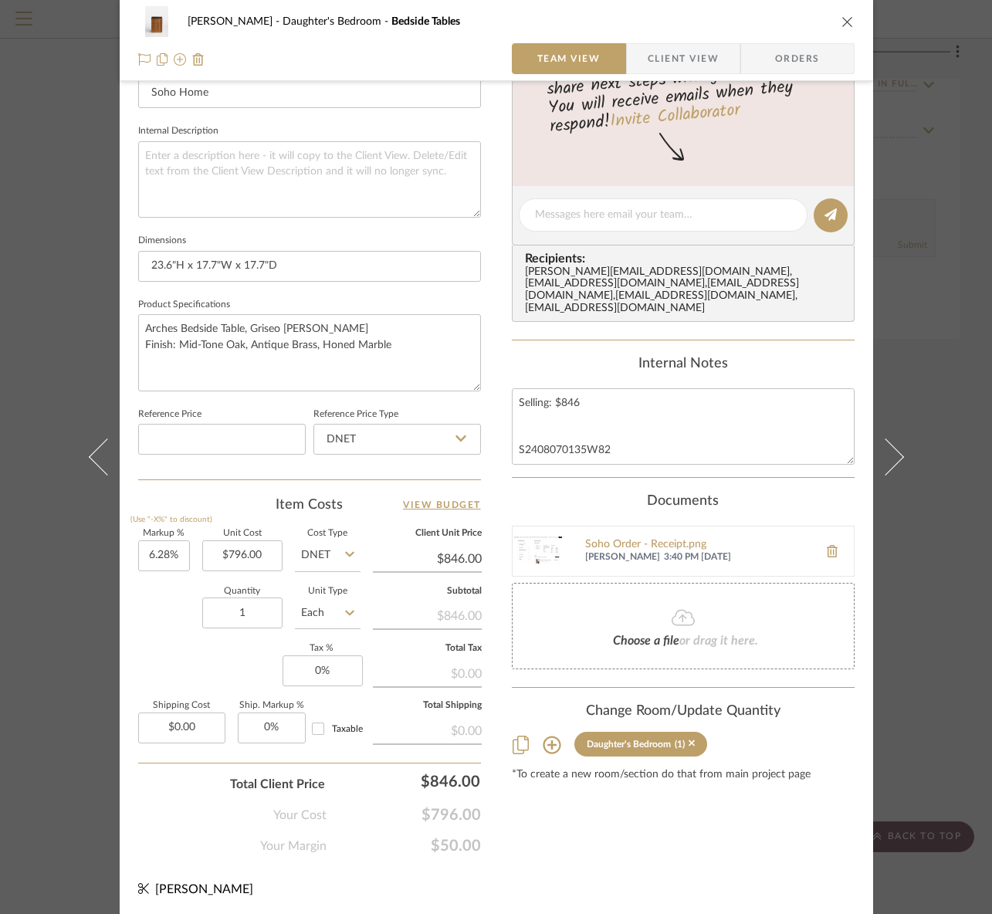
click at [940, 479] on div "RILEY Daughter's Bedroom Bedside Tables Team View Client View Orders Team-Facin…" at bounding box center [496, 457] width 992 height 914
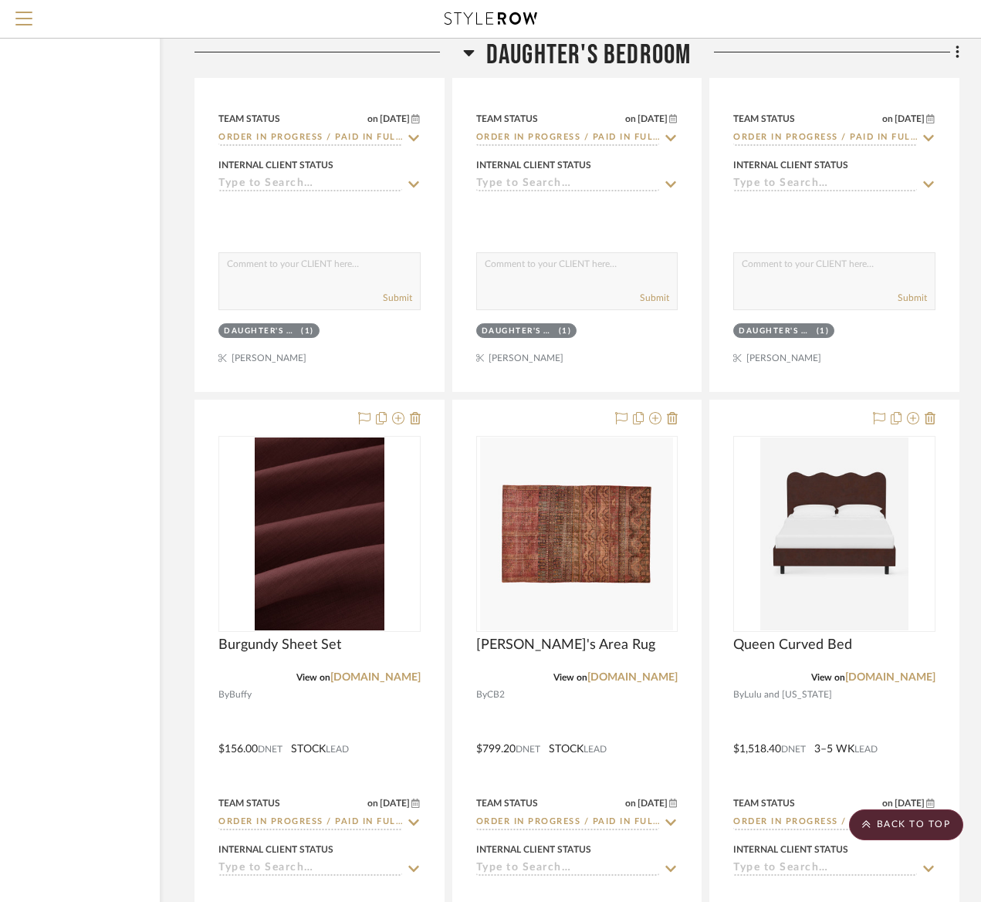
scroll to position [9660, 130]
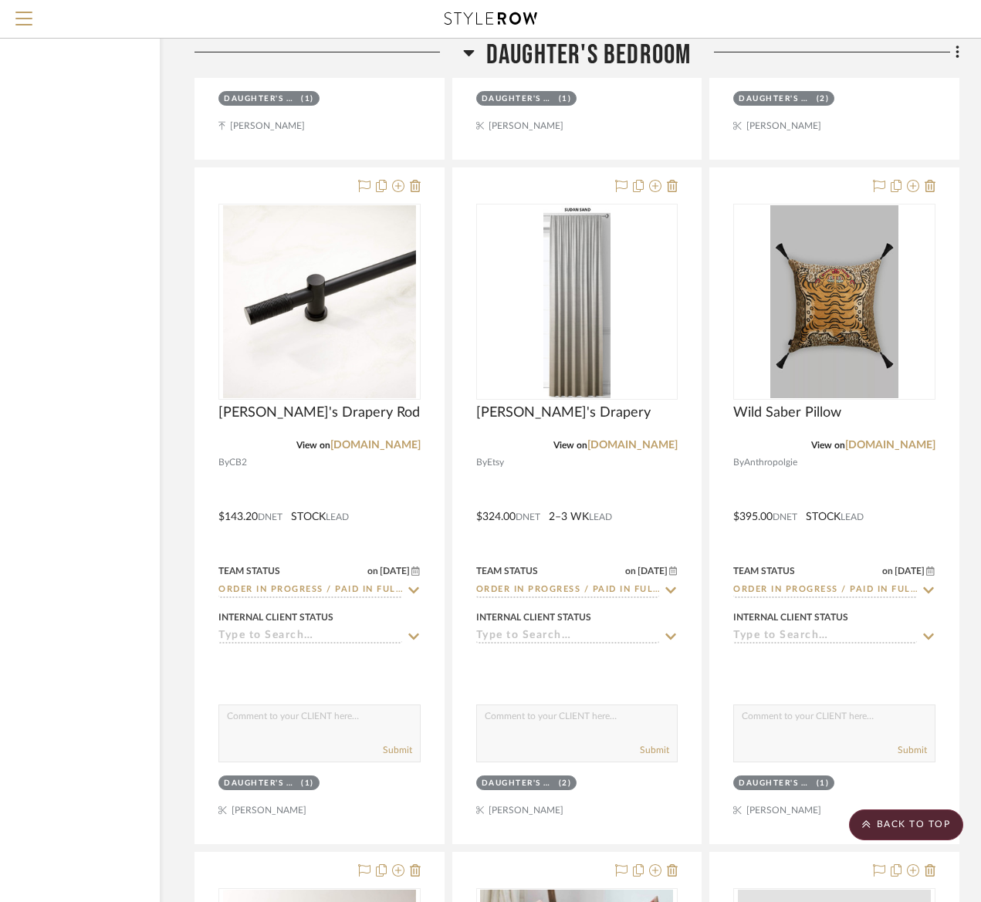
click at [630, 59] on span "Daughter's Bedroom" at bounding box center [588, 55] width 205 height 33
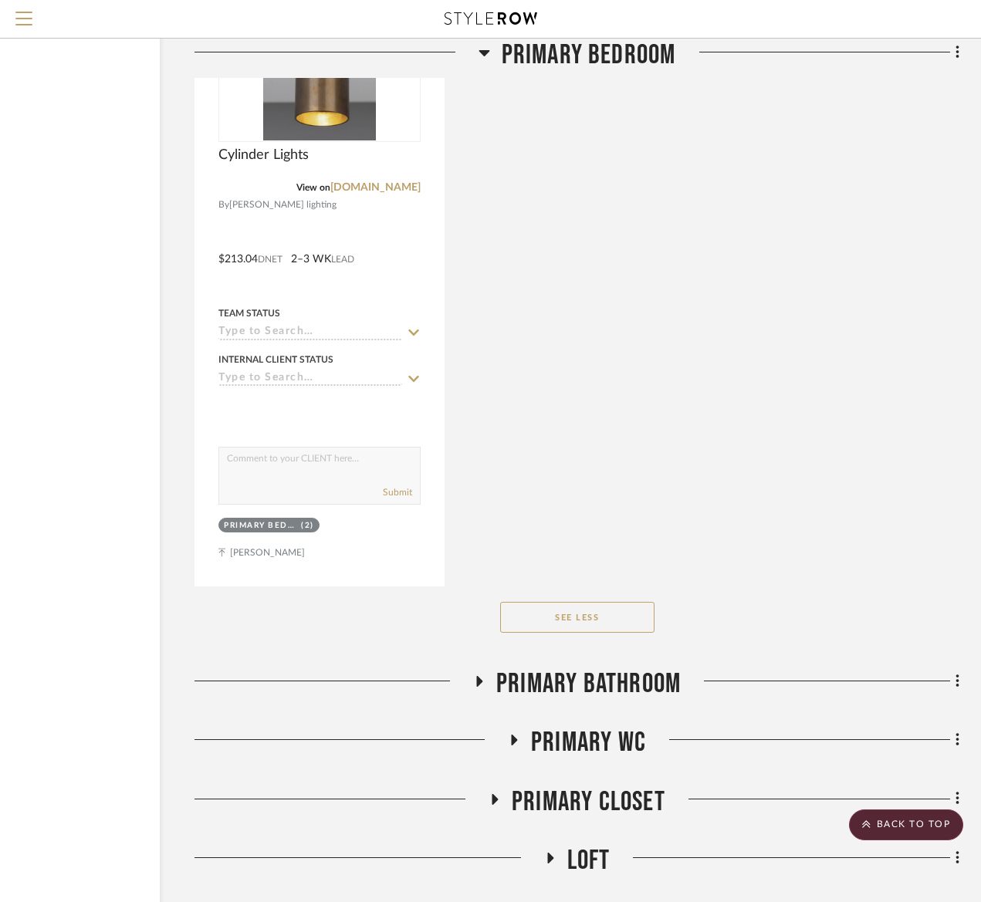
scroll to position [5482, 130]
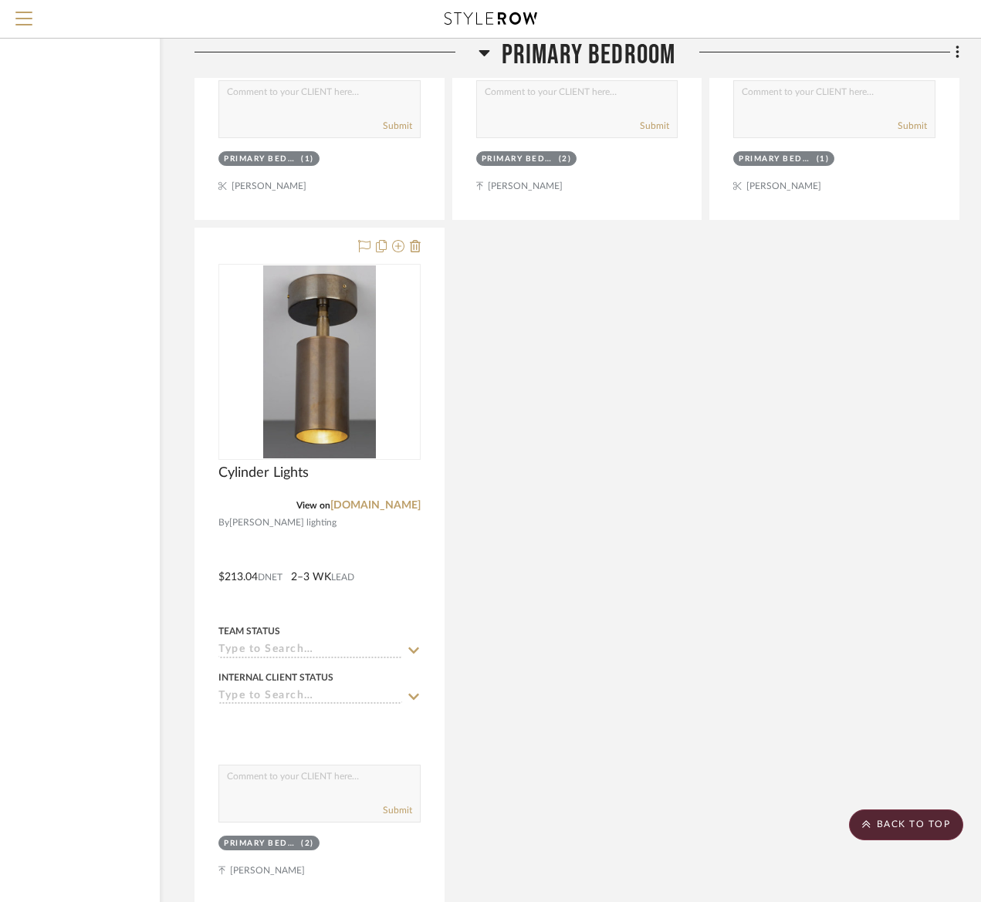
click at [576, 52] on span "Primary Bedroom" at bounding box center [589, 55] width 174 height 33
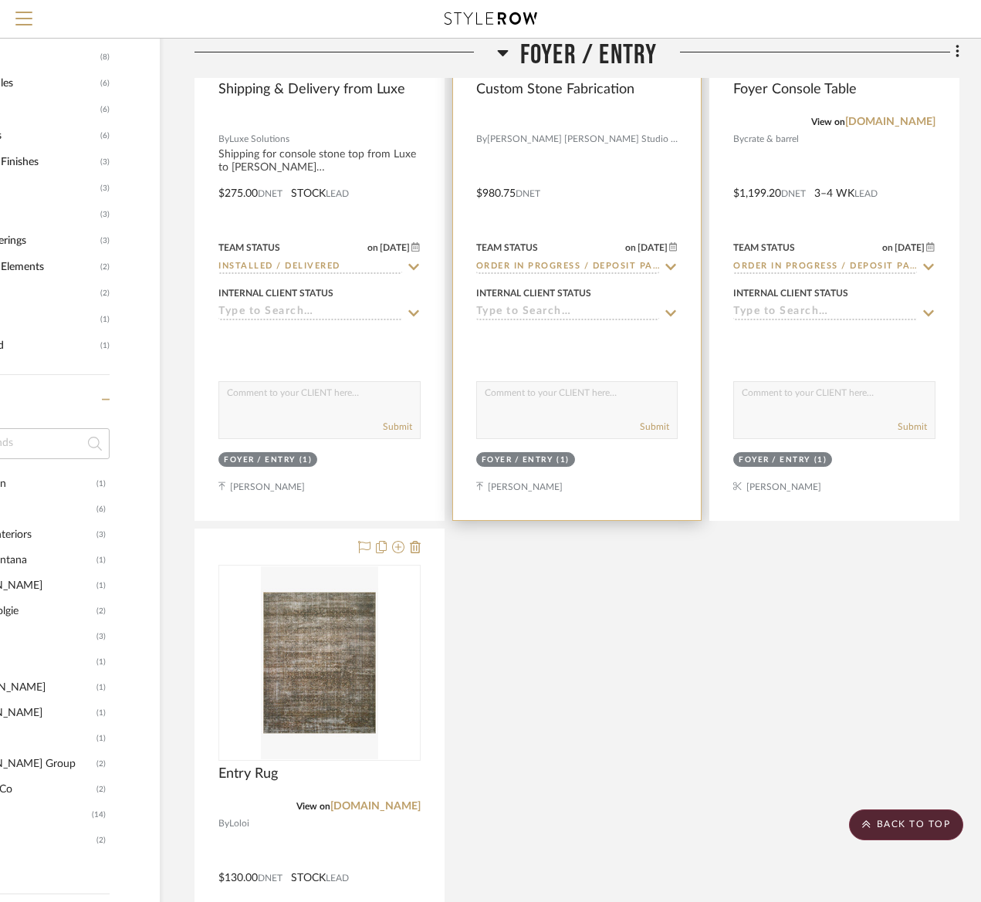
scroll to position [821, 130]
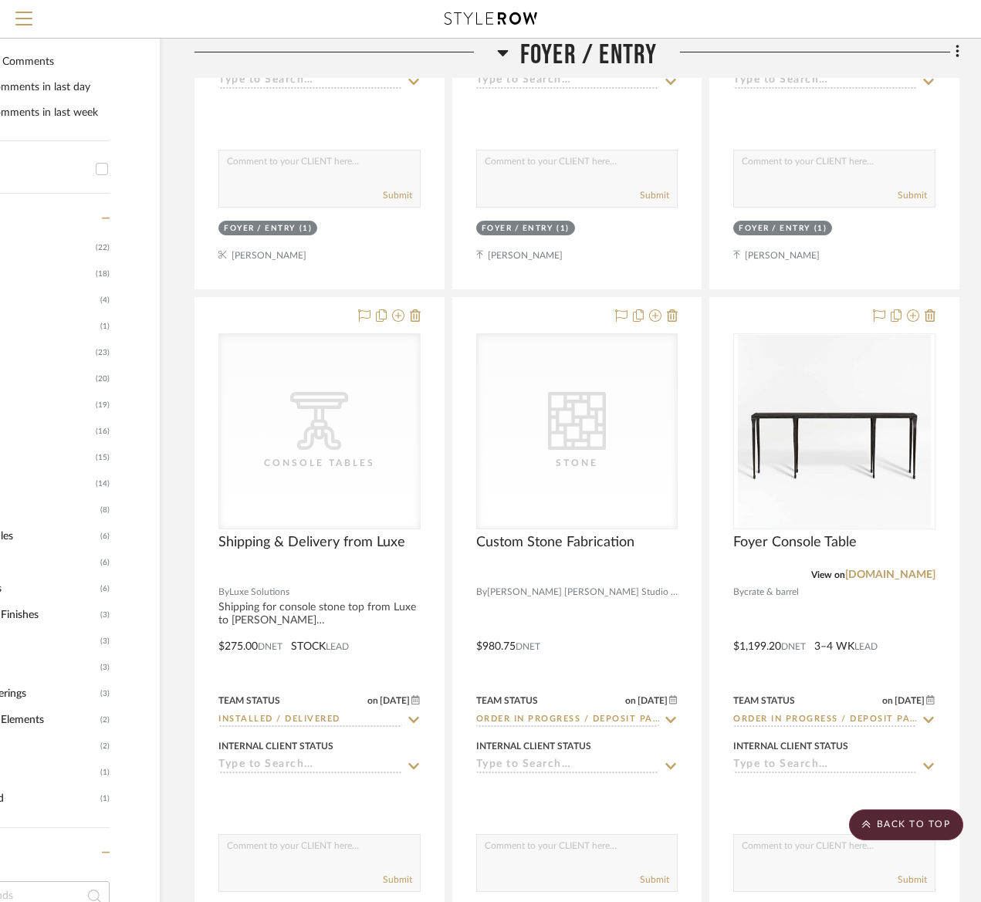
click at [583, 59] on span "Foyer / Entry" at bounding box center [588, 55] width 137 height 33
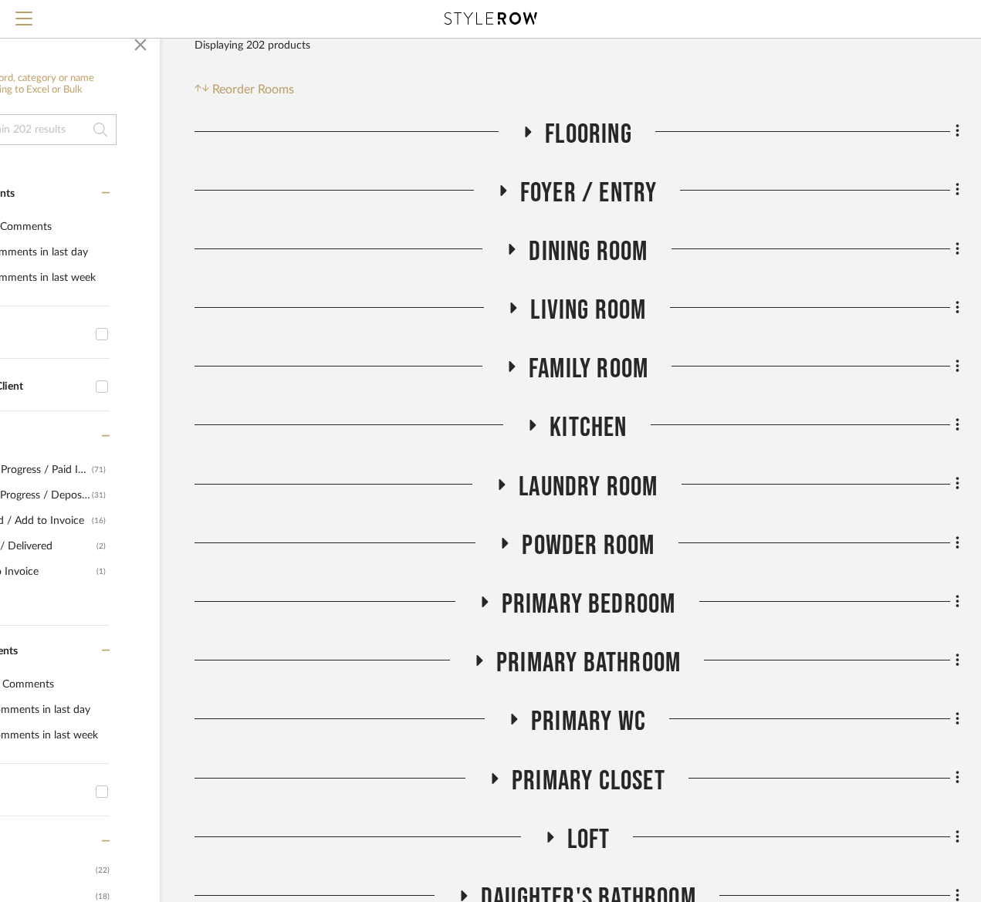
click at [559, 313] on span "Living Room" at bounding box center [588, 310] width 116 height 33
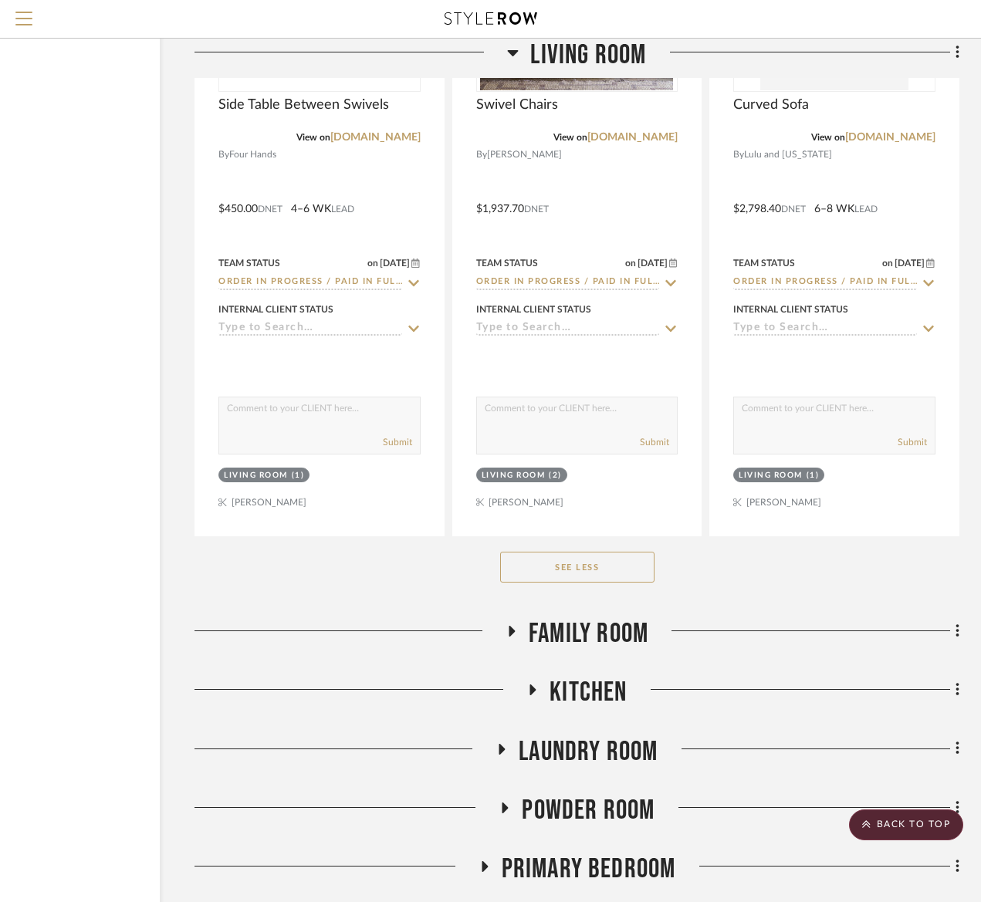
scroll to position [3597, 130]
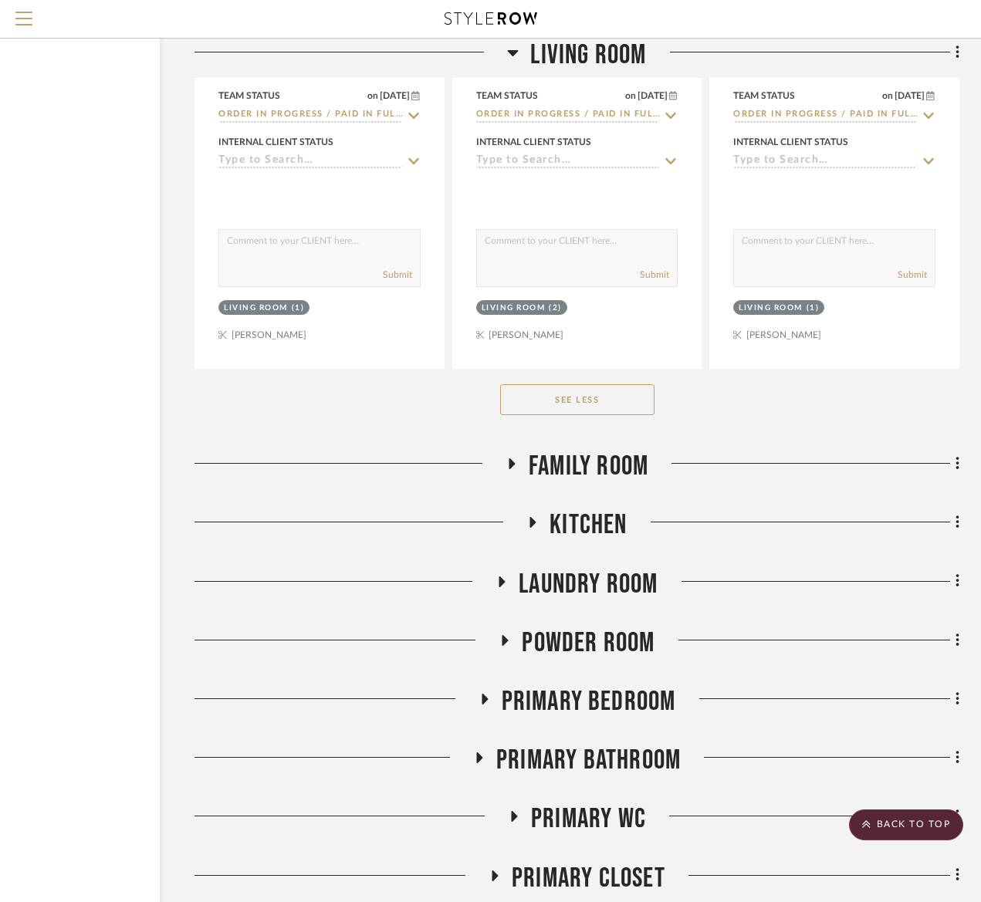
click at [562, 470] on span "Family Room" at bounding box center [589, 466] width 120 height 33
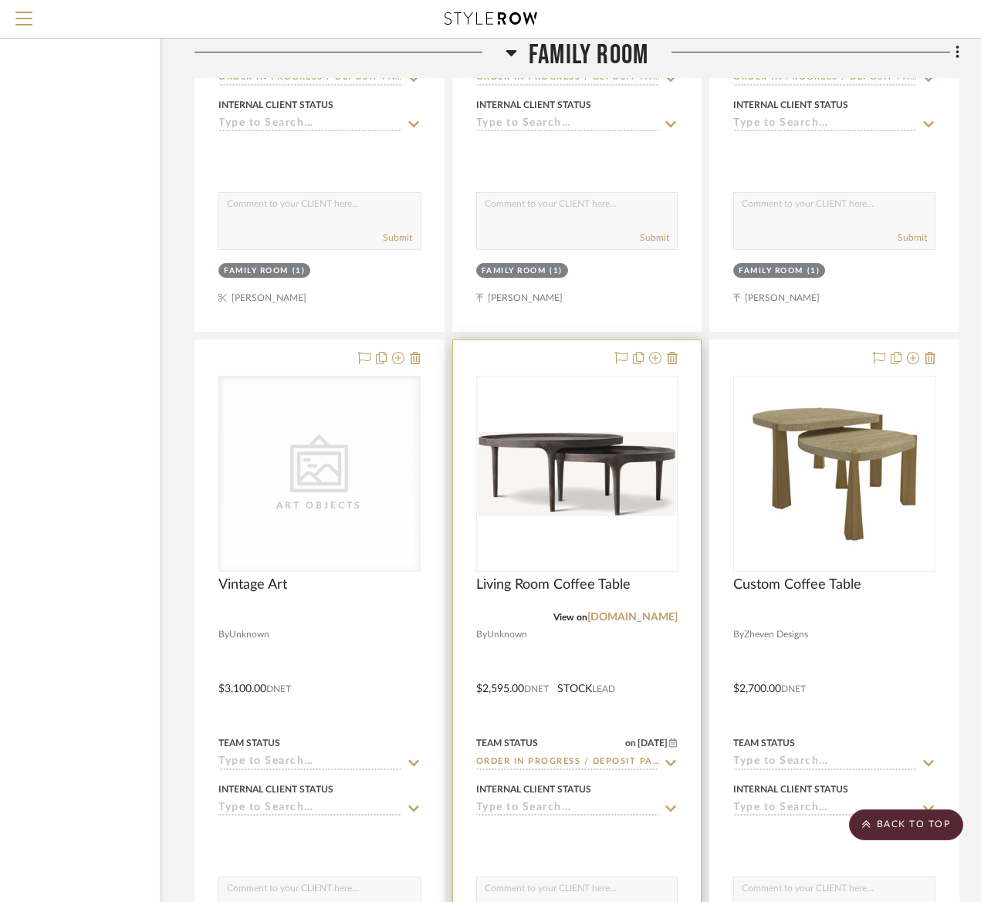
scroll to position [4451, 130]
click at [573, 628] on div at bounding box center [577, 677] width 248 height 675
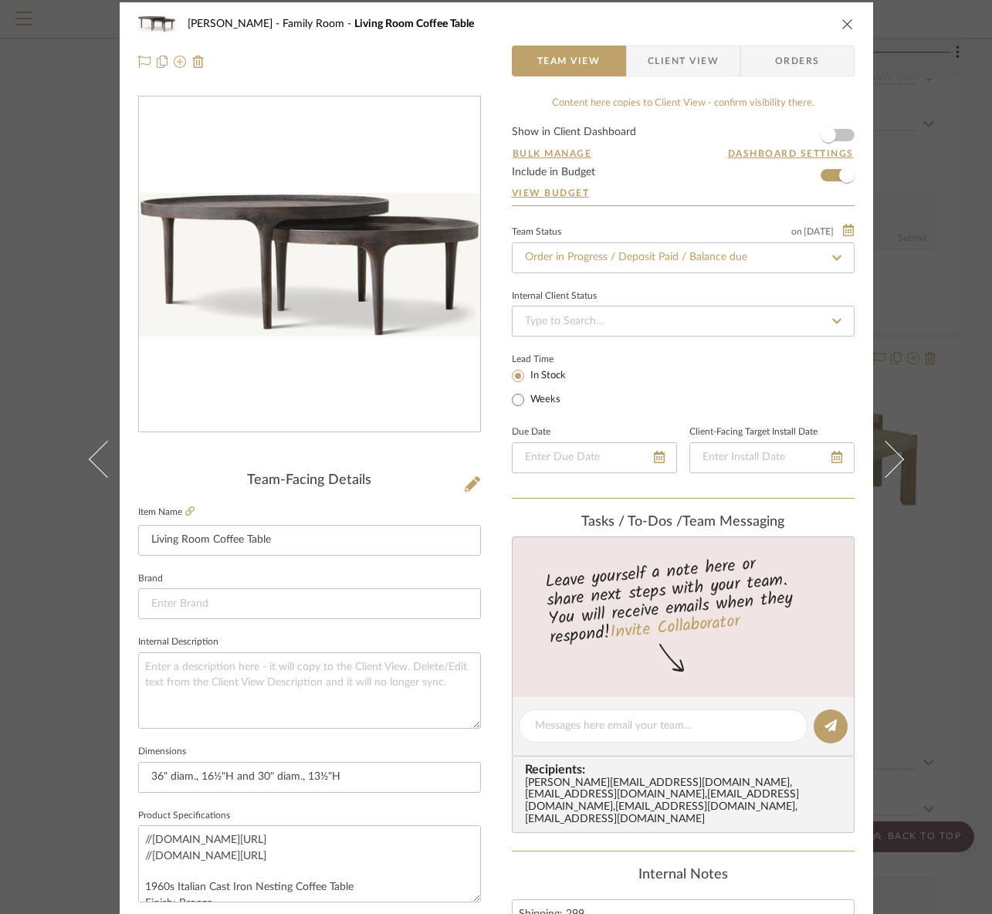
scroll to position [0, 0]
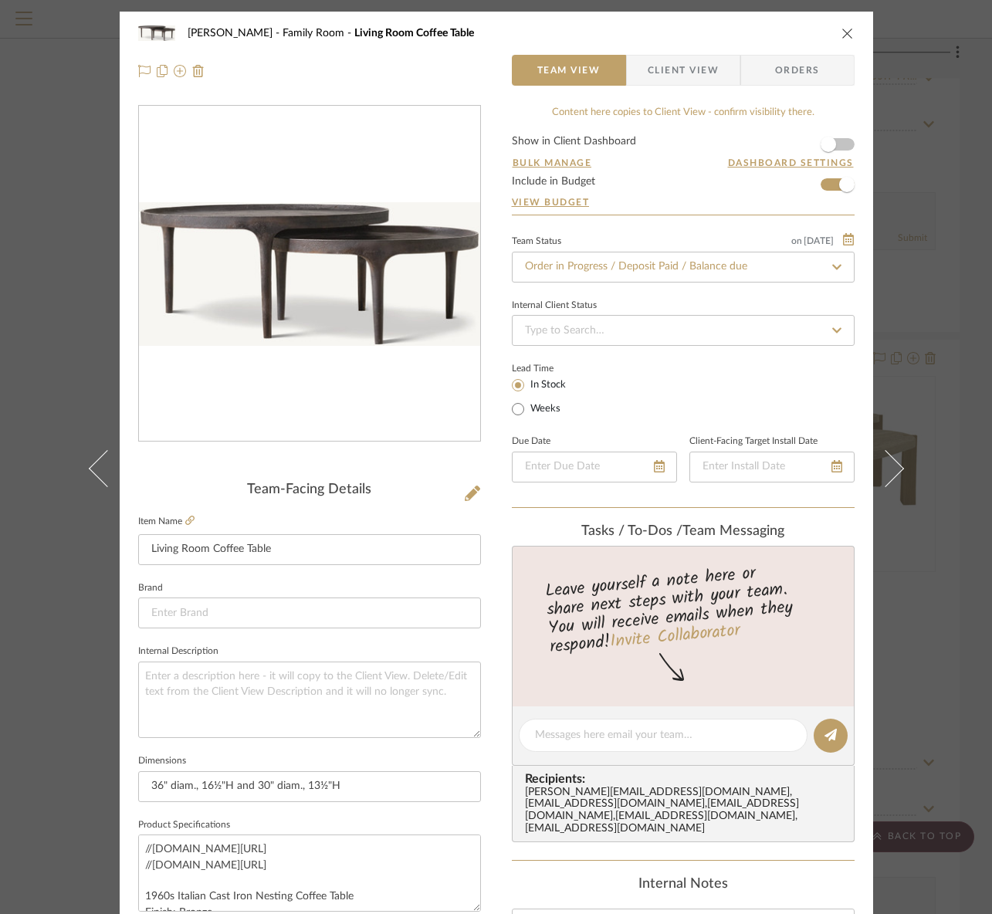
click at [969, 663] on div "RILEY Family Room Living Room Coffee Table Team View Client View Orders Team-Fa…" at bounding box center [496, 457] width 992 height 914
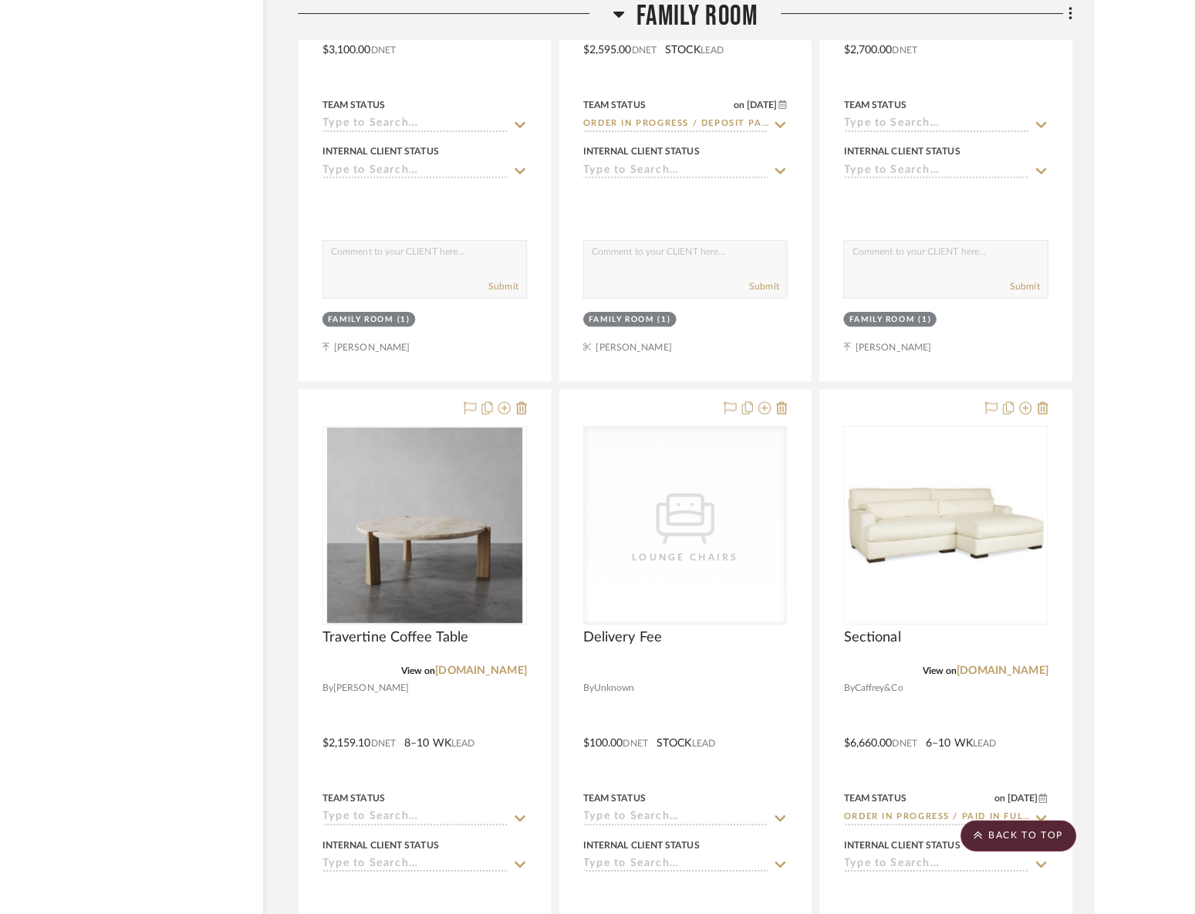
scroll to position [5163, 0]
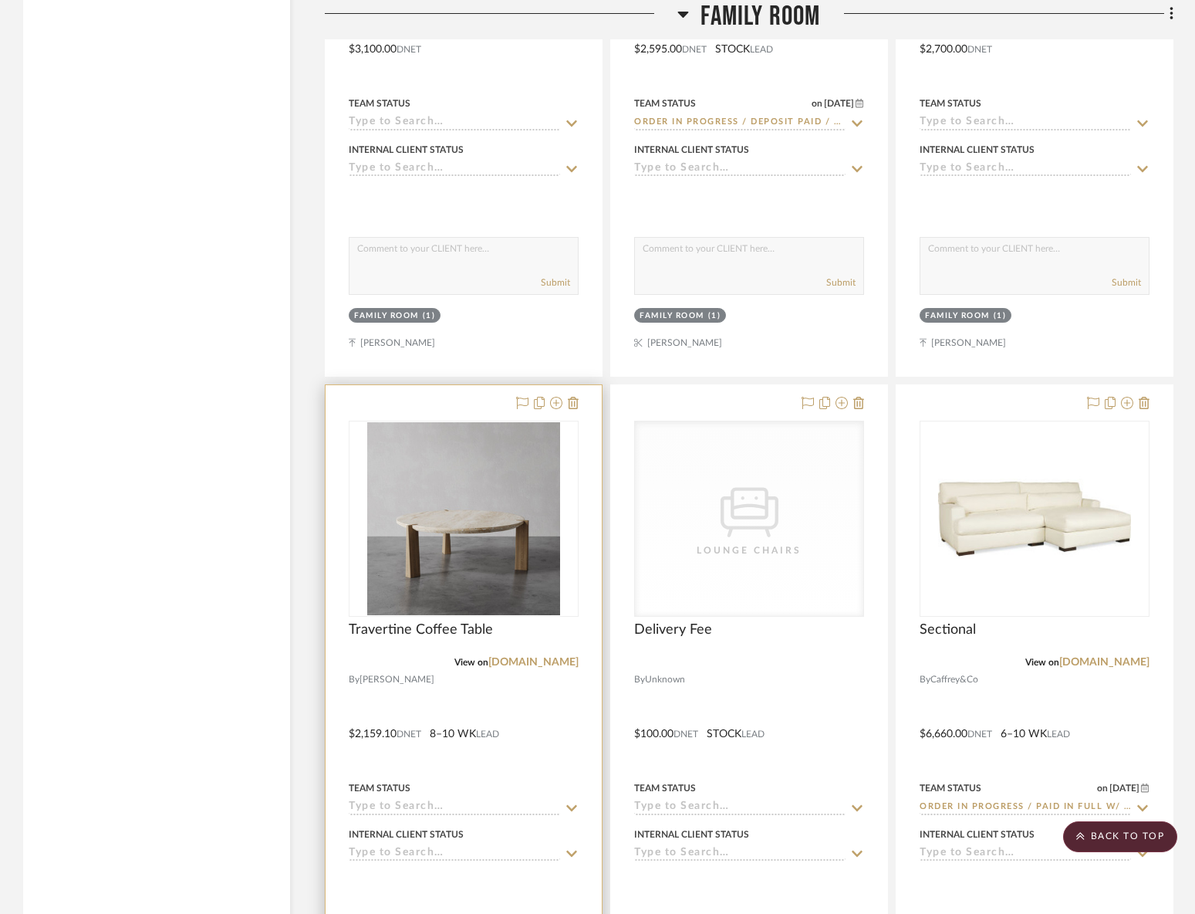
click at [529, 746] on div at bounding box center [464, 722] width 276 height 675
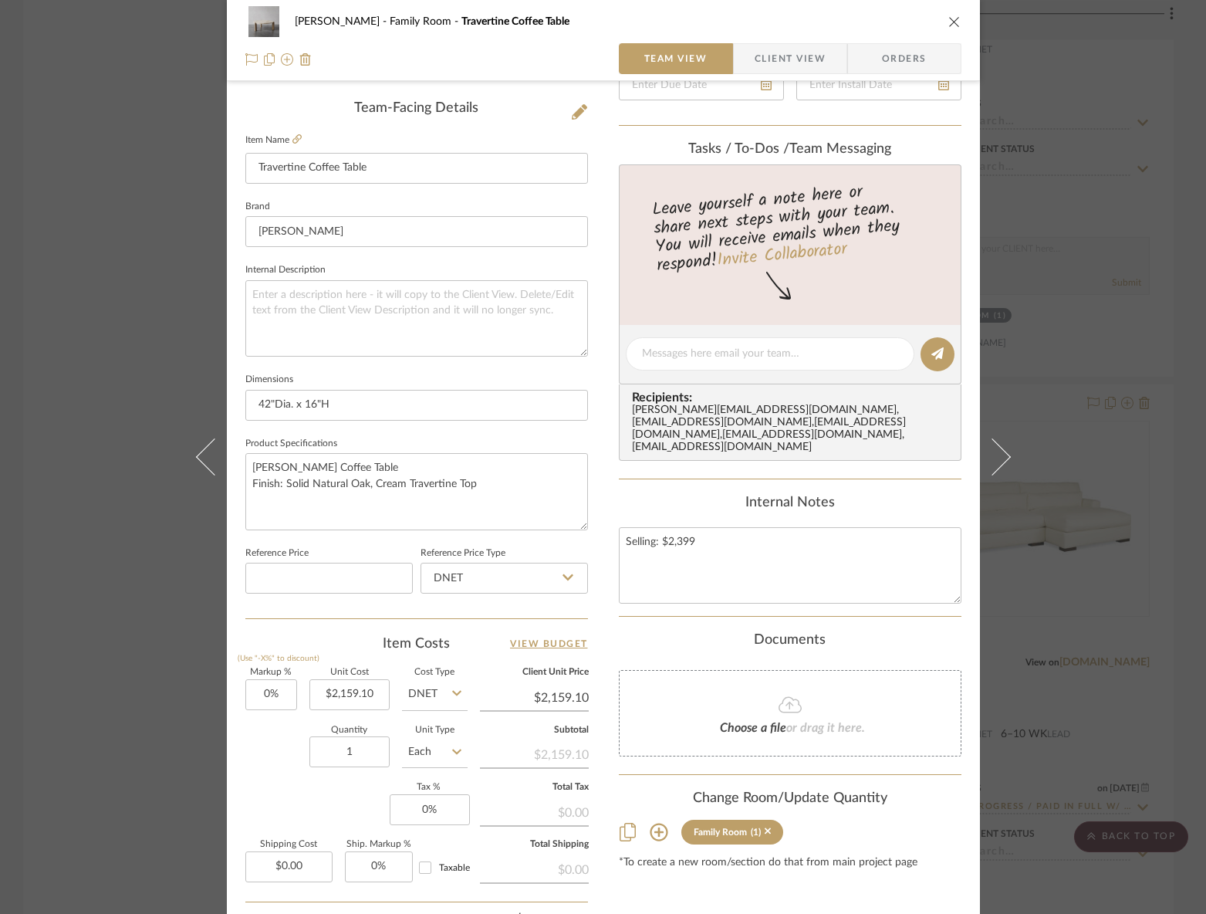
scroll to position [520, 0]
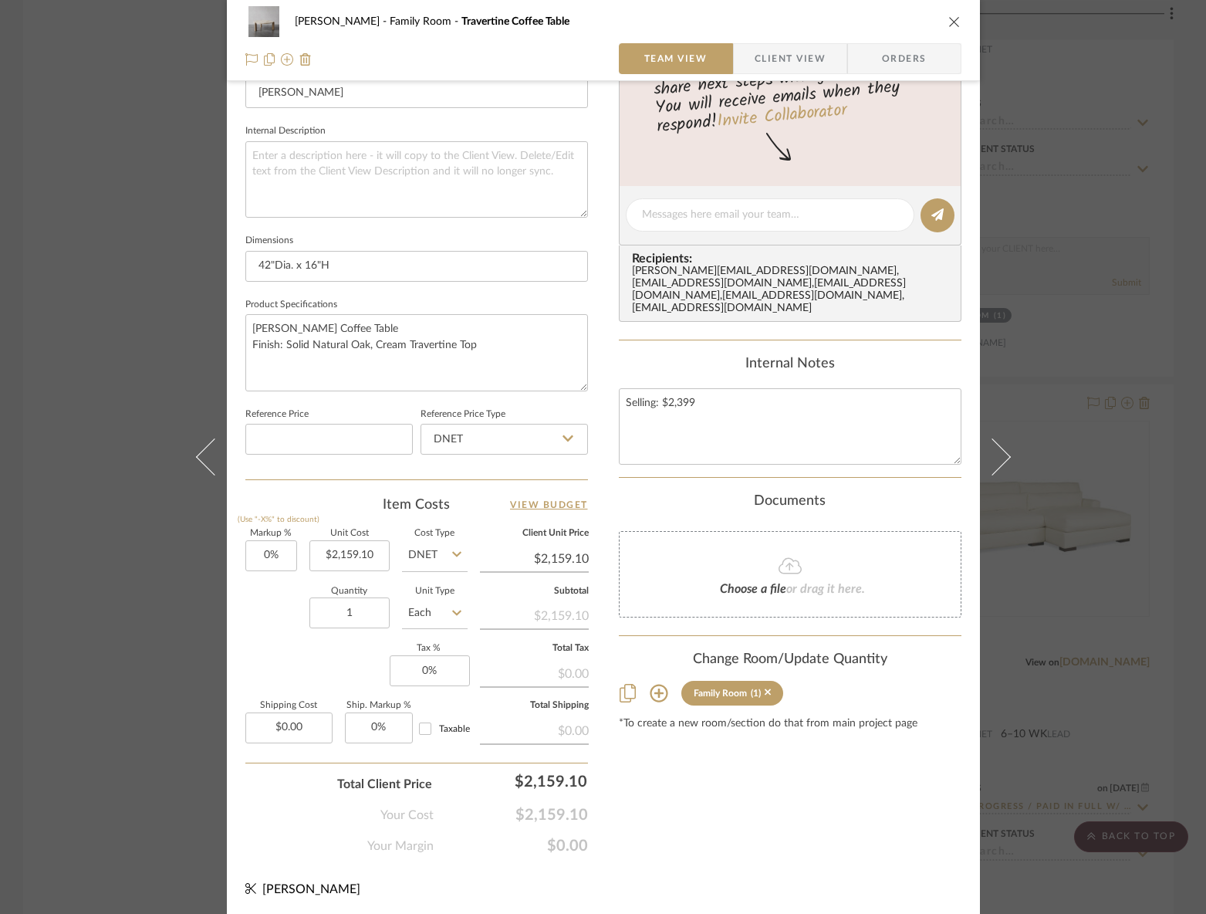
click at [55, 592] on div "RILEY Family Room Travertine Coffee Table Team View Client View Orders Team-Fac…" at bounding box center [603, 457] width 1206 height 914
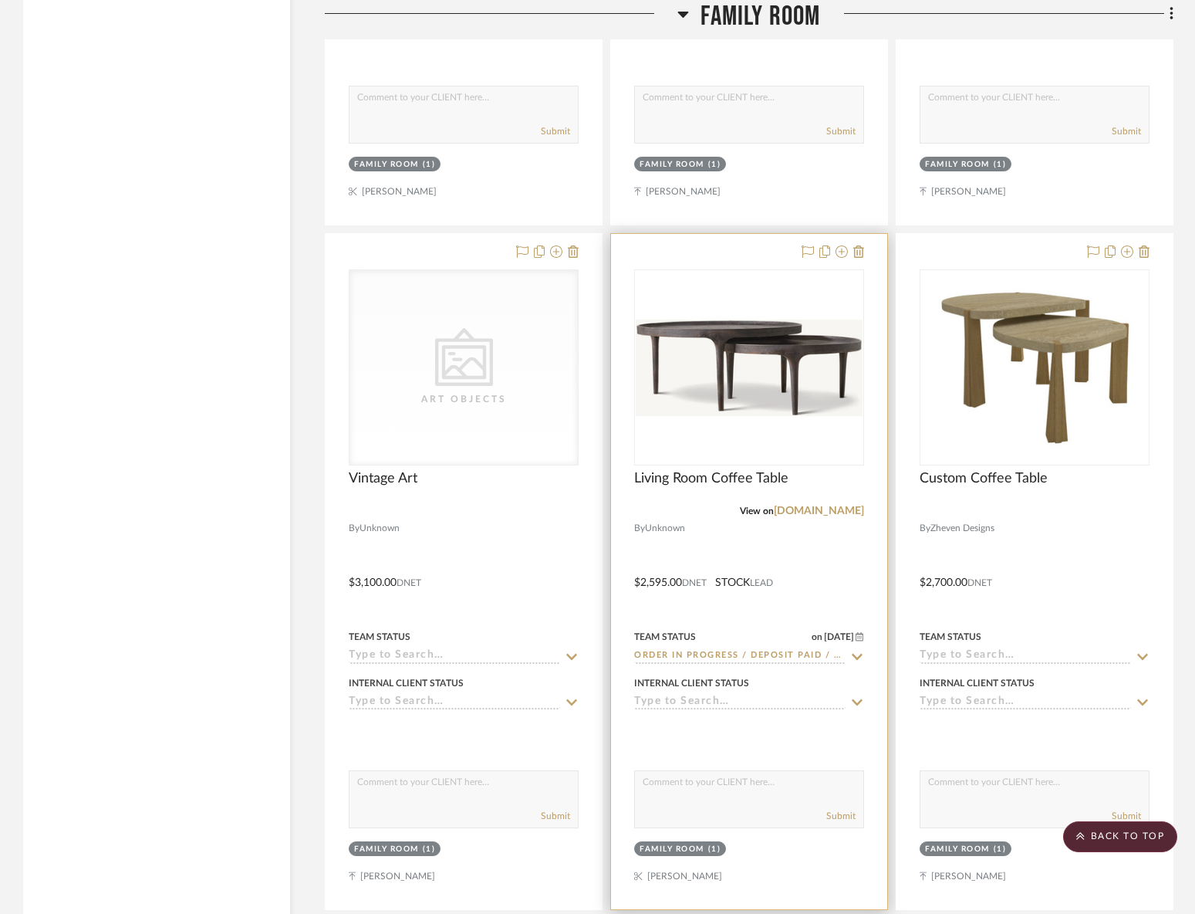
scroll to position [4542, 0]
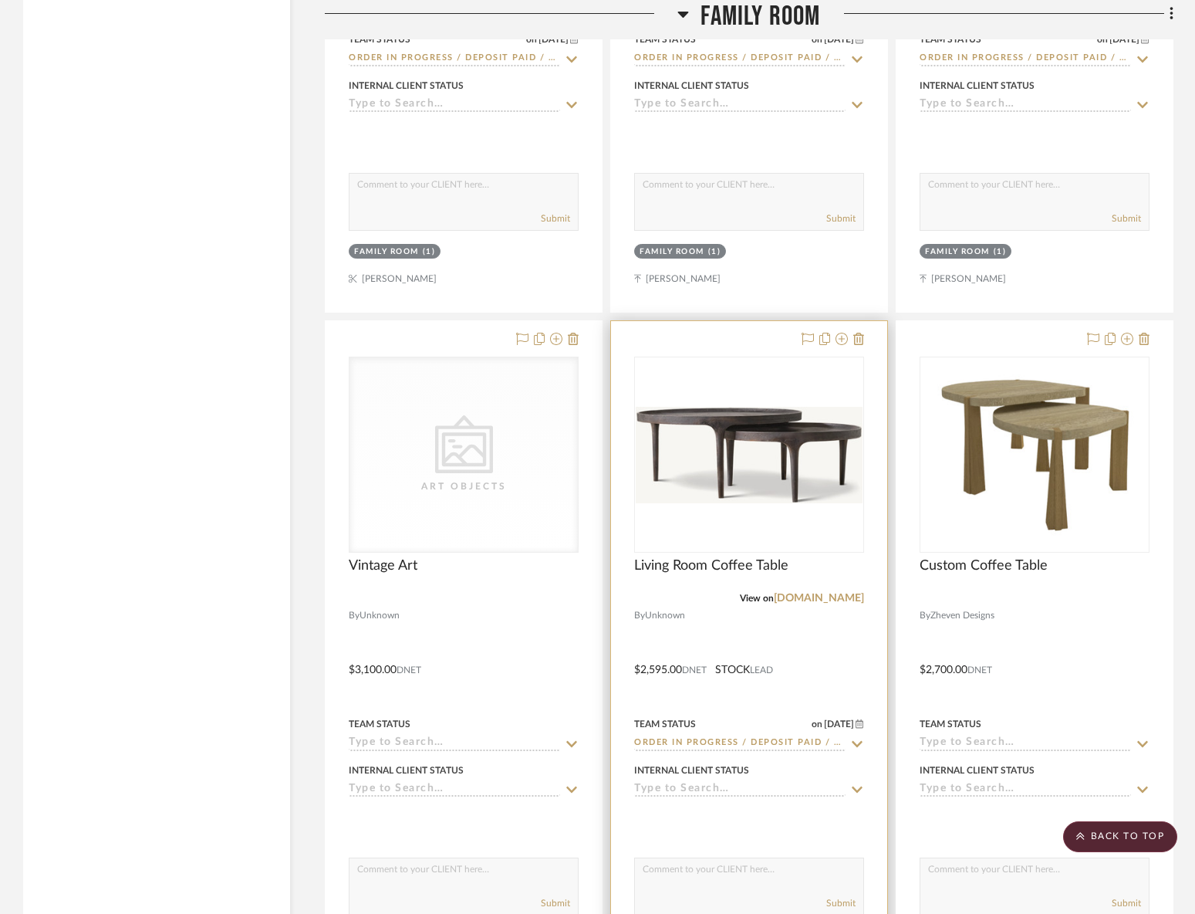
click at [0, 0] on img at bounding box center [0, 0] width 0 height 0
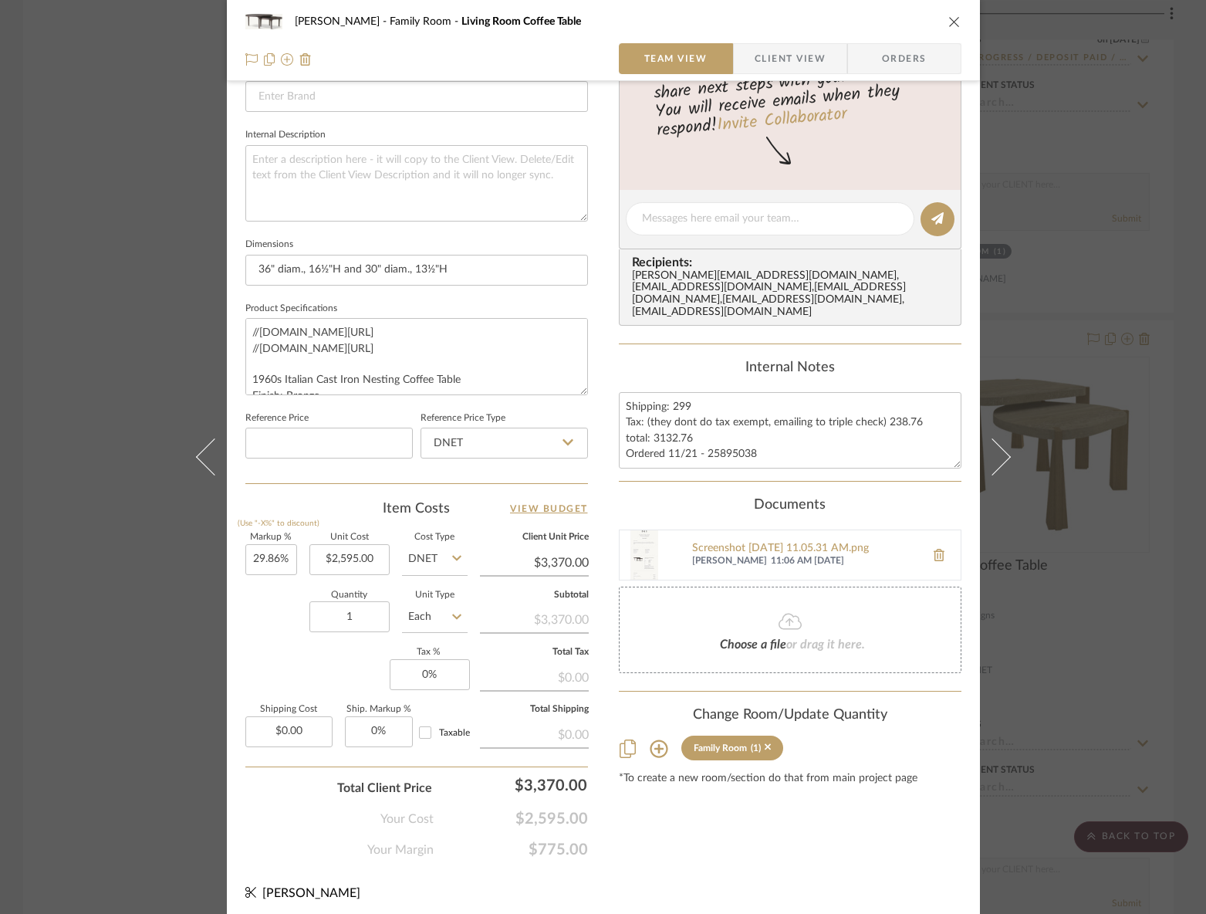
scroll to position [520, 0]
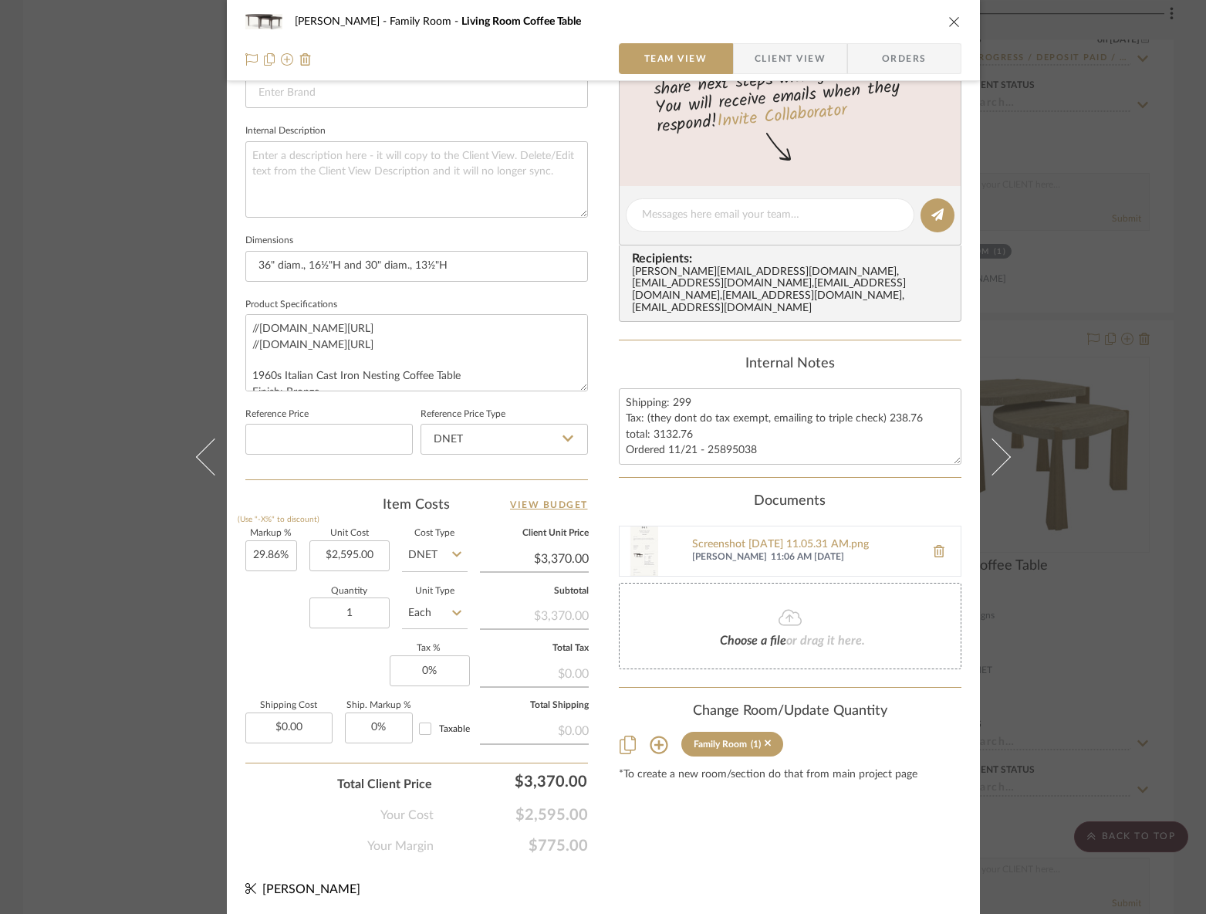
click at [1065, 706] on div "RILEY Family Room Living Room Coffee Table Team View Client View Orders Team-Fa…" at bounding box center [603, 457] width 1206 height 914
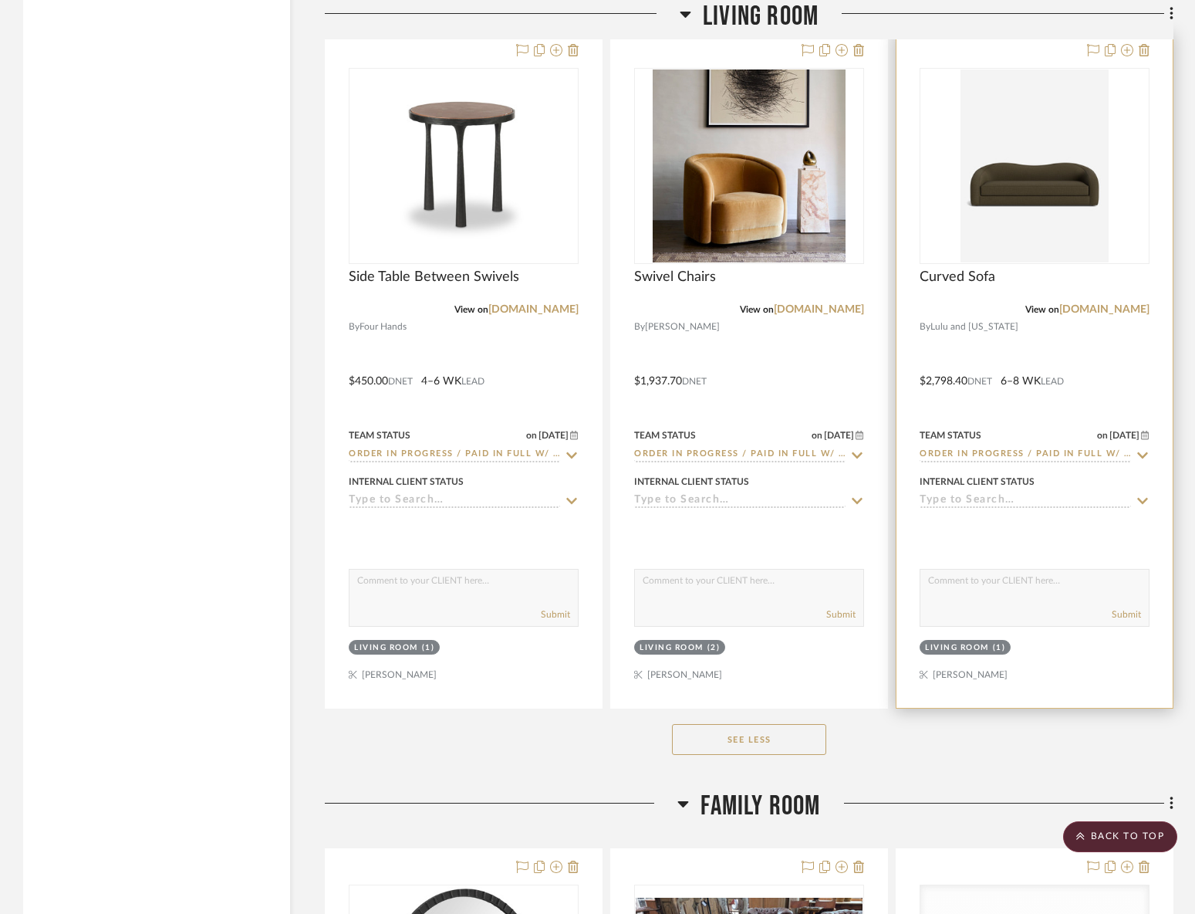
scroll to position [3332, 0]
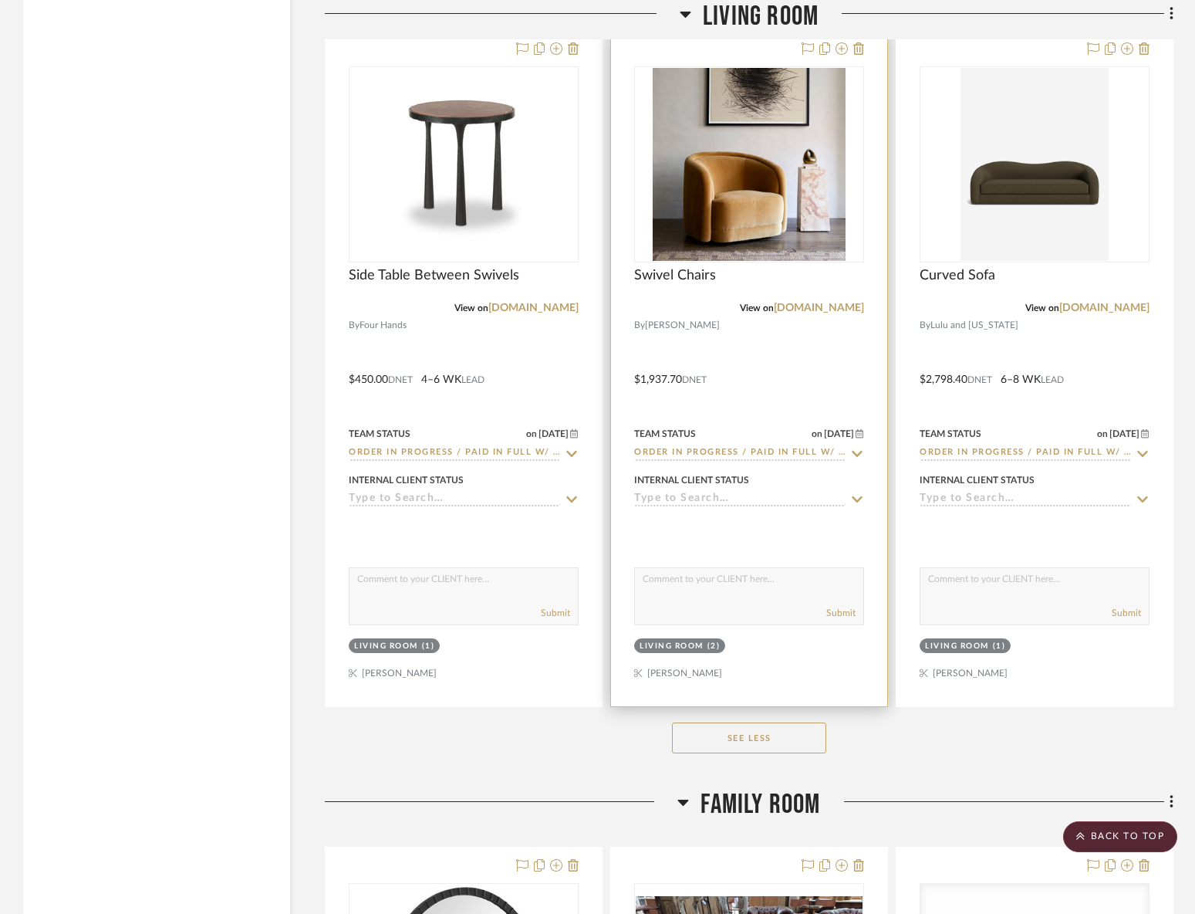
click at [772, 370] on div at bounding box center [749, 368] width 276 height 675
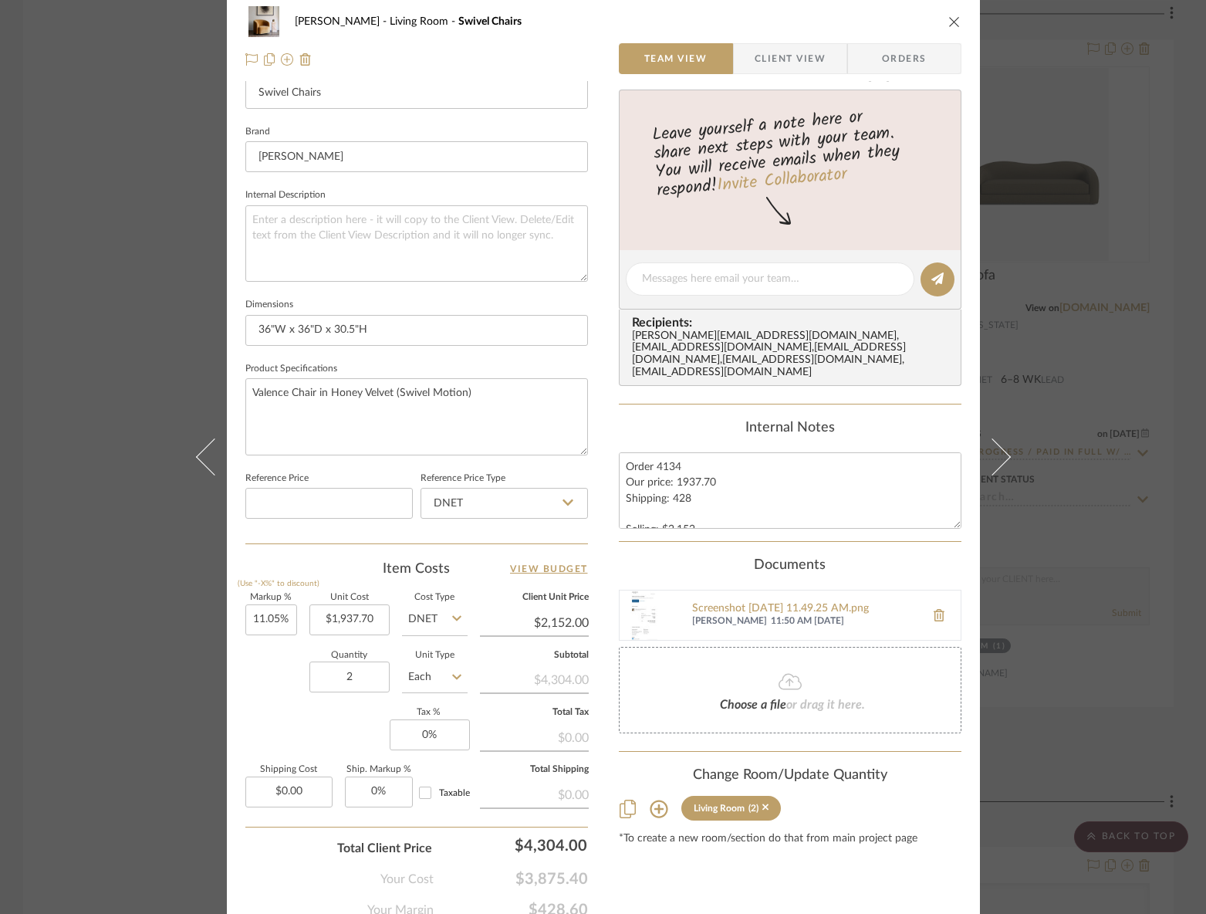
scroll to position [520, 0]
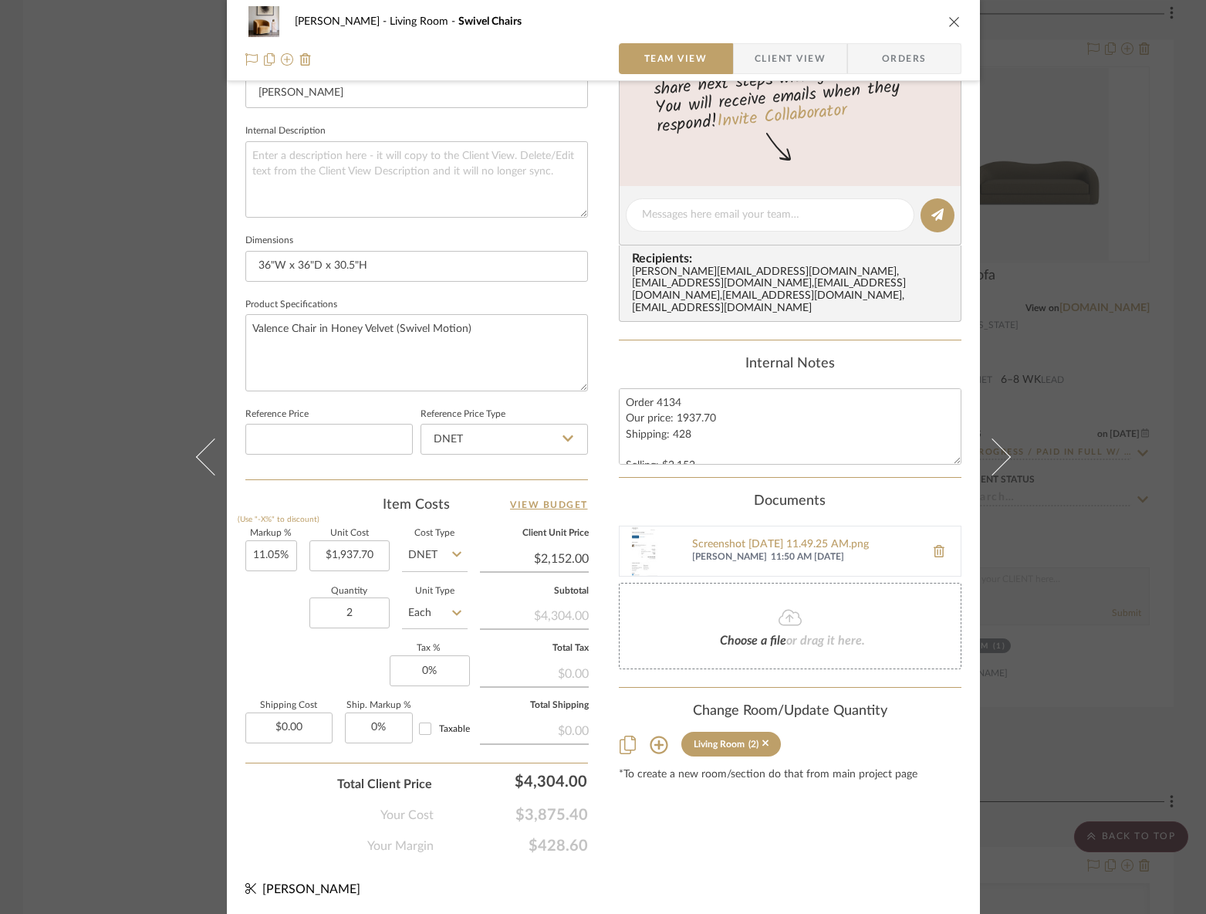
click at [1109, 750] on div "RILEY Living Room Swivel Chairs Team View Client View Orders Team-Facing Detail…" at bounding box center [603, 457] width 1206 height 914
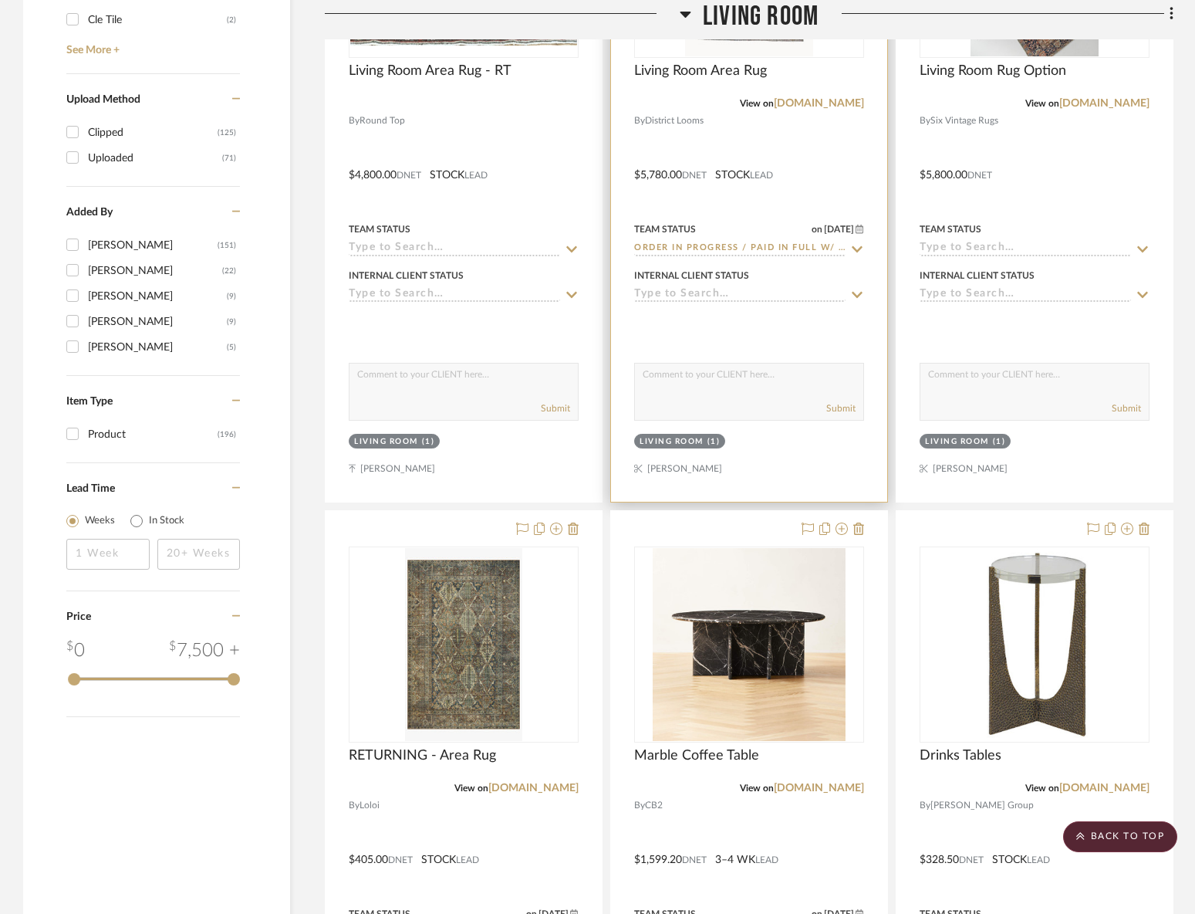
scroll to position [1865, 0]
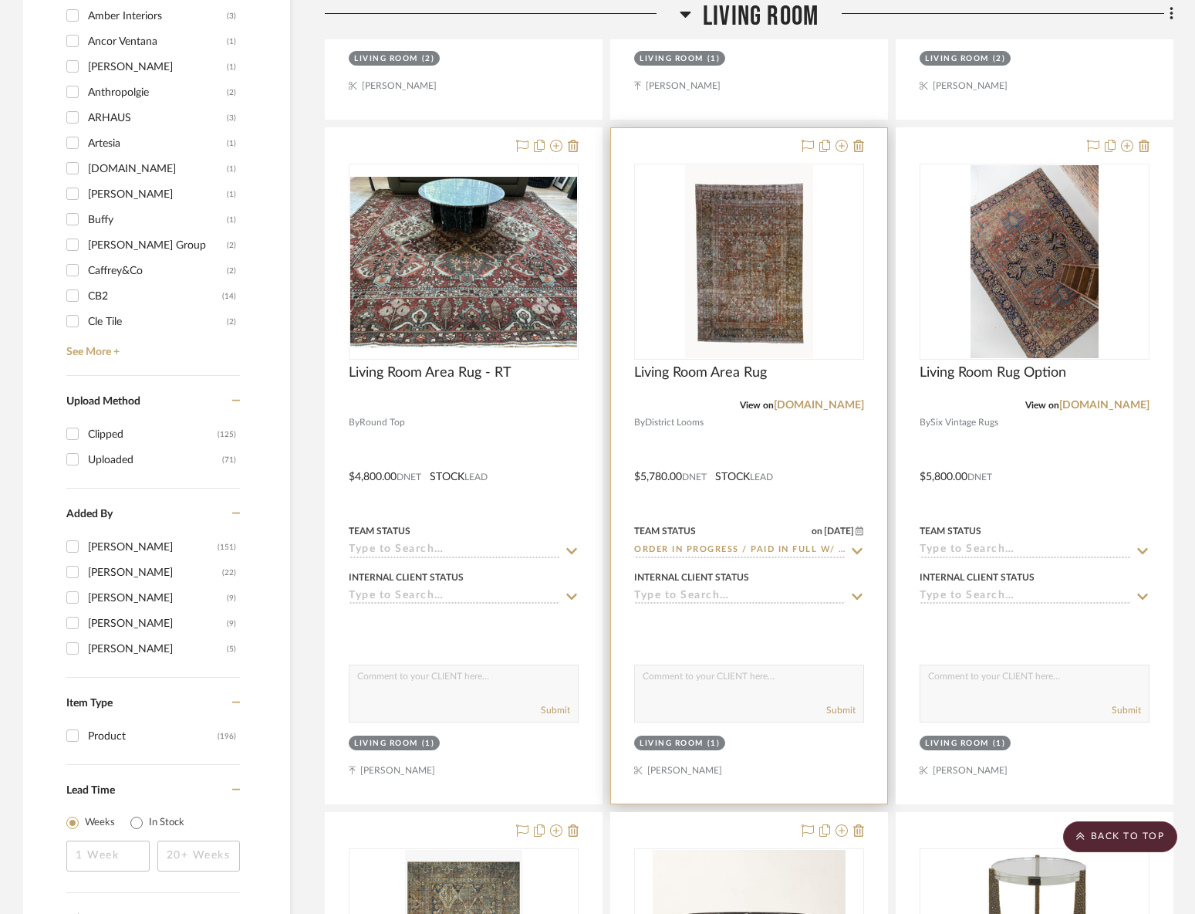
click at [698, 393] on div "Living Room Area Rug" at bounding box center [749, 381] width 230 height 34
click at [698, 386] on div "Living Room Area Rug" at bounding box center [749, 381] width 230 height 34
click at [695, 365] on span "Living Room Area Rug" at bounding box center [700, 372] width 133 height 17
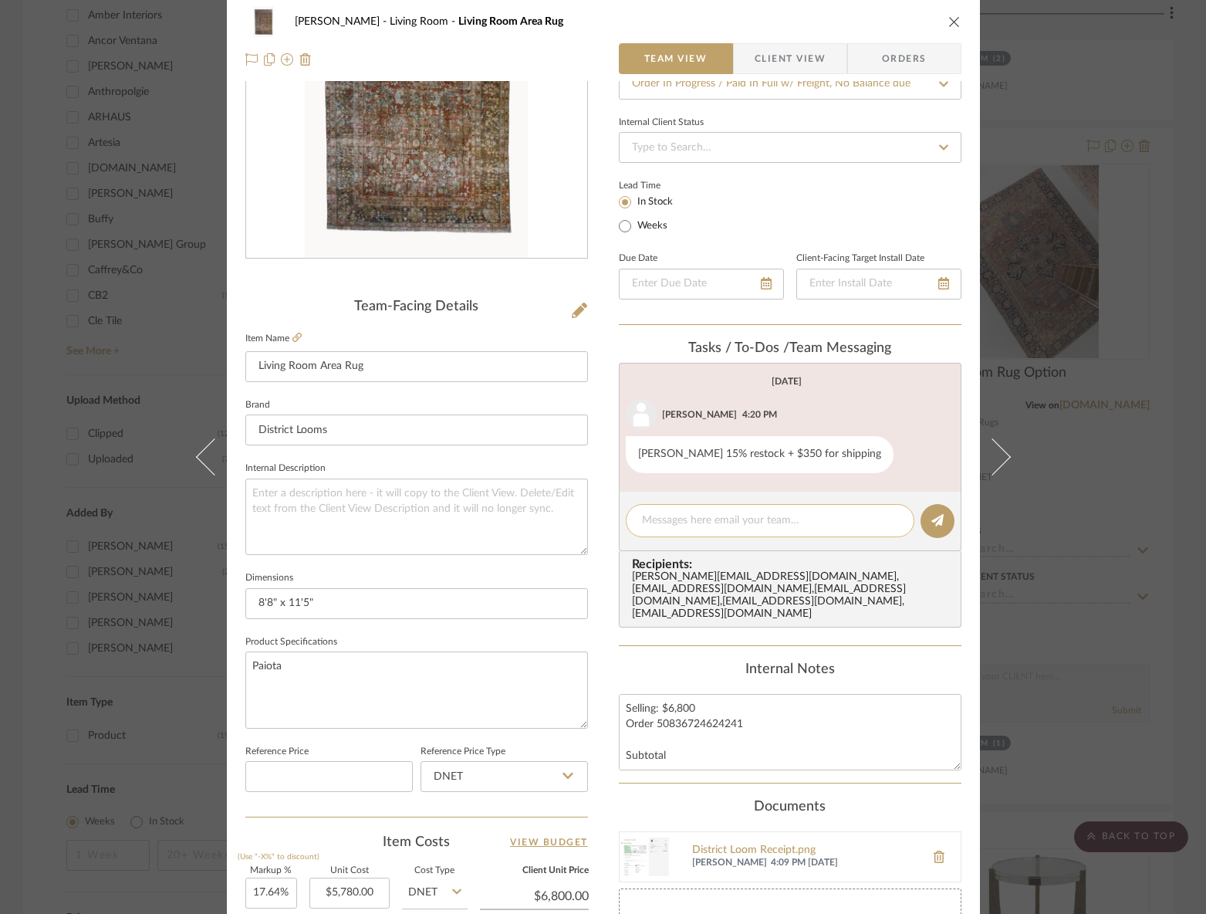
scroll to position [520, 0]
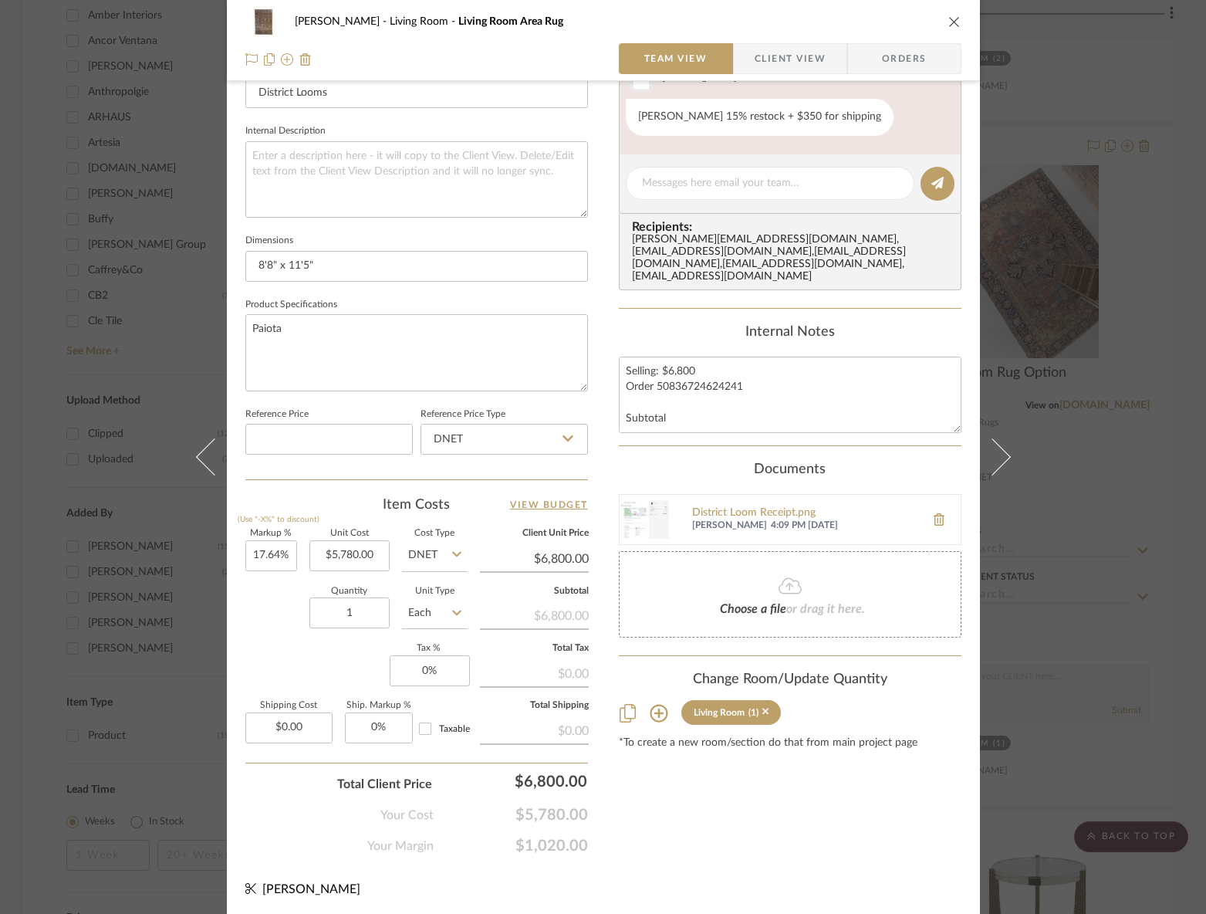
click at [1081, 579] on div "RILEY Living Room Living Room Area Rug Team View Client View Orders Team-Facing…" at bounding box center [603, 457] width 1206 height 914
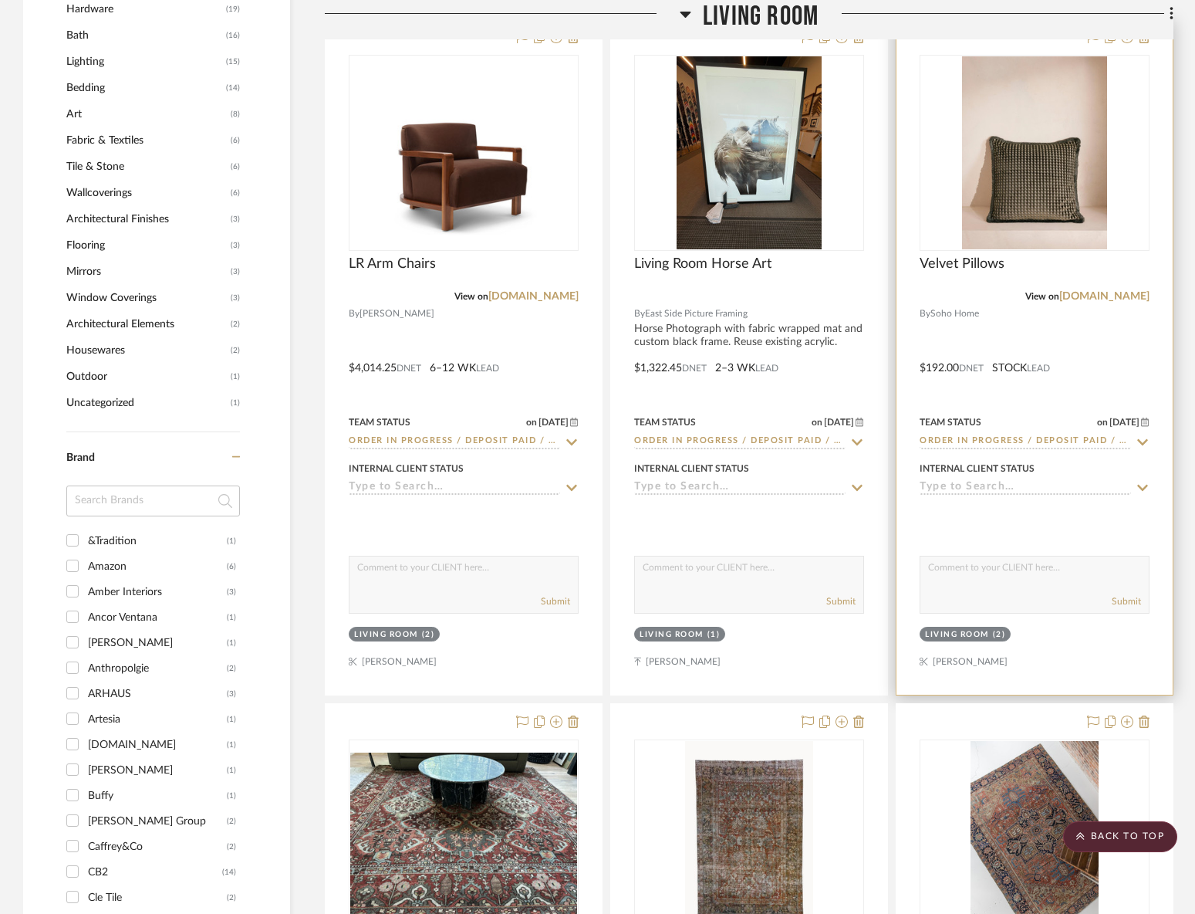
scroll to position [1290, 0]
click at [1008, 306] on div at bounding box center [1035, 356] width 276 height 675
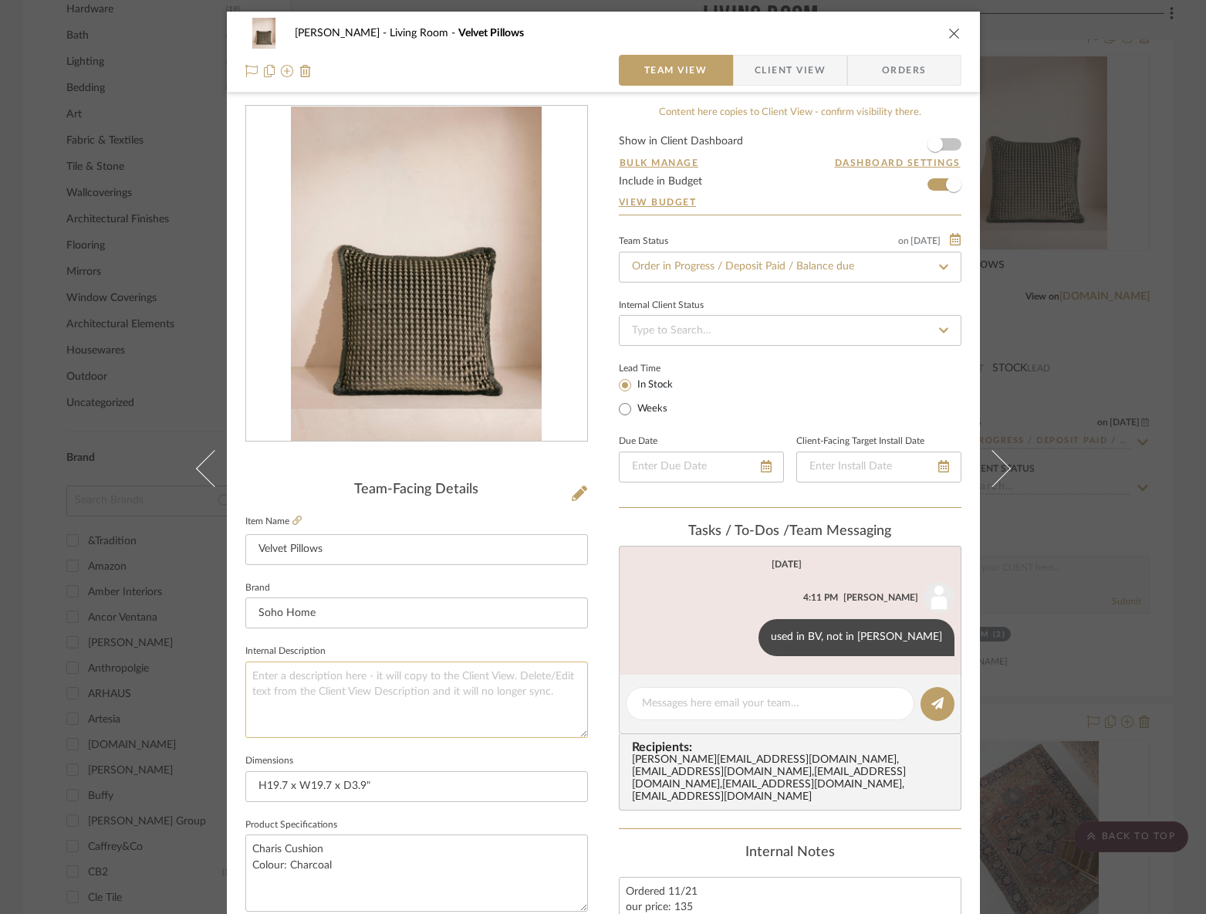
scroll to position [520, 0]
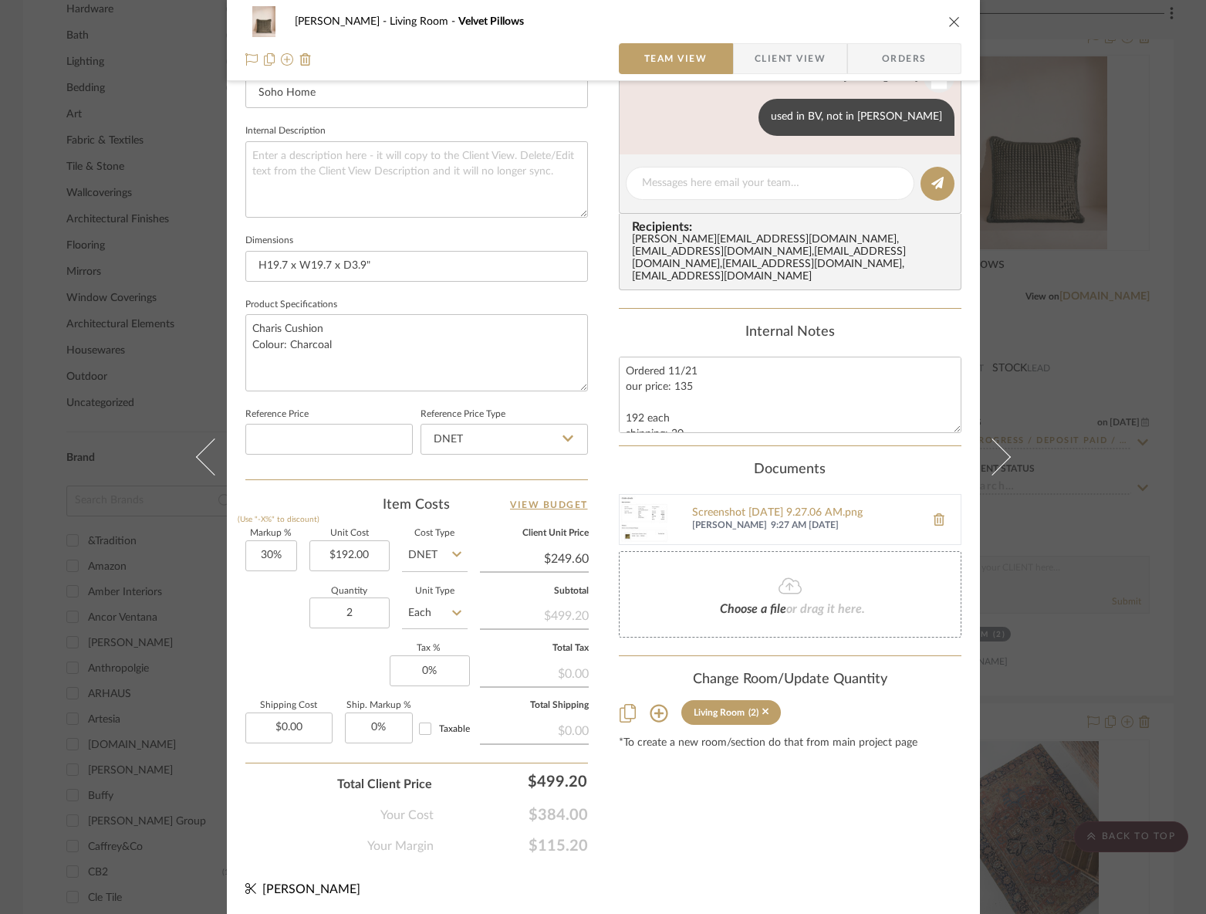
click at [1147, 671] on div "RILEY Living Room Velvet Pillows Team View Client View Orders Team-Facing Detai…" at bounding box center [603, 457] width 1206 height 914
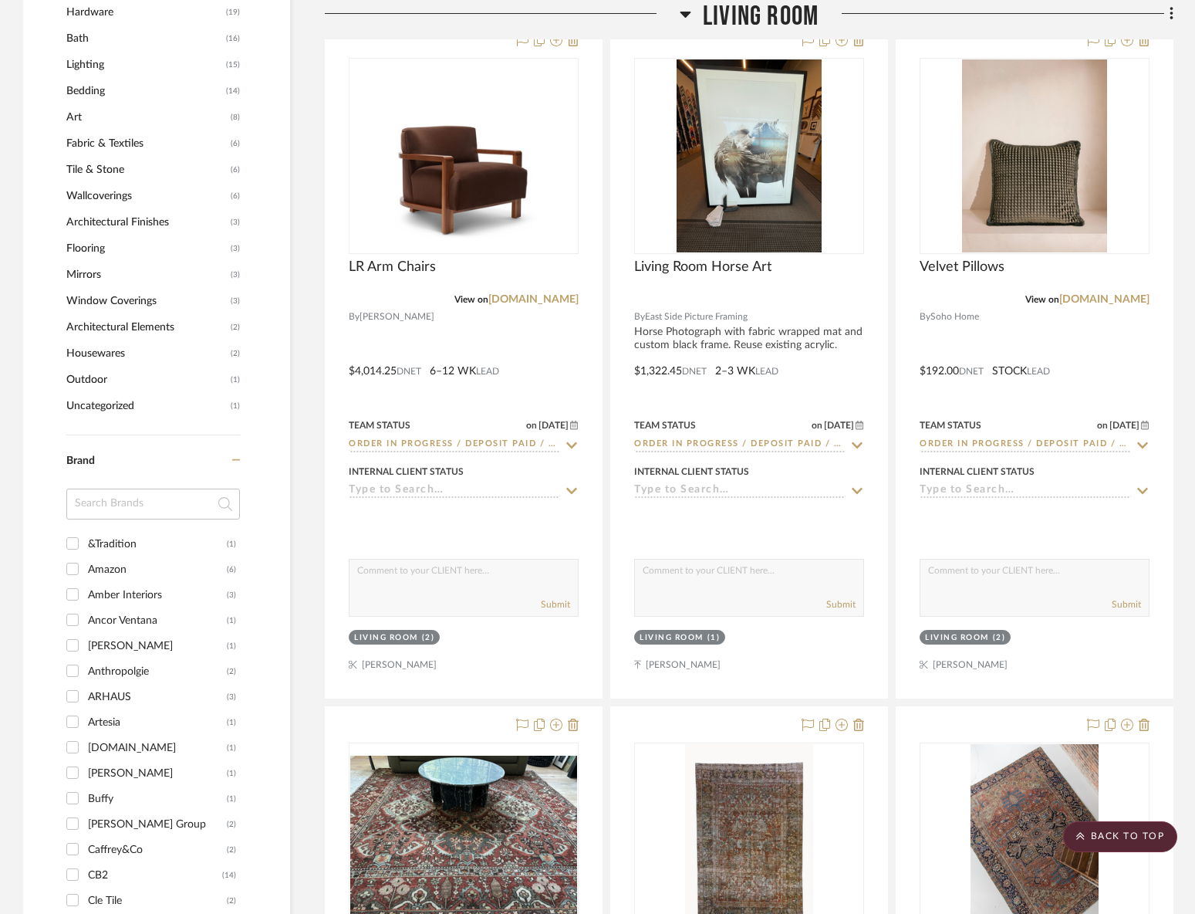
scroll to position [1286, 0]
click at [788, 11] on span "Living Room" at bounding box center [761, 16] width 116 height 33
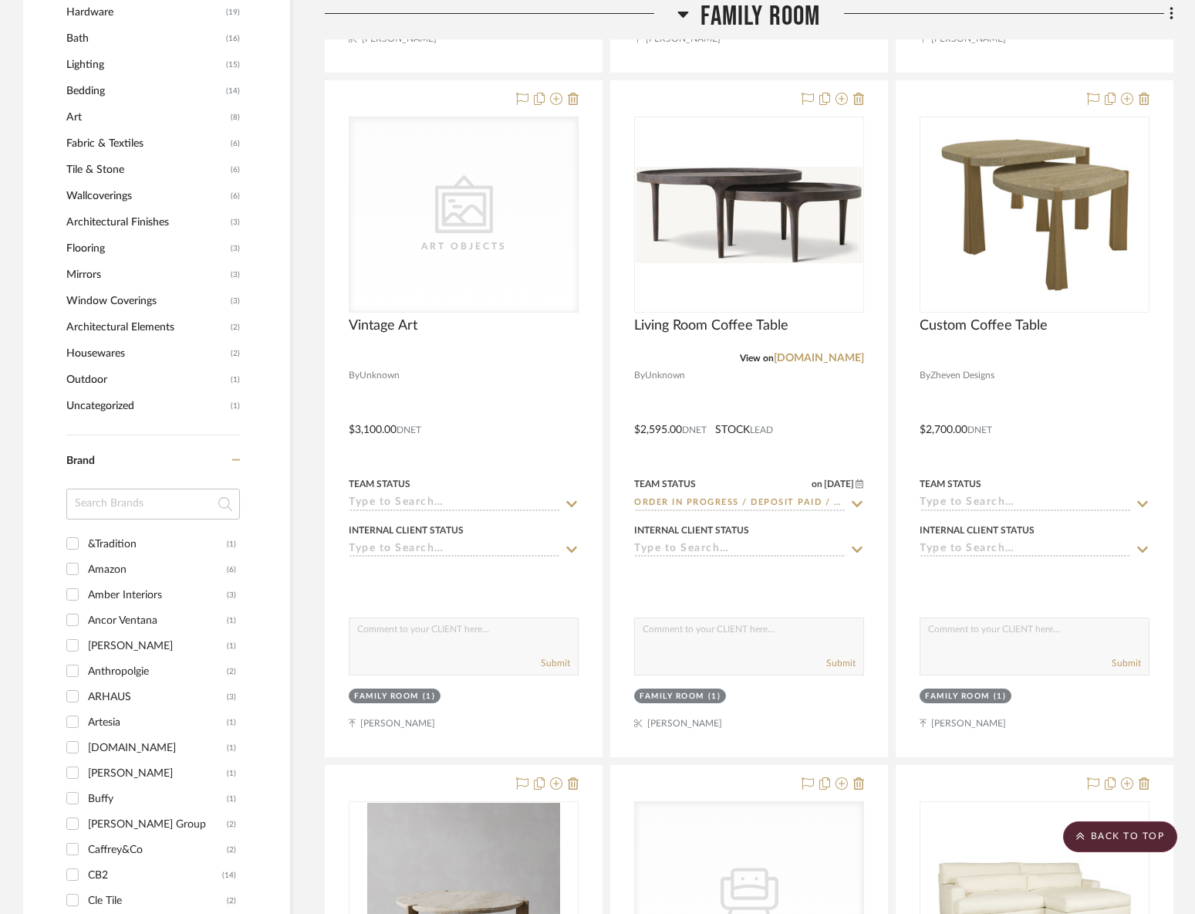
click at [788, 11] on span "Family Room" at bounding box center [761, 16] width 120 height 33
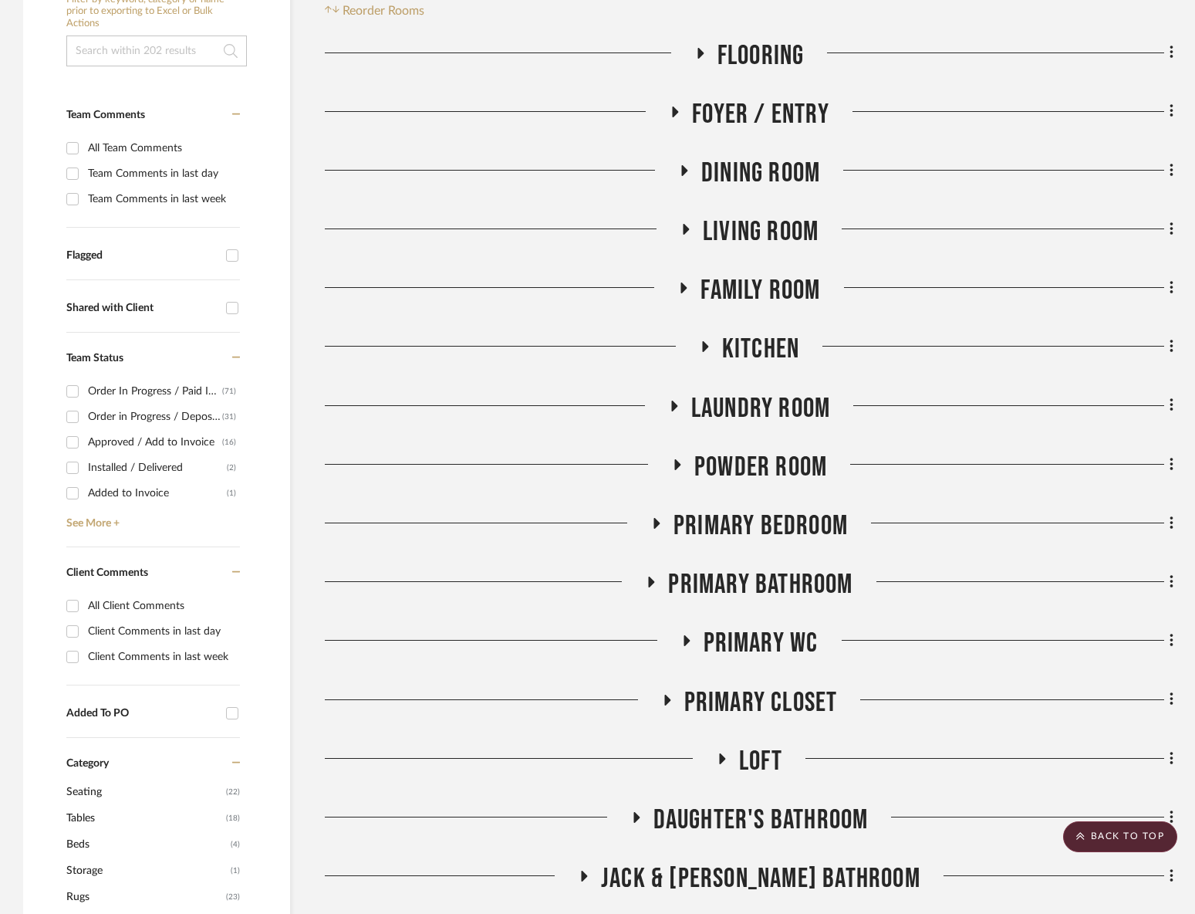
scroll to position [331, 0]
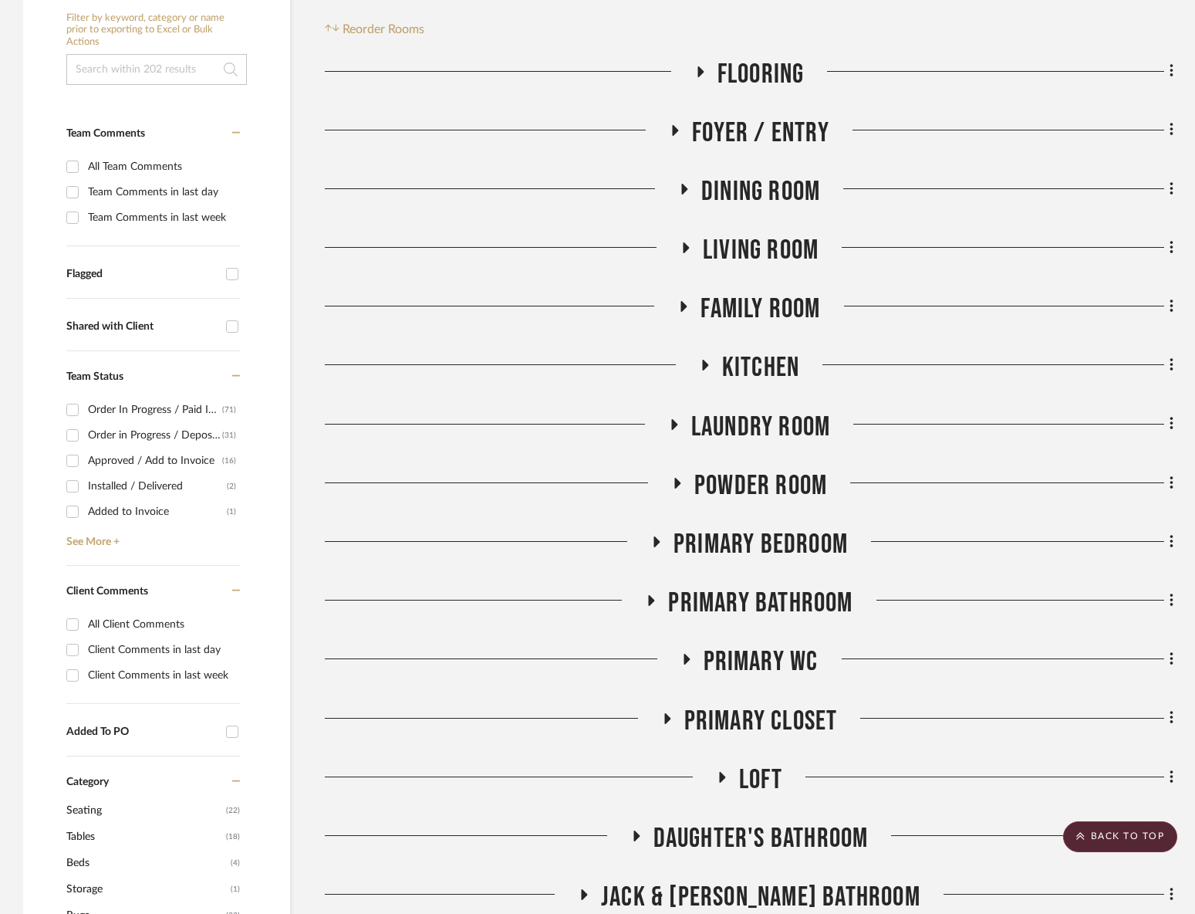
click at [717, 373] on h3 "Kitchen" at bounding box center [749, 367] width 100 height 33
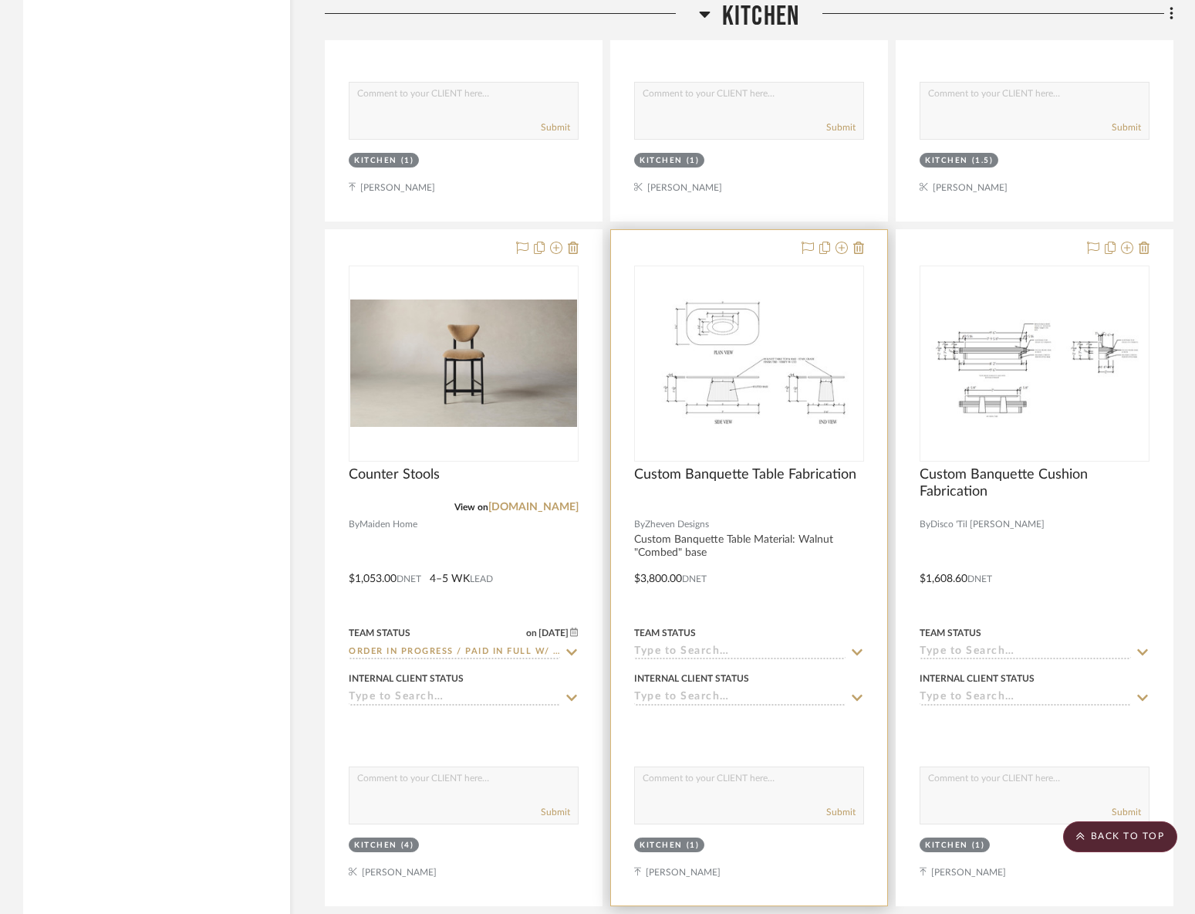
scroll to position [3287, 0]
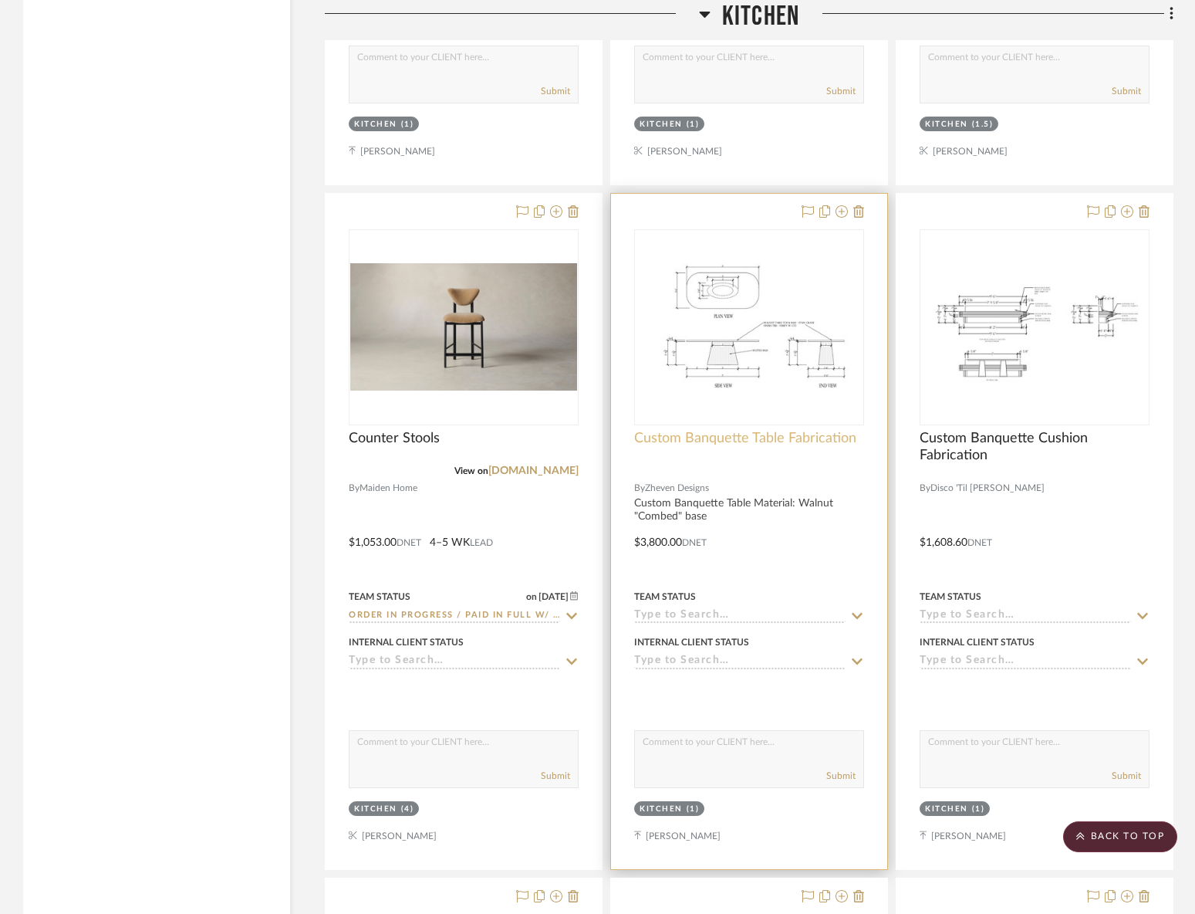
click at [735, 434] on span "Custom Banquette Table Fabrication" at bounding box center [745, 438] width 222 height 17
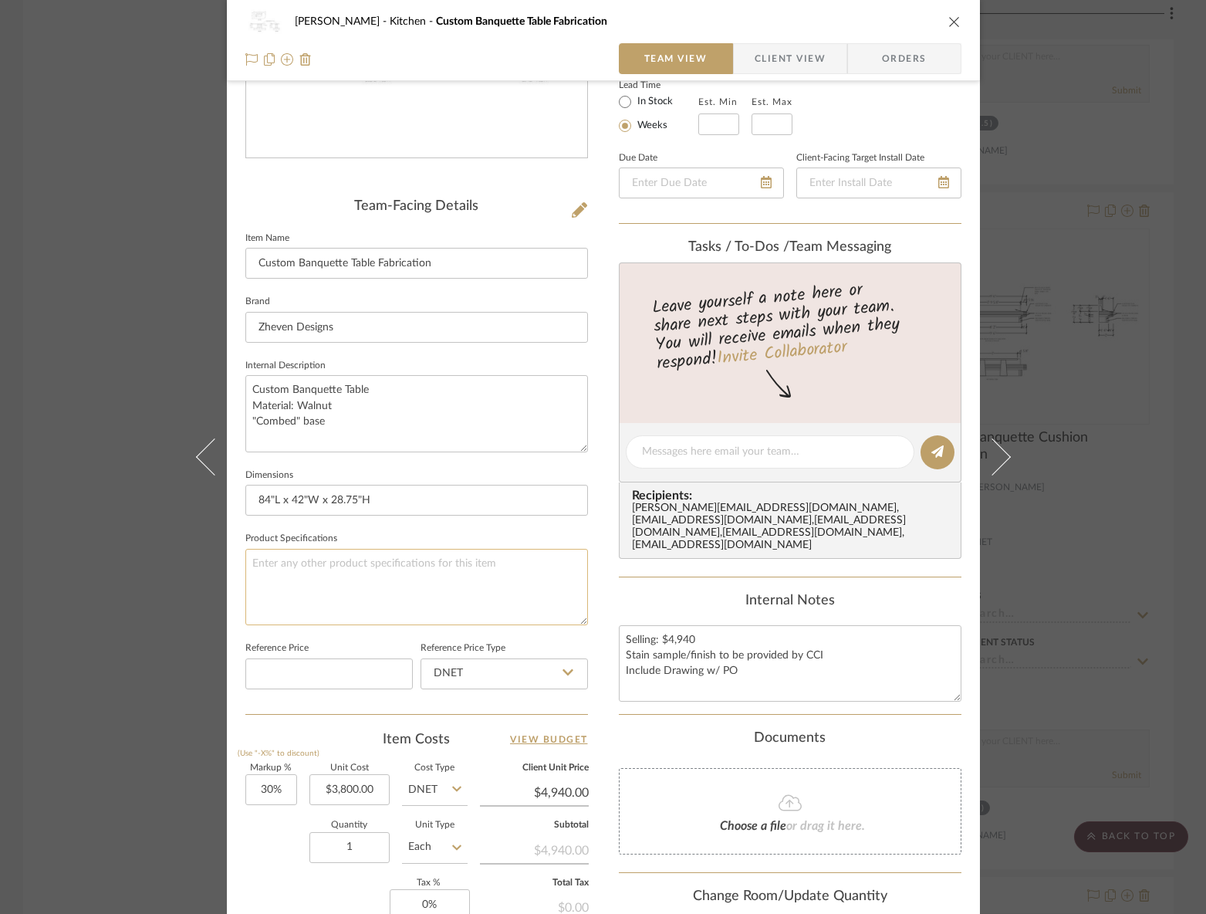
scroll to position [509, 0]
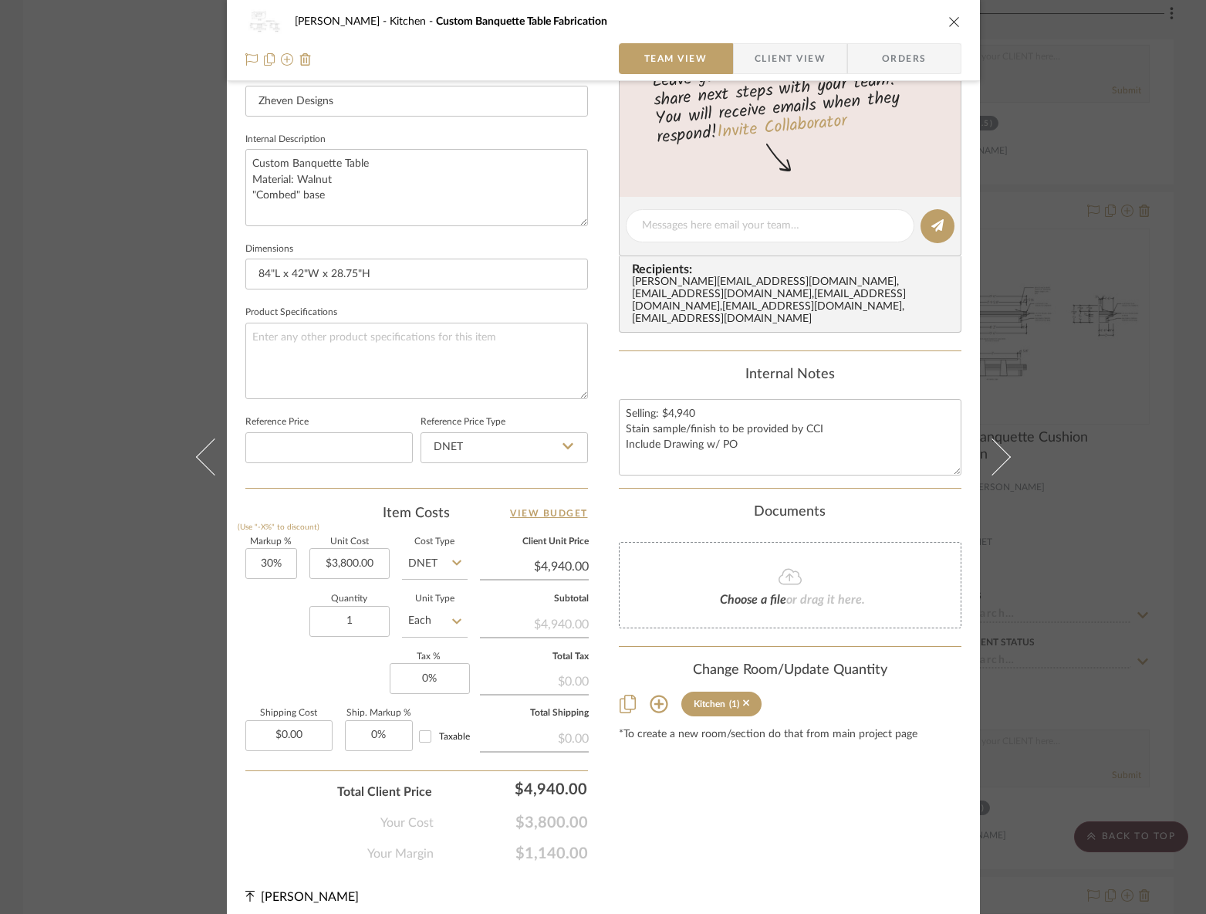
click at [1137, 708] on div "RILEY Kitchen Custom Banquette Table Fabrication Team View Client View Orders T…" at bounding box center [603, 457] width 1206 height 914
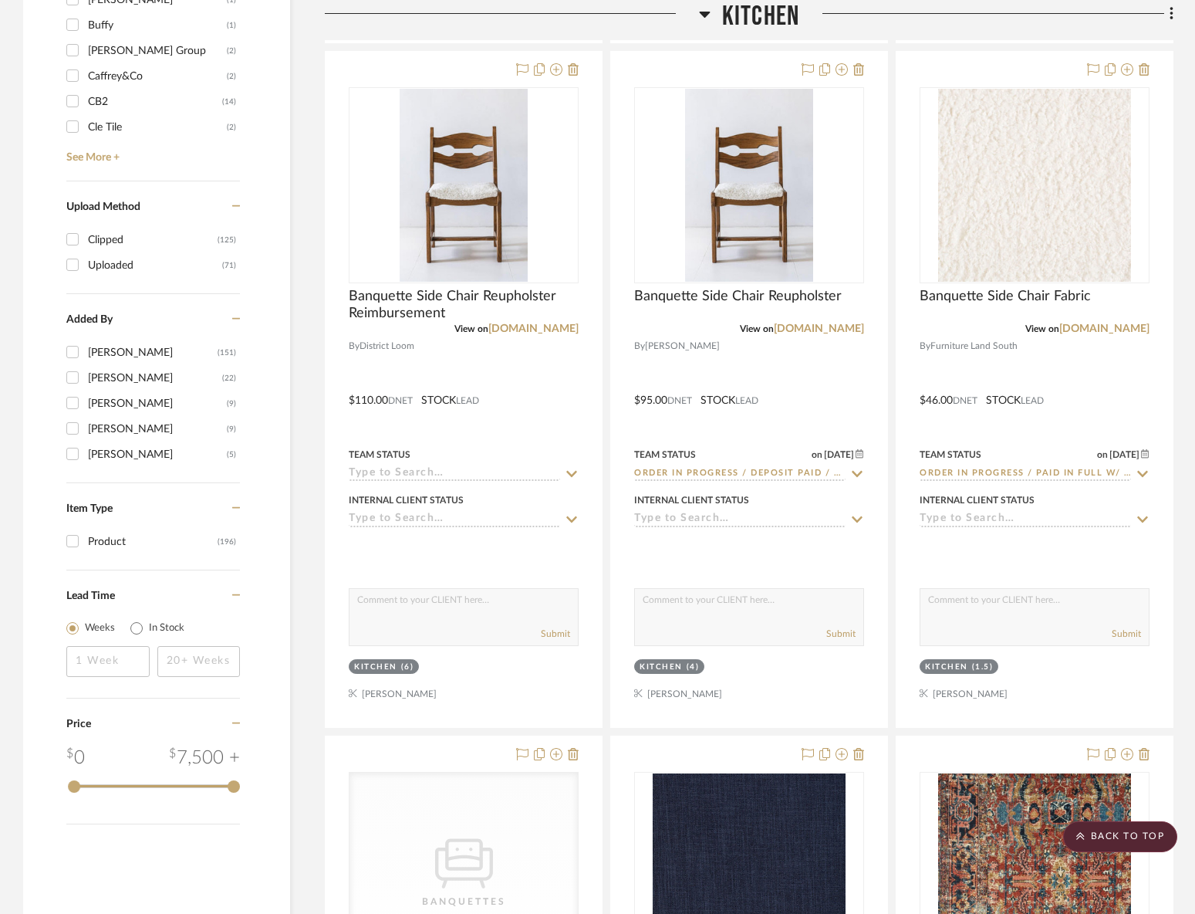
scroll to position [1810, 0]
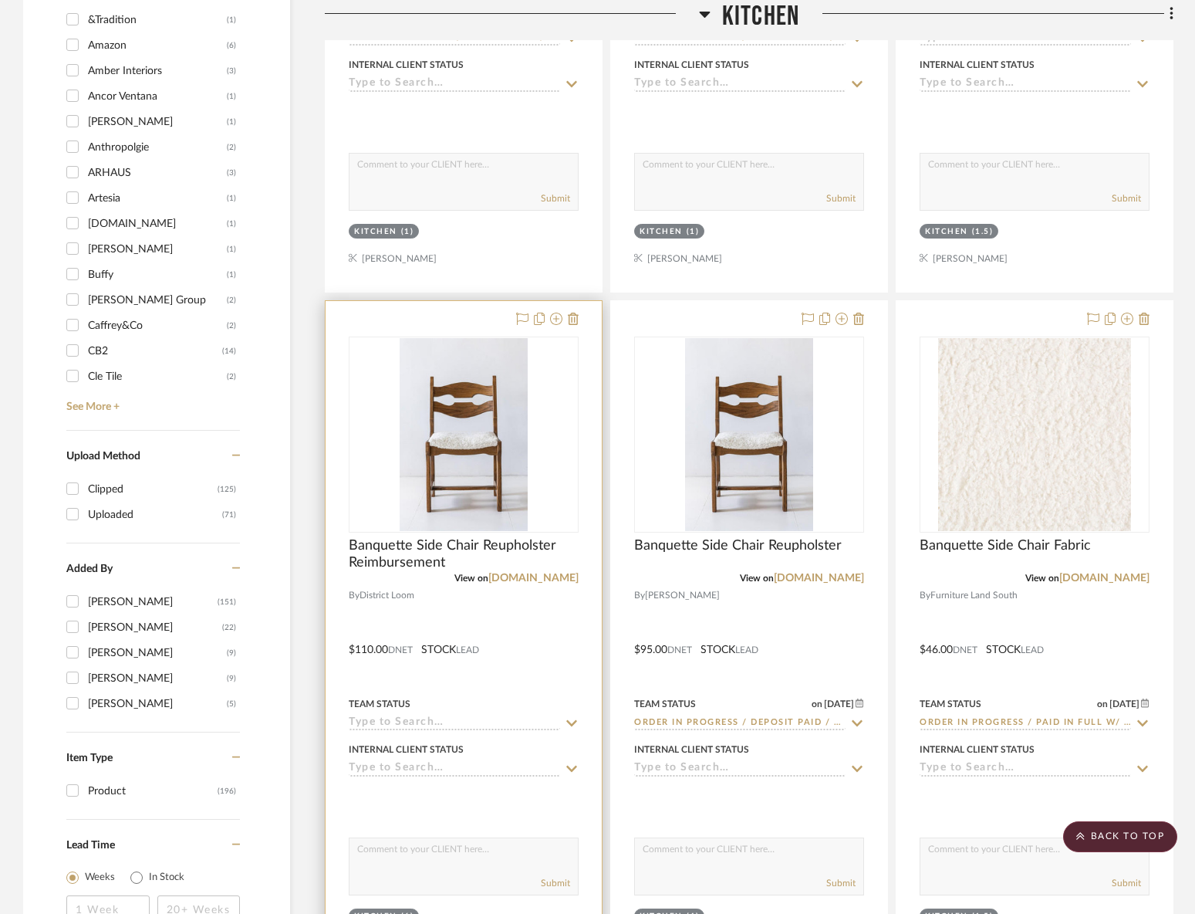
click at [505, 479] on img "0" at bounding box center [464, 434] width 128 height 193
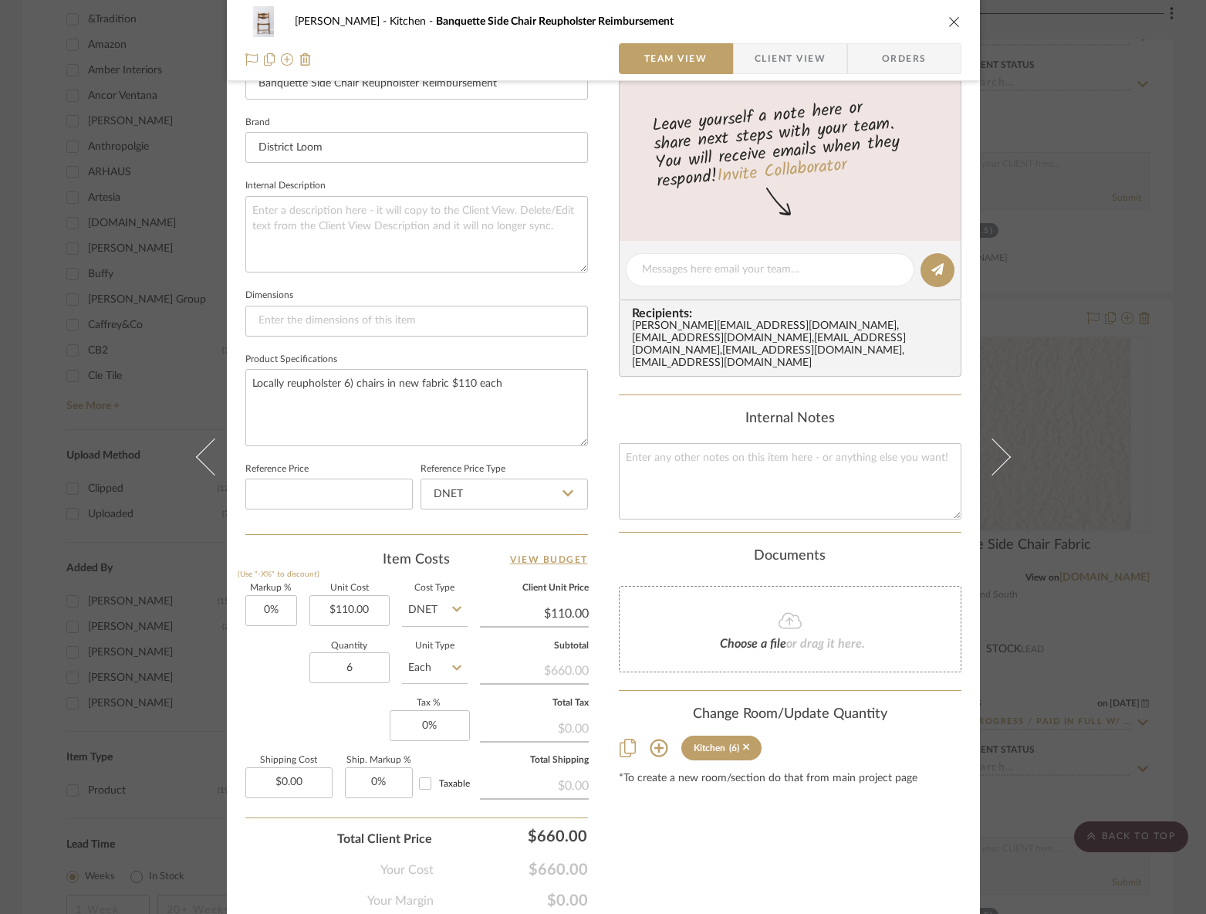
scroll to position [520, 0]
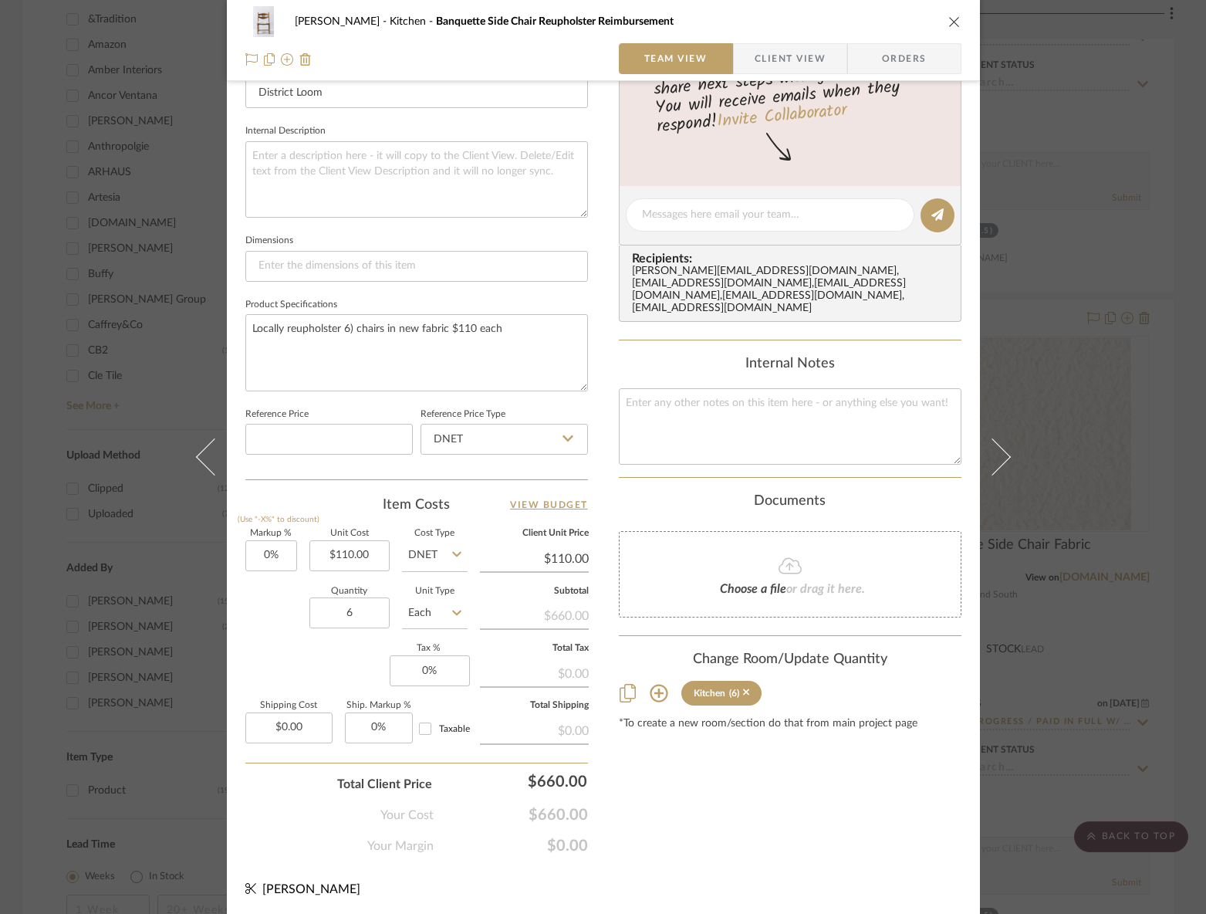
click at [55, 677] on div "RILEY Kitchen Banquette Side Chair Reupholster Reimbursement Team View Client V…" at bounding box center [603, 457] width 1206 height 914
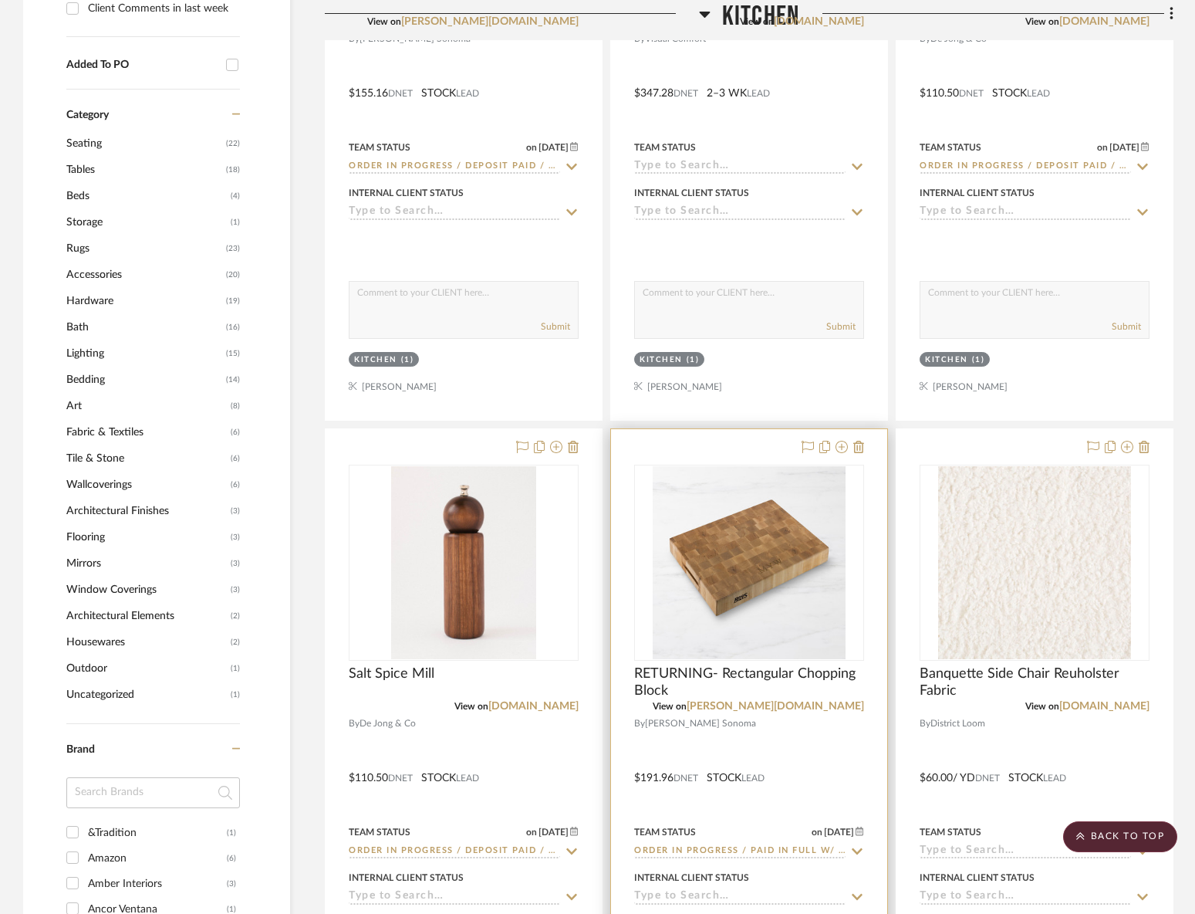
scroll to position [606, 0]
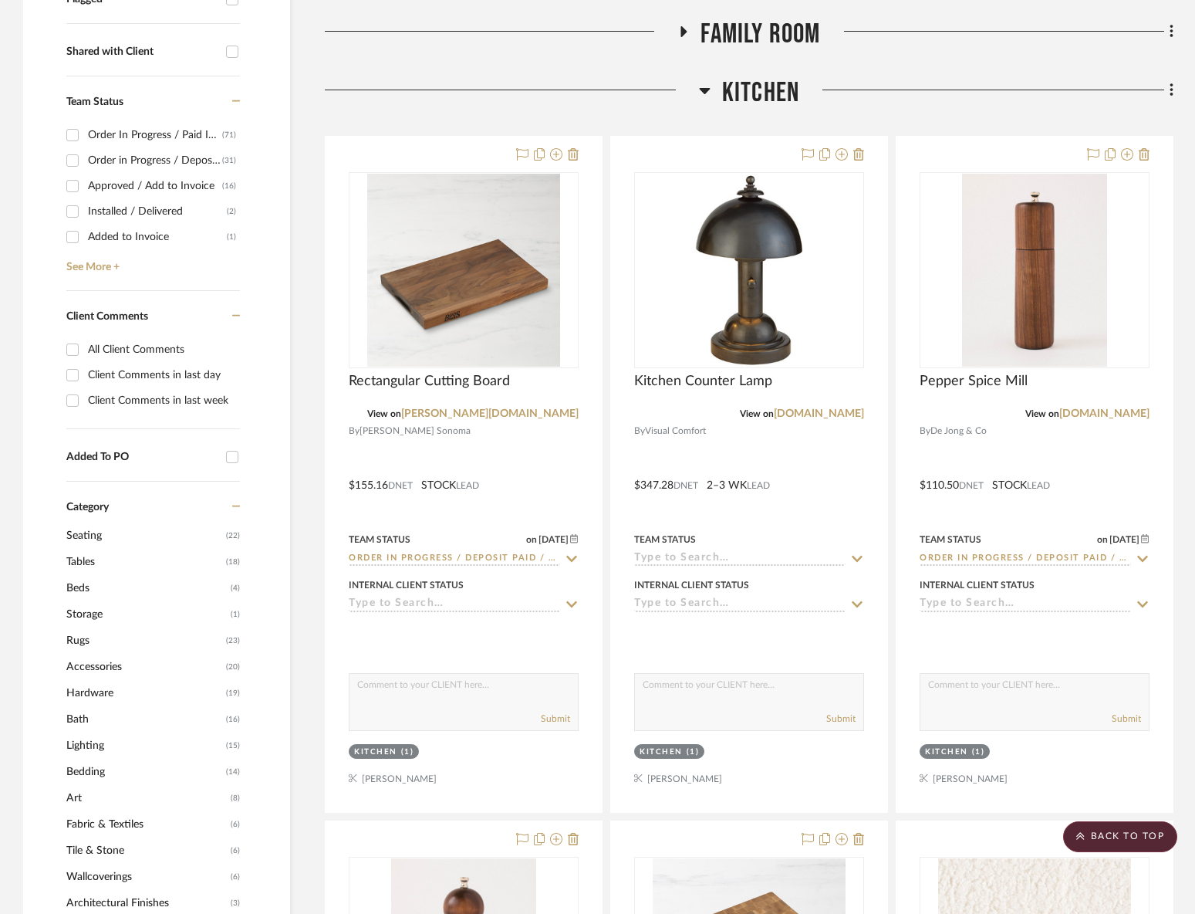
click at [756, 100] on span "Kitchen" at bounding box center [760, 92] width 77 height 33
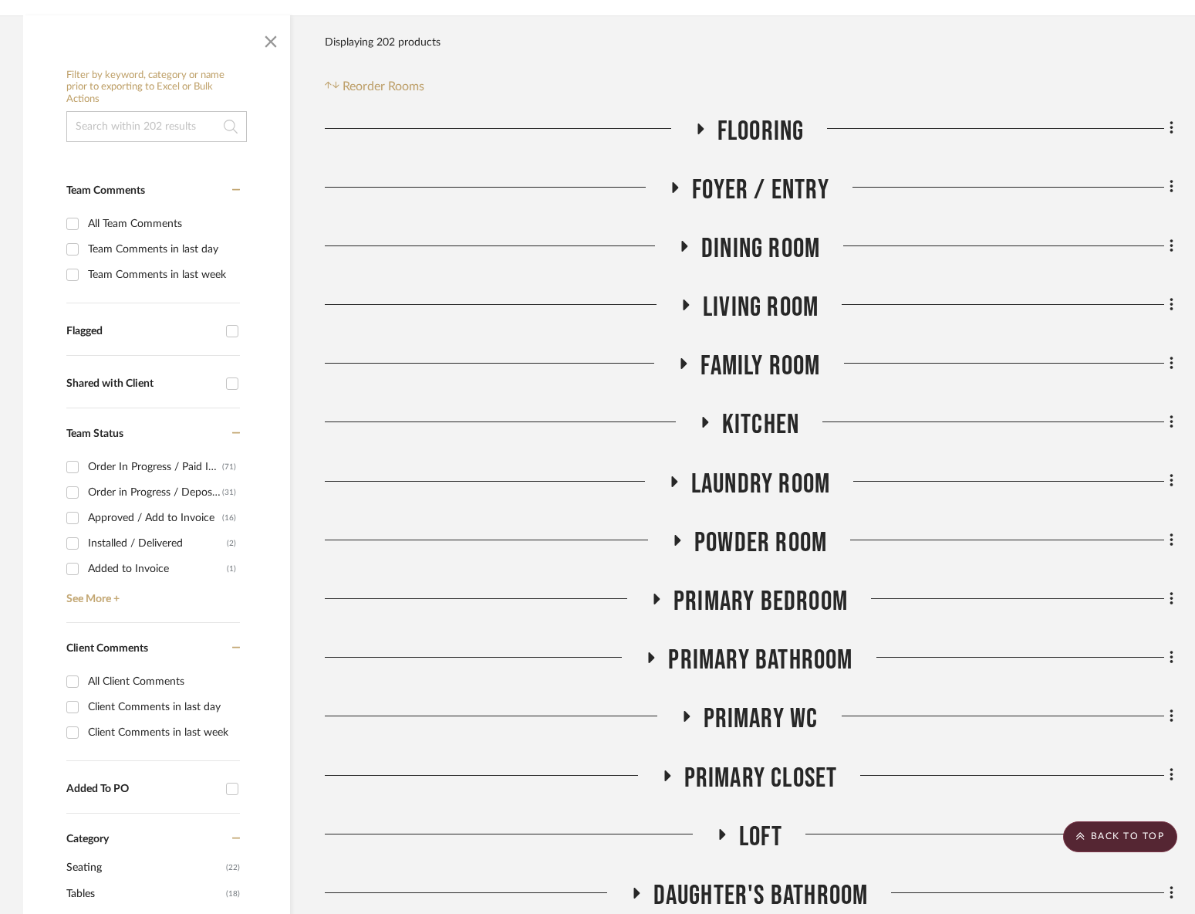
scroll to position [274, 0]
click at [759, 245] on span "Dining Room" at bounding box center [760, 248] width 119 height 33
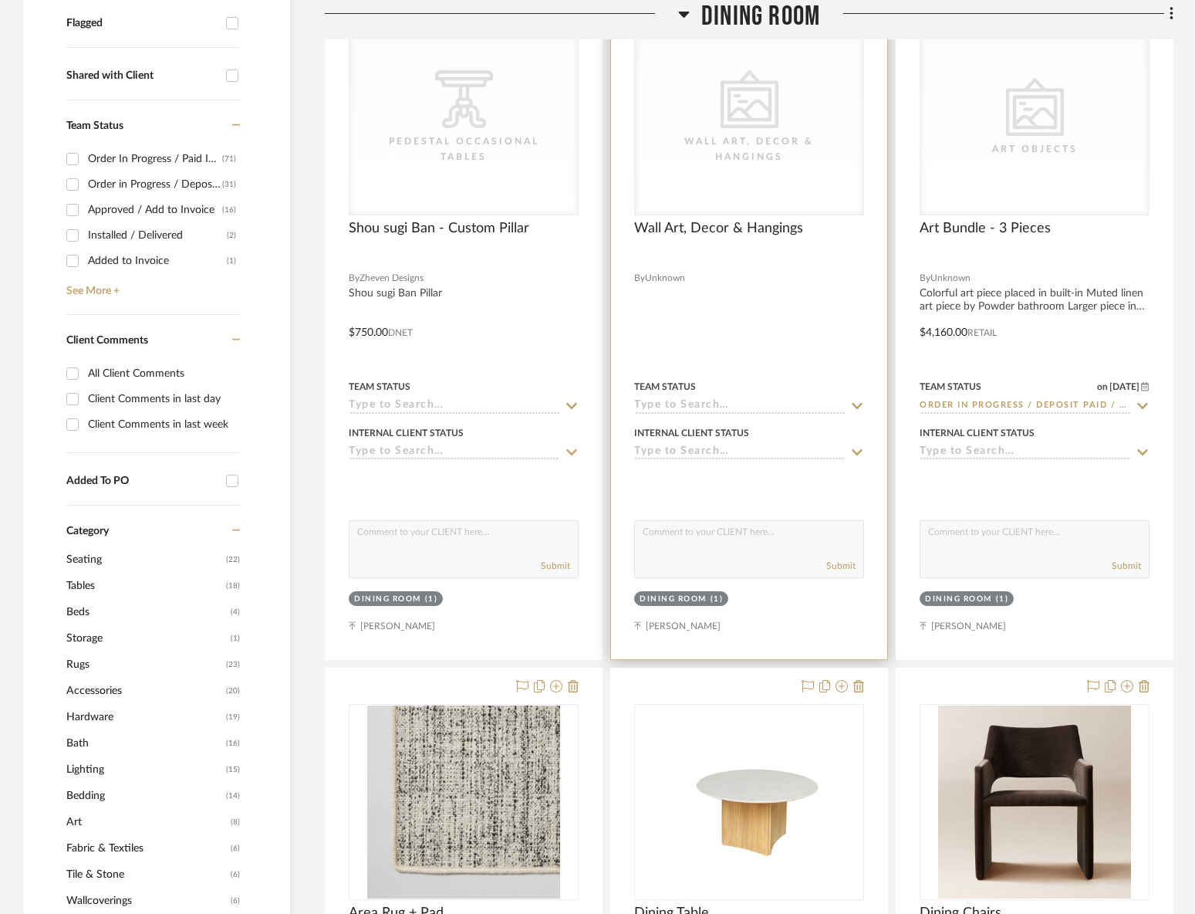
scroll to position [1134, 0]
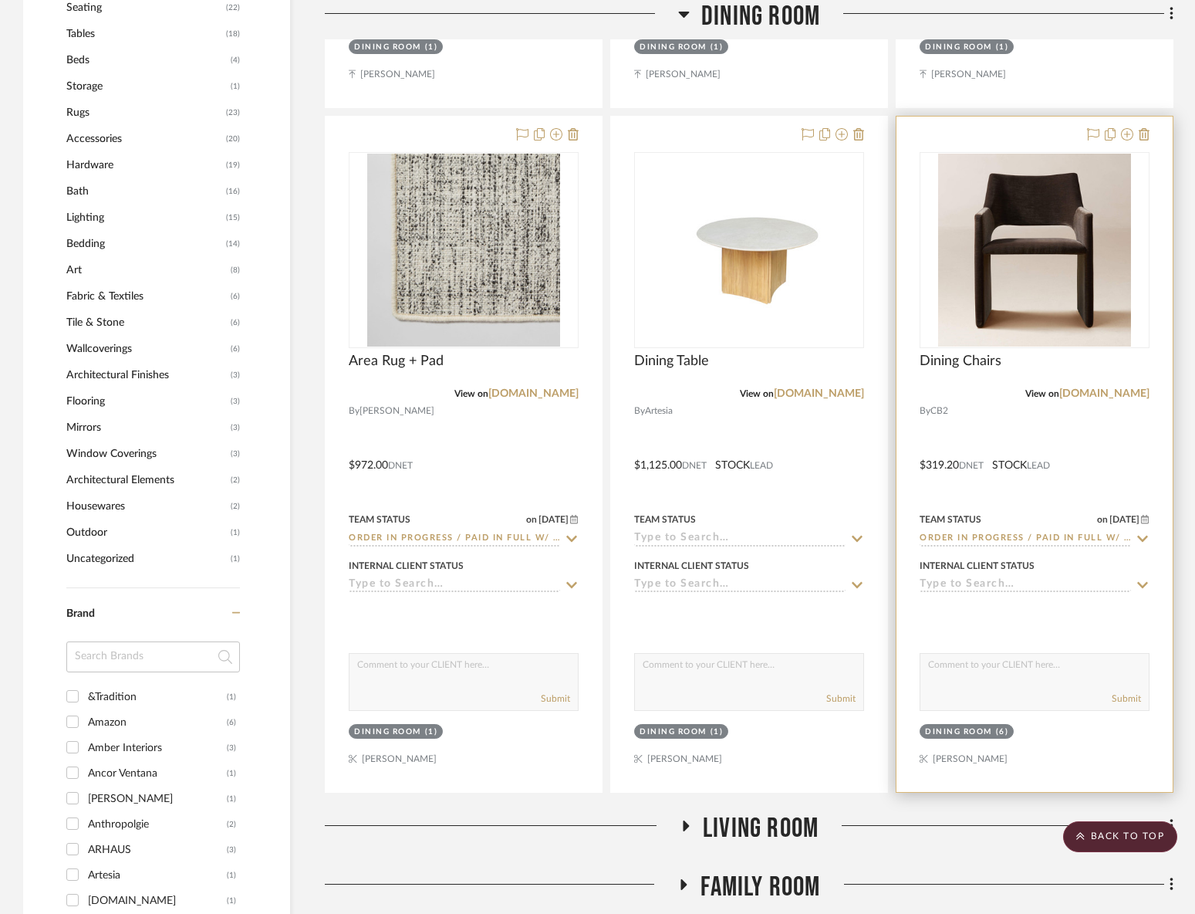
click at [980, 424] on div at bounding box center [1035, 454] width 276 height 675
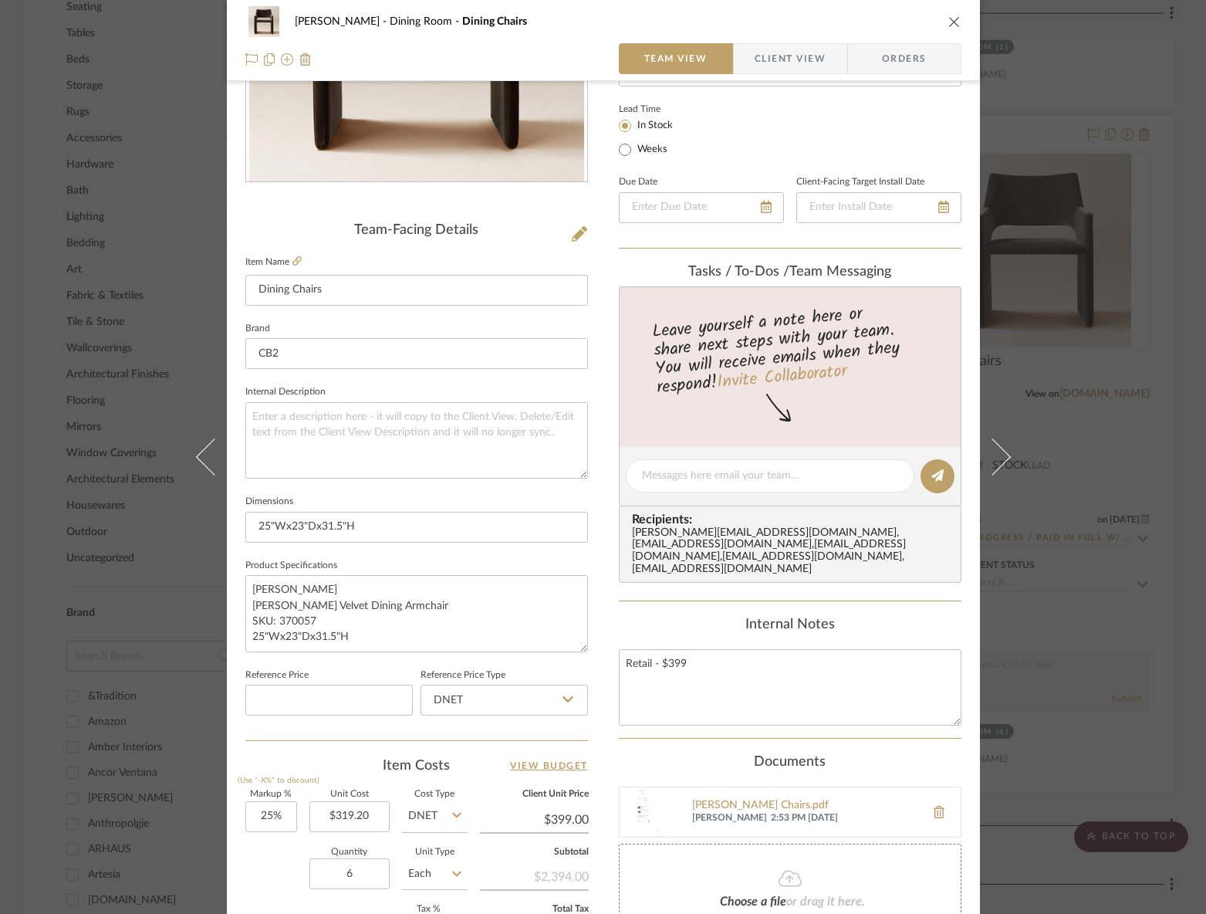
scroll to position [520, 0]
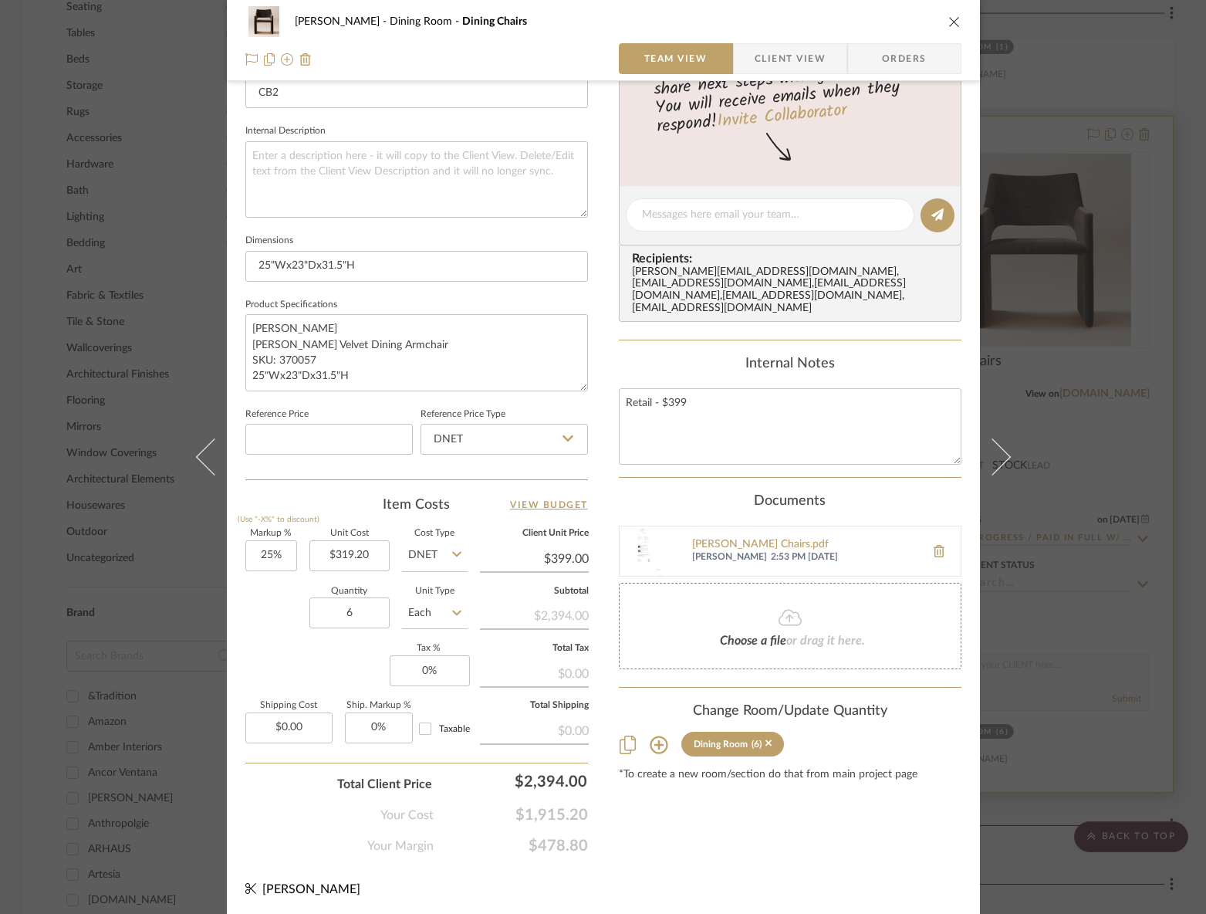
click at [1066, 568] on div "RILEY Dining Room Dining Chairs Team View Client View Orders Team-Facing Detail…" at bounding box center [603, 457] width 1206 height 914
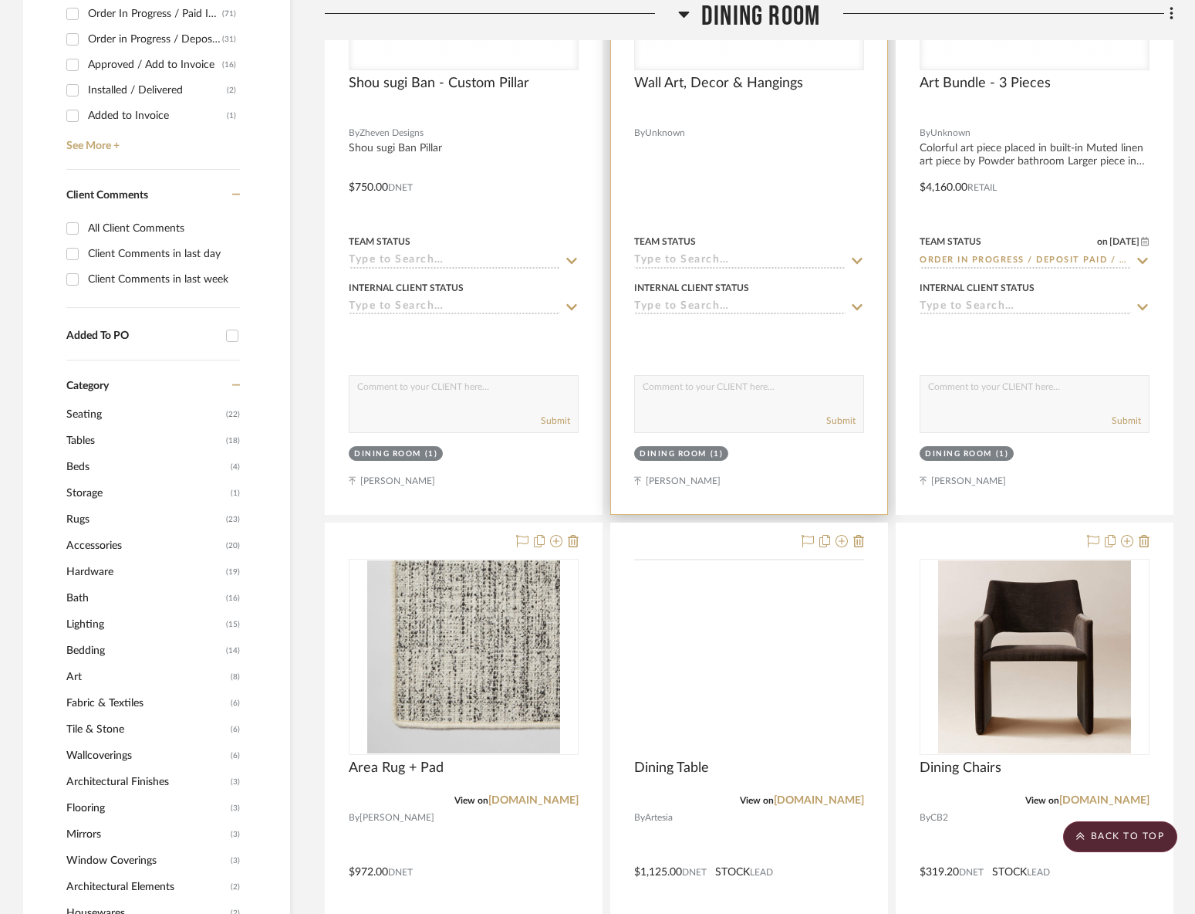
scroll to position [404, 0]
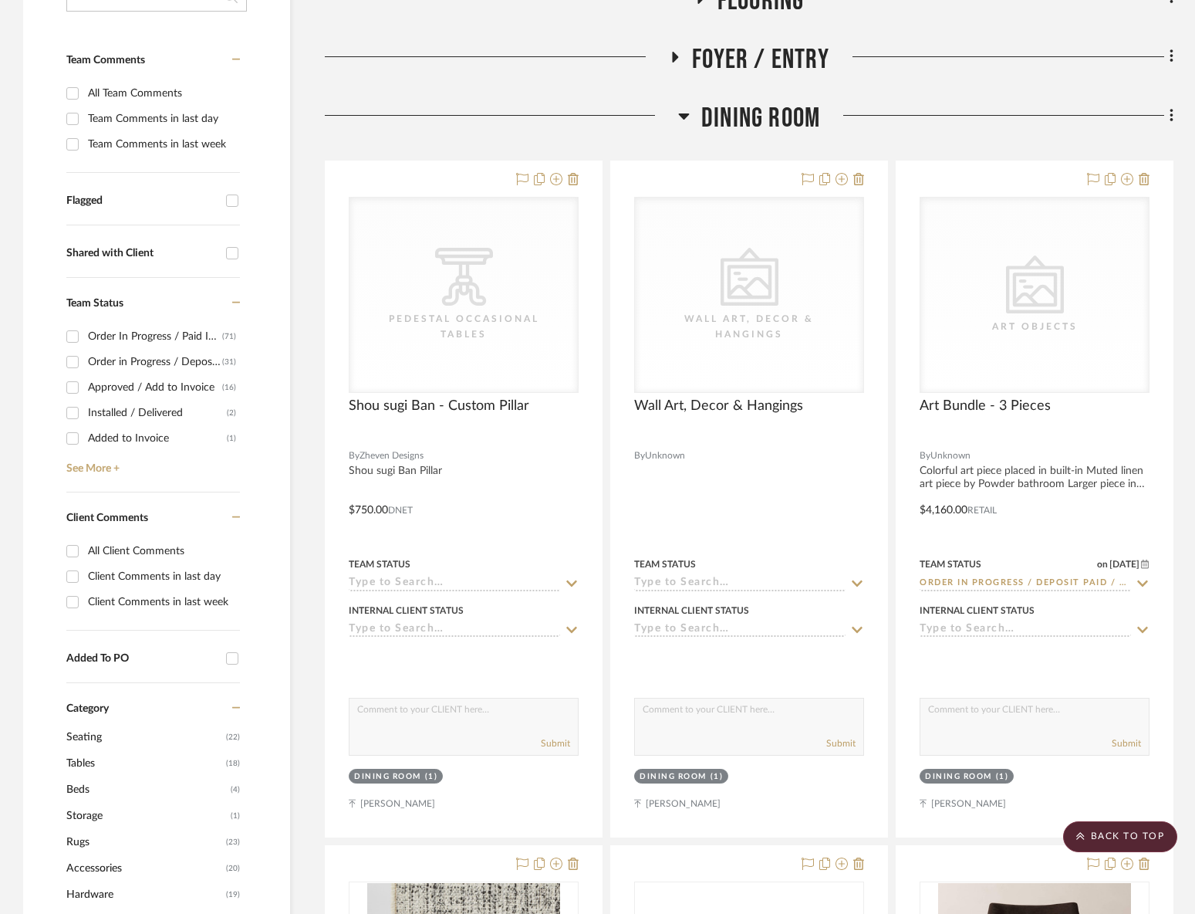
click at [737, 117] on span "Dining Room" at bounding box center [760, 118] width 119 height 33
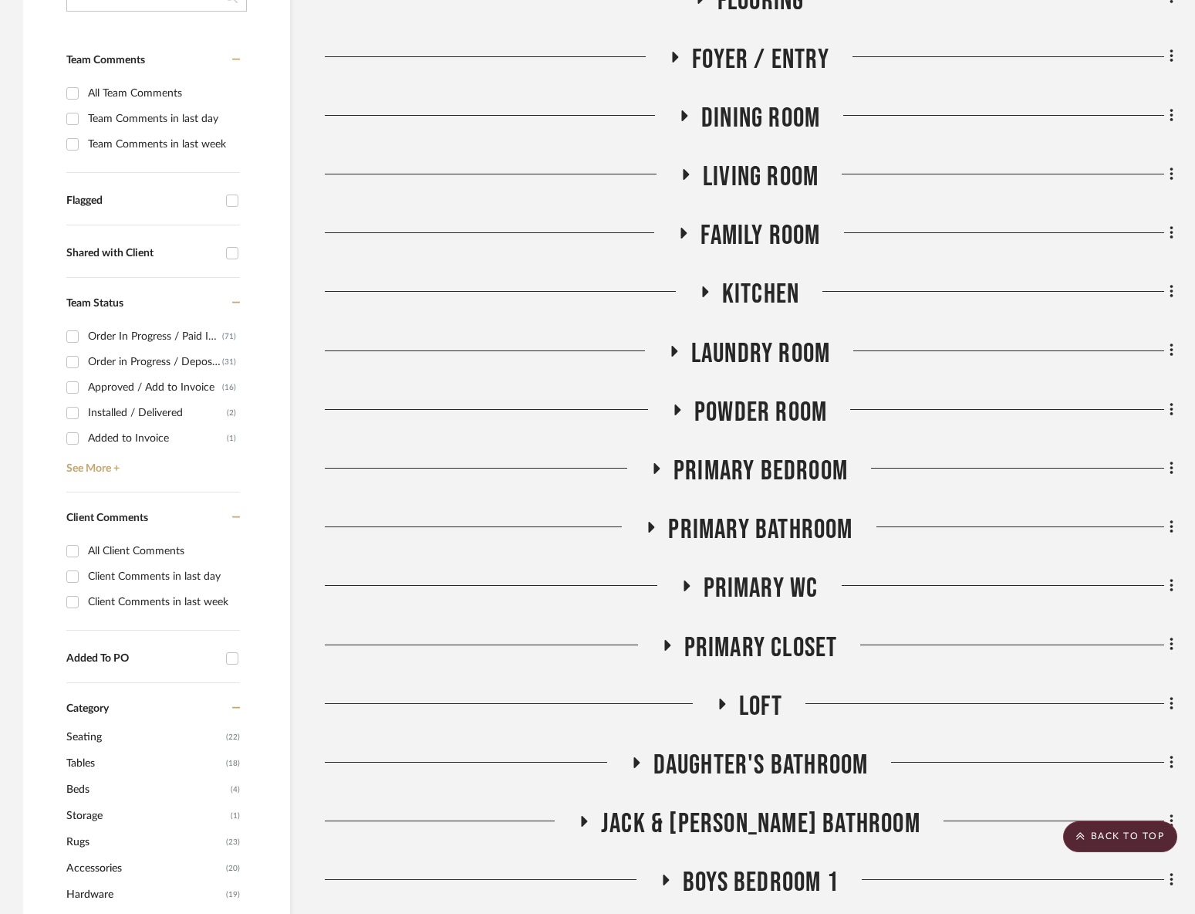
click at [754, 291] on span "Kitchen" at bounding box center [760, 294] width 77 height 33
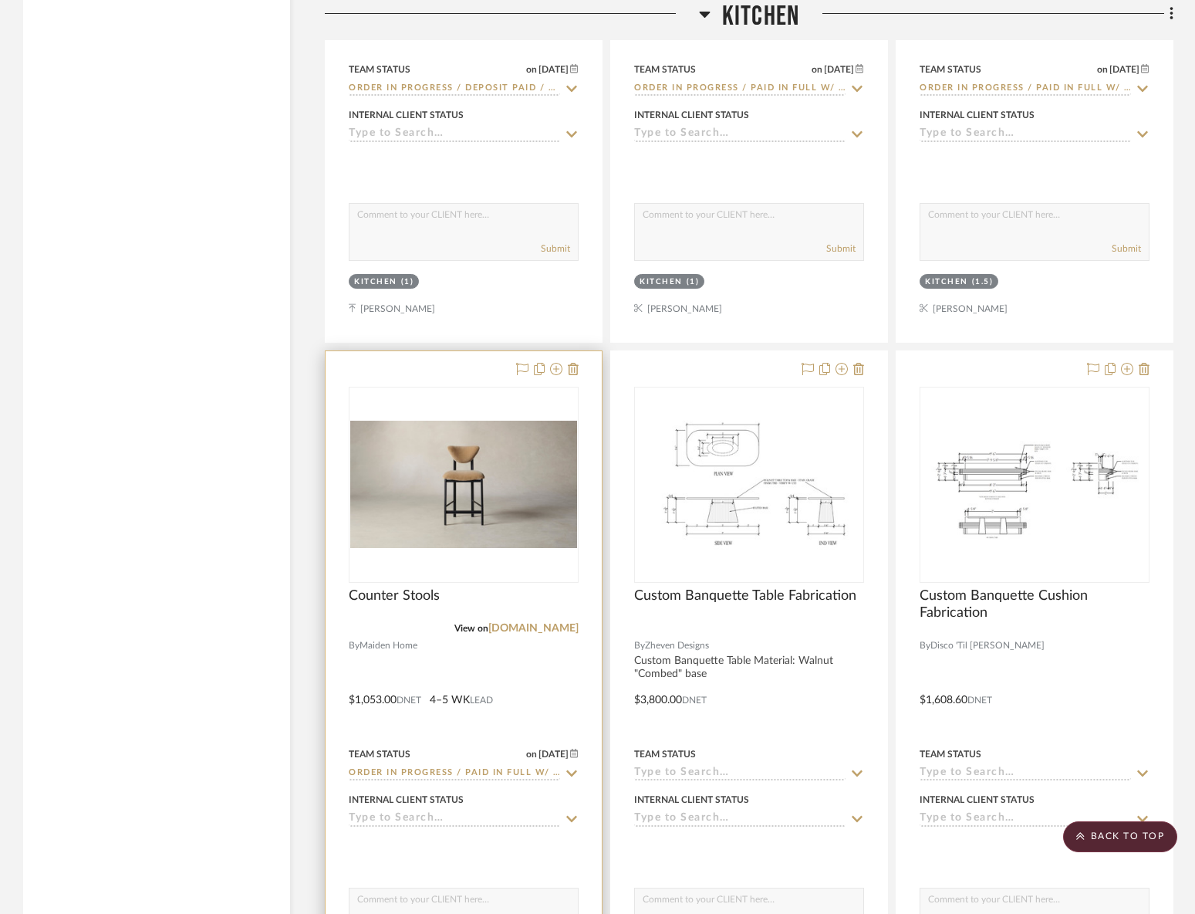
scroll to position [3130, 0]
click at [401, 543] on div at bounding box center [464, 581] width 230 height 390
click at [427, 602] on div "Counter Stools" at bounding box center [464, 604] width 230 height 34
click at [424, 597] on span "Counter Stools" at bounding box center [394, 595] width 91 height 17
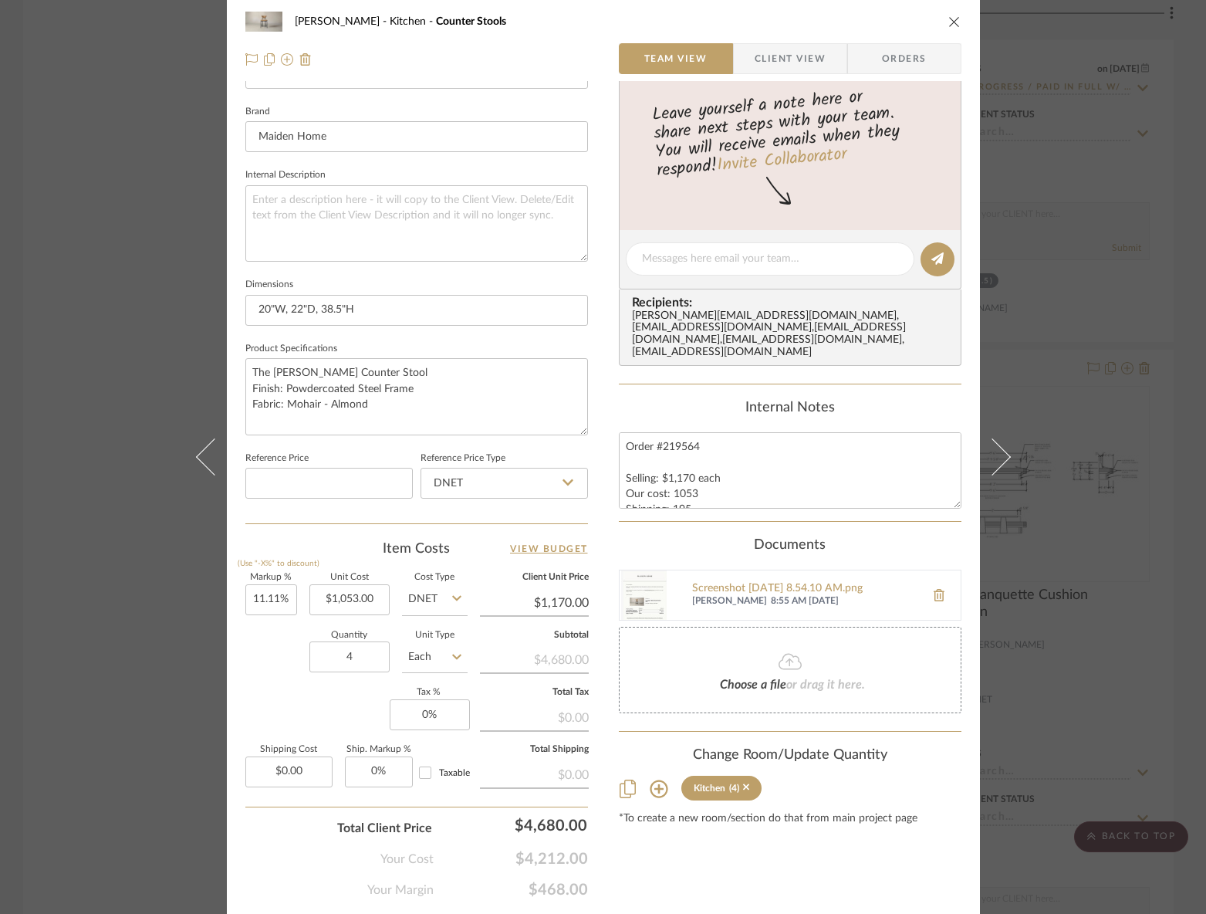
scroll to position [520, 0]
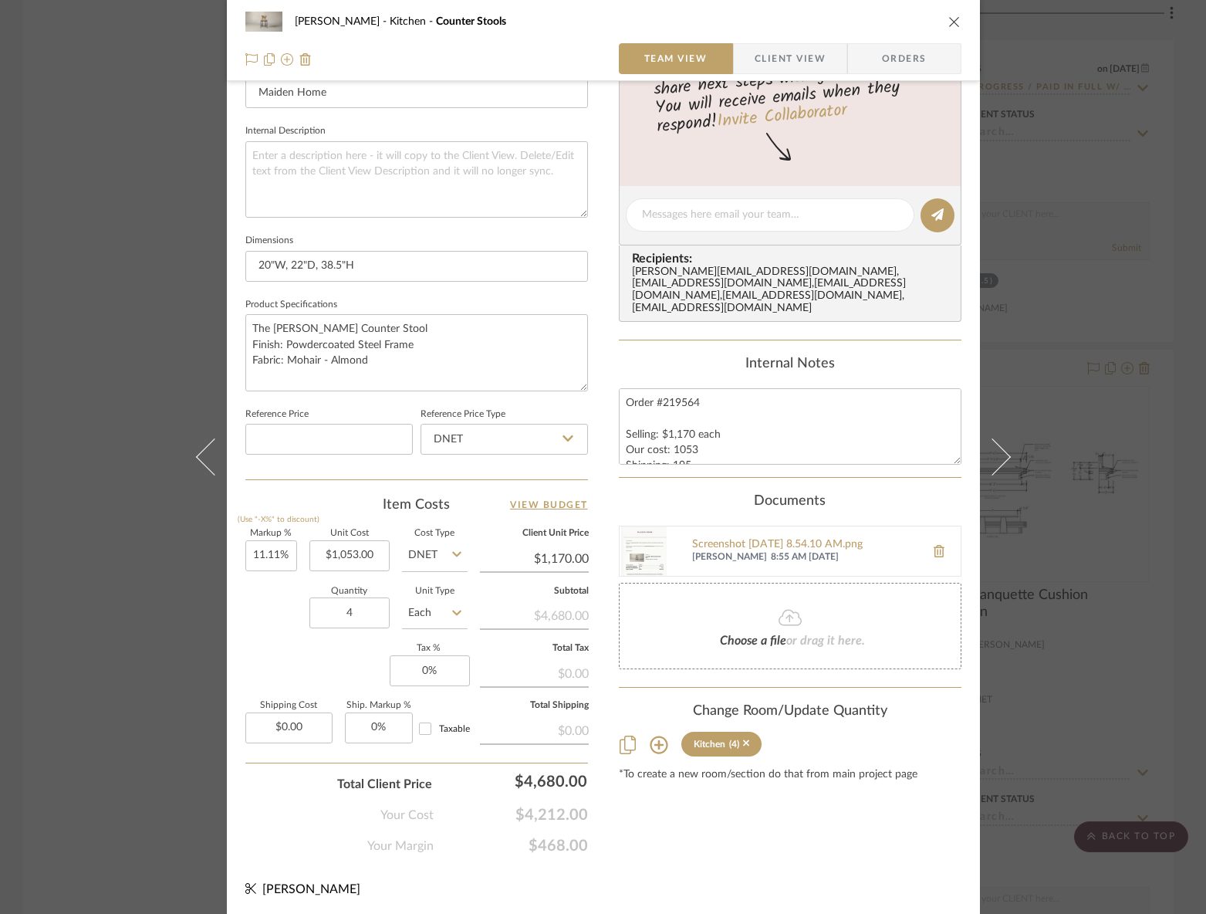
click at [1160, 481] on div "RILEY Kitchen Counter Stools Team View Client View Orders Team-Facing Details I…" at bounding box center [603, 457] width 1206 height 914
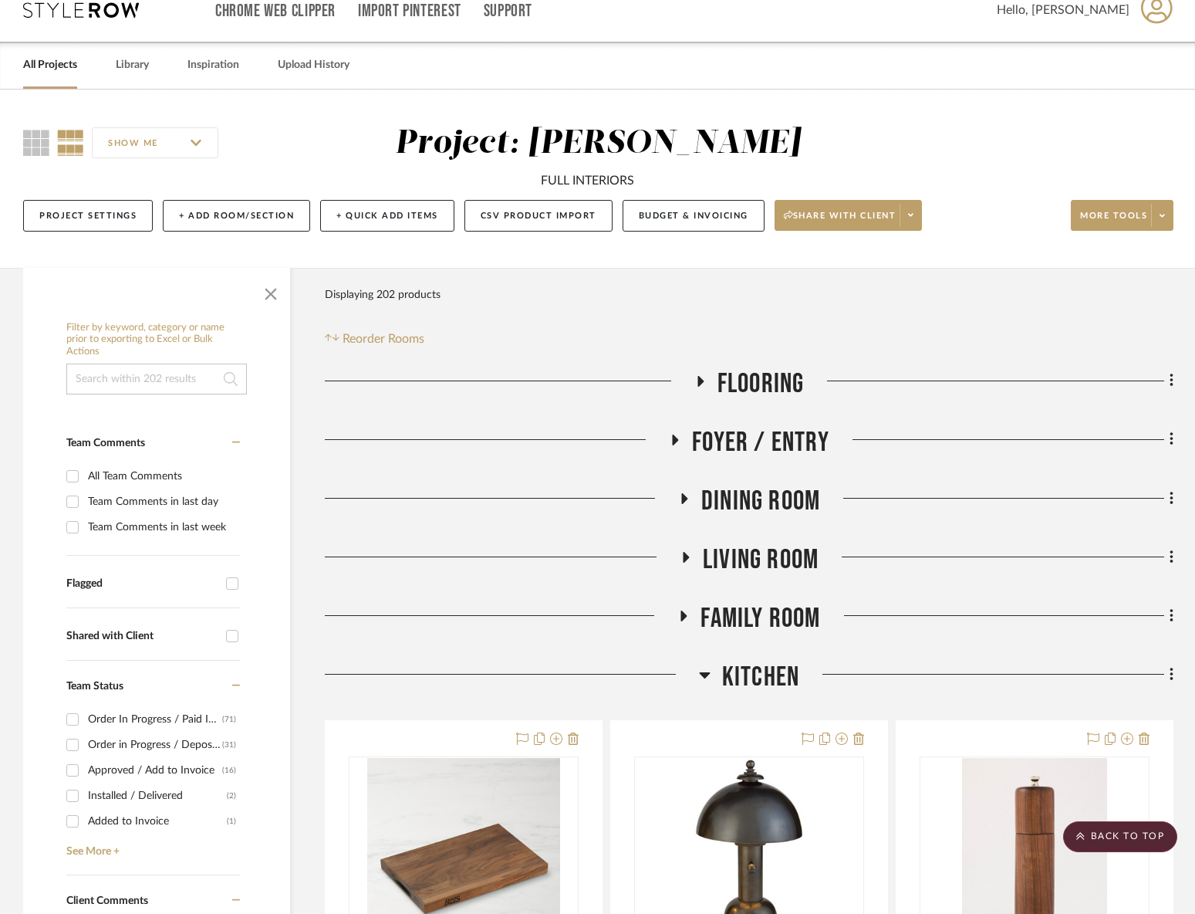
scroll to position [0, 0]
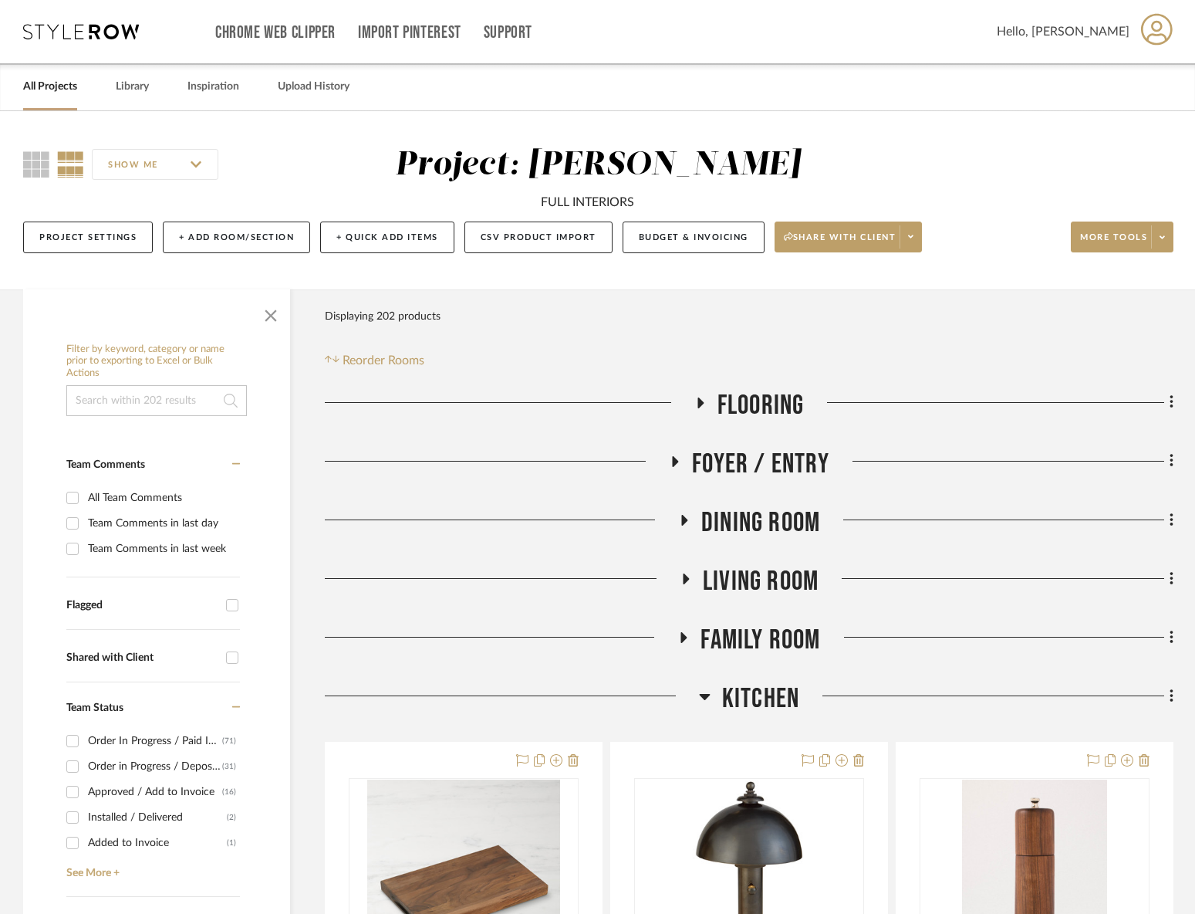
click at [765, 690] on span "Kitchen" at bounding box center [760, 698] width 77 height 33
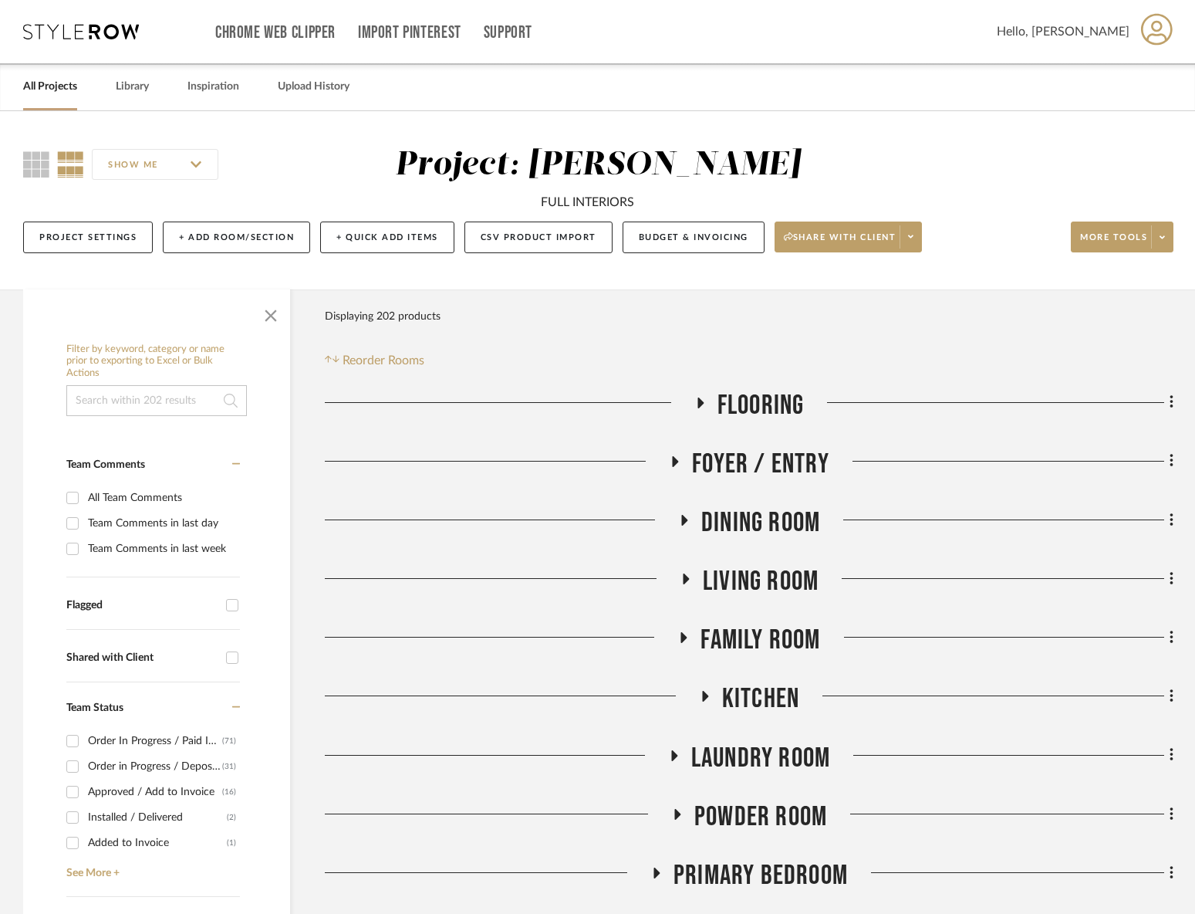
click at [767, 456] on span "Foyer / Entry" at bounding box center [760, 464] width 137 height 33
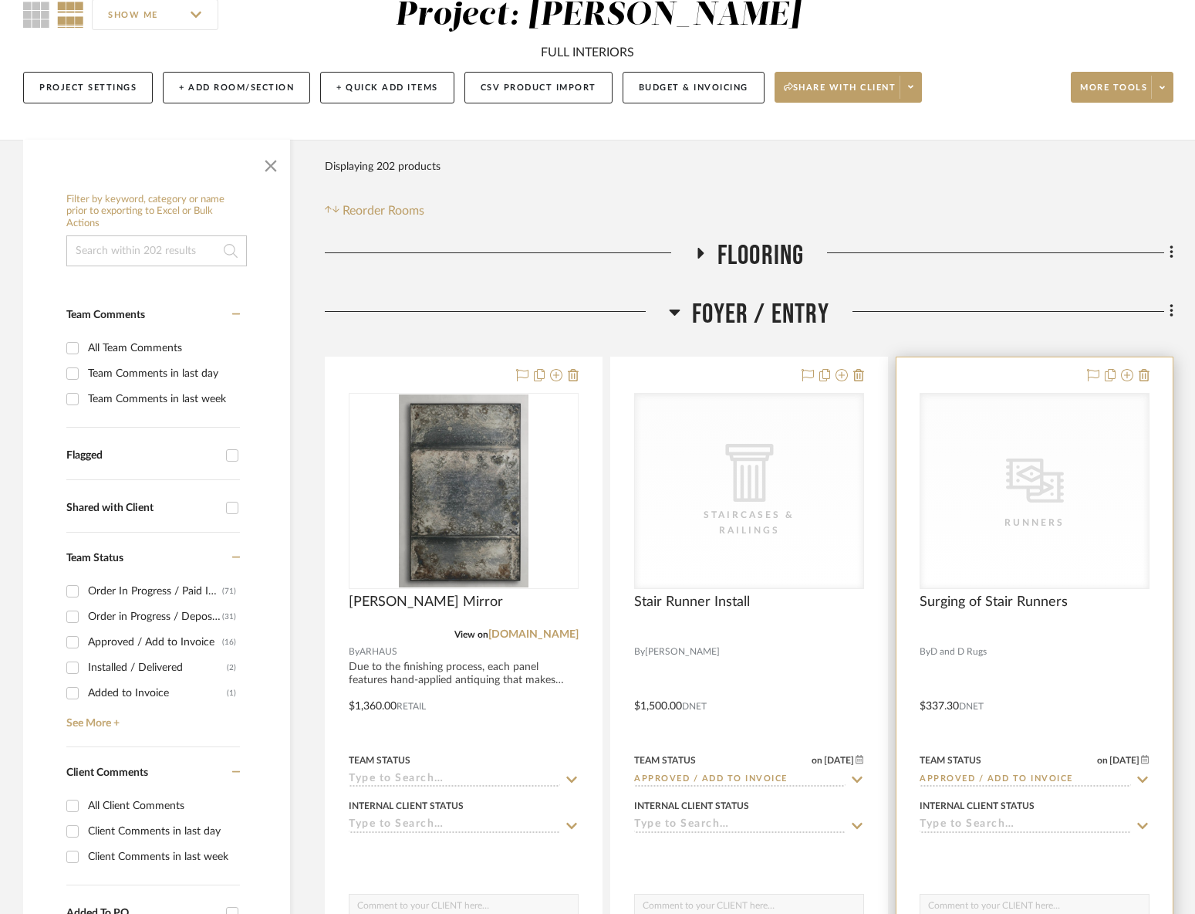
scroll to position [284, 0]
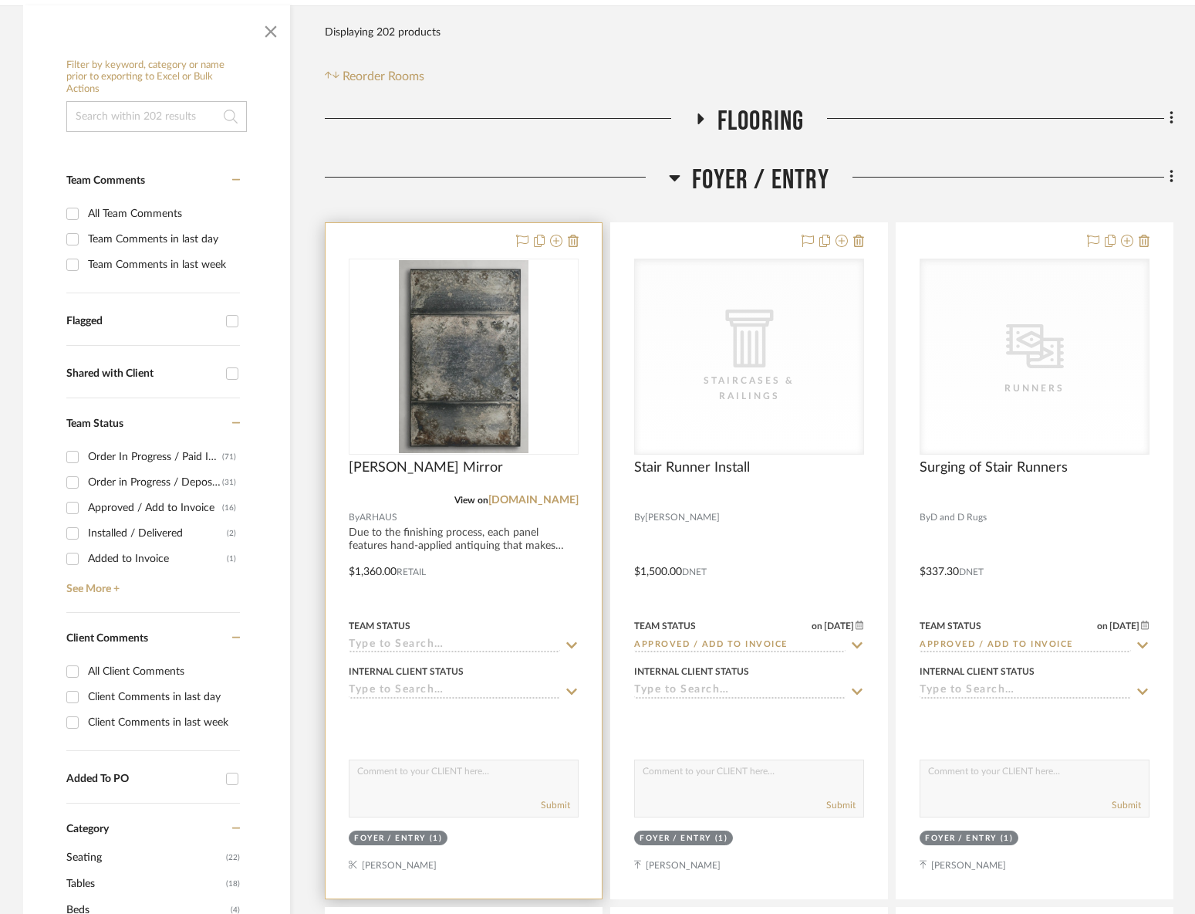
click at [386, 553] on div at bounding box center [464, 560] width 276 height 675
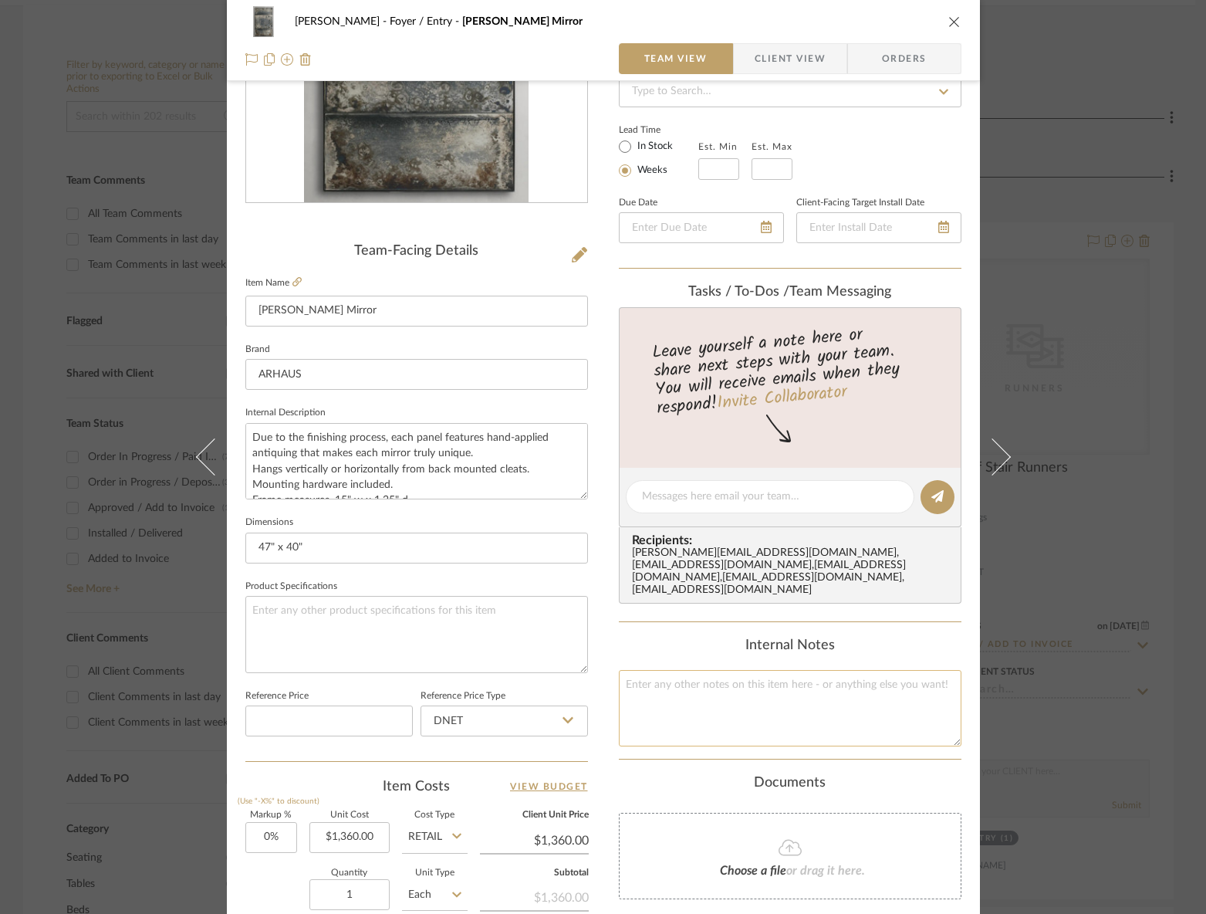
scroll to position [520, 0]
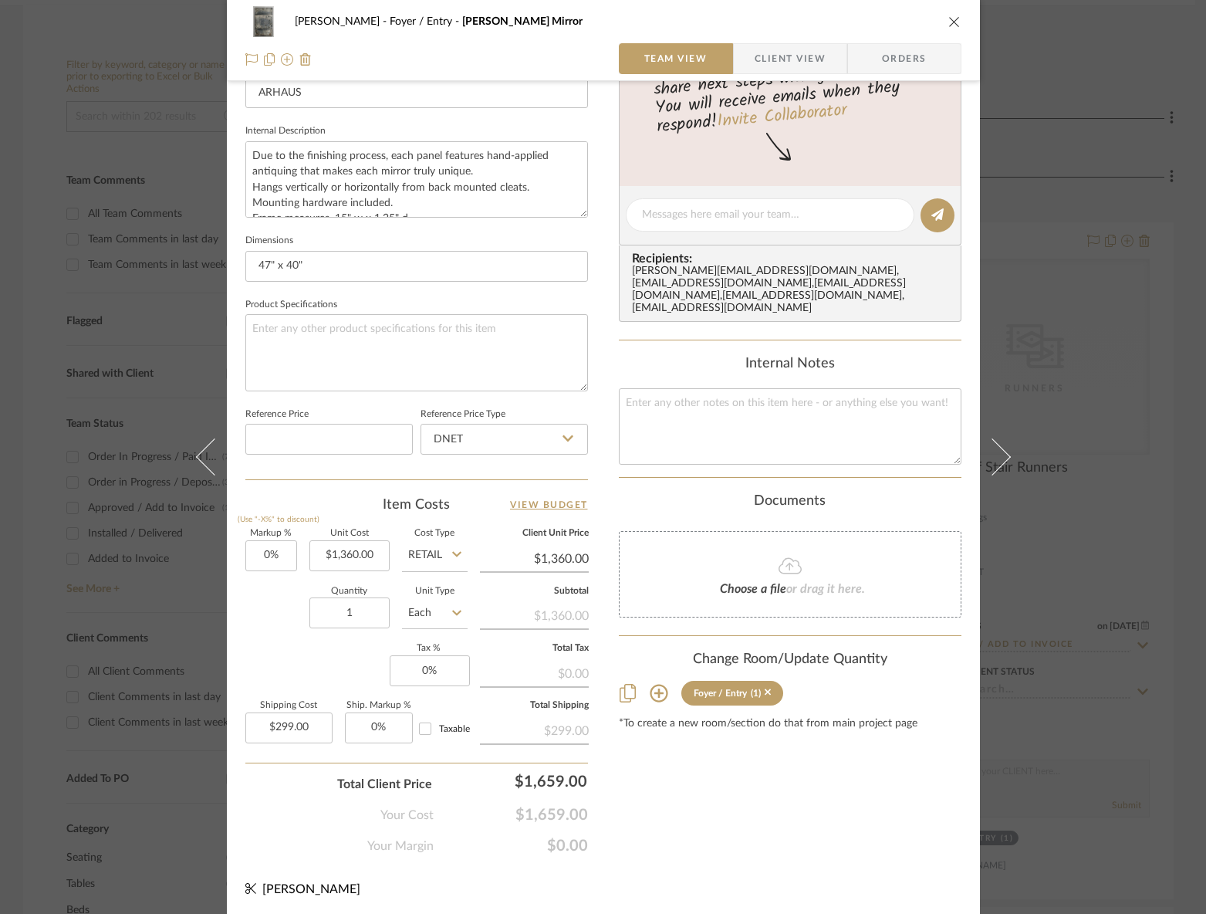
click at [1080, 756] on div "RILEY Foyer / Entry Thierry Wall Mirror Team View Client View Orders Team-Facin…" at bounding box center [603, 457] width 1206 height 914
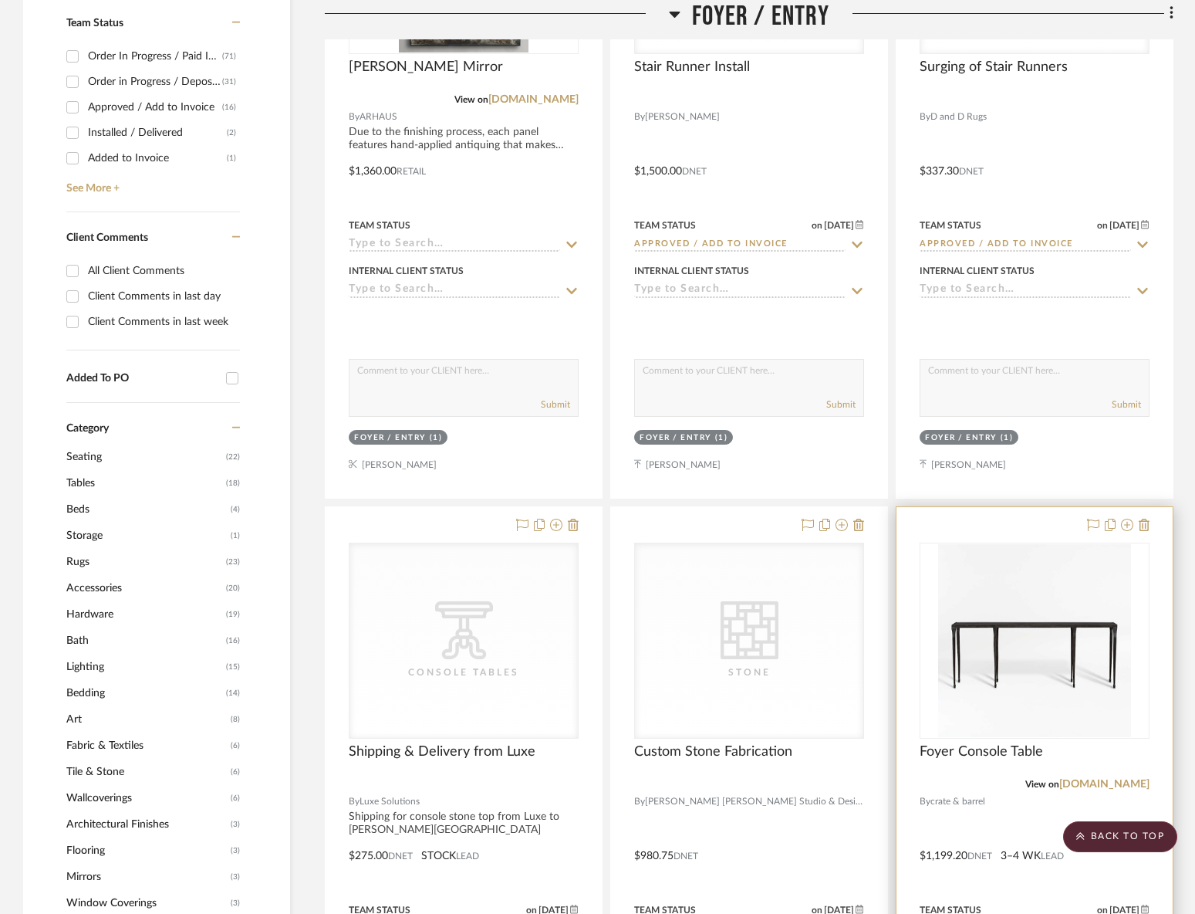
scroll to position [893, 0]
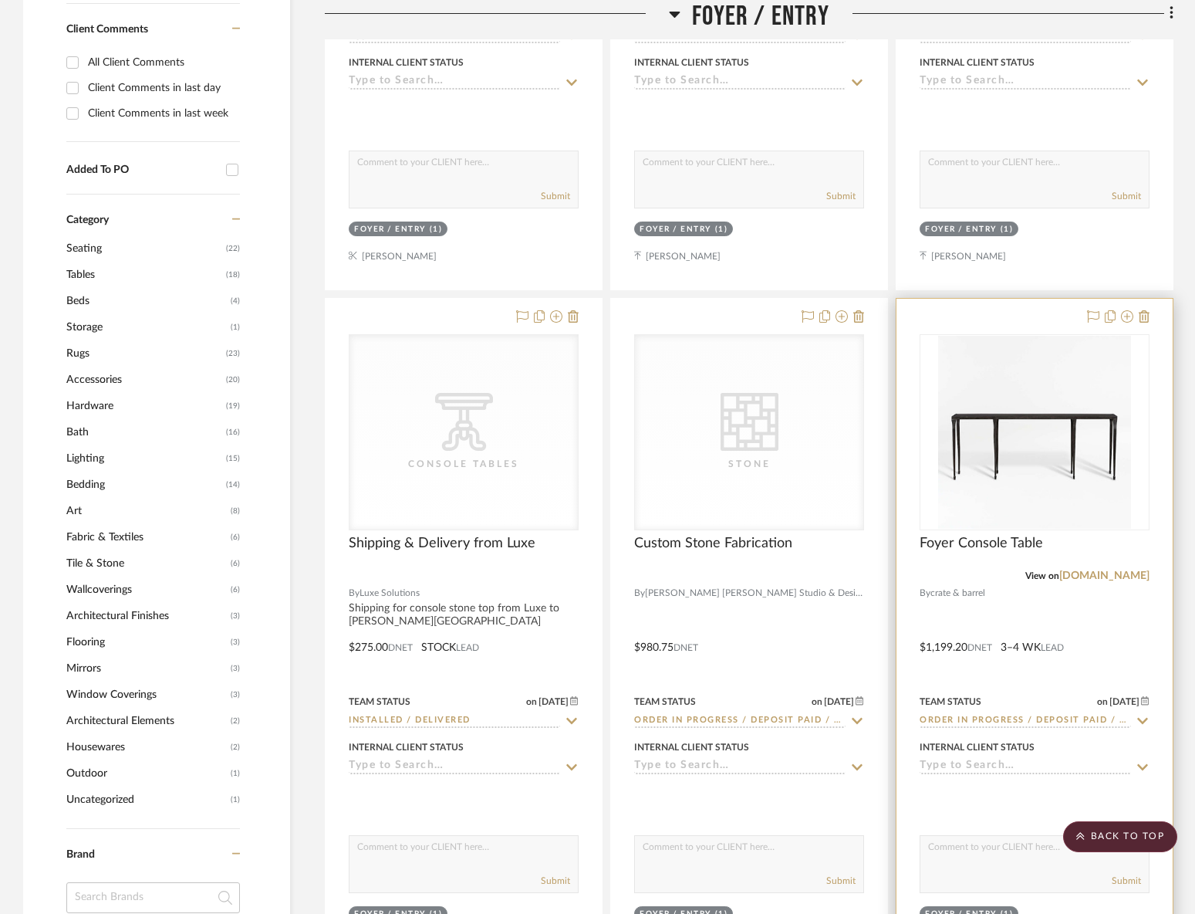
click at [1005, 560] on div "Foyer Console Table" at bounding box center [1035, 552] width 230 height 34
click at [1006, 549] on span "Foyer Console Table" at bounding box center [981, 543] width 123 height 17
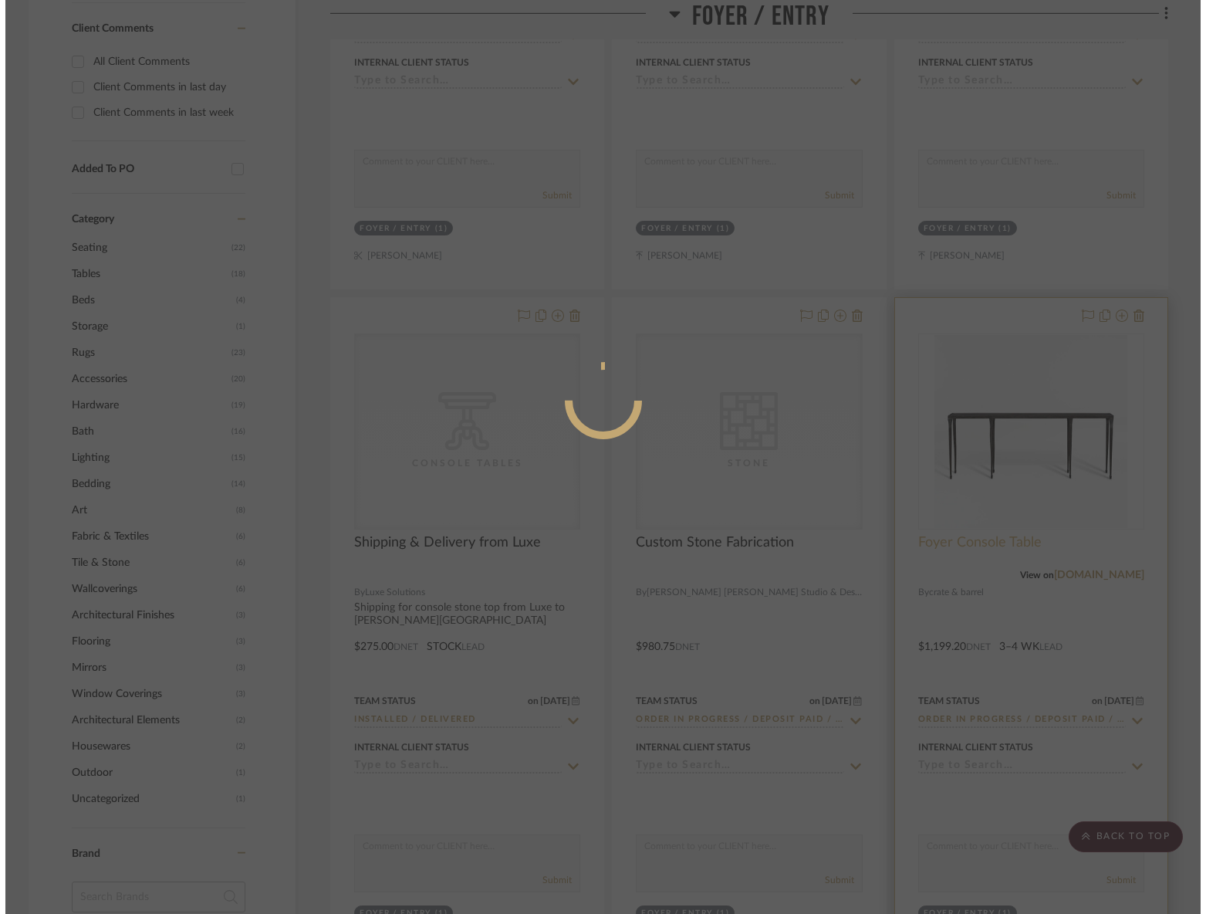
scroll to position [0, 0]
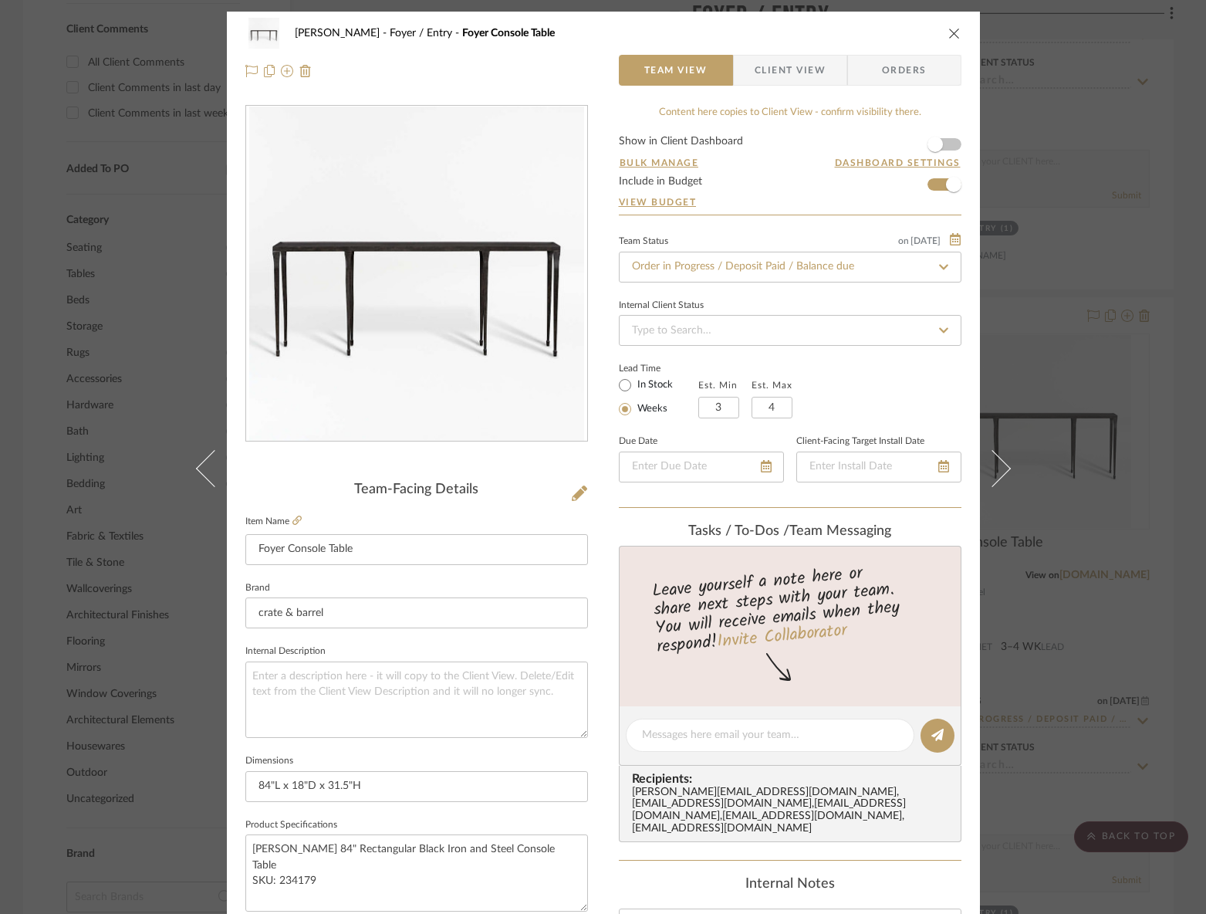
click at [1045, 661] on div "RILEY Foyer / Entry Foyer Console Table Team View Client View Orders Team-Facin…" at bounding box center [603, 457] width 1206 height 914
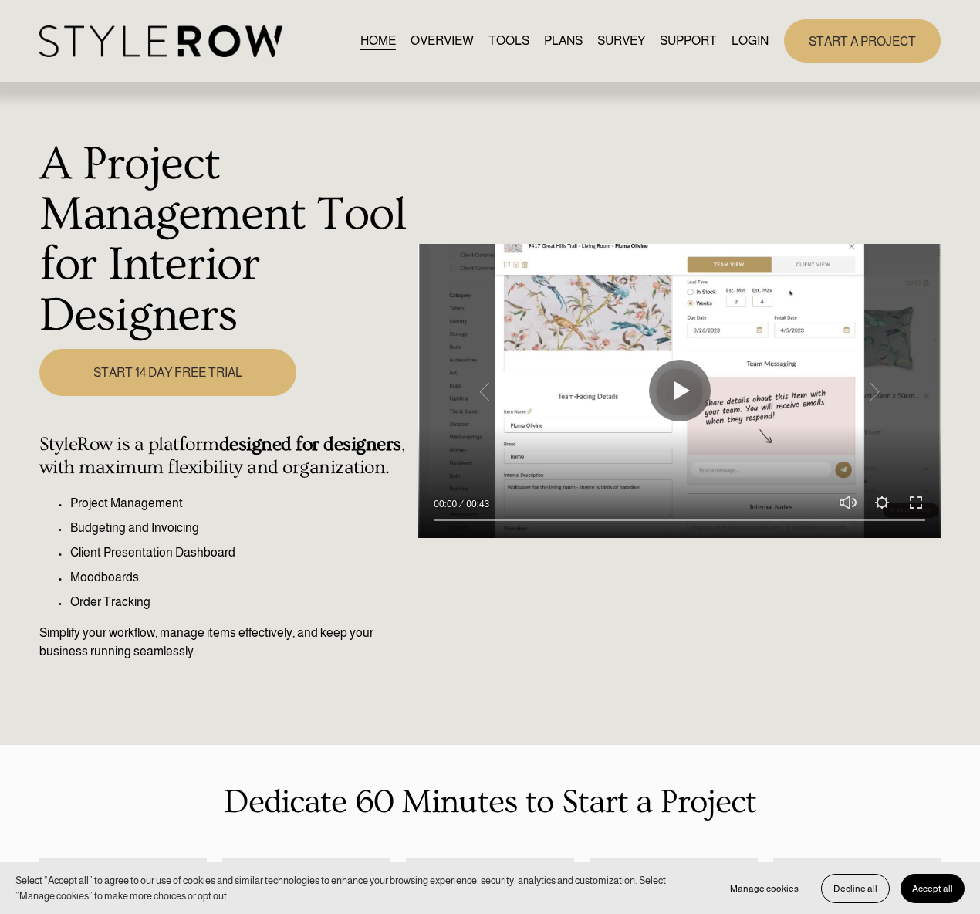
click at [774, 39] on div "START A PROJECT" at bounding box center [855, 40] width 172 height 42
click at [751, 39] on link "LOGIN" at bounding box center [750, 40] width 37 height 21
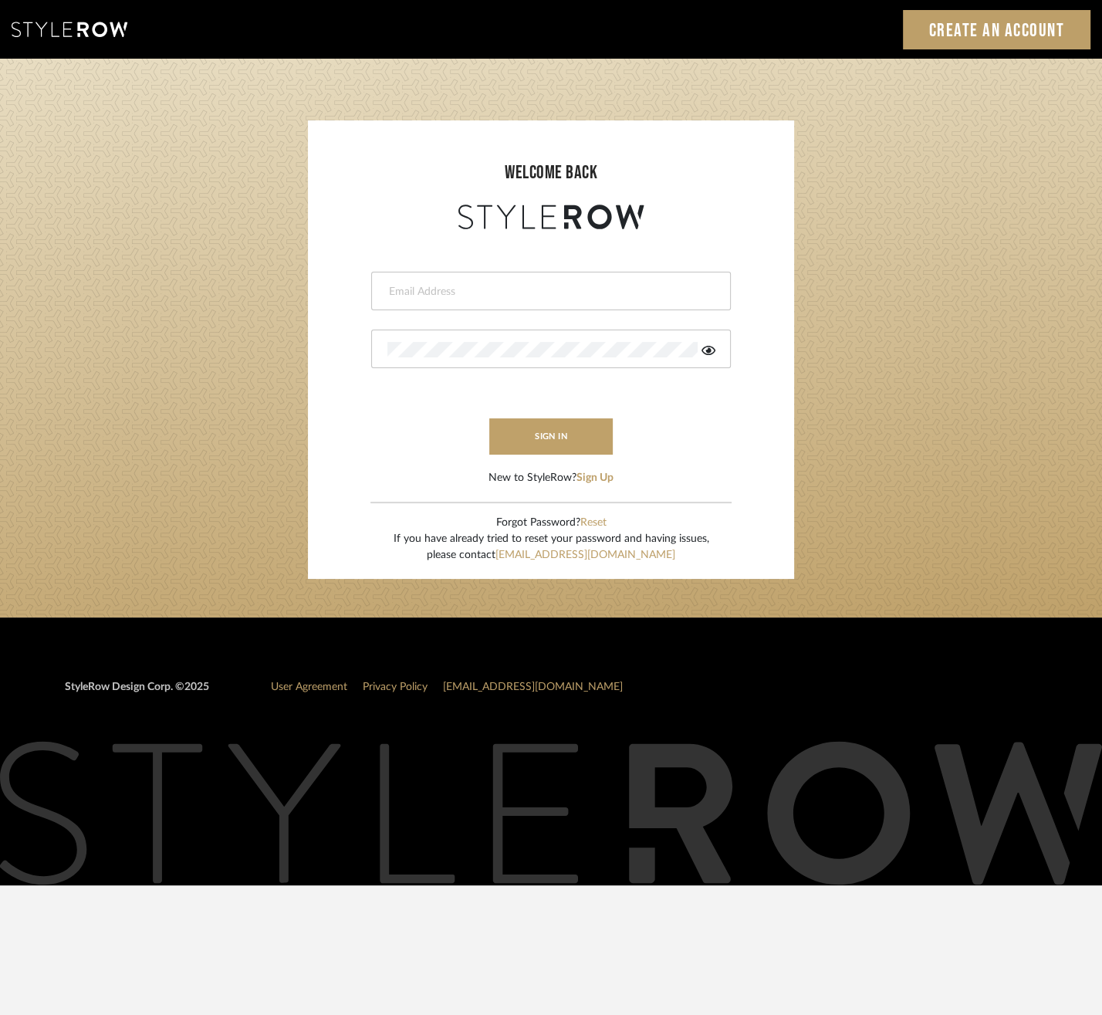
type input "lauren@christinacruzinteriors.com"
click at [545, 414] on form "lauren@christinacruzinteriors.com sign in New to StyleRow? Sign Up" at bounding box center [550, 359] width 455 height 253
click at [546, 421] on button "sign in" at bounding box center [550, 436] width 123 height 36
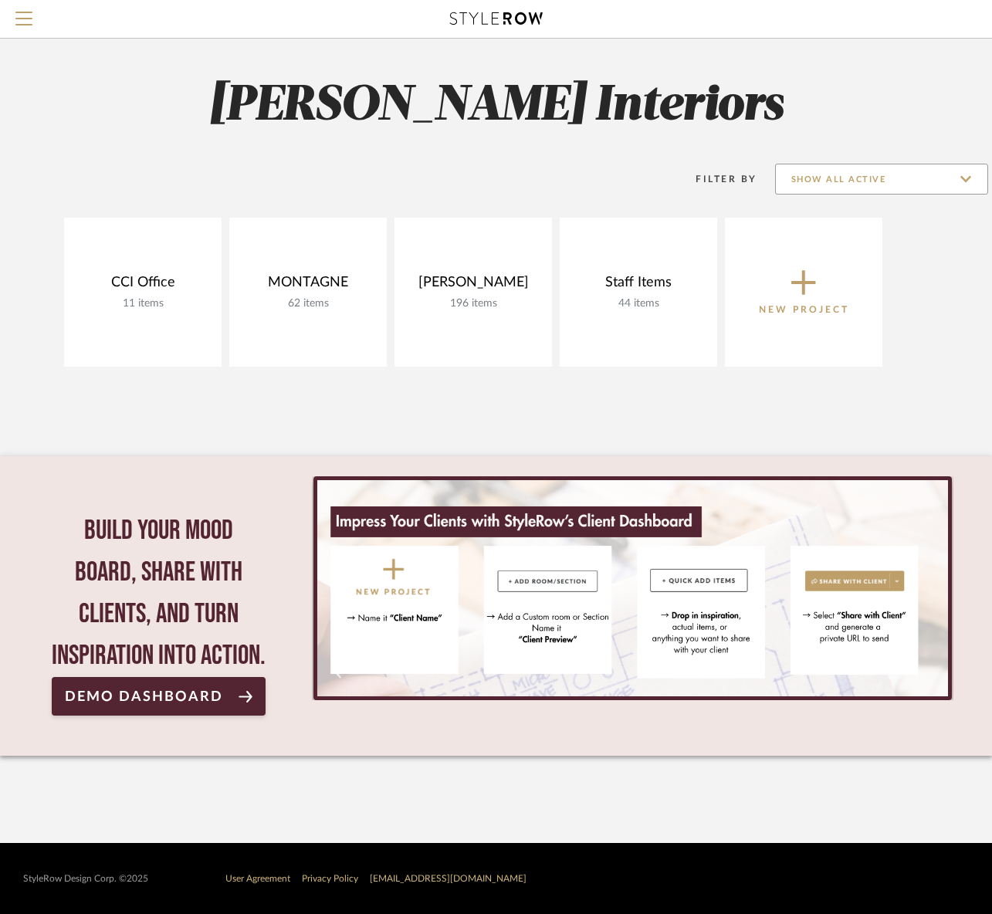
click at [846, 173] on input "Show All Active" at bounding box center [881, 179] width 213 height 31
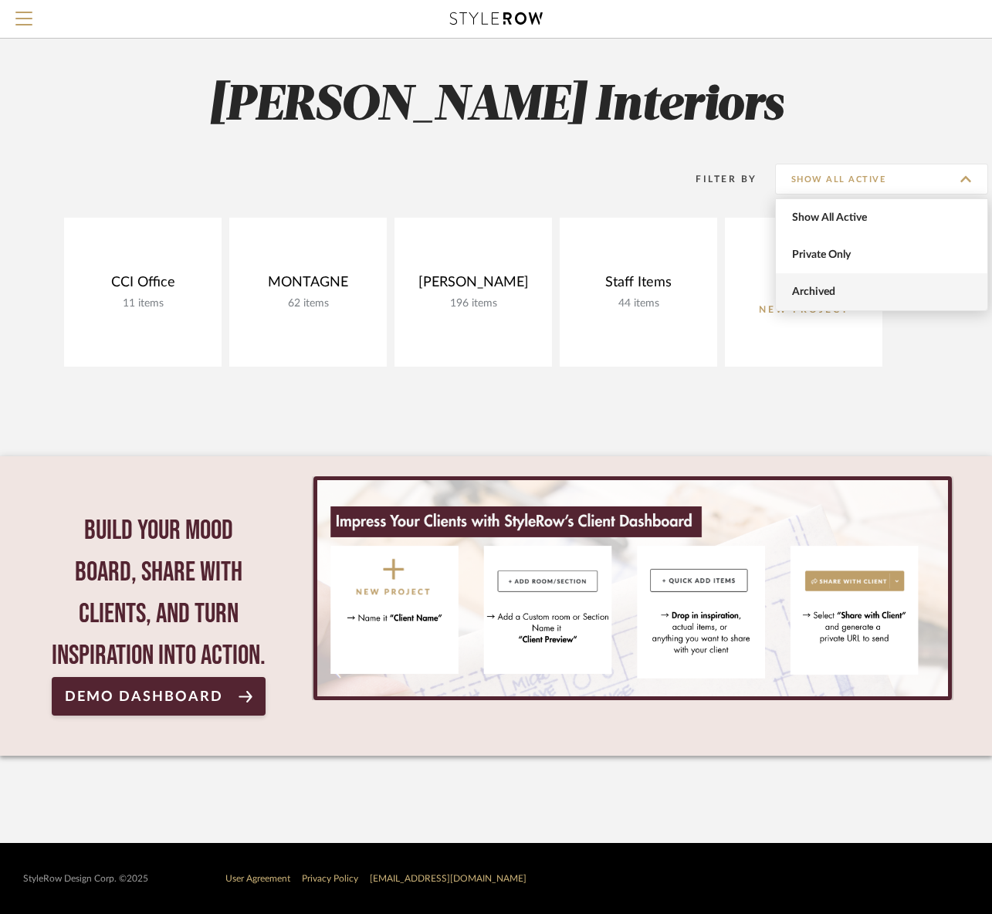
click at [847, 289] on span "Archived" at bounding box center [883, 292] width 183 height 13
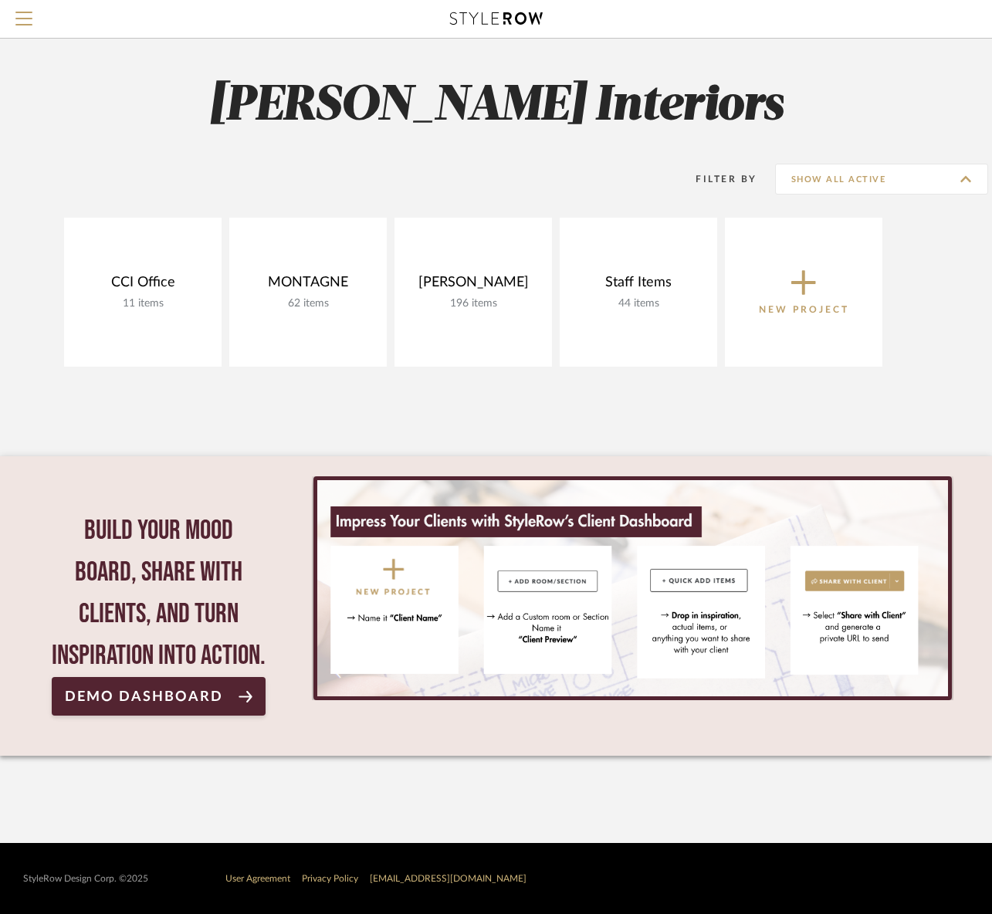
type input "Archived"
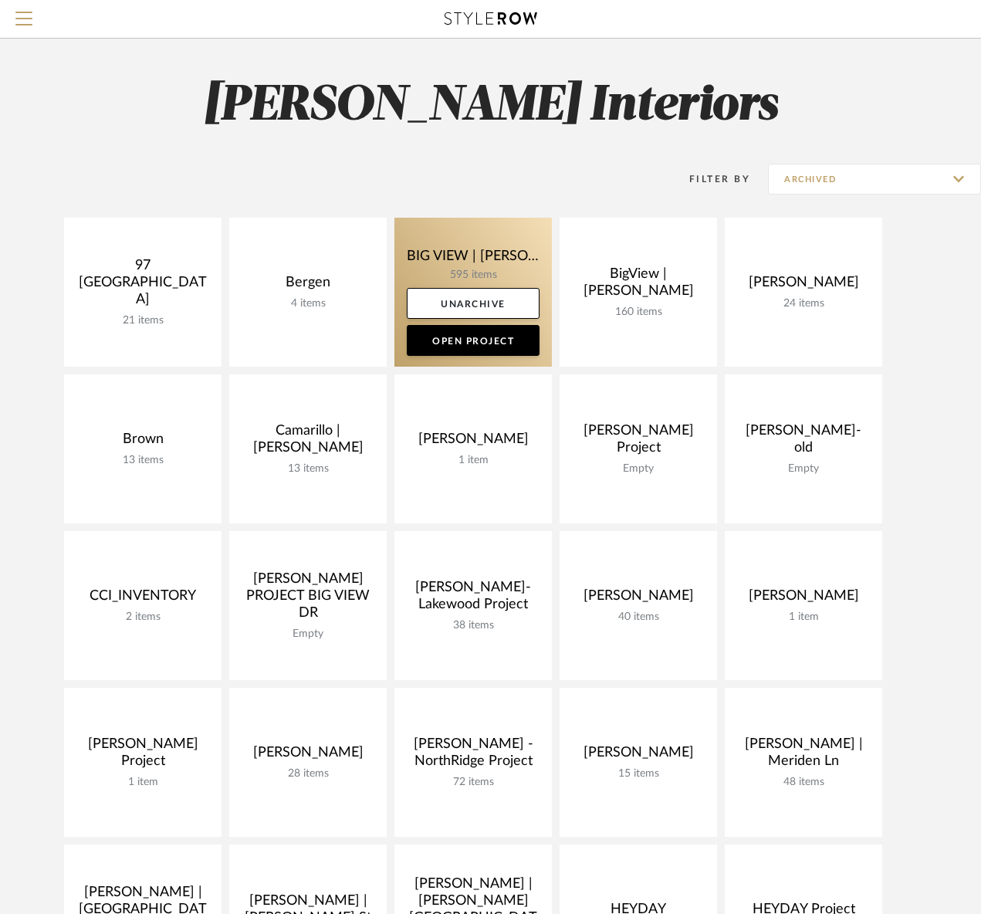
click at [455, 264] on link at bounding box center [472, 292] width 157 height 149
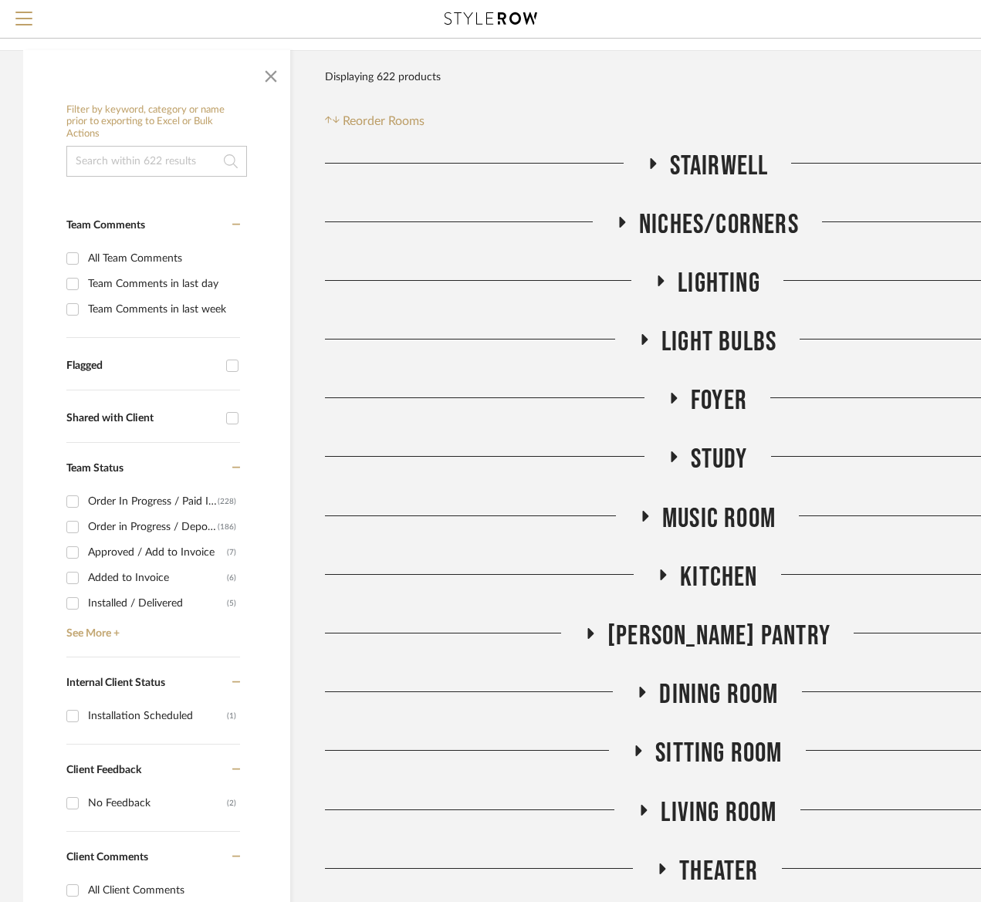
scroll to position [210, 0]
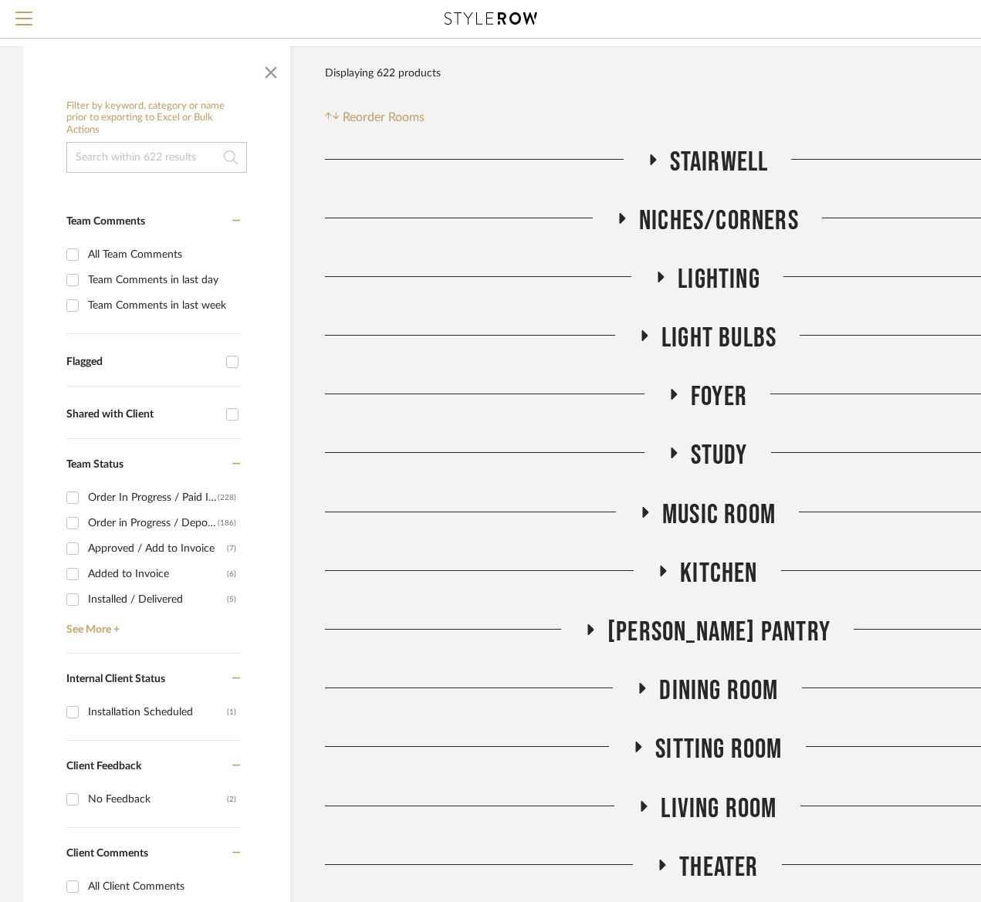
click at [712, 448] on span "Study" at bounding box center [719, 455] width 57 height 33
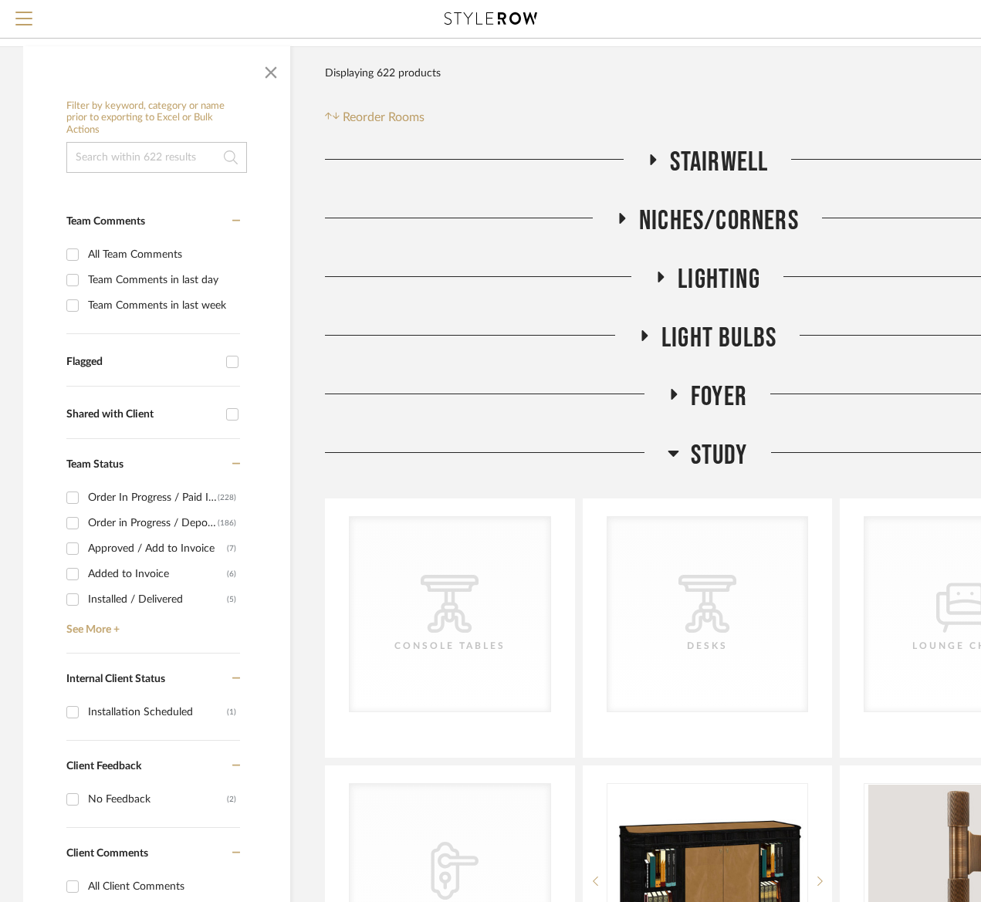
click at [712, 448] on span "Study" at bounding box center [719, 455] width 57 height 33
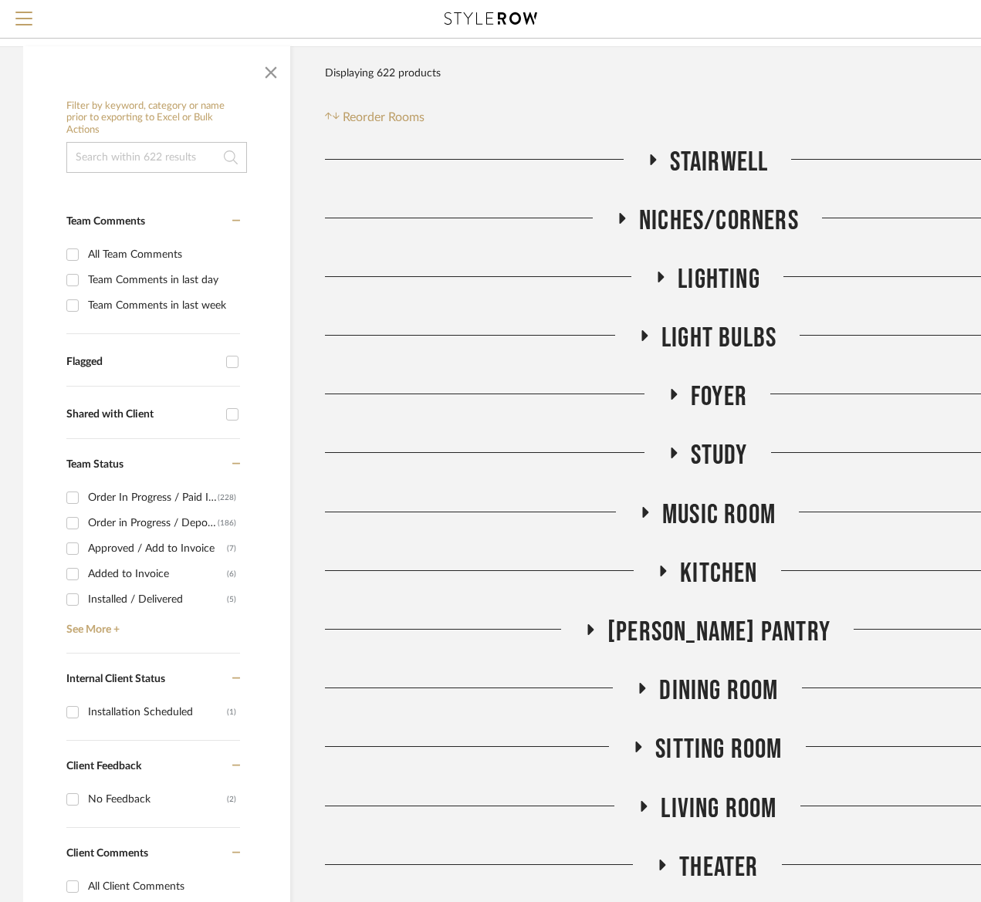
click at [719, 501] on span "Music Room" at bounding box center [718, 515] width 113 height 33
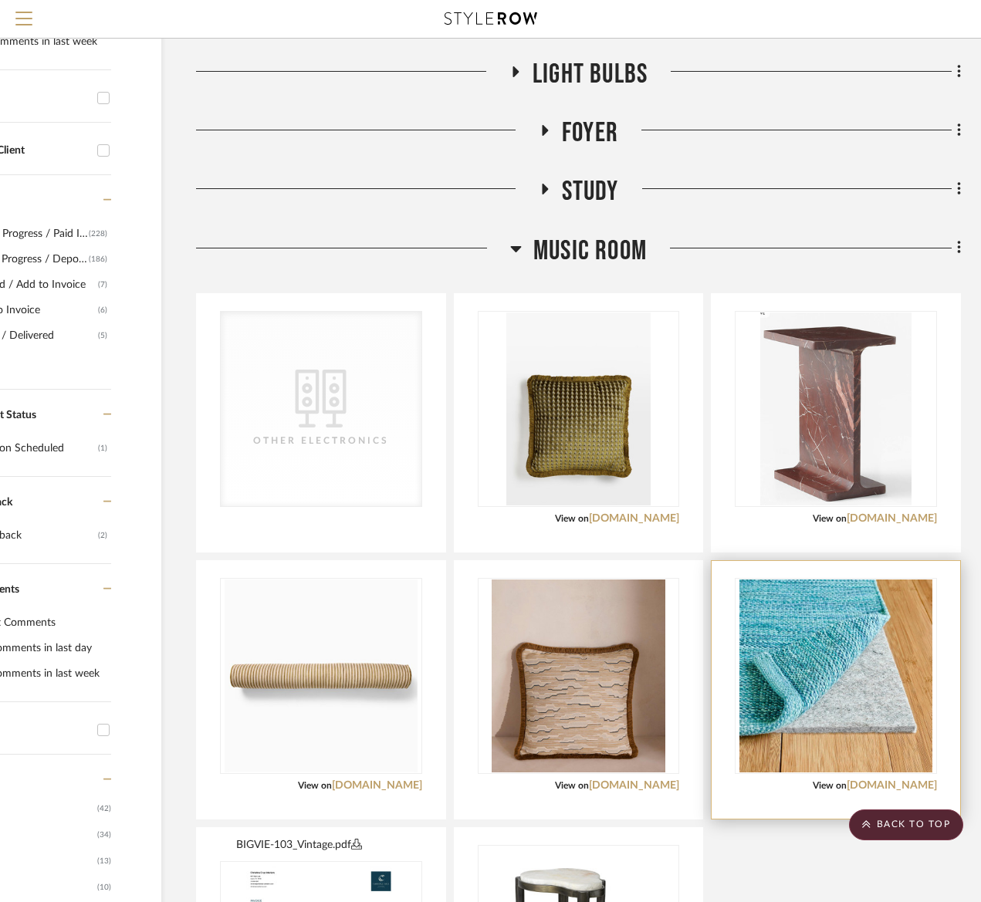
scroll to position [474, 130]
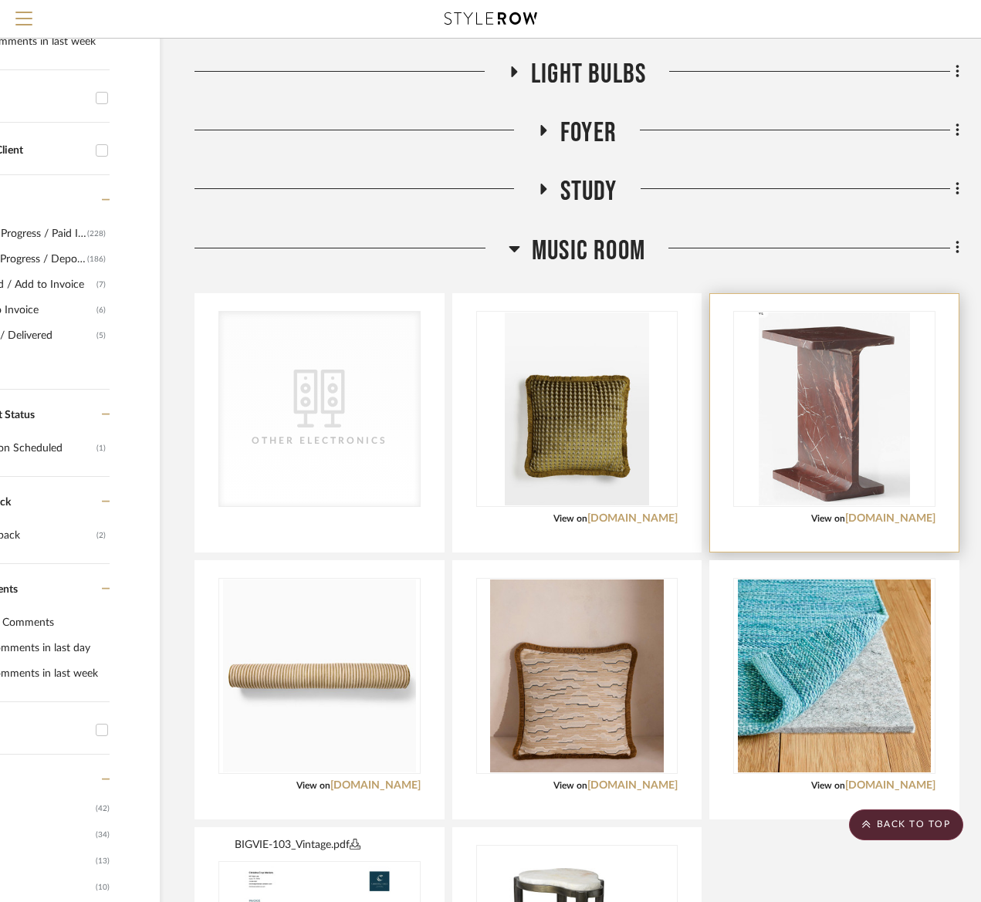
click at [847, 385] on img "0" at bounding box center [834, 409] width 151 height 193
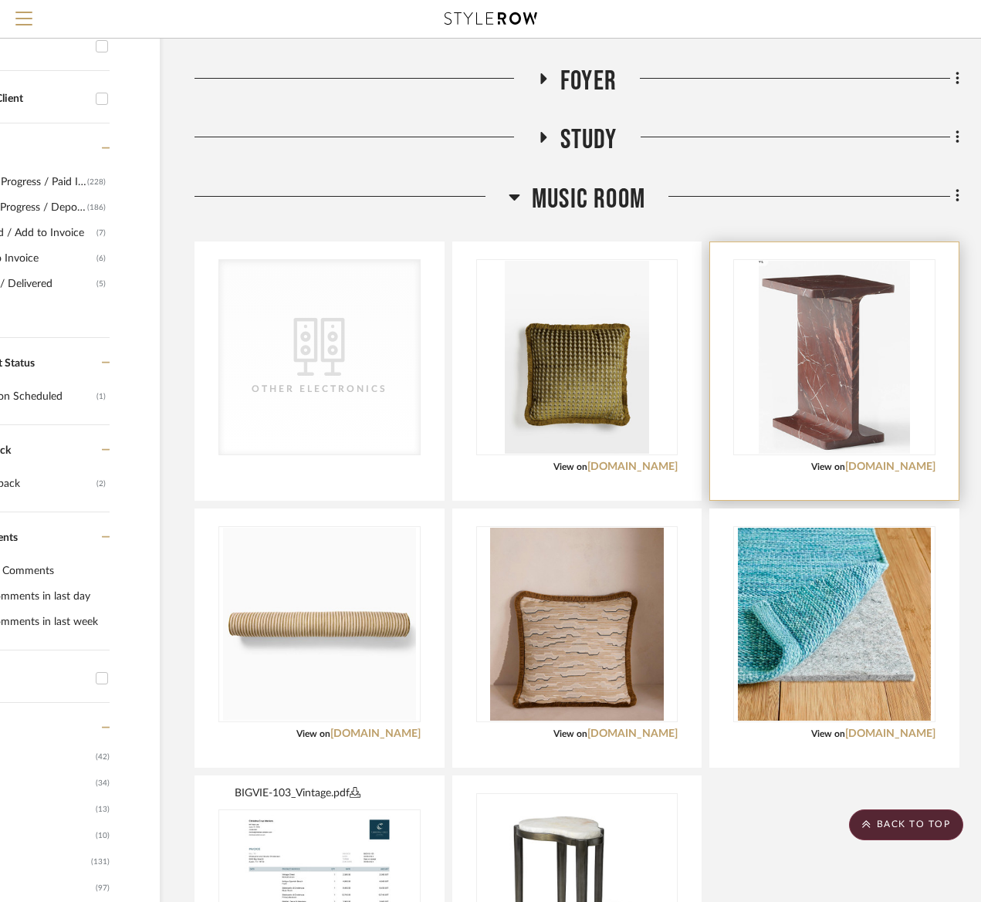
scroll to position [583, 130]
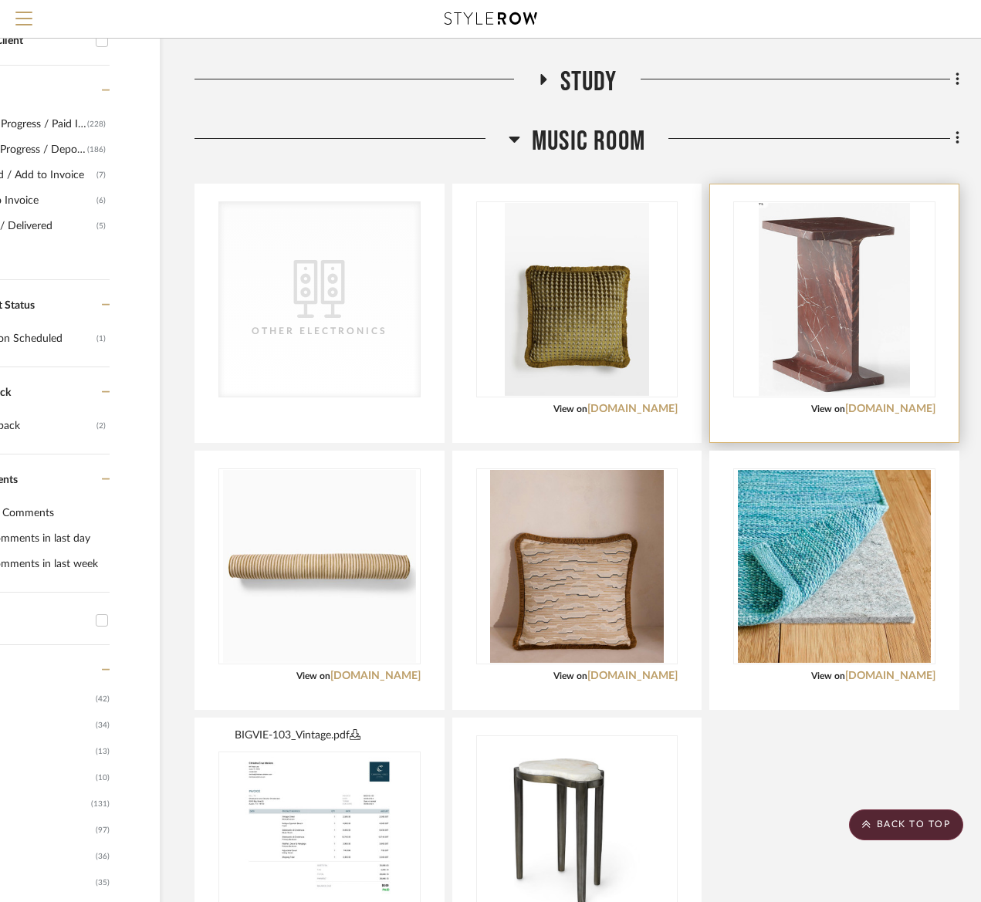
click at [810, 306] on img "0" at bounding box center [834, 299] width 151 height 193
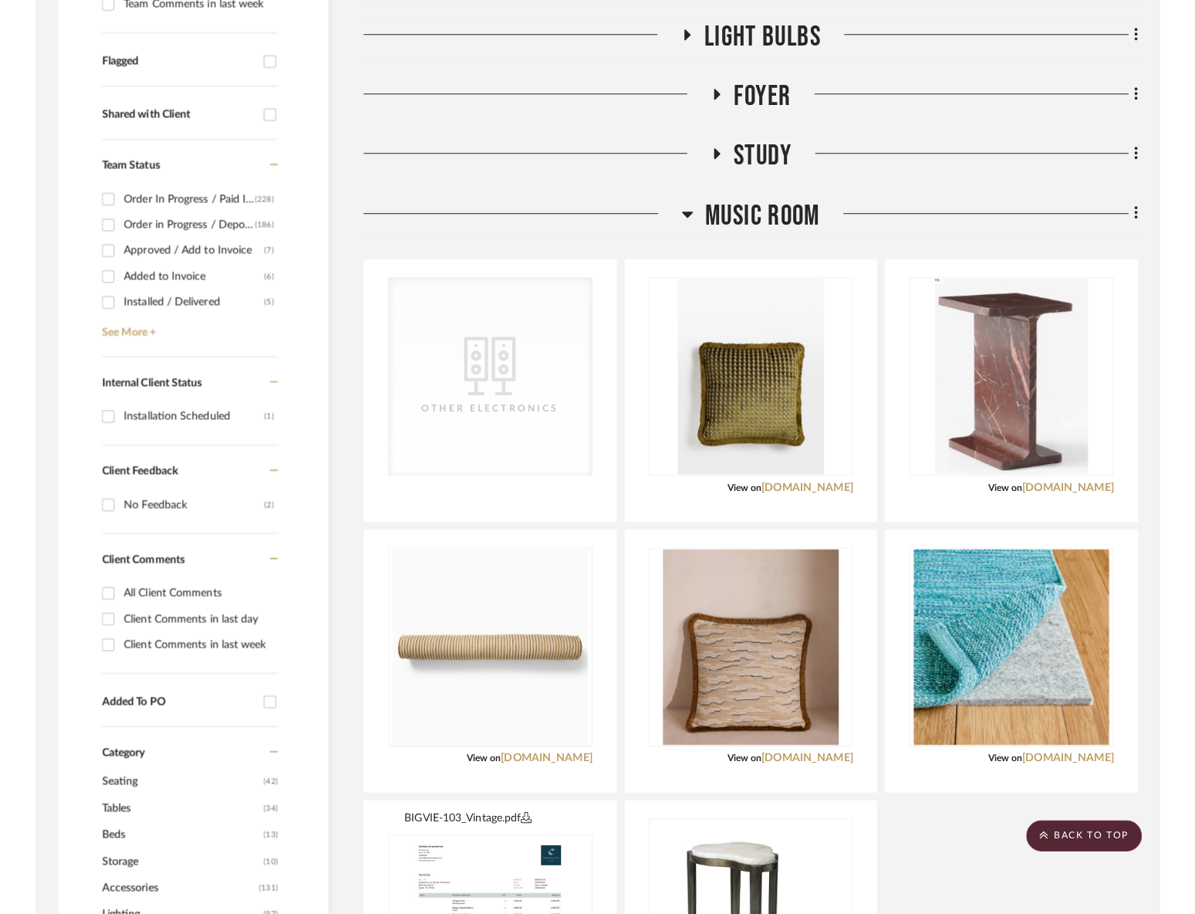
scroll to position [544, 0]
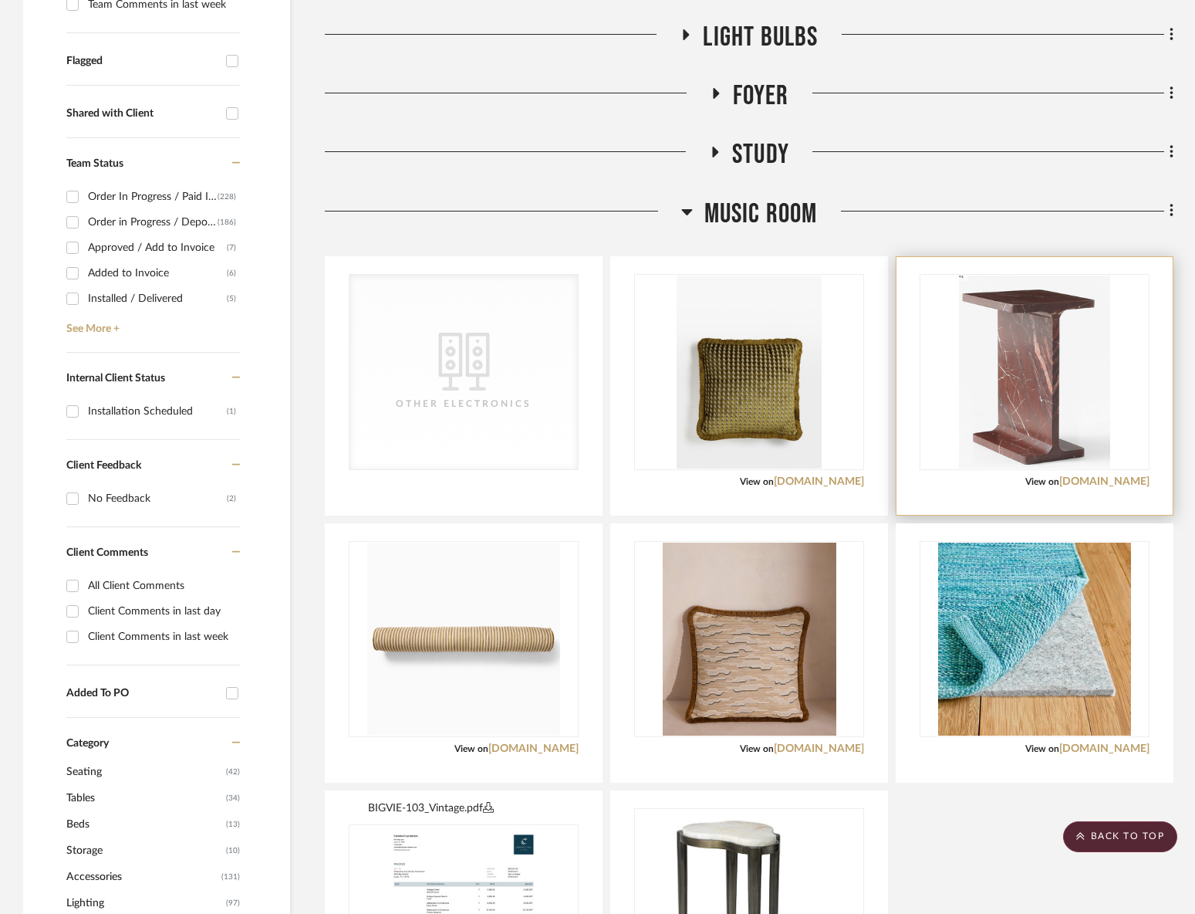
click at [991, 384] on img "0" at bounding box center [1034, 372] width 151 height 193
click at [991, 370] on img "0" at bounding box center [1034, 372] width 151 height 193
click at [988, 274] on div at bounding box center [1035, 372] width 230 height 196
click at [991, 330] on img "0" at bounding box center [1034, 372] width 151 height 193
click at [991, 505] on div at bounding box center [1035, 386] width 276 height 258
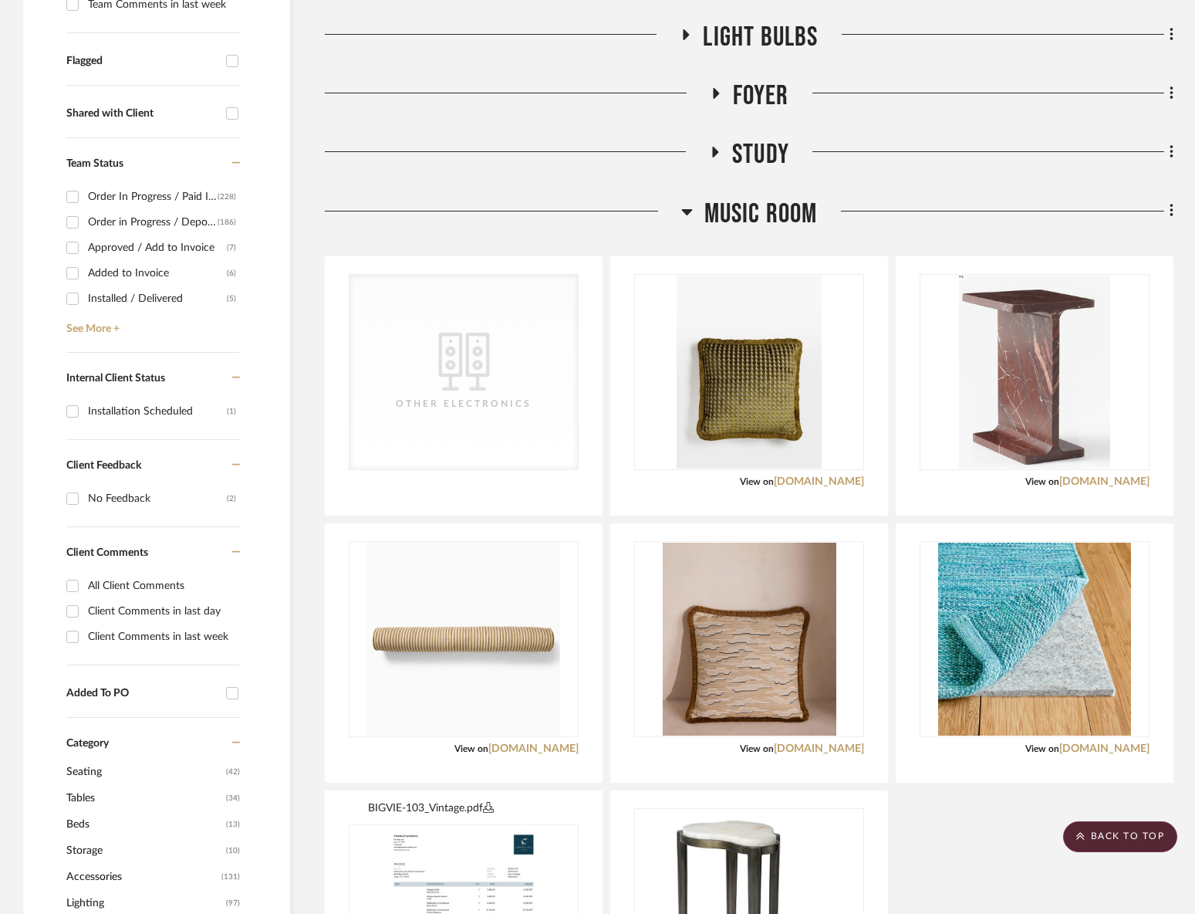
click at [979, 490] on div at bounding box center [1035, 386] width 276 height 258
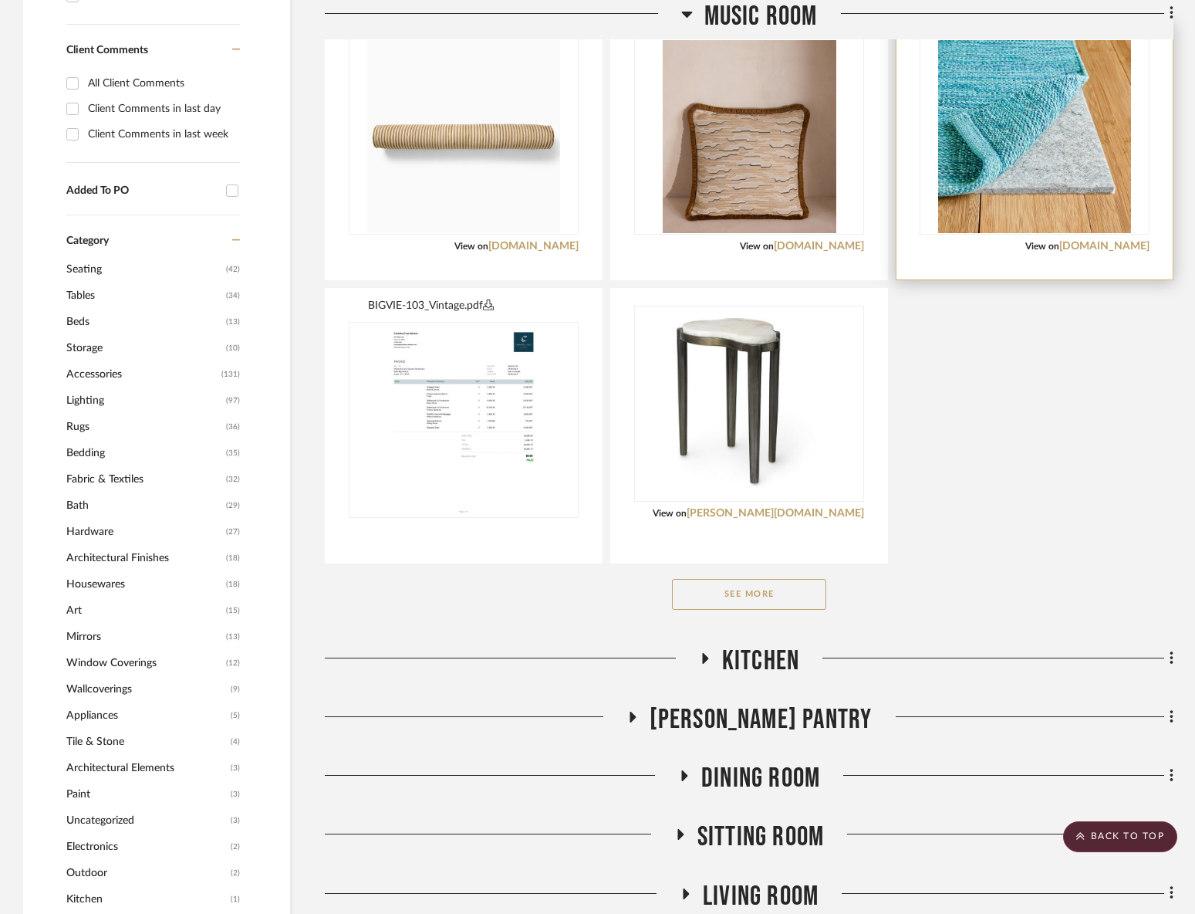
scroll to position [760, 0]
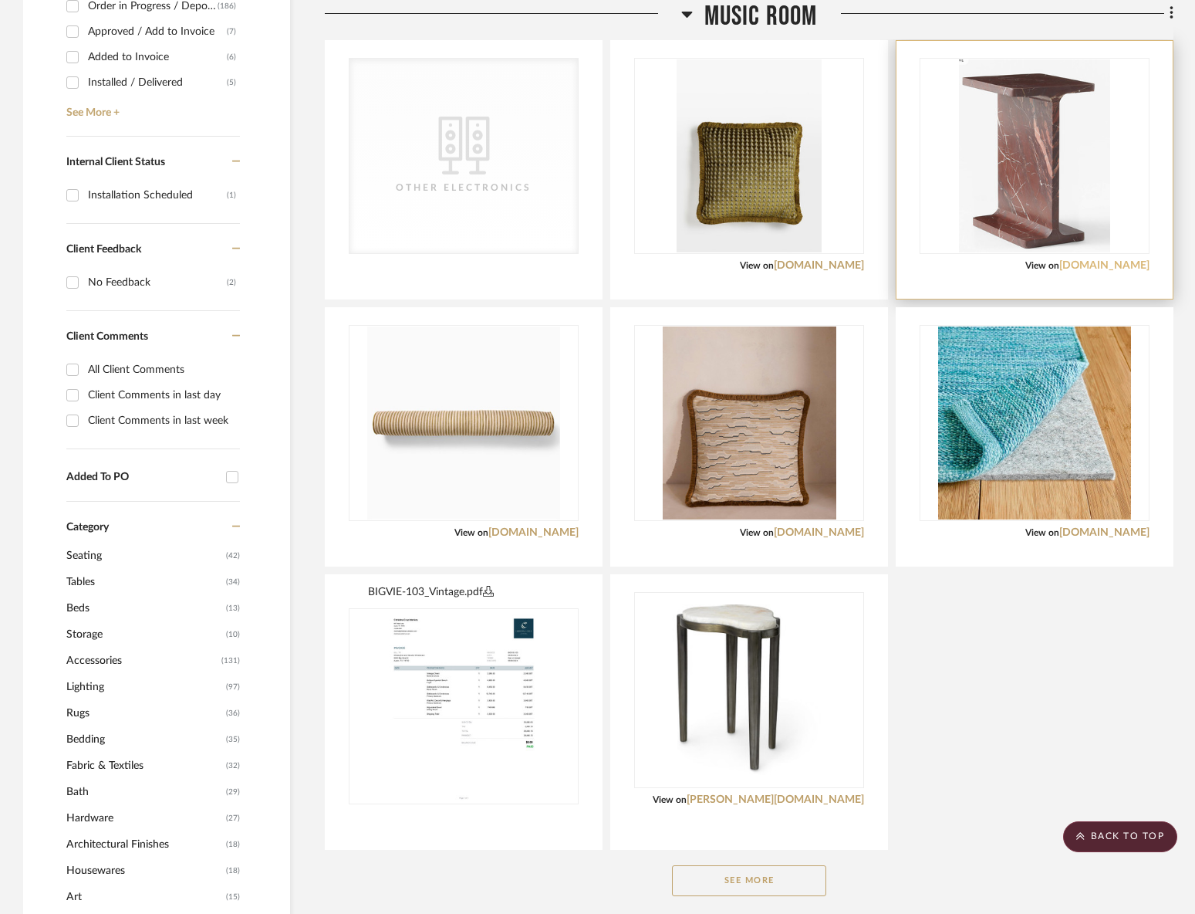
click at [991, 262] on link "[DOMAIN_NAME]" at bounding box center [1105, 265] width 90 height 11
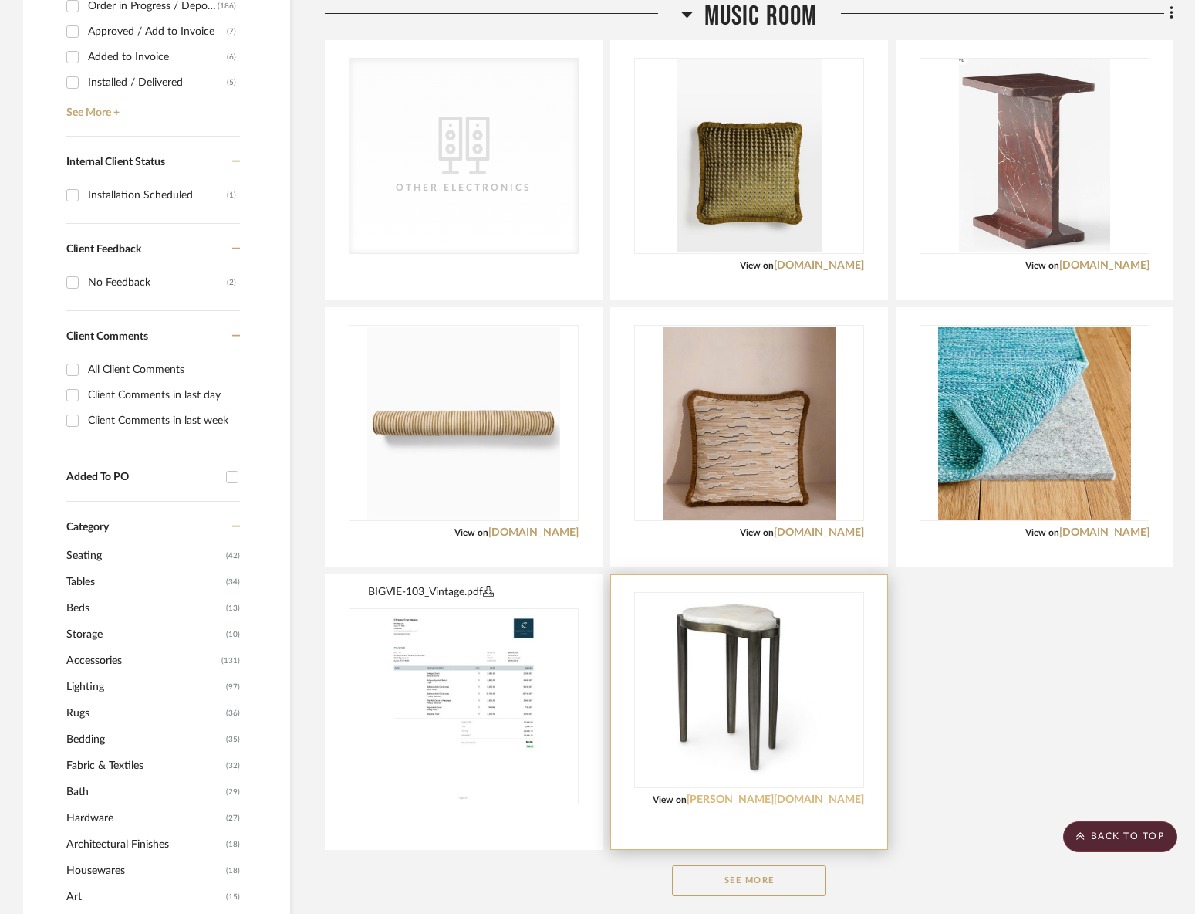
click at [845, 803] on link "[PERSON_NAME][DOMAIN_NAME]" at bounding box center [775, 799] width 177 height 11
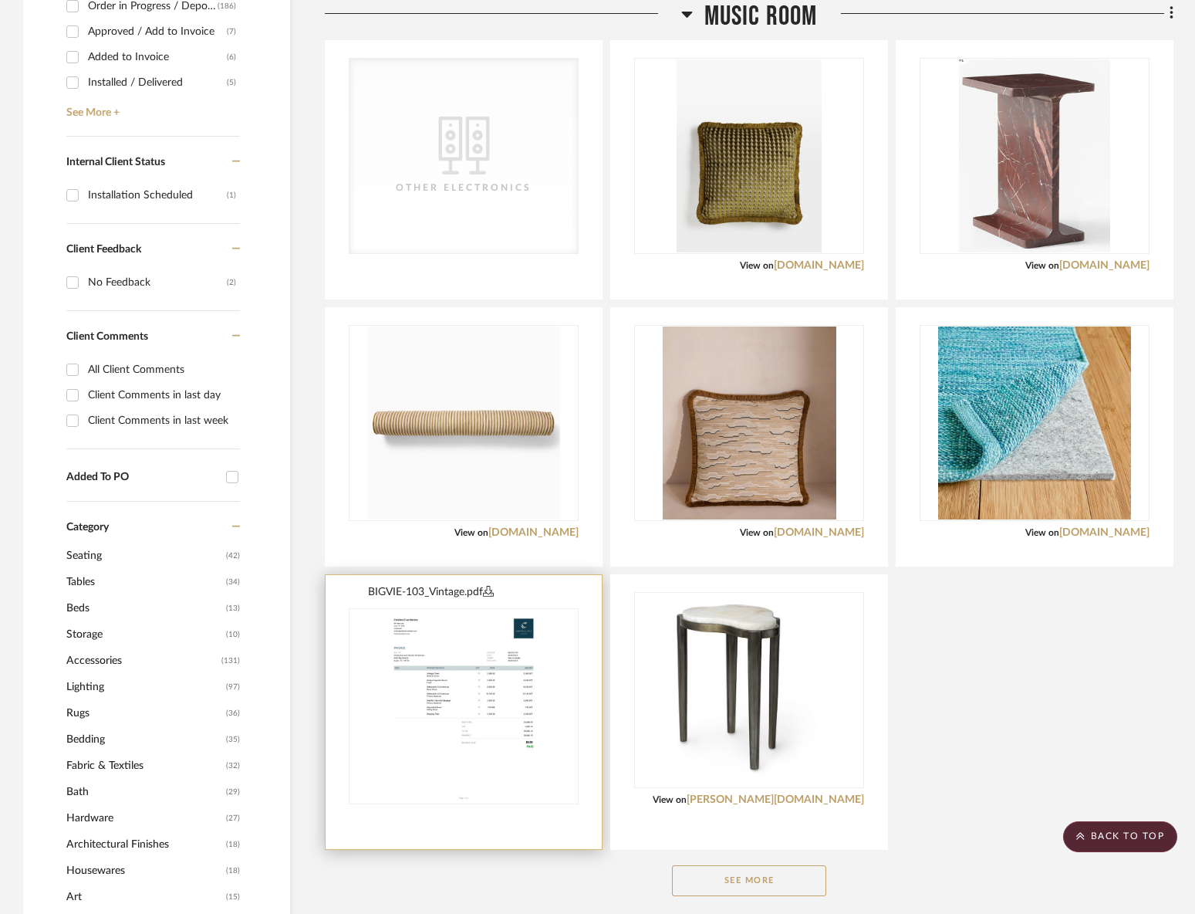
click at [466, 821] on div at bounding box center [464, 816] width 230 height 14
click at [439, 830] on div at bounding box center [464, 712] width 276 height 274
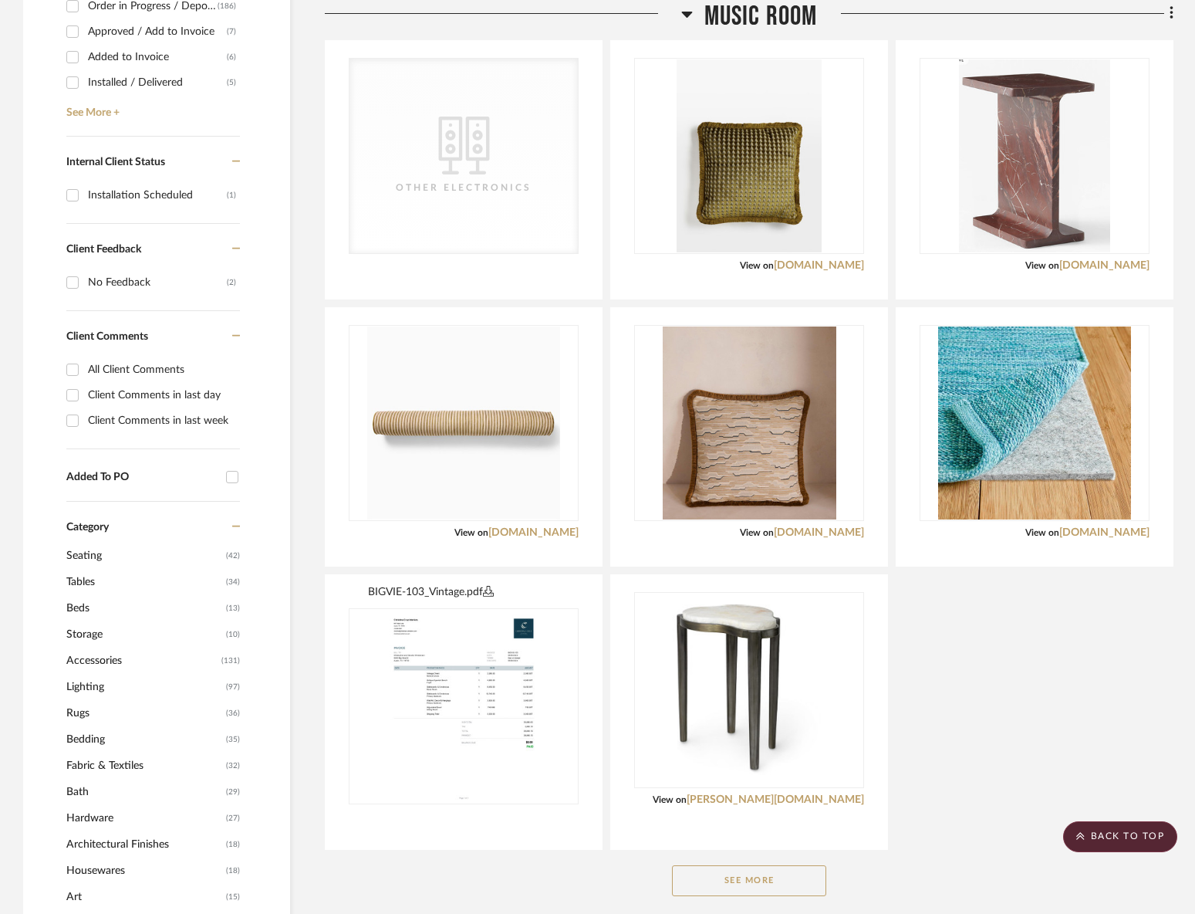
click at [701, 881] on button "See More" at bounding box center [749, 880] width 154 height 31
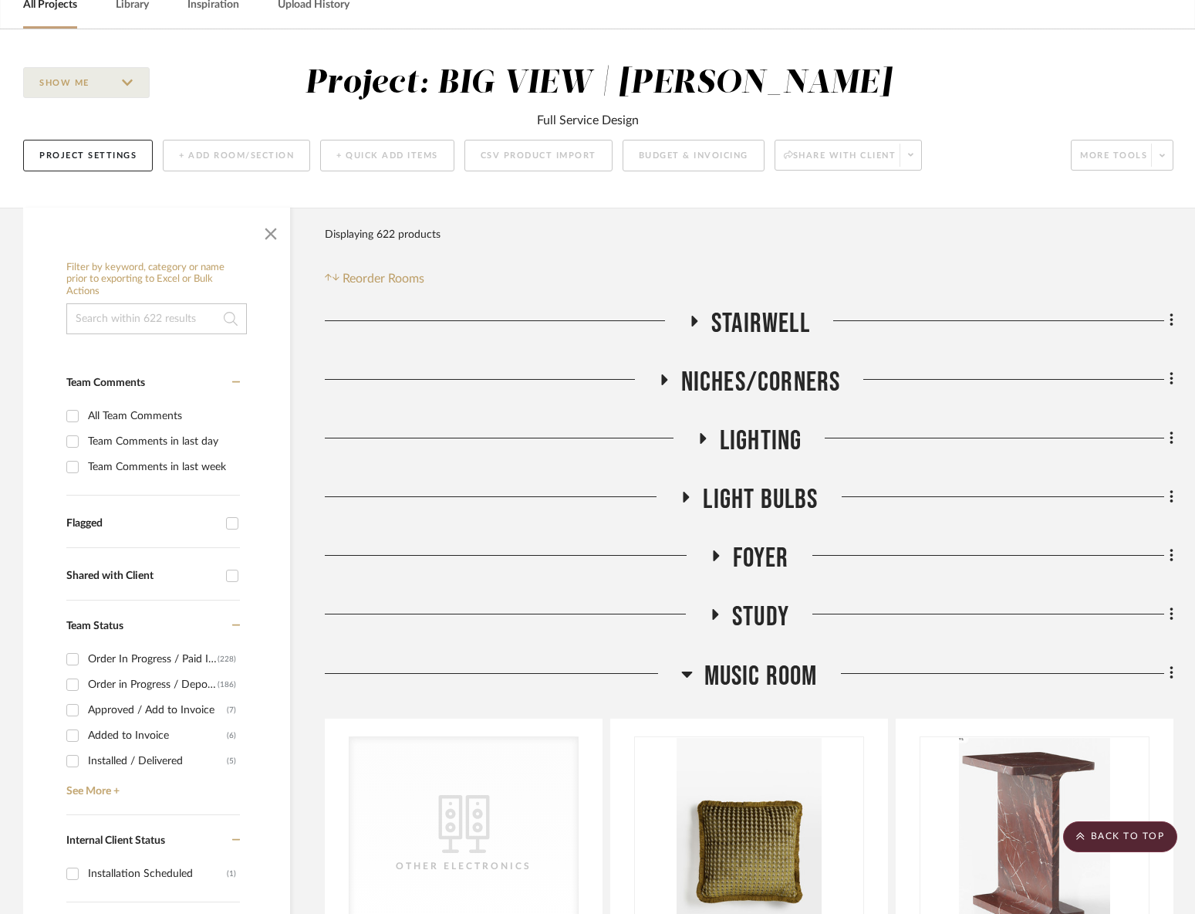
scroll to position [0, 0]
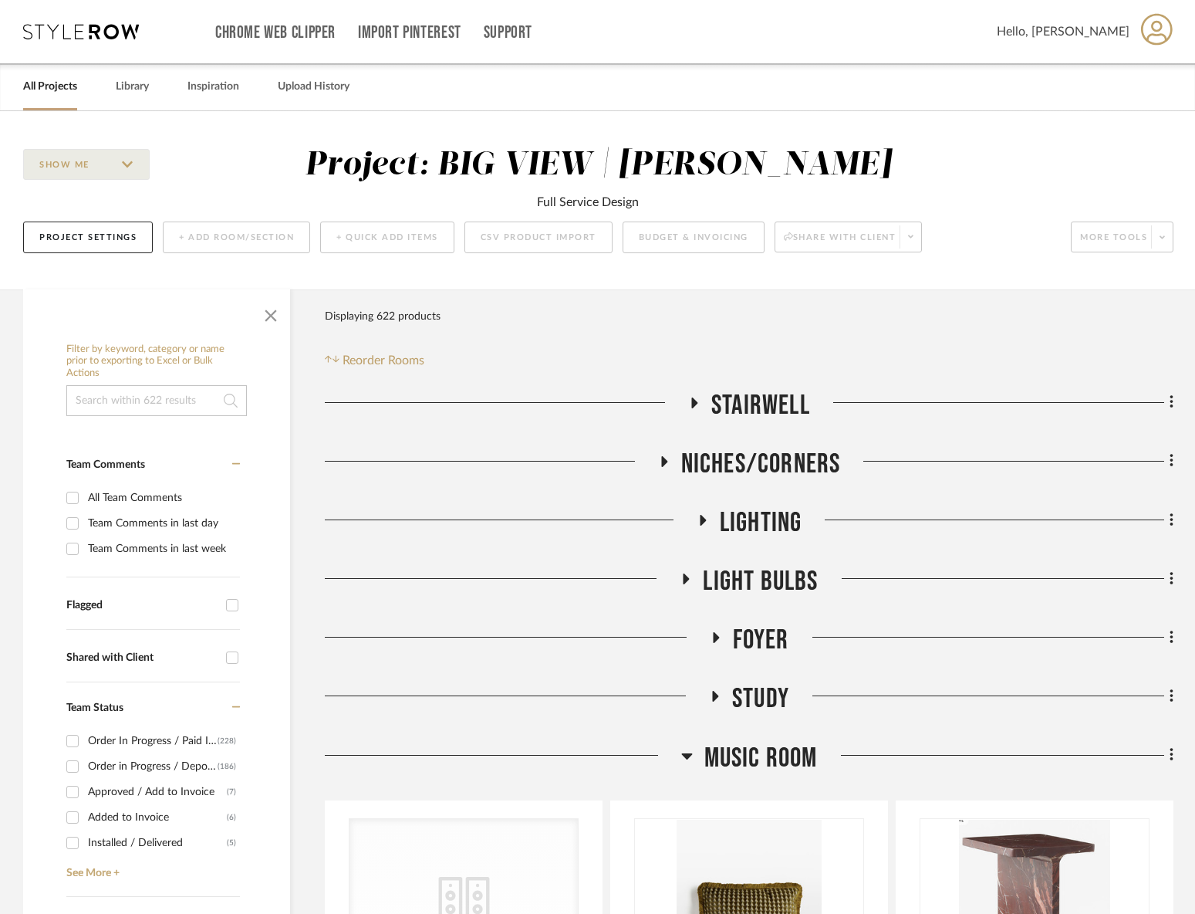
click at [597, 207] on div "Full Service Design" at bounding box center [588, 202] width 102 height 19
click at [991, 262] on div "Project Settings + Add Room/Section + Quick Add Items CSV Product Import Budget…" at bounding box center [598, 237] width 1151 height 52
drag, startPoint x: 1084, startPoint y: 262, endPoint x: 1010, endPoint y: 260, distance: 74.1
click at [991, 262] on div "Project Settings + Add Room/Section + Quick Add Items CSV Product Import Budget…" at bounding box center [598, 237] width 1151 height 52
click at [407, 260] on div "Project Settings + Add Room/Section + Quick Add Items CSV Product Import Budget…" at bounding box center [598, 237] width 1151 height 52
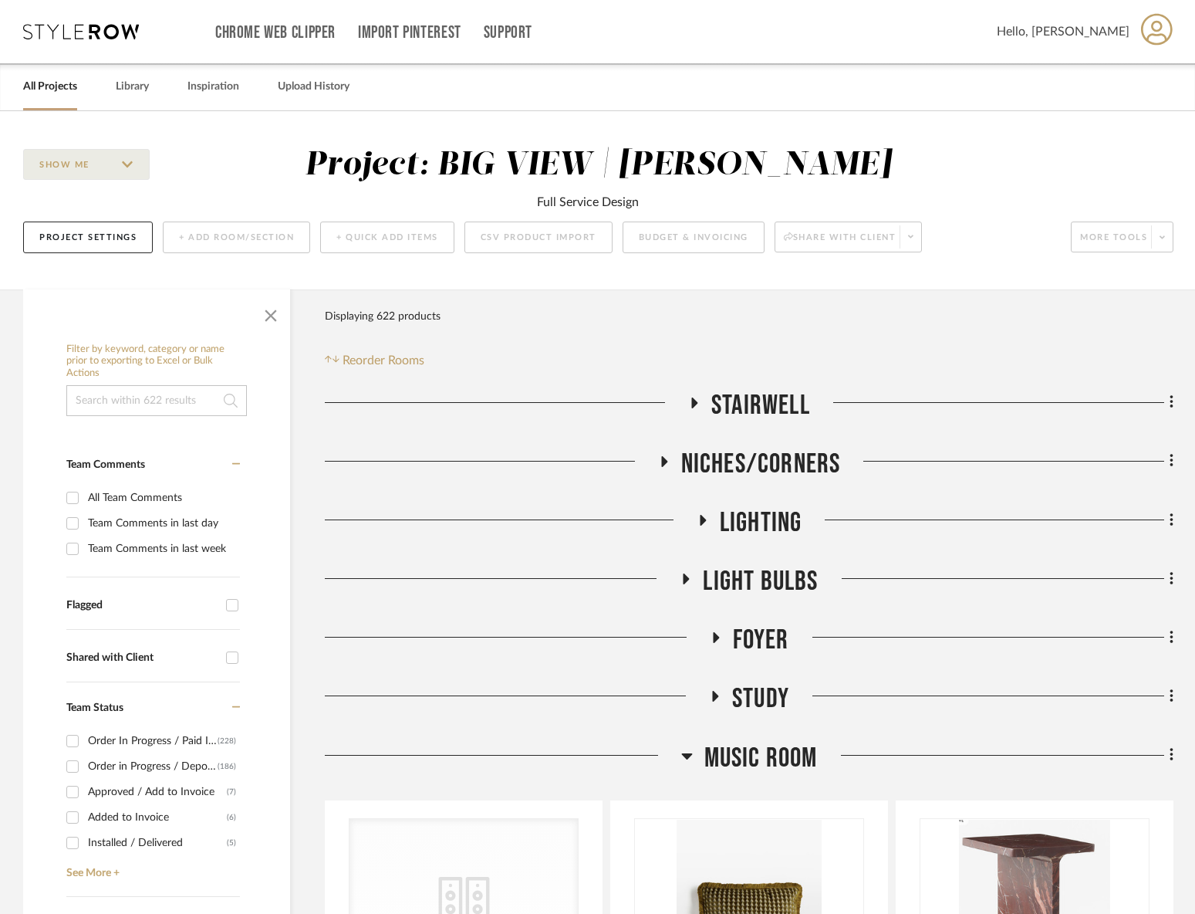
click at [53, 101] on div "All Projects" at bounding box center [50, 86] width 54 height 47
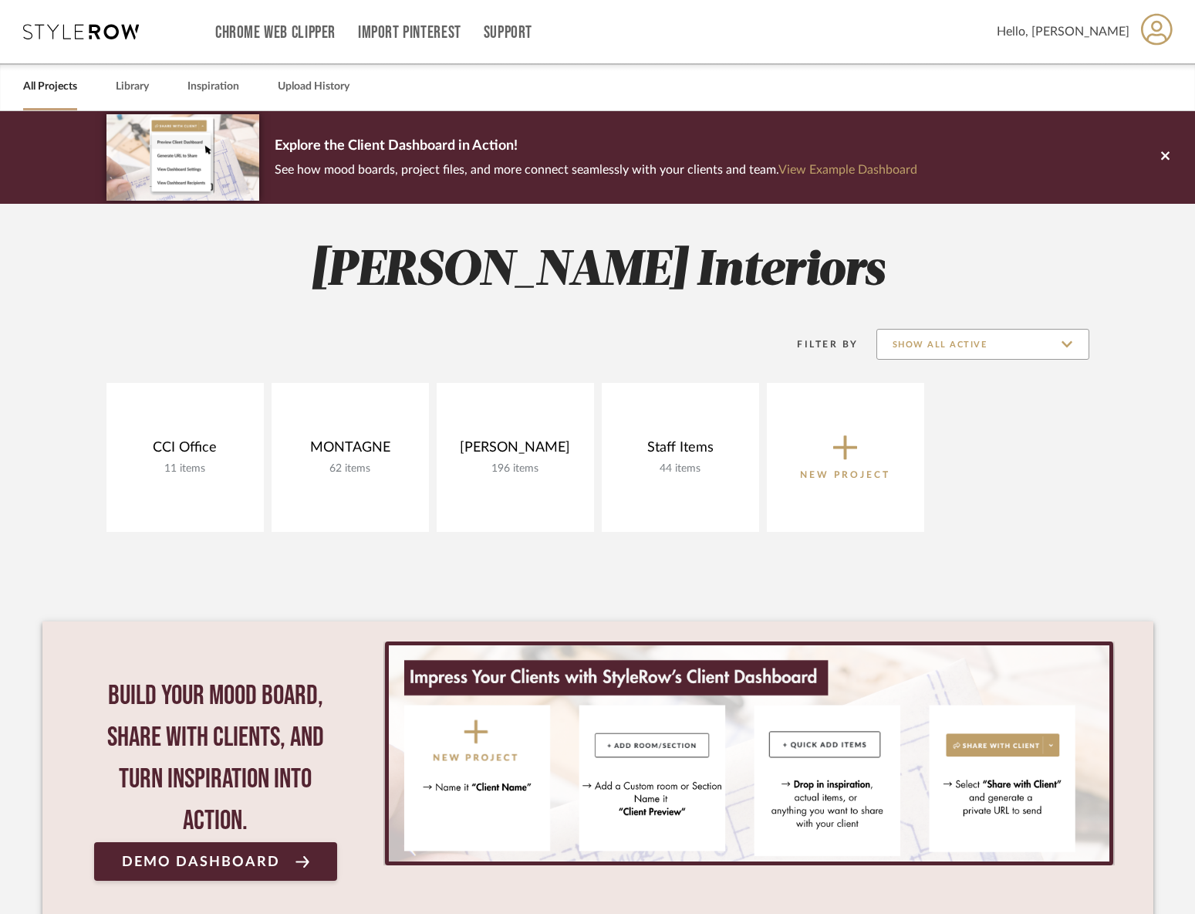
click at [991, 351] on input "Show All Active" at bounding box center [983, 344] width 213 height 31
click at [953, 458] on span "Archived" at bounding box center [985, 457] width 183 height 13
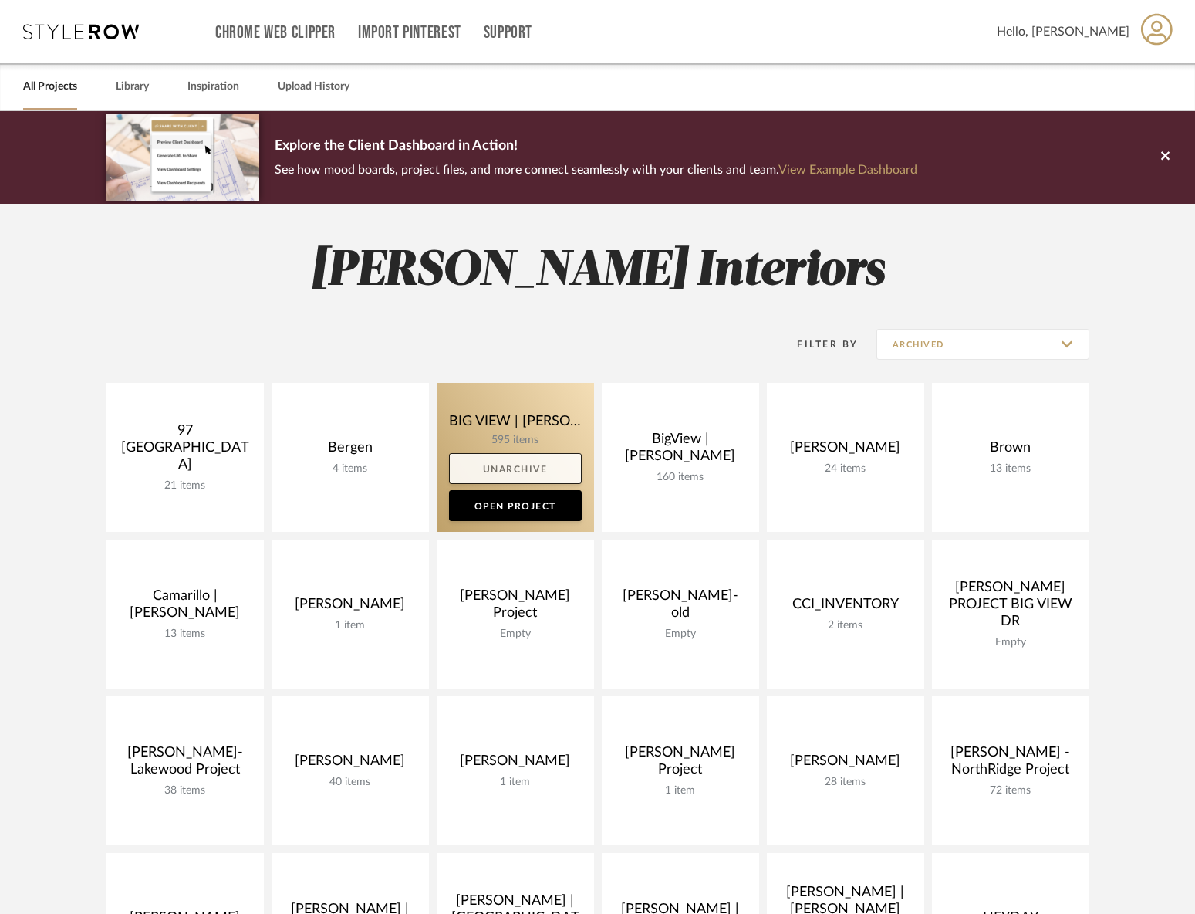
click at [539, 467] on link "Unarchive" at bounding box center [515, 468] width 133 height 31
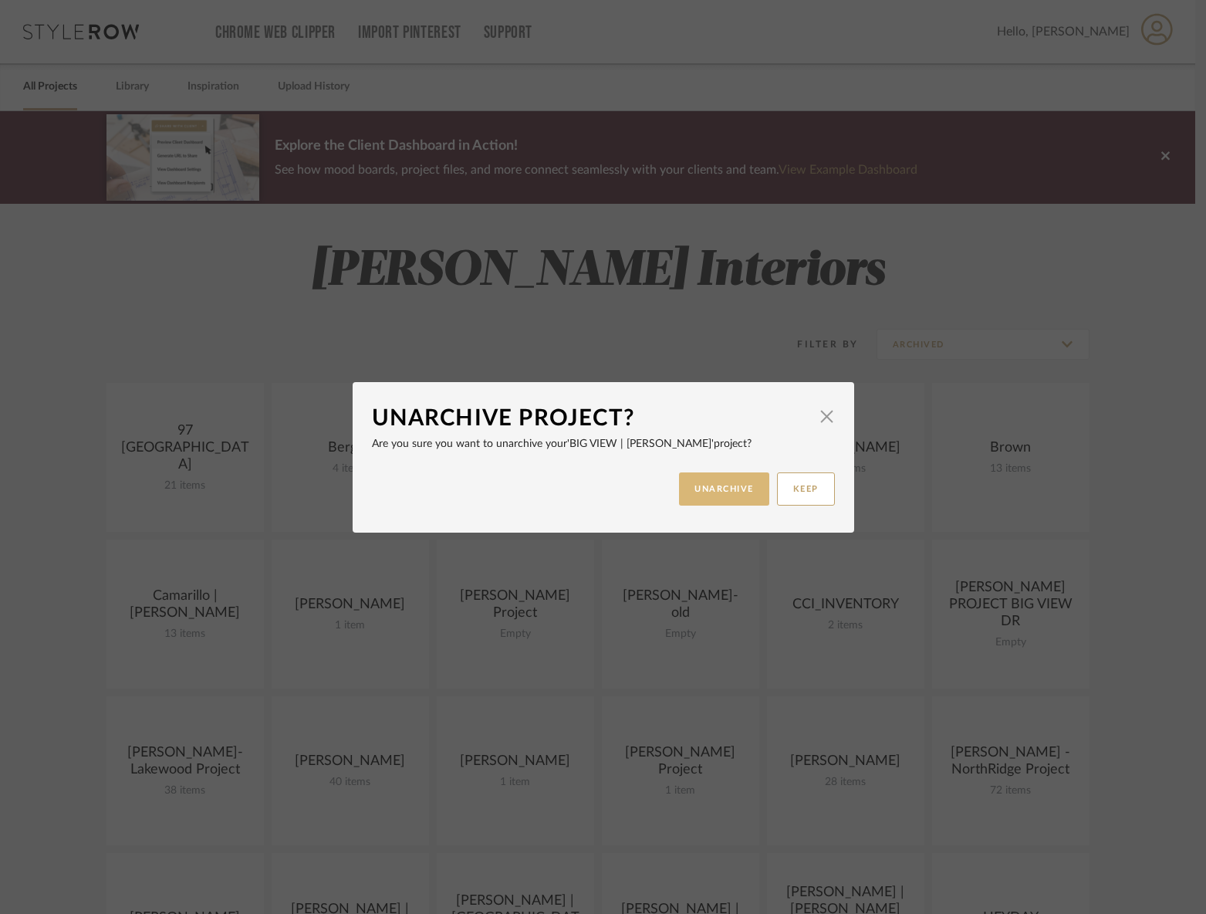
click at [728, 498] on button "UNARCHIVE" at bounding box center [724, 488] width 90 height 33
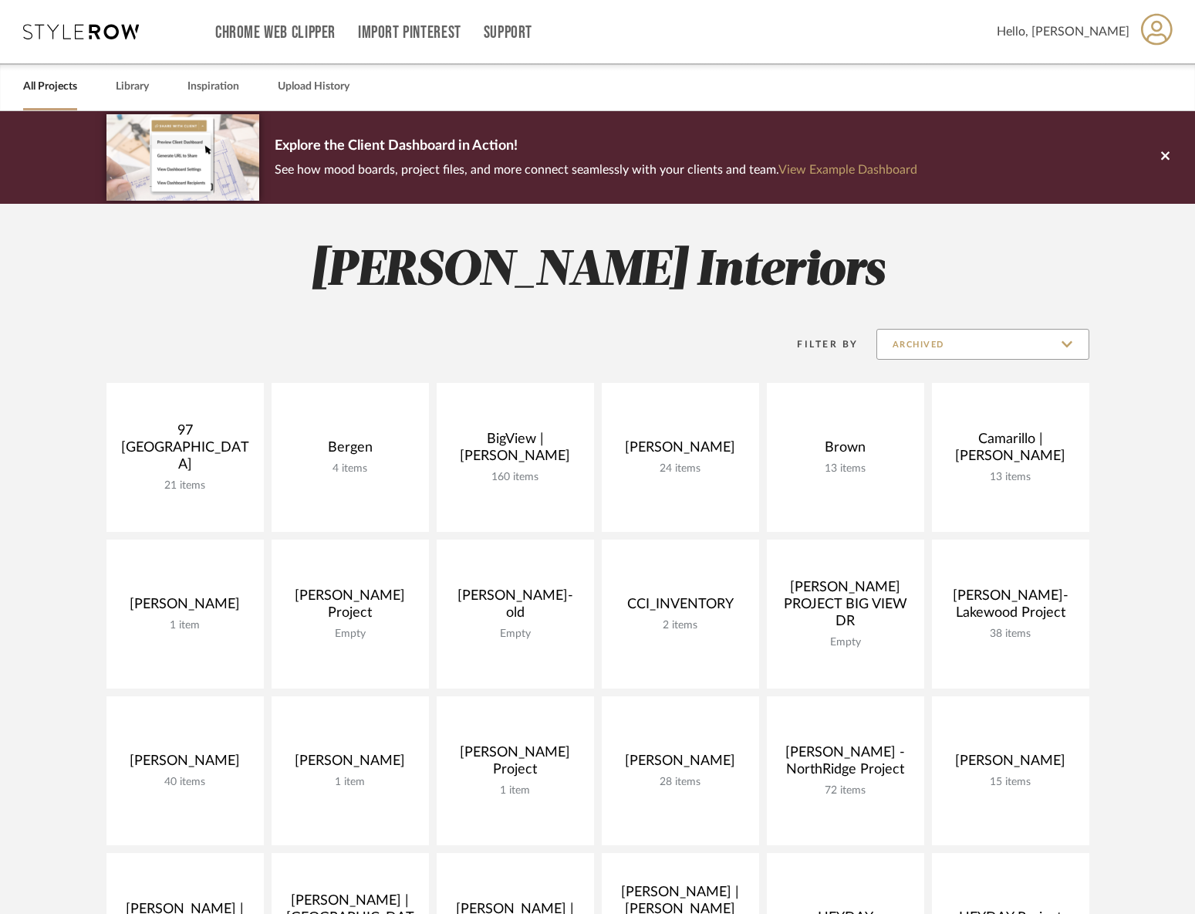
click at [991, 344] on input "Archived" at bounding box center [983, 344] width 213 height 31
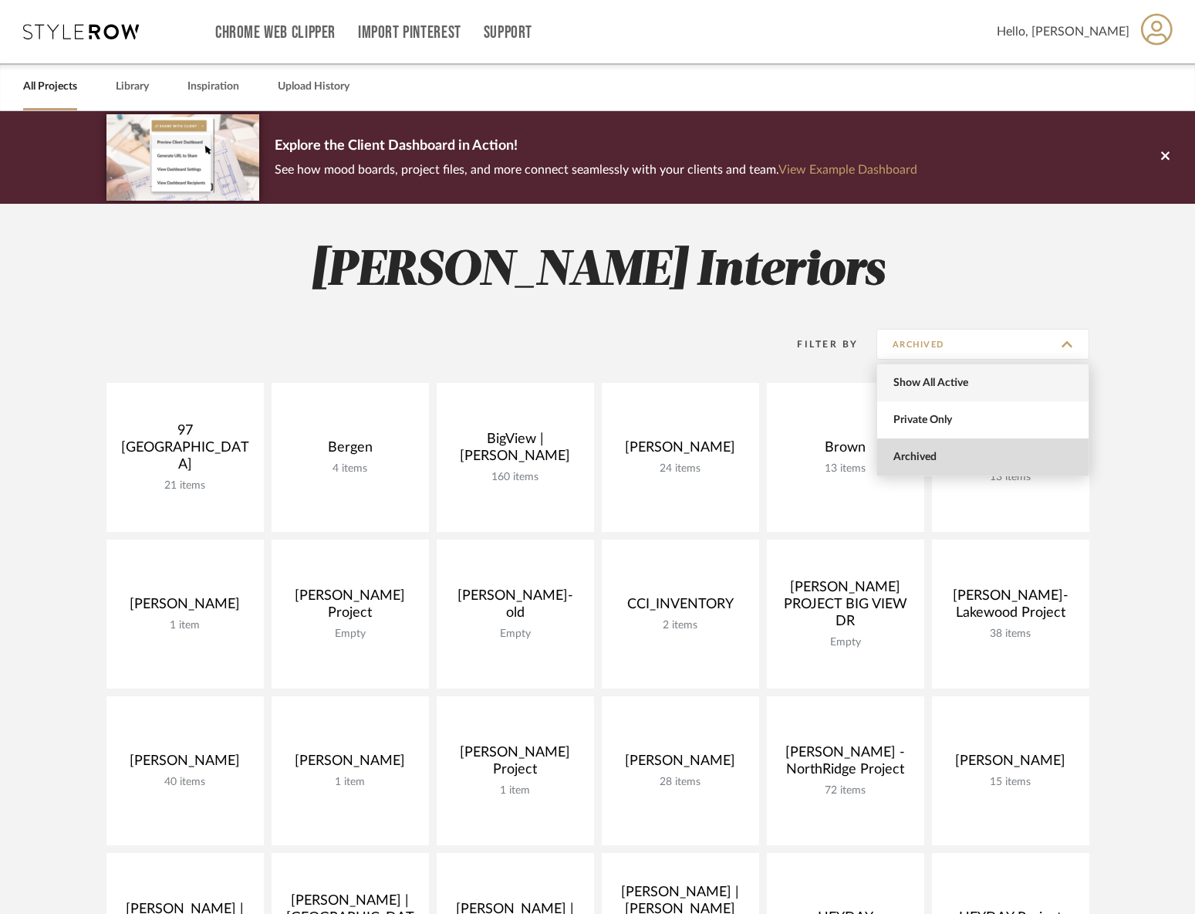
click at [981, 388] on span "Show All Active" at bounding box center [985, 383] width 183 height 13
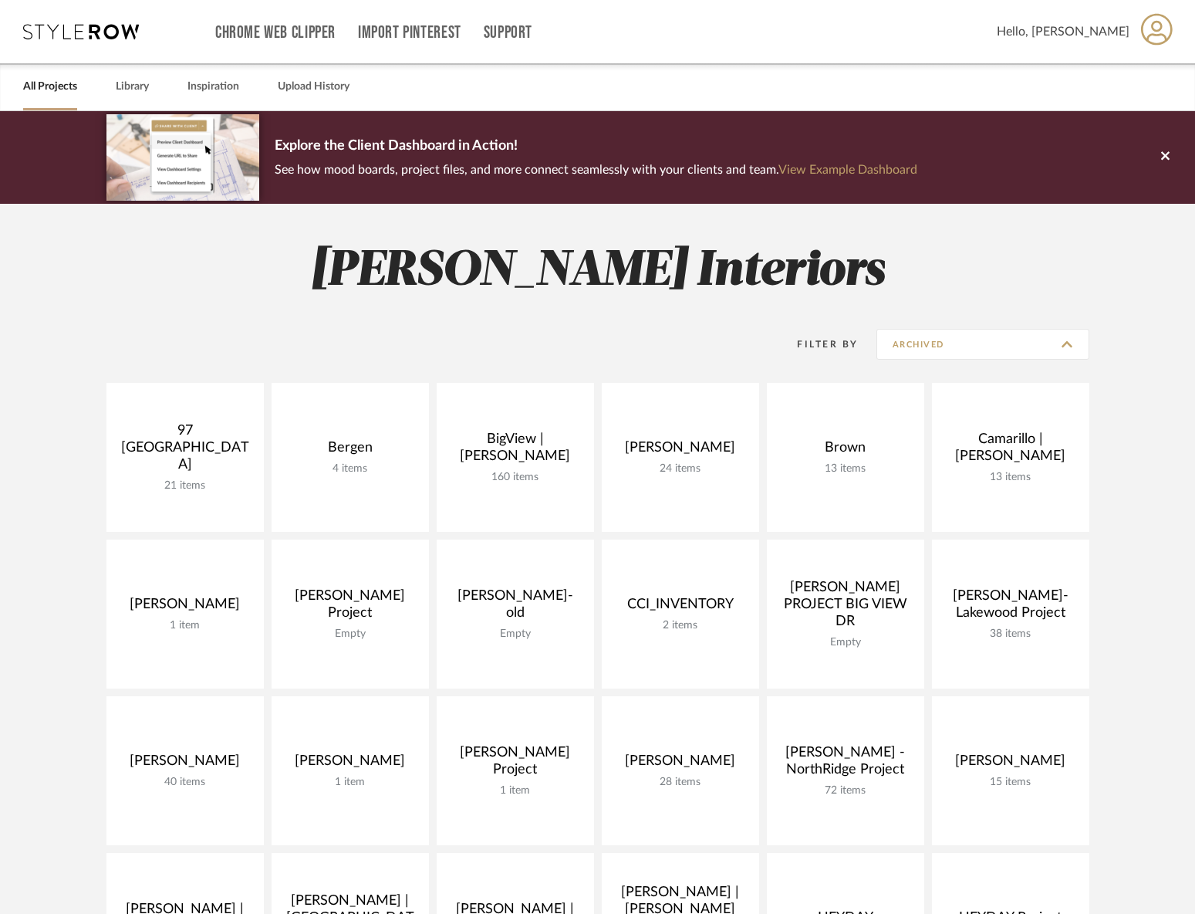
type input "Show All Active"
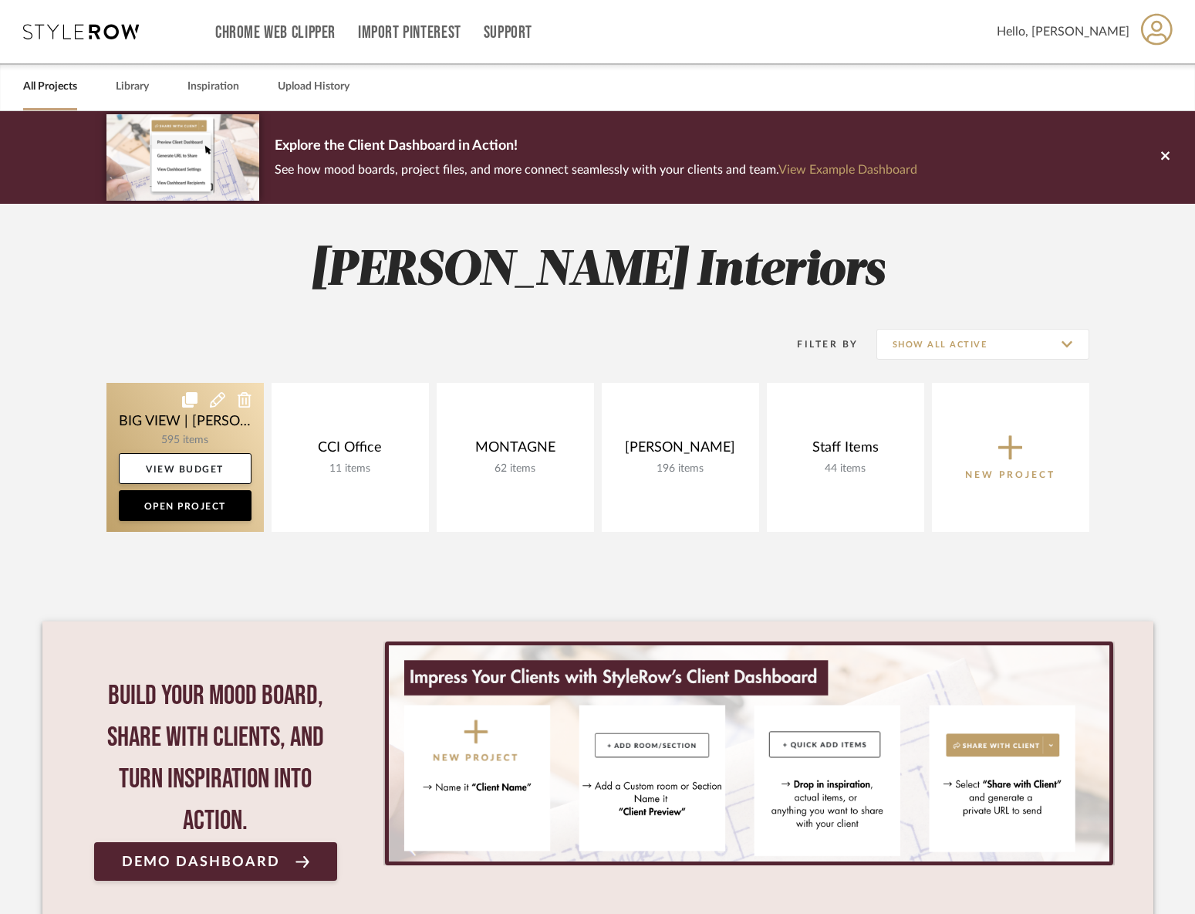
click at [170, 424] on link at bounding box center [184, 457] width 157 height 149
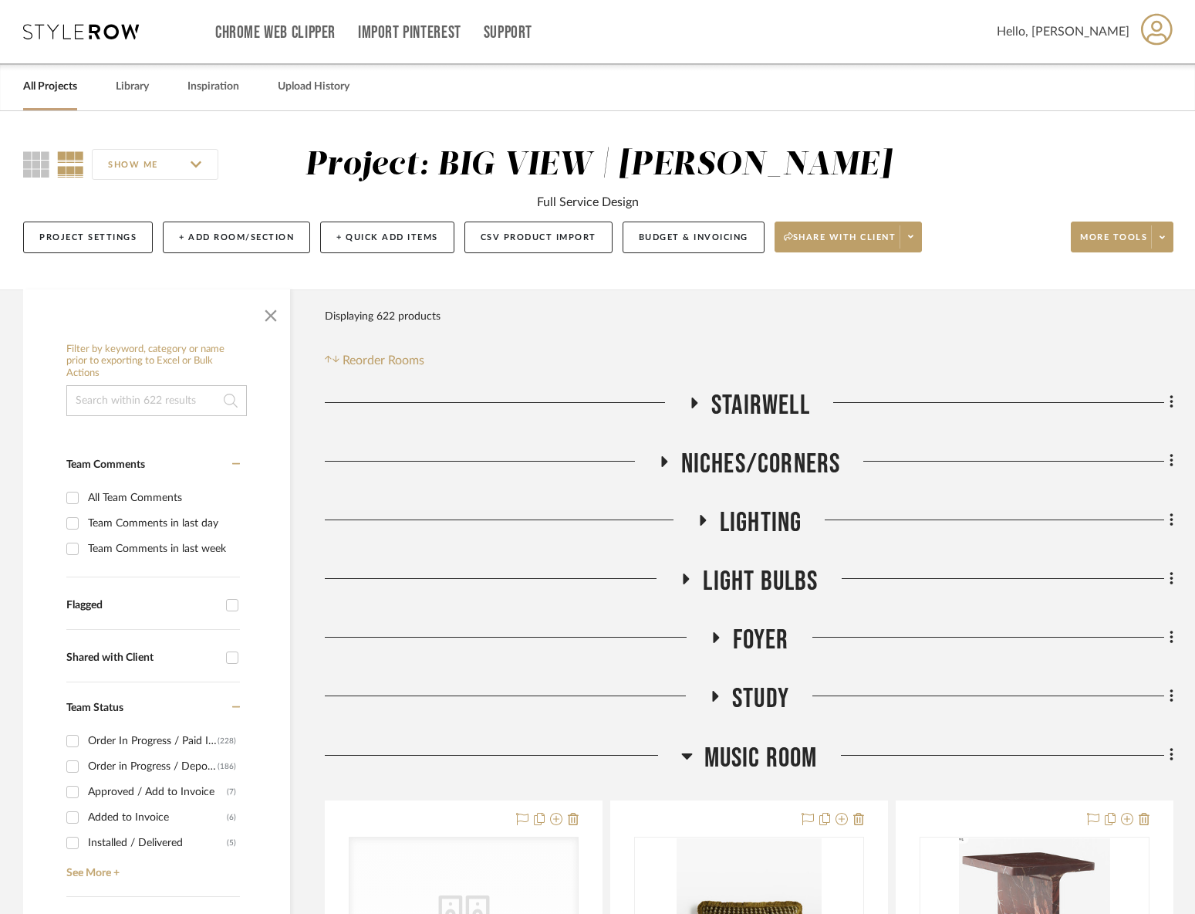
click at [781, 758] on span "Music Room" at bounding box center [761, 758] width 113 height 33
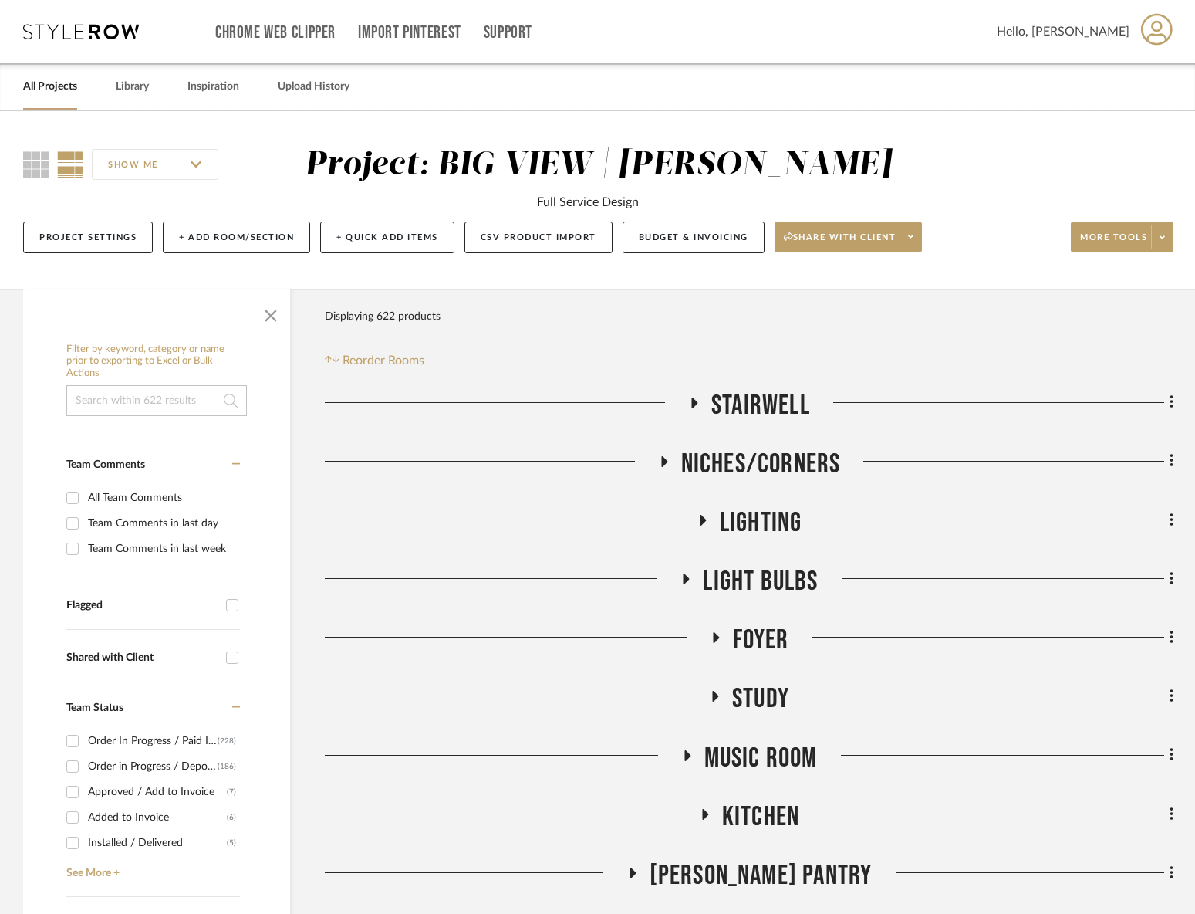
click at [763, 695] on span "Study" at bounding box center [760, 698] width 57 height 33
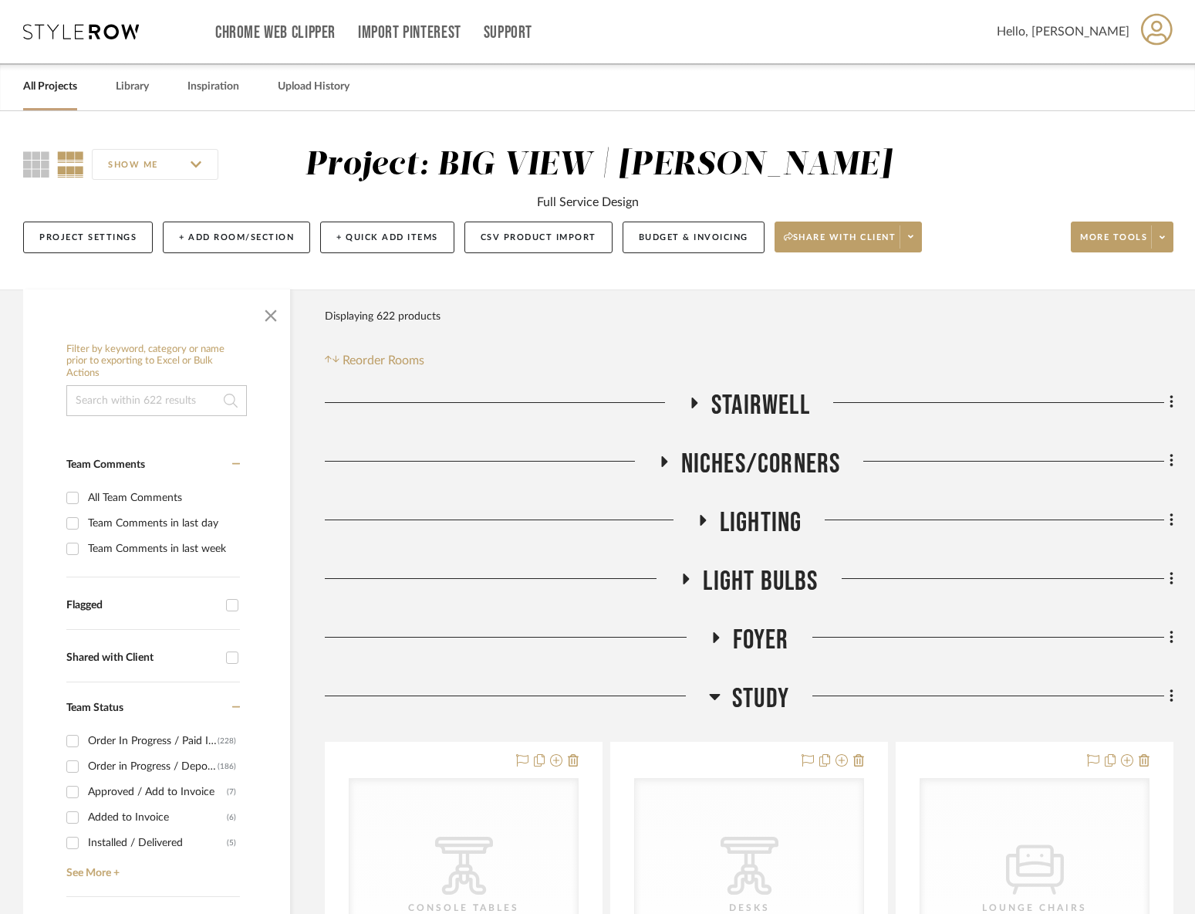
scroll to position [503, 0]
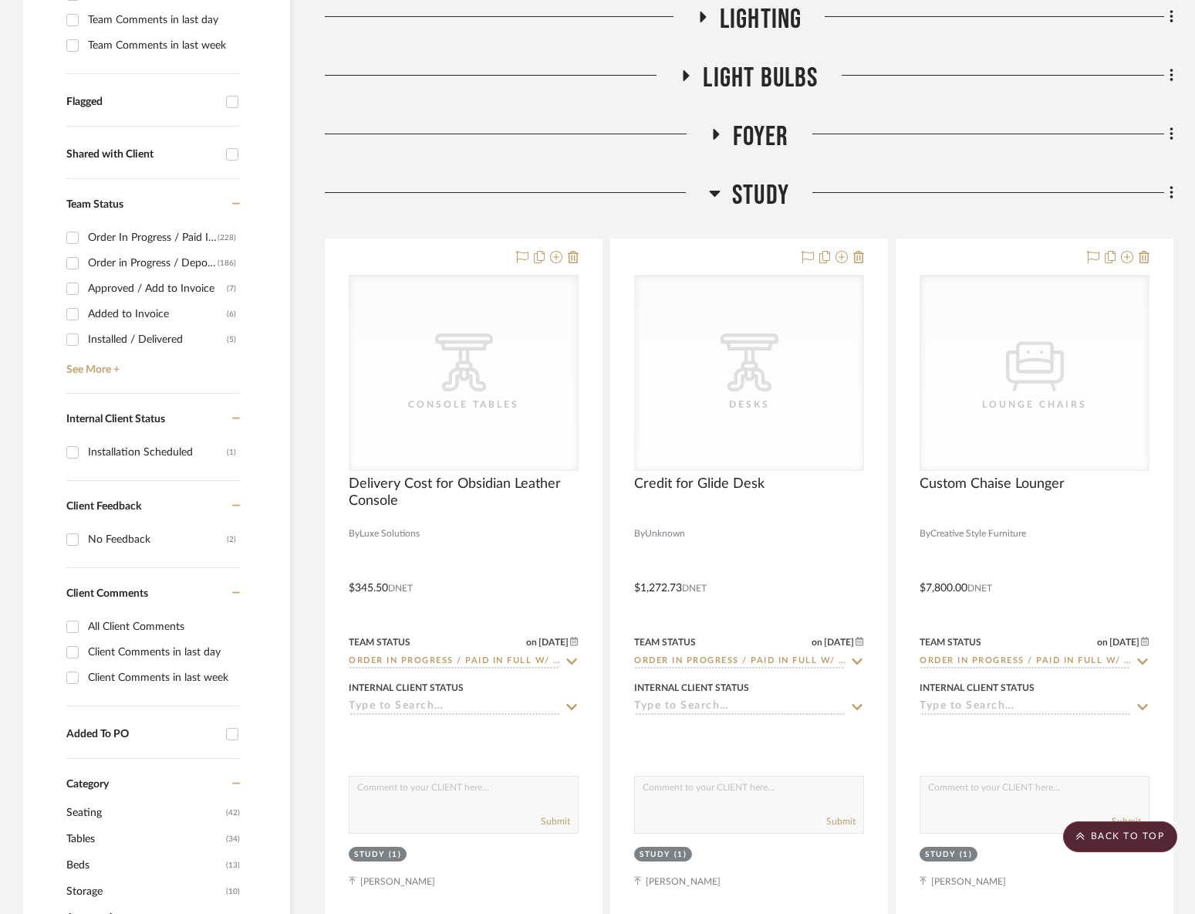
click at [769, 203] on span "Study" at bounding box center [760, 195] width 57 height 33
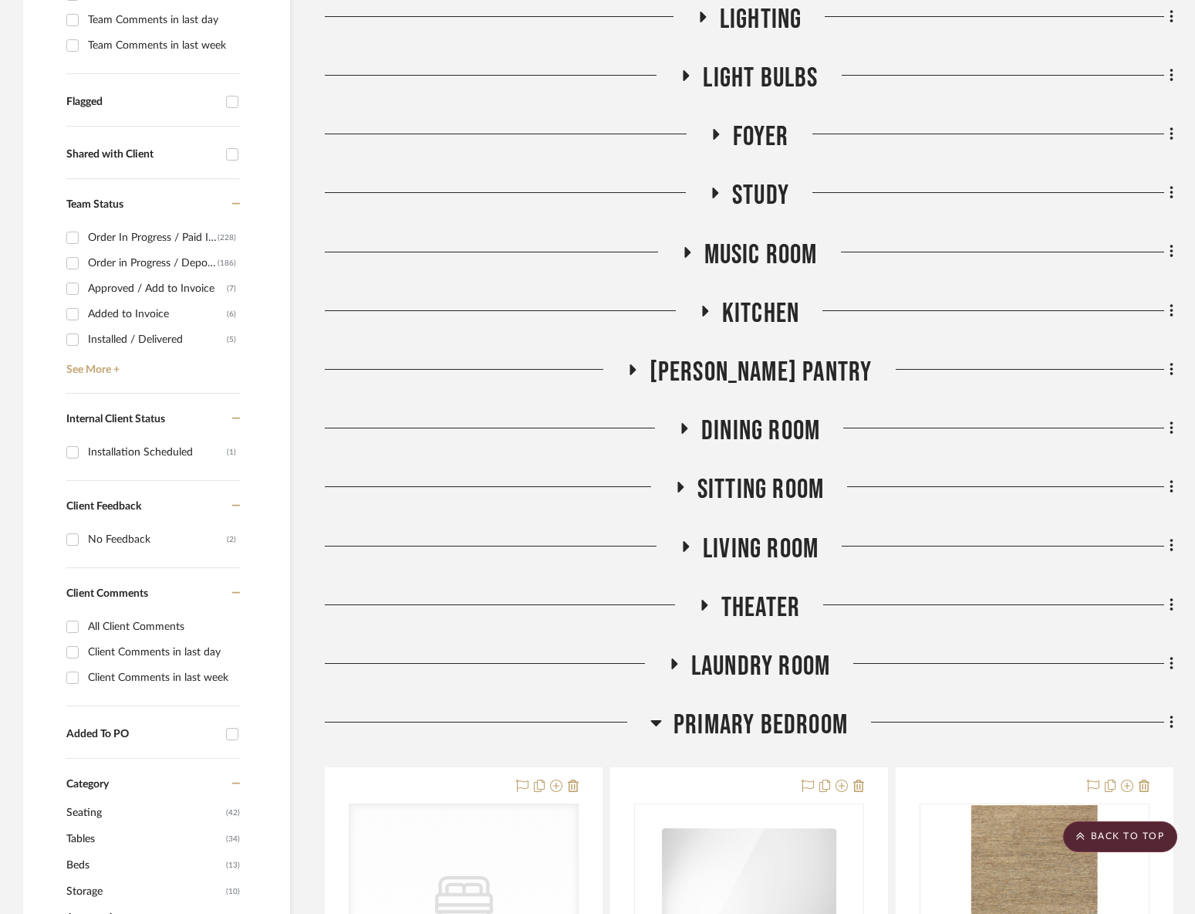
click at [752, 726] on span "Primary Bedroom" at bounding box center [761, 724] width 174 height 33
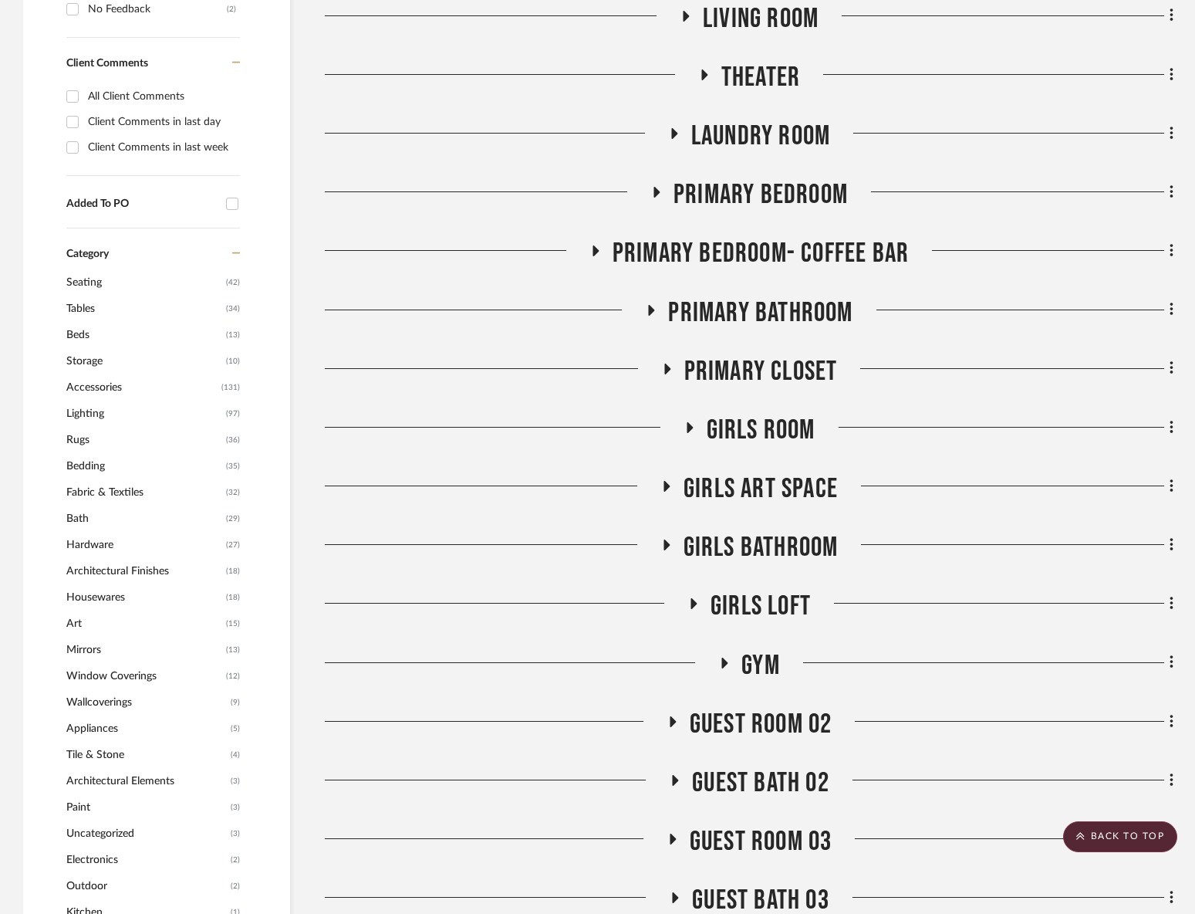
click at [747, 613] on span "Girls Loft" at bounding box center [761, 606] width 100 height 33
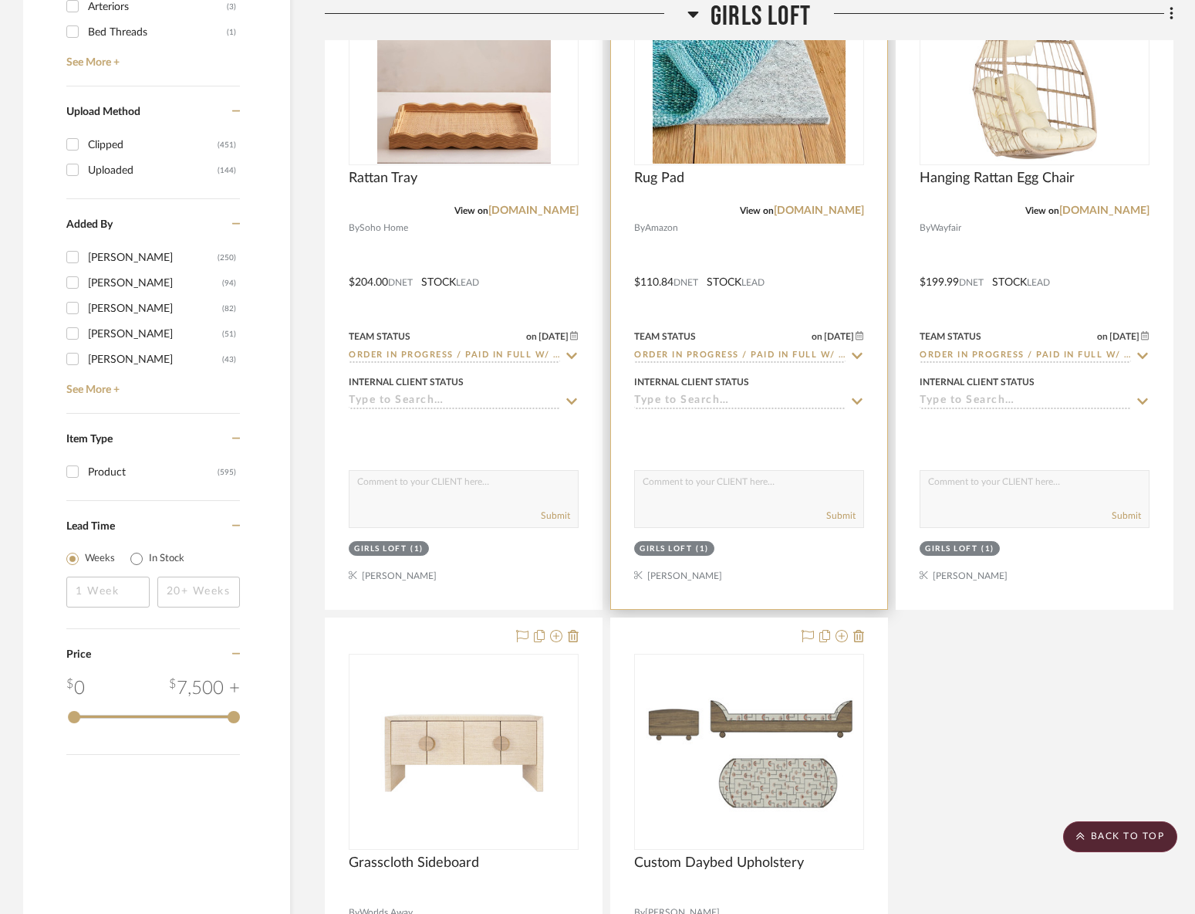
scroll to position [2776, 0]
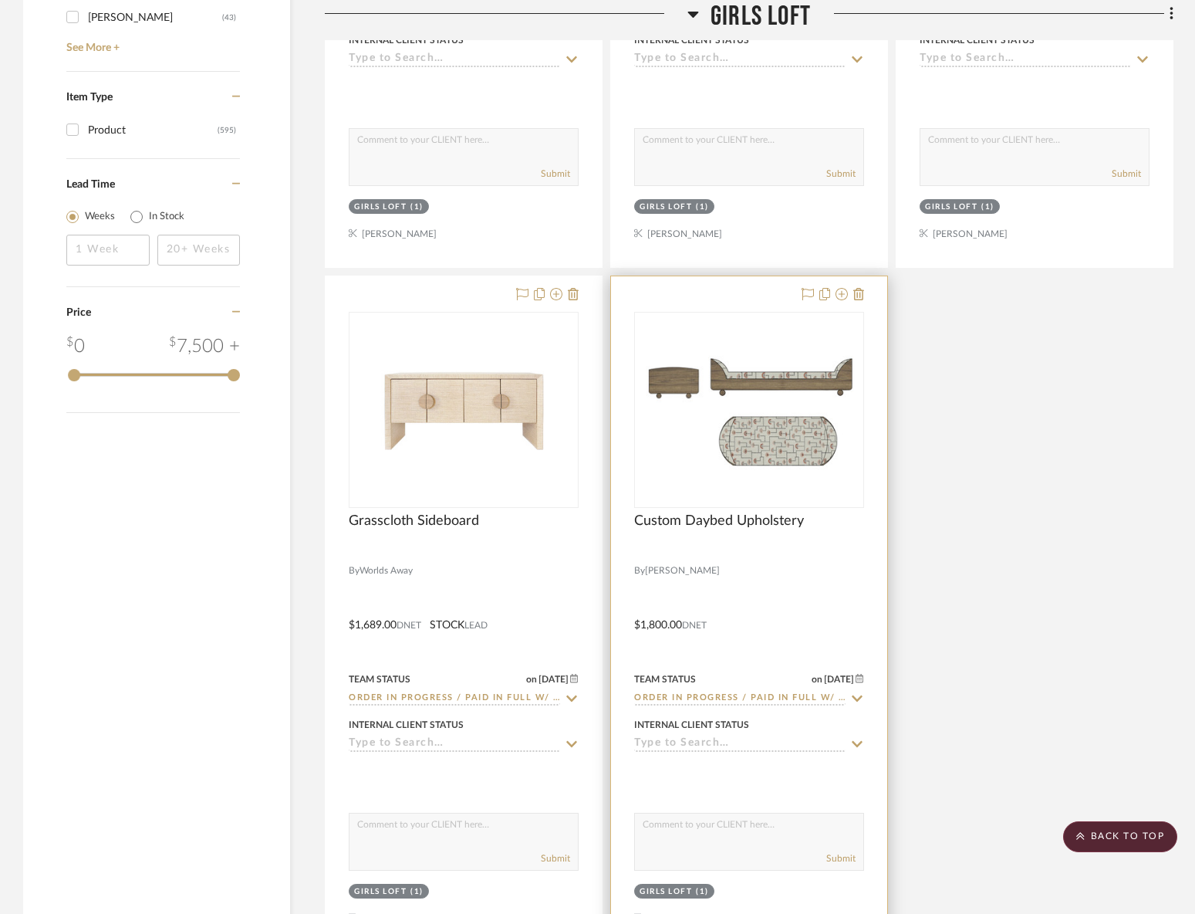
click at [745, 578] on div at bounding box center [749, 613] width 276 height 675
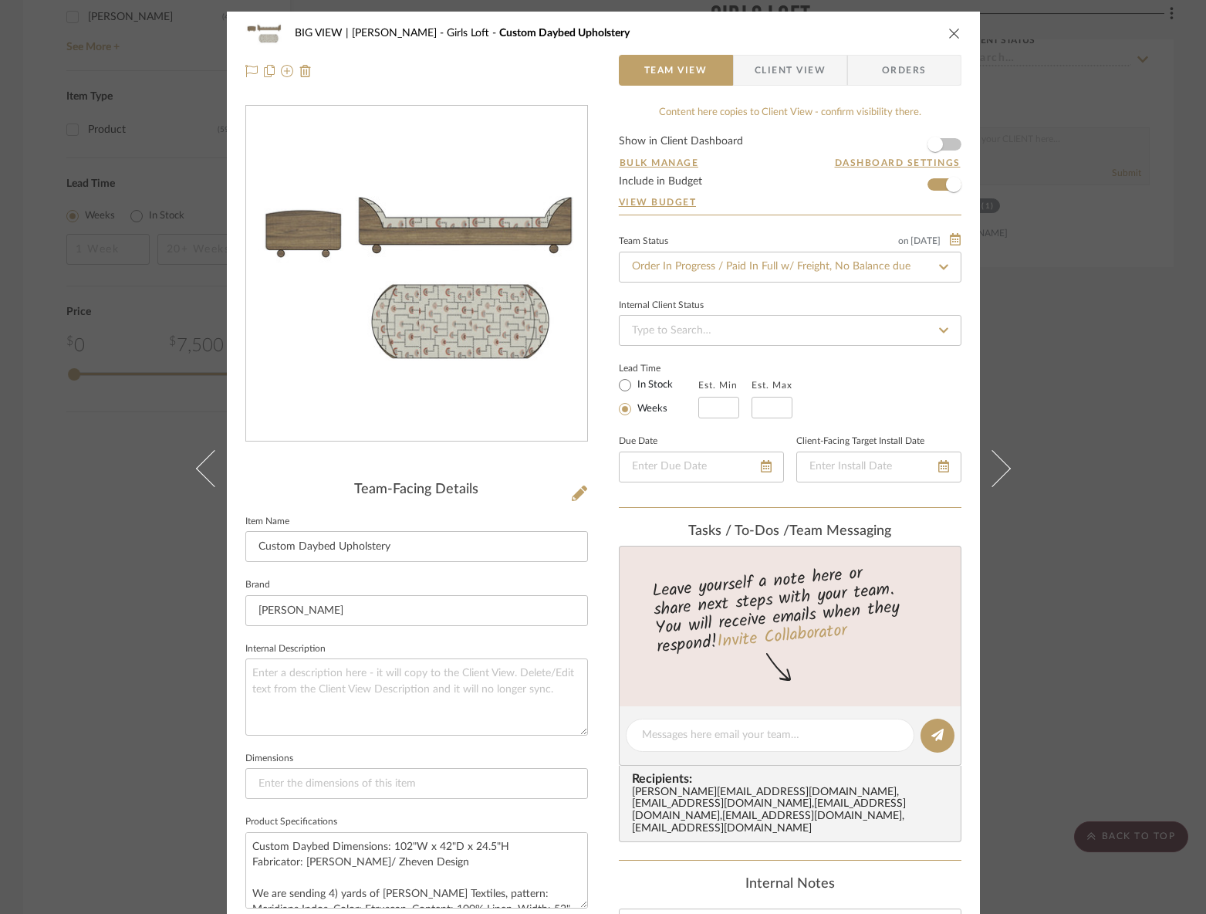
scroll to position [518, 0]
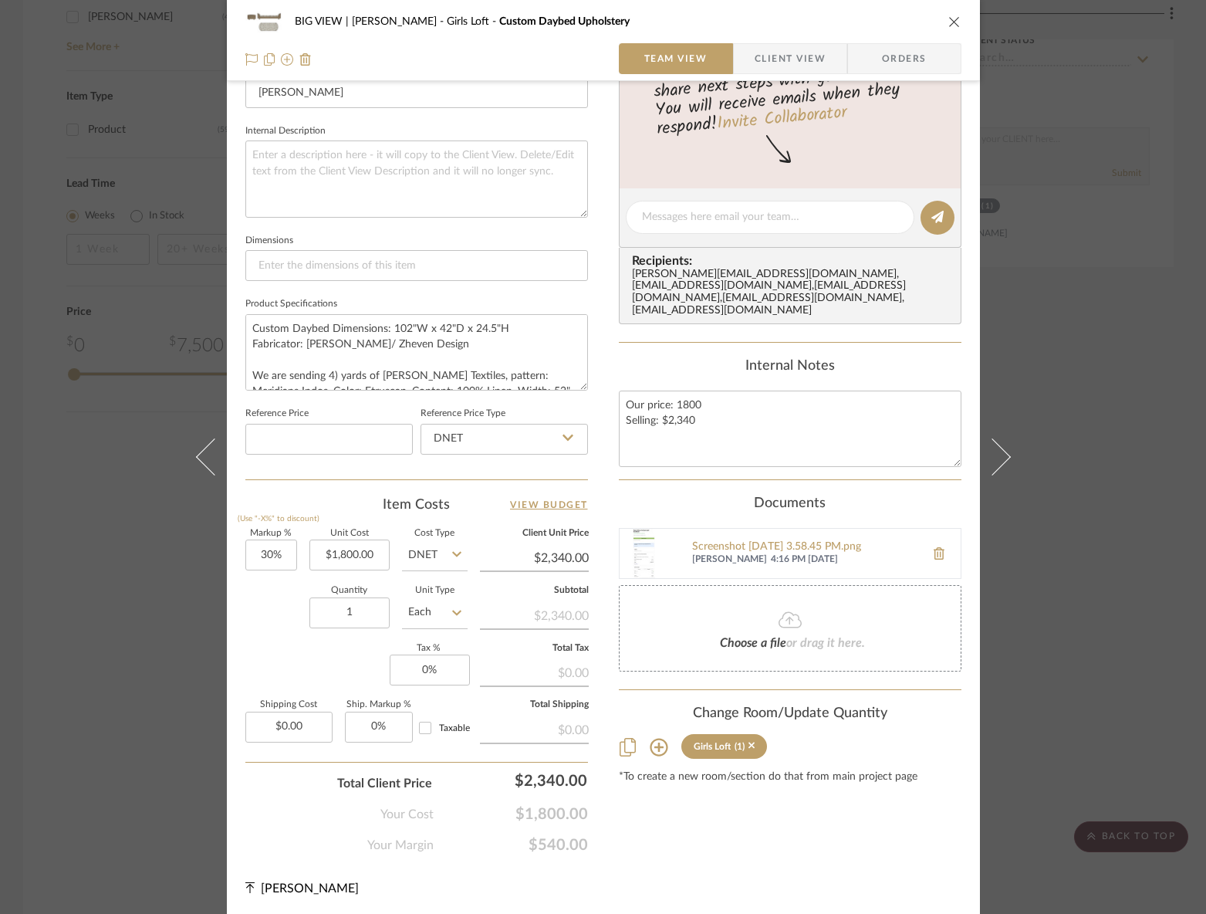
click at [991, 679] on div "BIG VIEW | [PERSON_NAME] Girls Loft Custom Daybed Upholstery Team View Client V…" at bounding box center [603, 457] width 1206 height 914
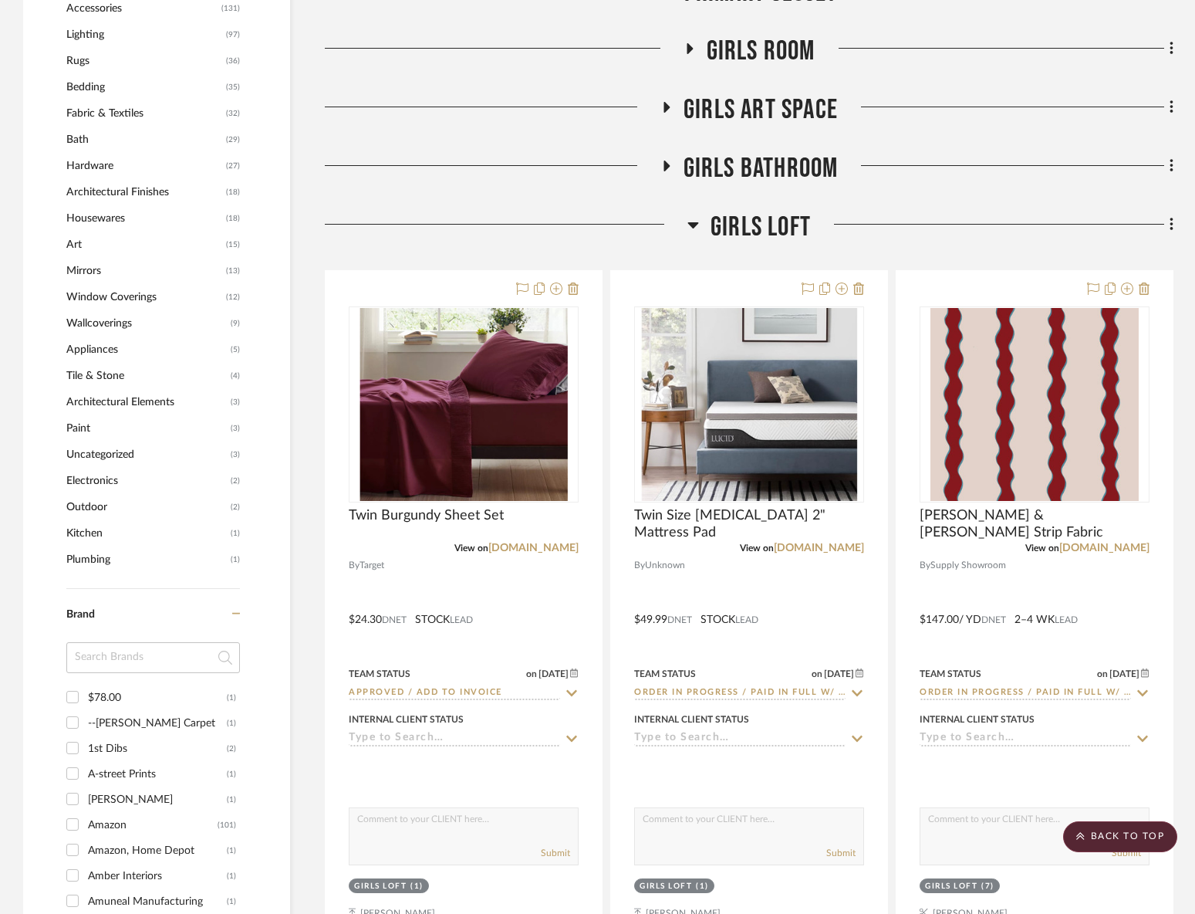
scroll to position [1279, 0]
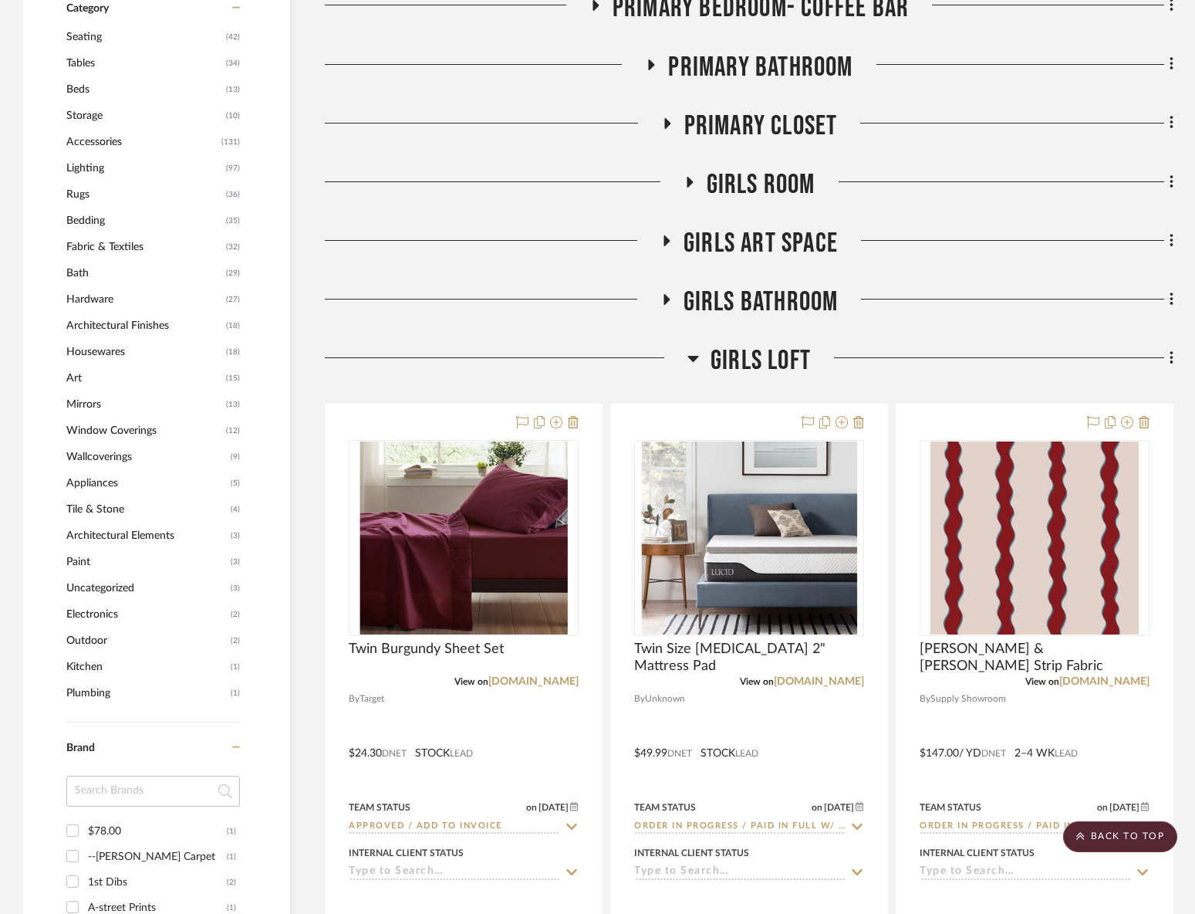
click at [733, 360] on span "Girls Loft" at bounding box center [761, 360] width 100 height 33
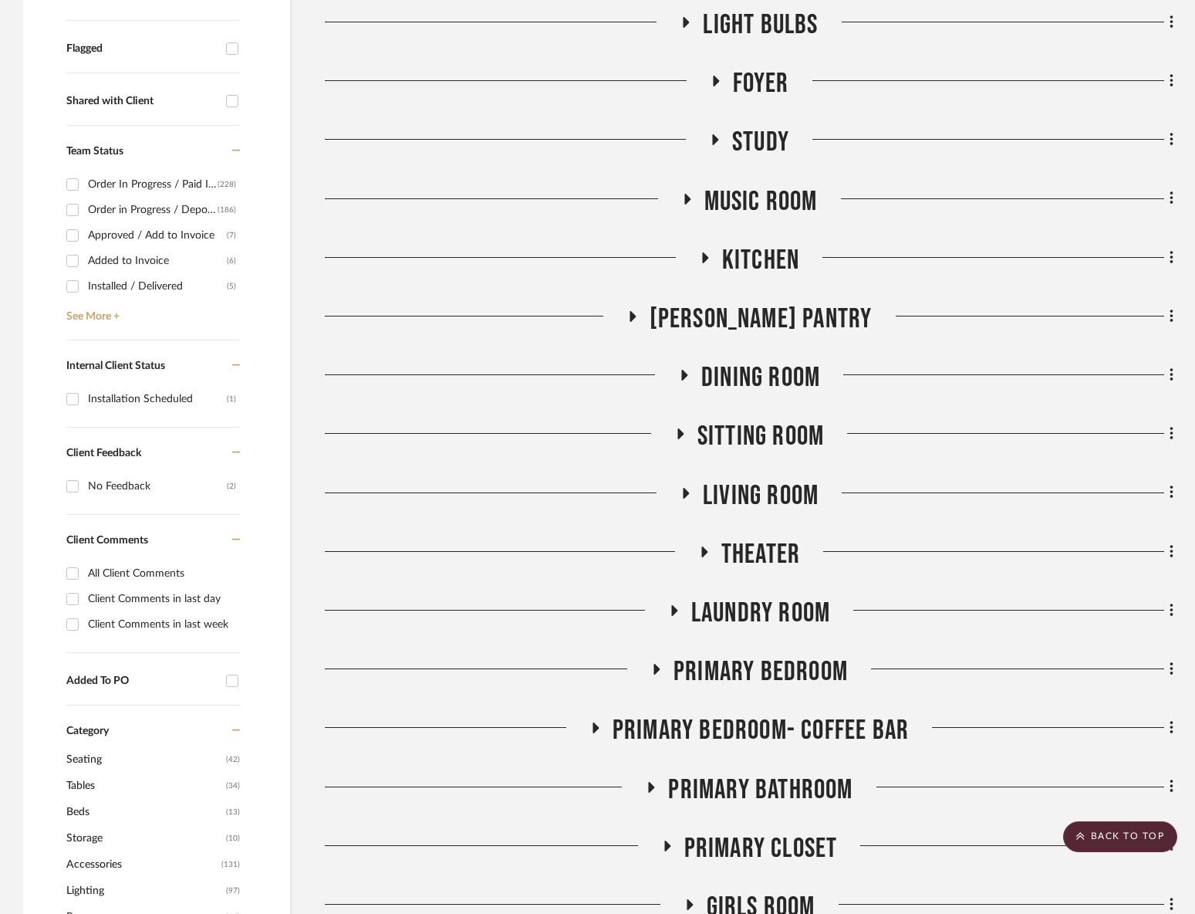
scroll to position [475, 0]
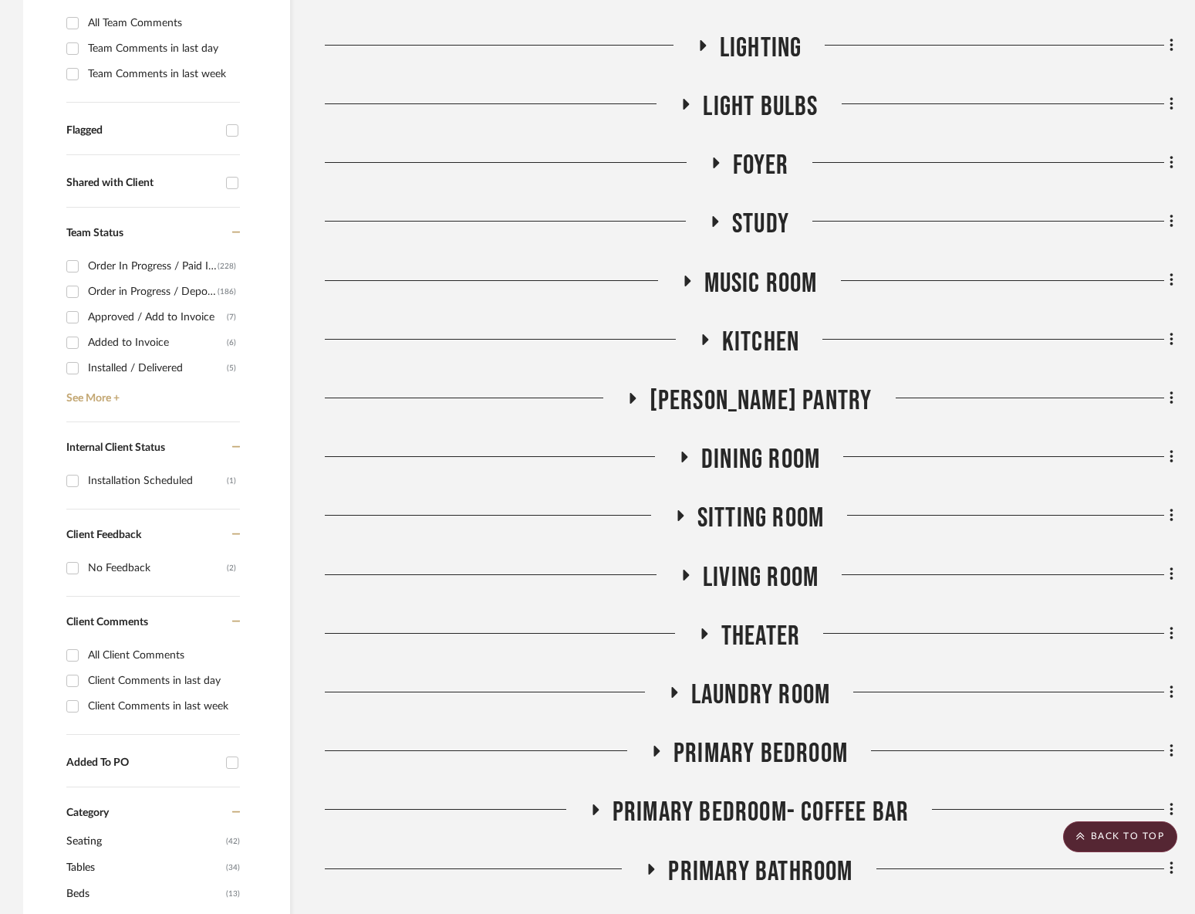
click at [752, 225] on span "Study" at bounding box center [760, 224] width 57 height 33
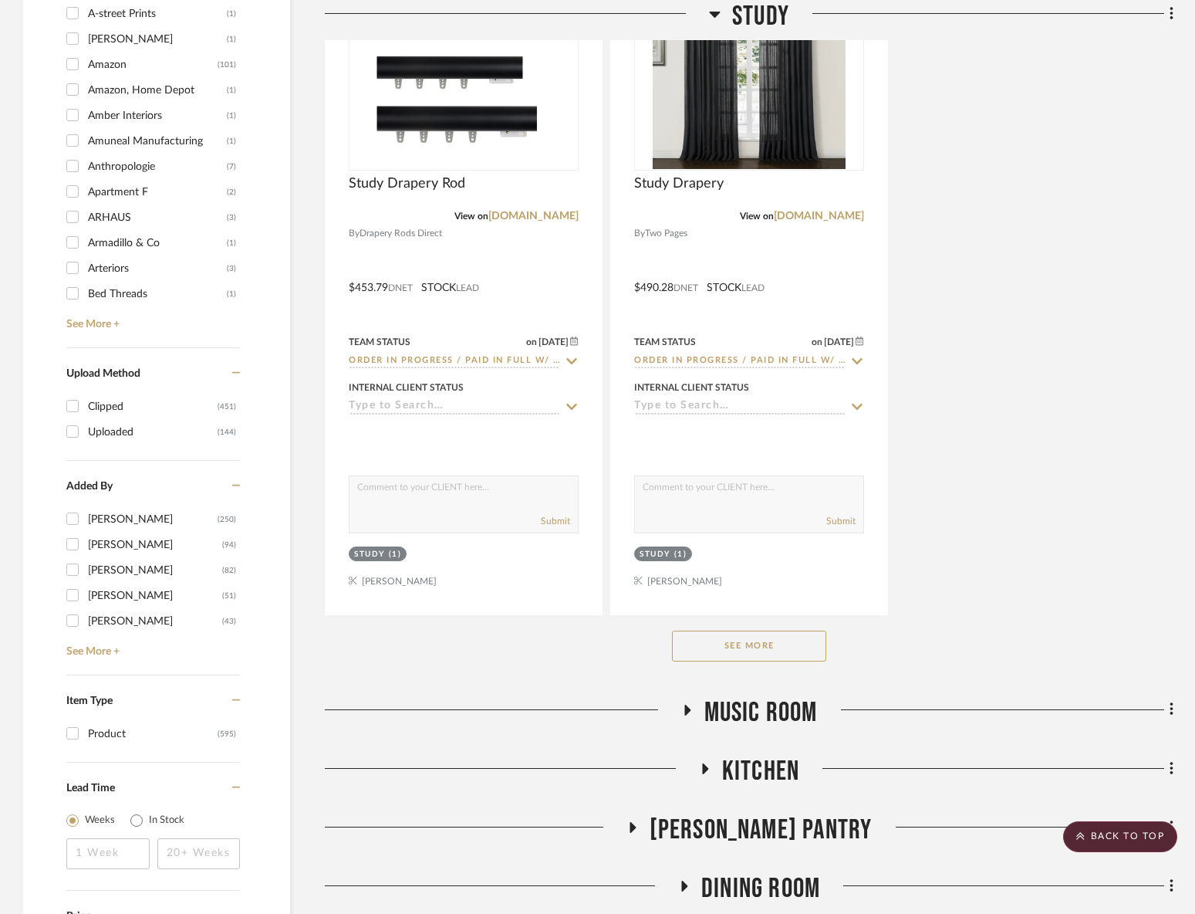
scroll to position [2608, 0]
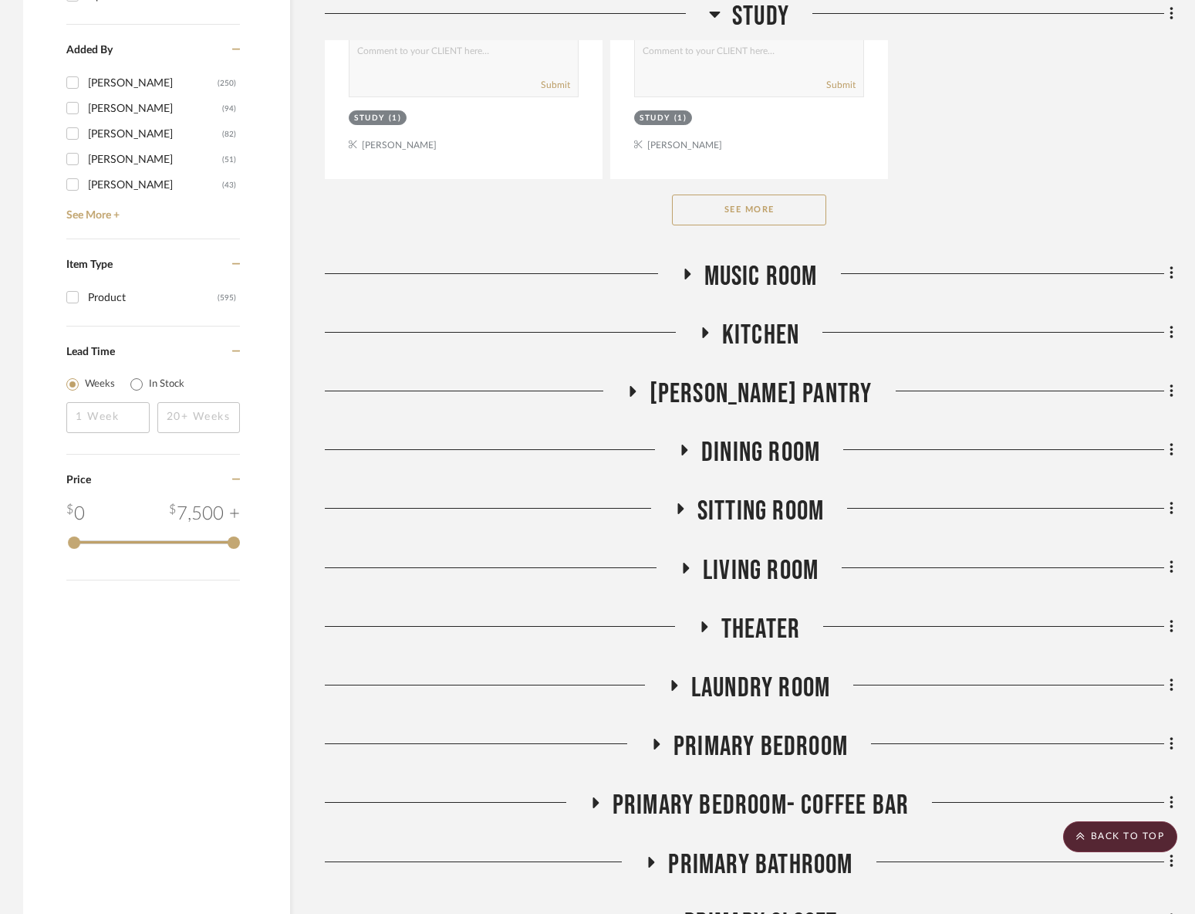
click at [718, 194] on button "See More" at bounding box center [749, 209] width 154 height 31
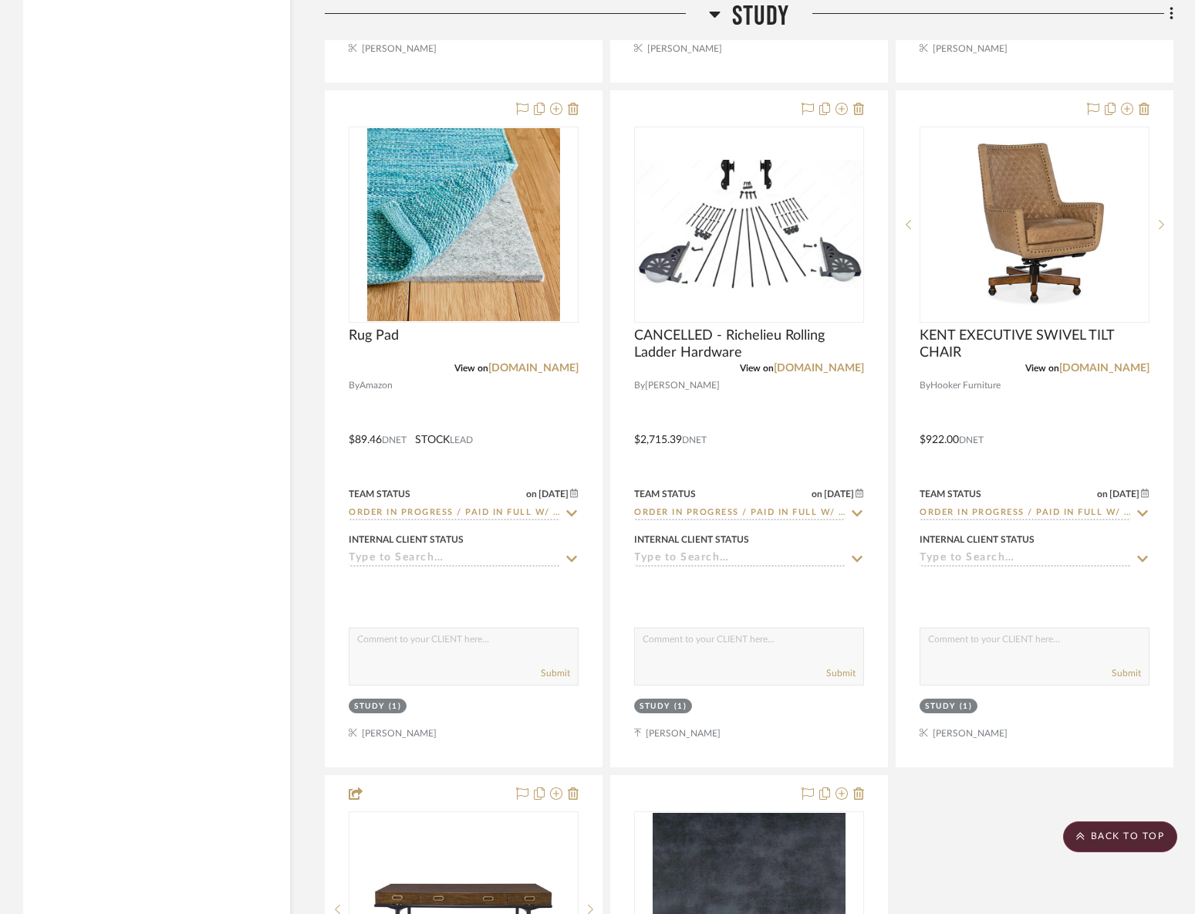
scroll to position [4079, 0]
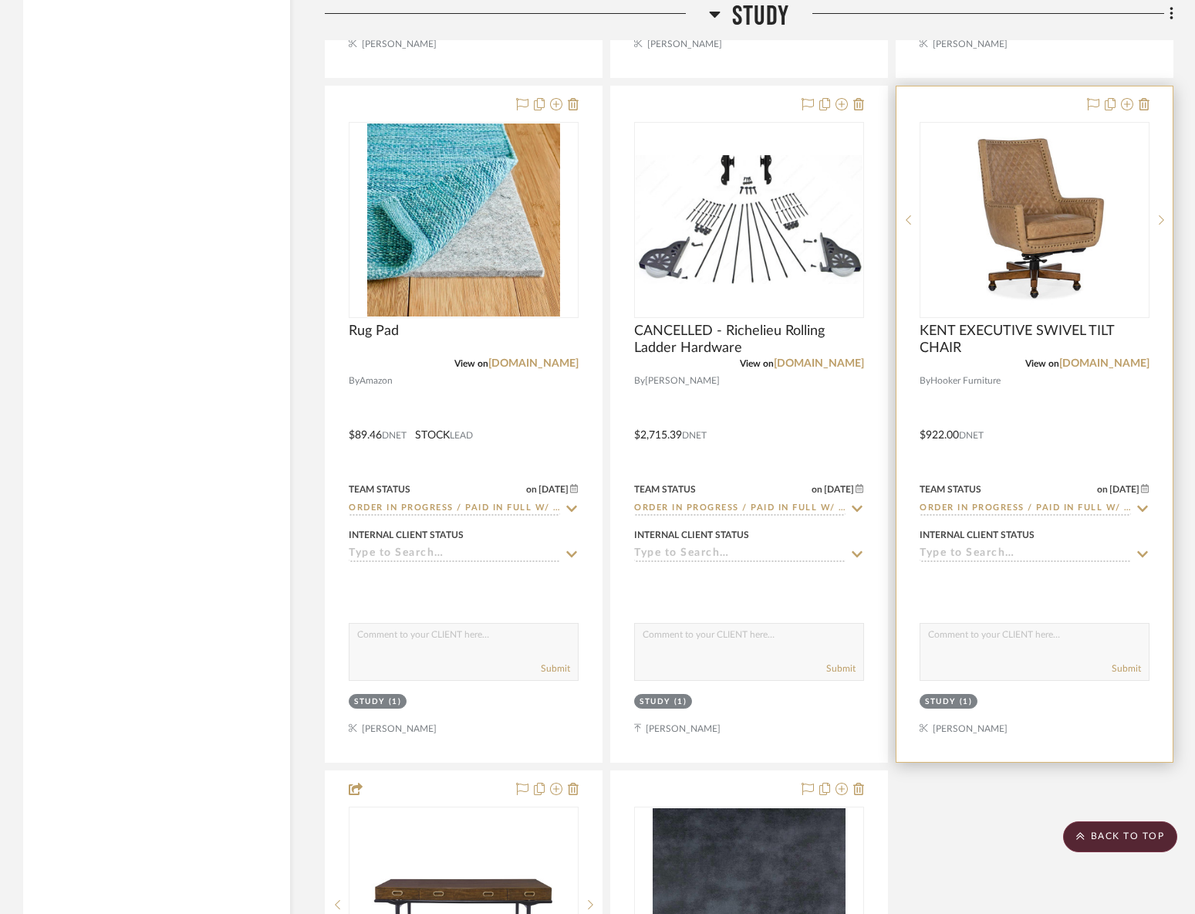
click at [991, 436] on div at bounding box center [1035, 423] width 276 height 675
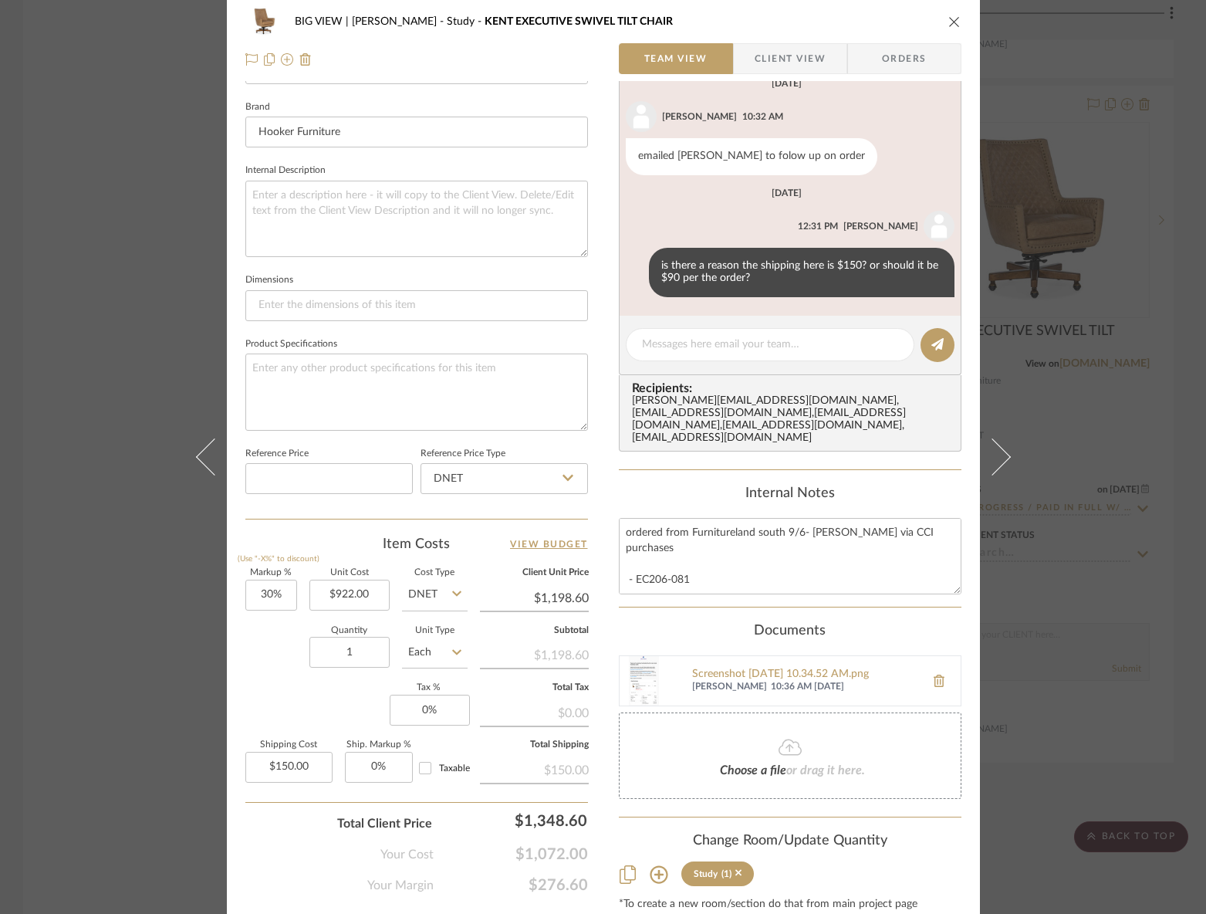
scroll to position [540, 0]
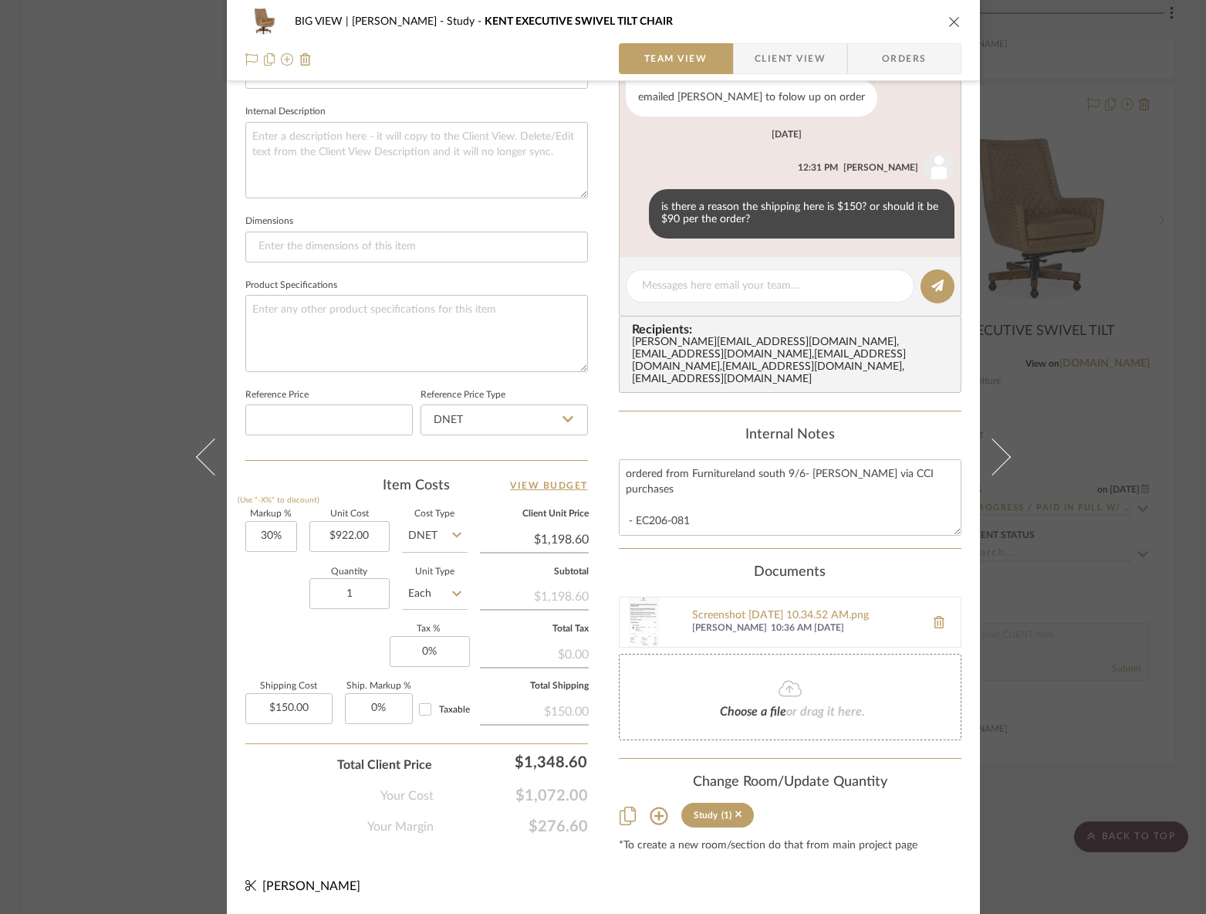
click at [991, 527] on div "BIG VIEW | [PERSON_NAME] Study [PERSON_NAME] EXECUTIVE SWIVEL TILT CHAIR Team V…" at bounding box center [603, 457] width 1206 height 914
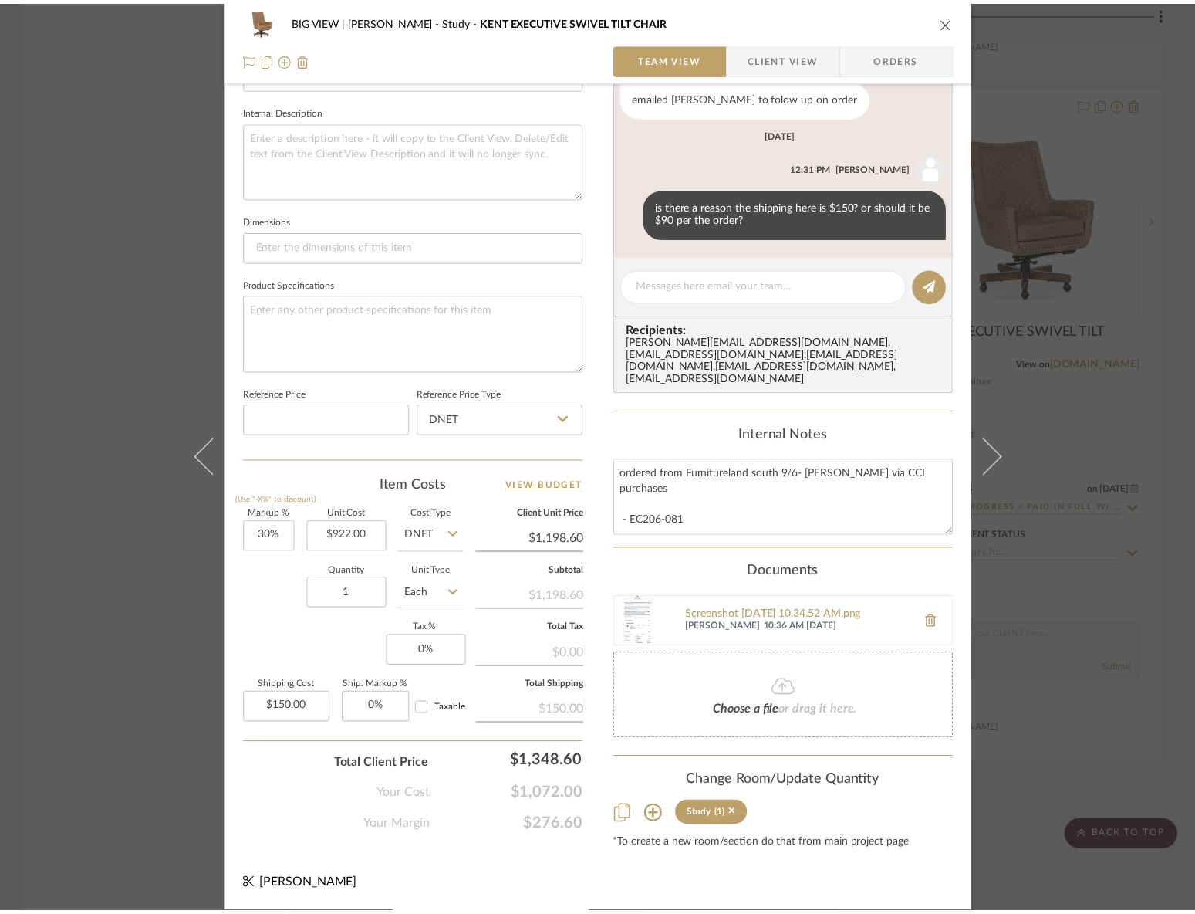
scroll to position [4079, 0]
